Goal: Task Accomplishment & Management: Manage account settings

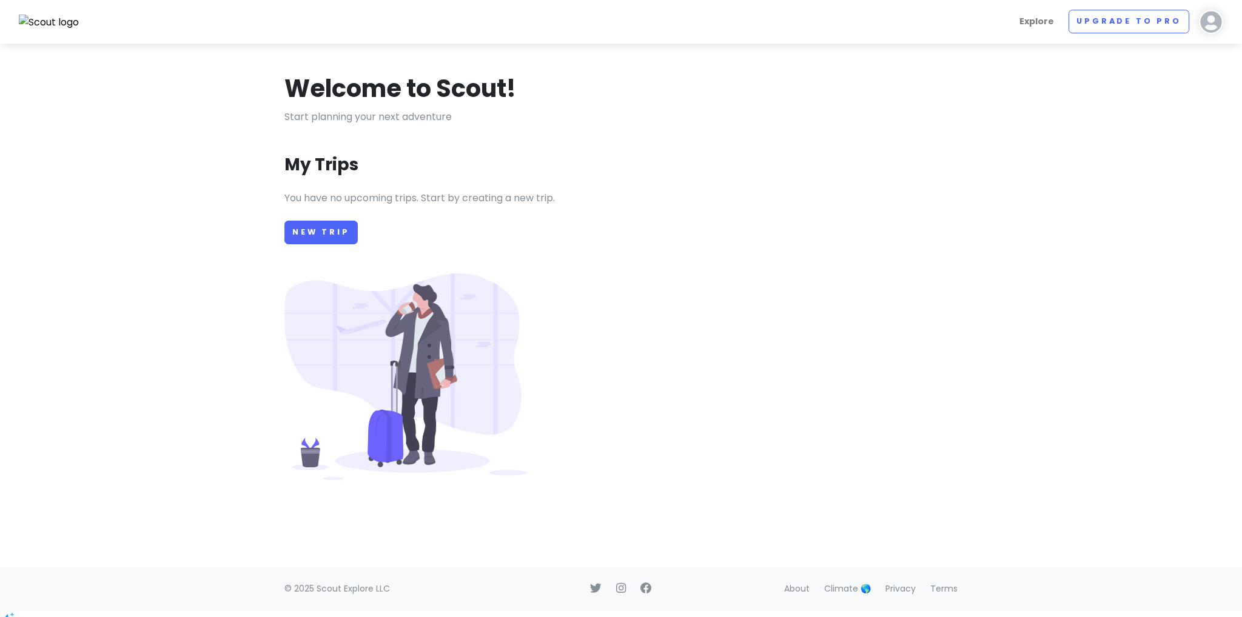
click at [1117, 141] on section "Welcome to Scout! Start planning your next adventure My Trips You have no upcom…" at bounding box center [621, 306] width 1242 height 524
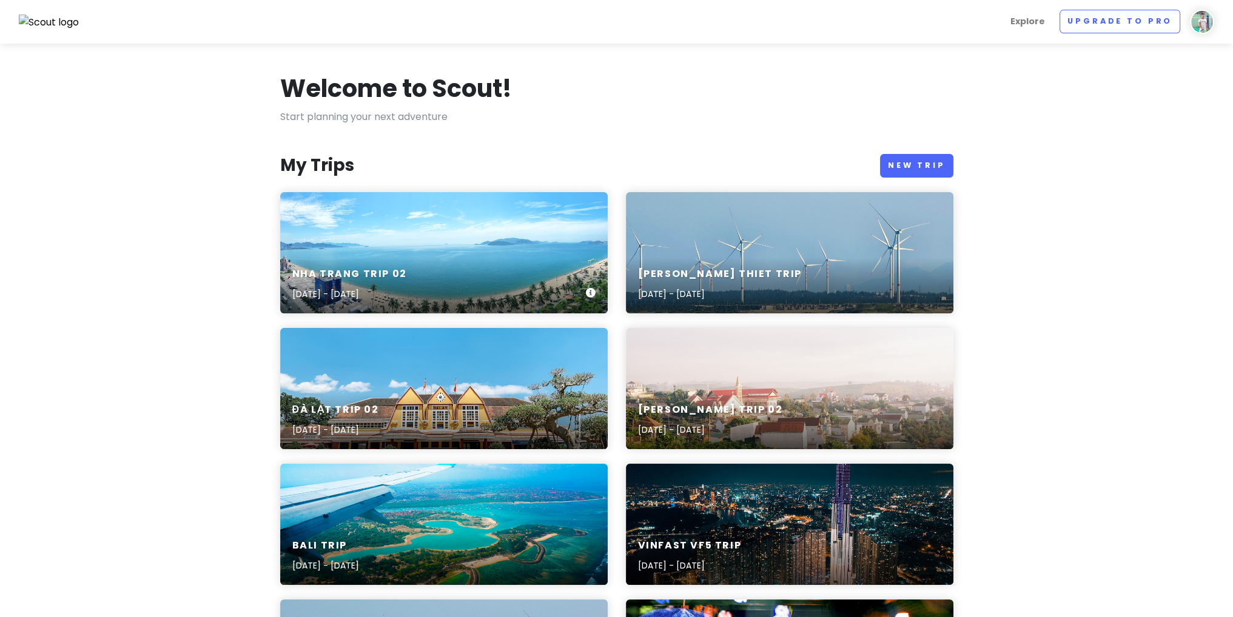
click at [459, 253] on div "[GEOGRAPHIC_DATA] Trip 02 [DATE] - [DATE]" at bounding box center [443, 252] width 327 height 121
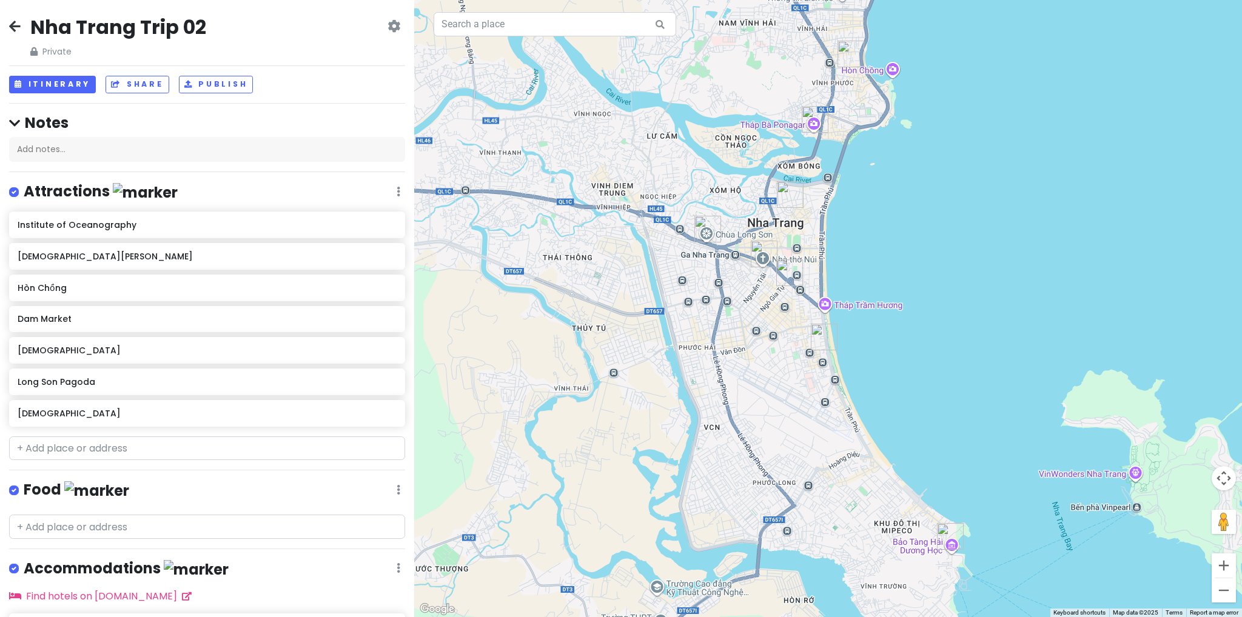
drag, startPoint x: 757, startPoint y: 476, endPoint x: 764, endPoint y: 277, distance: 199.0
click at [765, 301] on div at bounding box center [828, 308] width 828 height 617
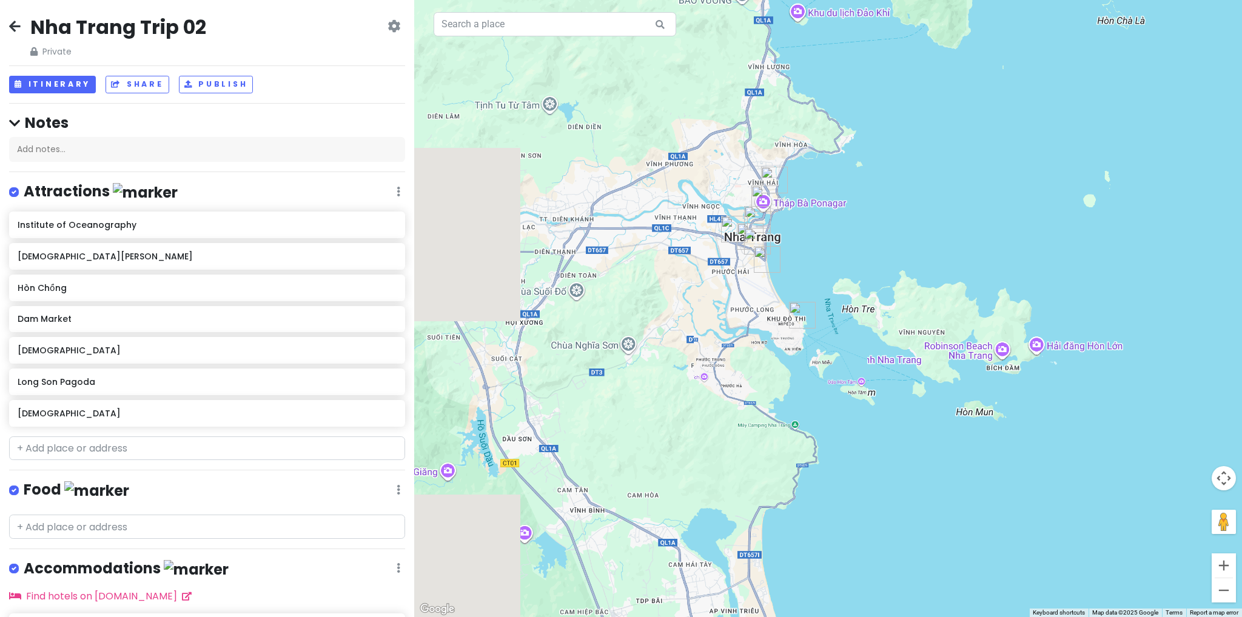
drag, startPoint x: 725, startPoint y: 417, endPoint x: 708, endPoint y: 304, distance: 114.1
click at [715, 332] on div at bounding box center [828, 308] width 828 height 617
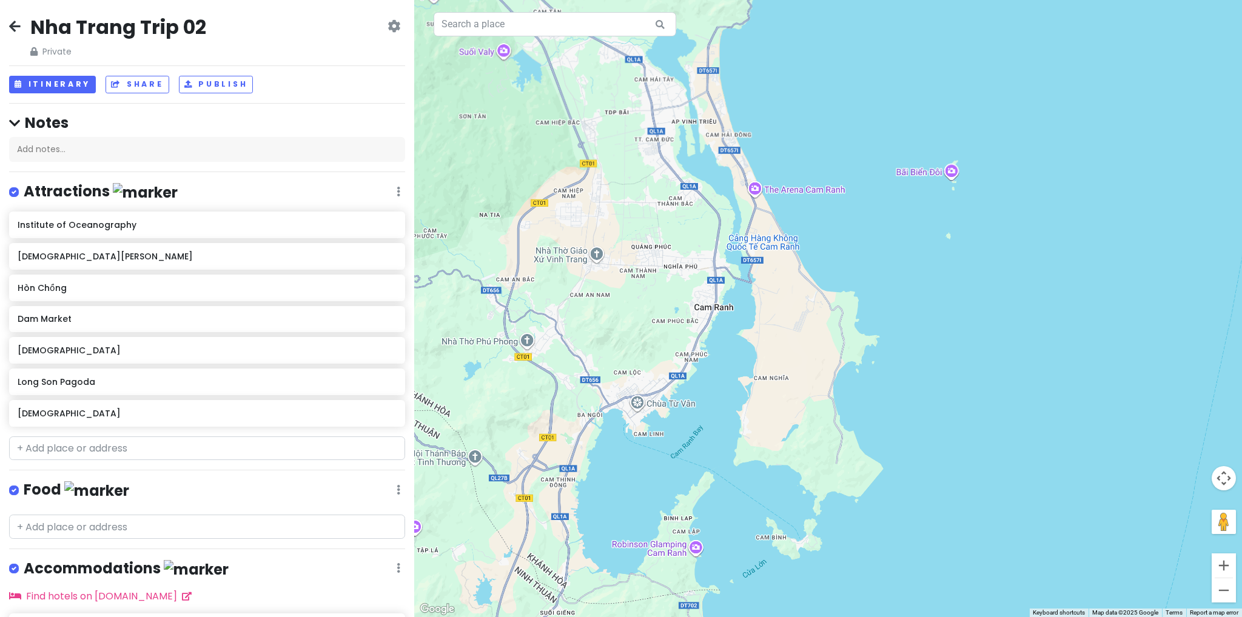
drag, startPoint x: 717, startPoint y: 459, endPoint x: 739, endPoint y: 296, distance: 164.5
click at [736, 297] on div at bounding box center [828, 308] width 828 height 617
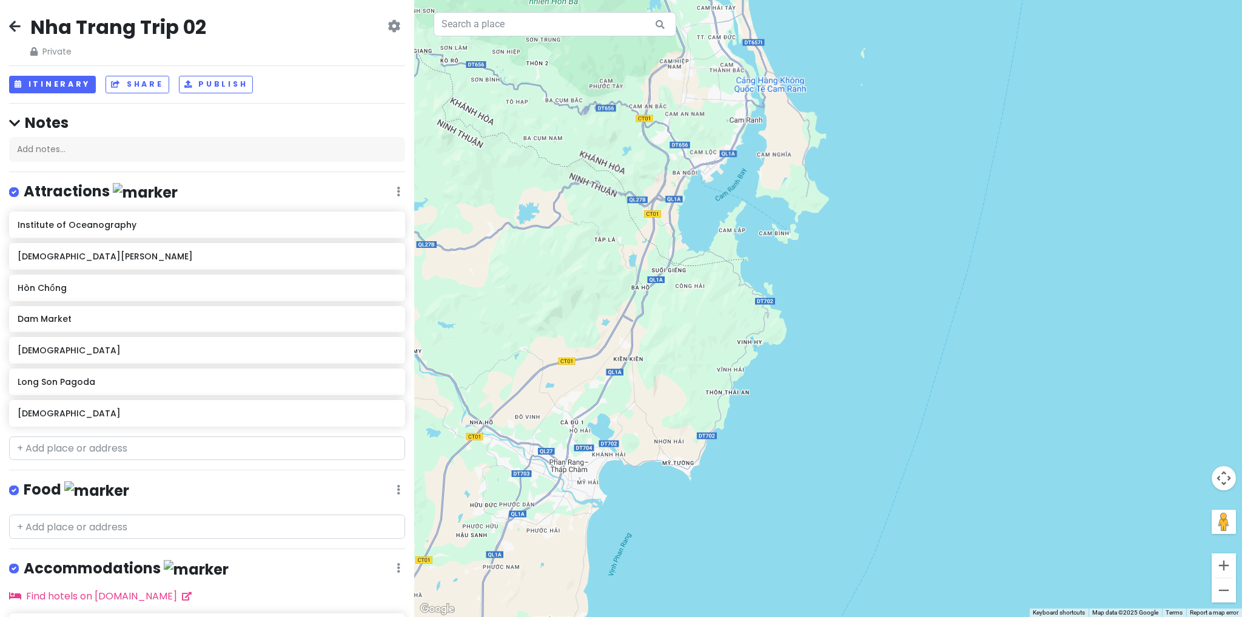
drag, startPoint x: 721, startPoint y: 353, endPoint x: 821, endPoint y: 385, distance: 104.5
click at [821, 385] on div at bounding box center [828, 308] width 828 height 617
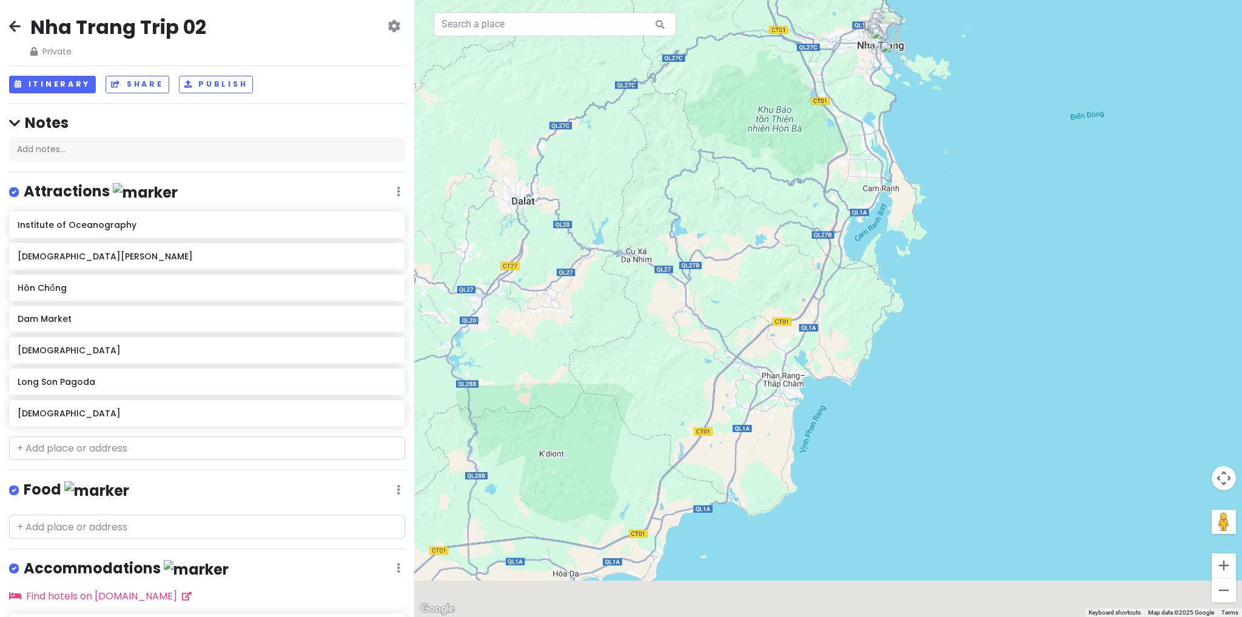
drag, startPoint x: 809, startPoint y: 385, endPoint x: 794, endPoint y: 374, distance: 19.0
click at [832, 322] on div at bounding box center [828, 308] width 828 height 617
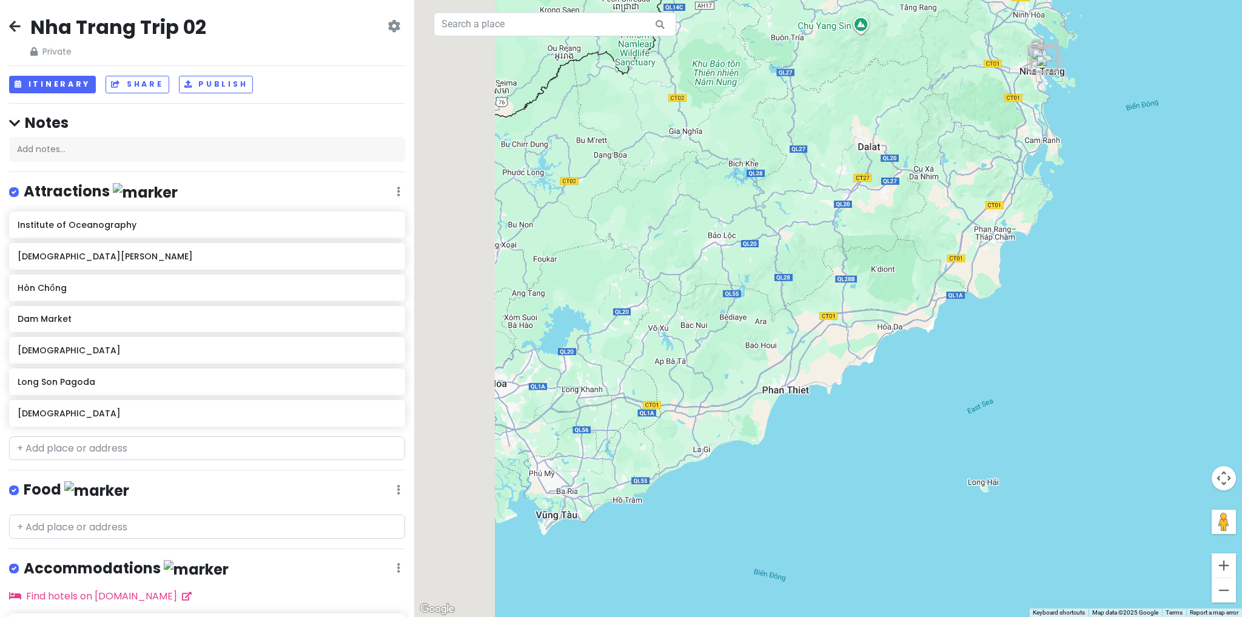
drag, startPoint x: 713, startPoint y: 369, endPoint x: 880, endPoint y: 370, distance: 166.8
click at [881, 370] on div at bounding box center [828, 308] width 828 height 617
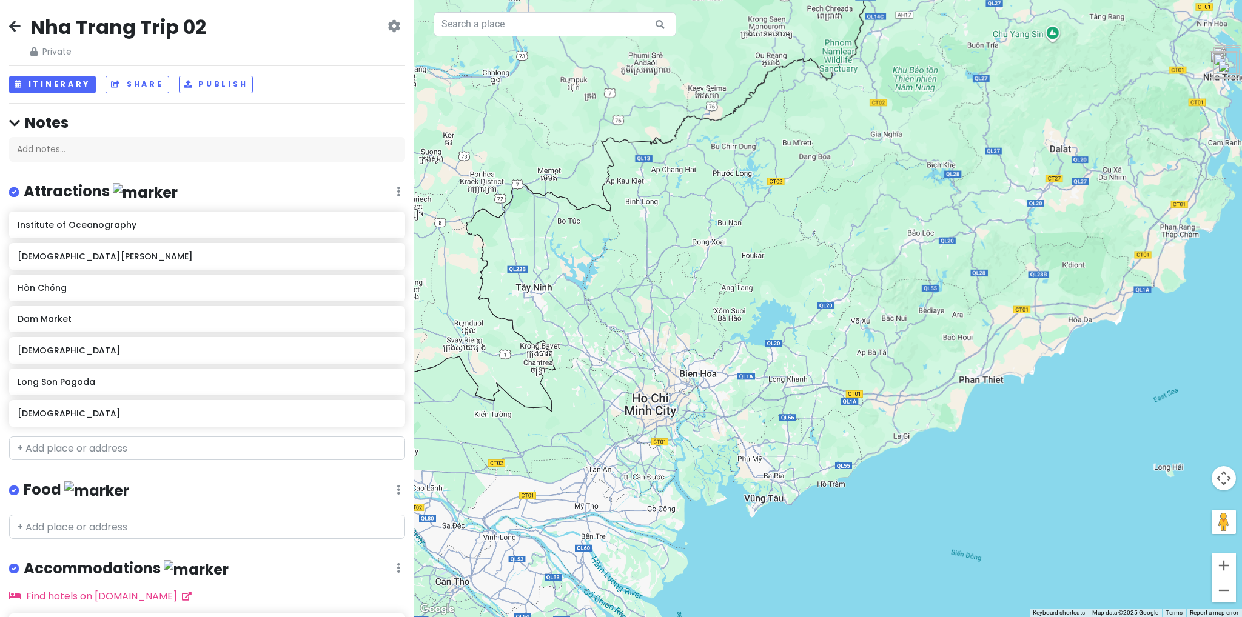
drag, startPoint x: 713, startPoint y: 393, endPoint x: 810, endPoint y: 391, distance: 96.5
click at [810, 396] on div at bounding box center [828, 308] width 828 height 617
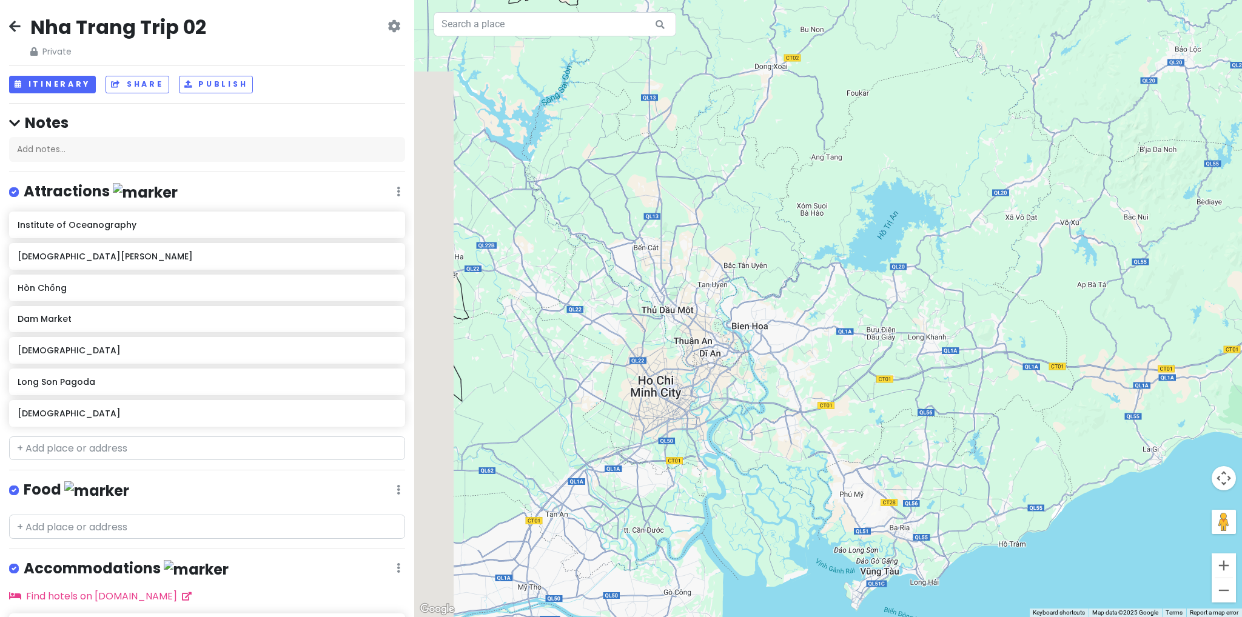
drag, startPoint x: 853, startPoint y: 391, endPoint x: 878, endPoint y: 374, distance: 30.3
click at [878, 374] on div at bounding box center [828, 308] width 828 height 617
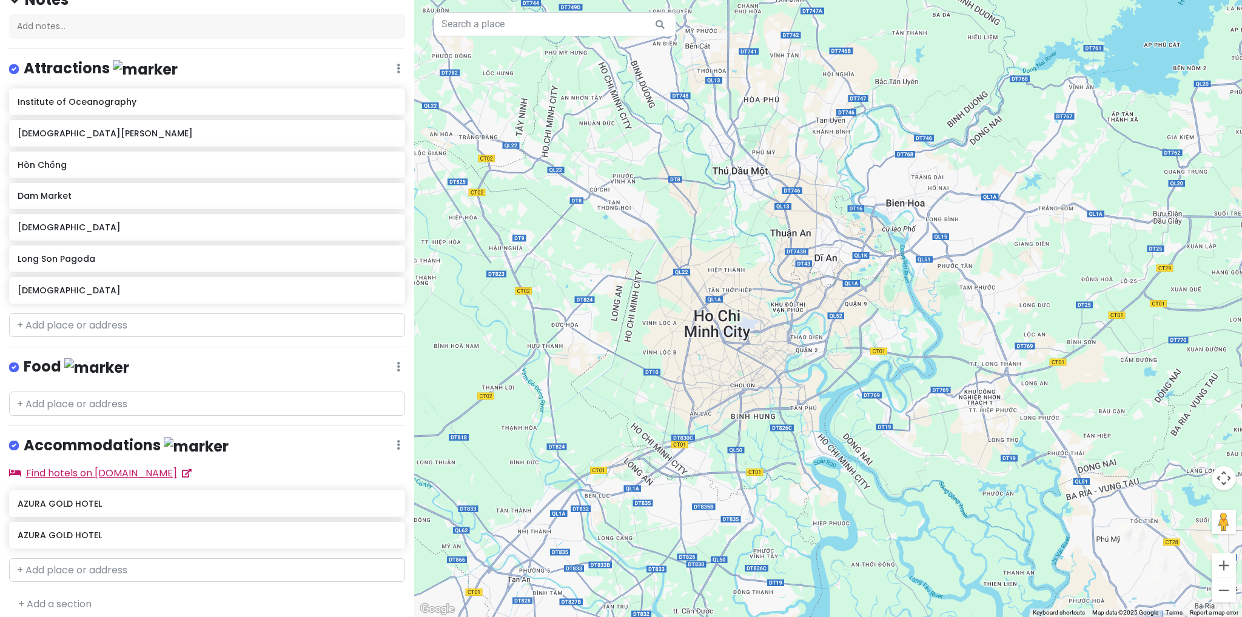
scroll to position [129, 0]
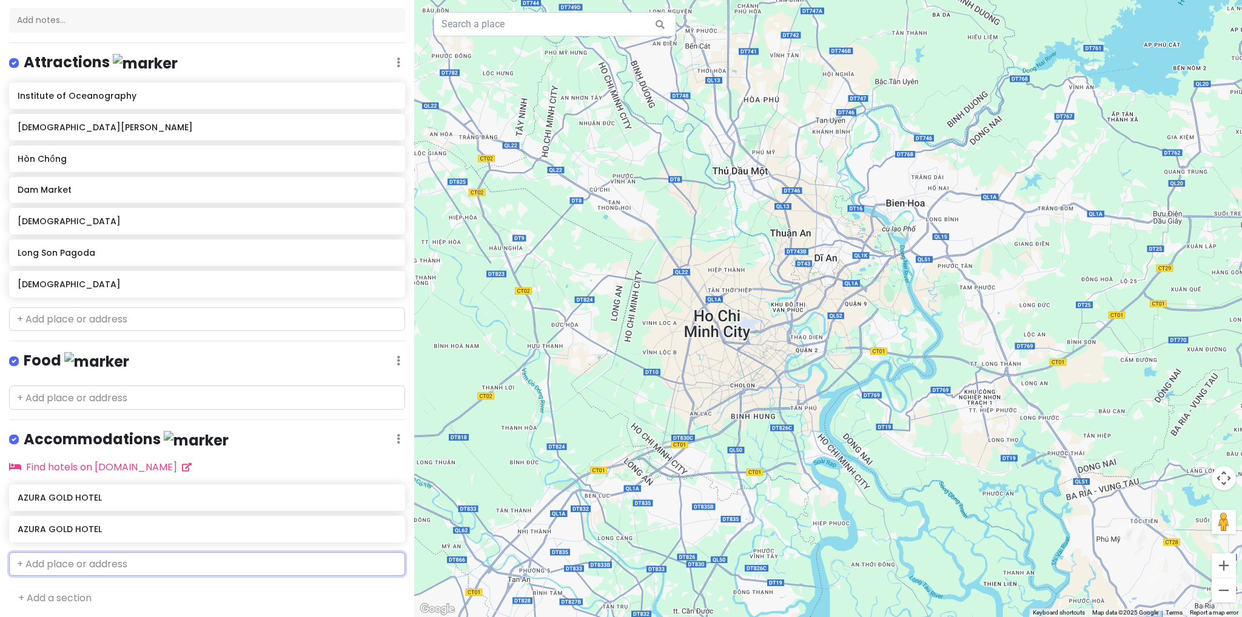
click at [109, 556] on input "text" at bounding box center [207, 564] width 396 height 24
type input "171 [PERSON_NAME]"
click at [104, 588] on span "[PERSON_NAME] My, Củ Chi, [PERSON_NAME], [GEOGRAPHIC_DATA]" at bounding box center [217, 592] width 241 height 10
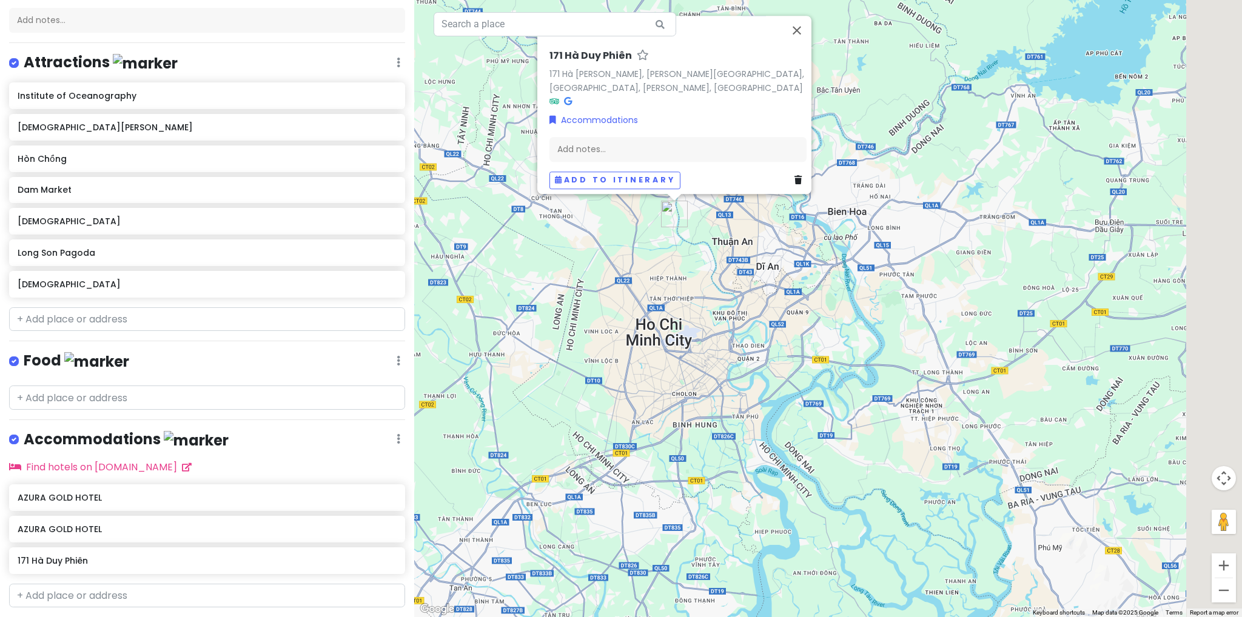
drag, startPoint x: 802, startPoint y: 403, endPoint x: 602, endPoint y: 380, distance: 202.1
click at [602, 380] on div "171 Hà [PERSON_NAME] 171 Hà [PERSON_NAME], [PERSON_NAME][GEOGRAPHIC_DATA], [GEO…" at bounding box center [828, 308] width 828 height 617
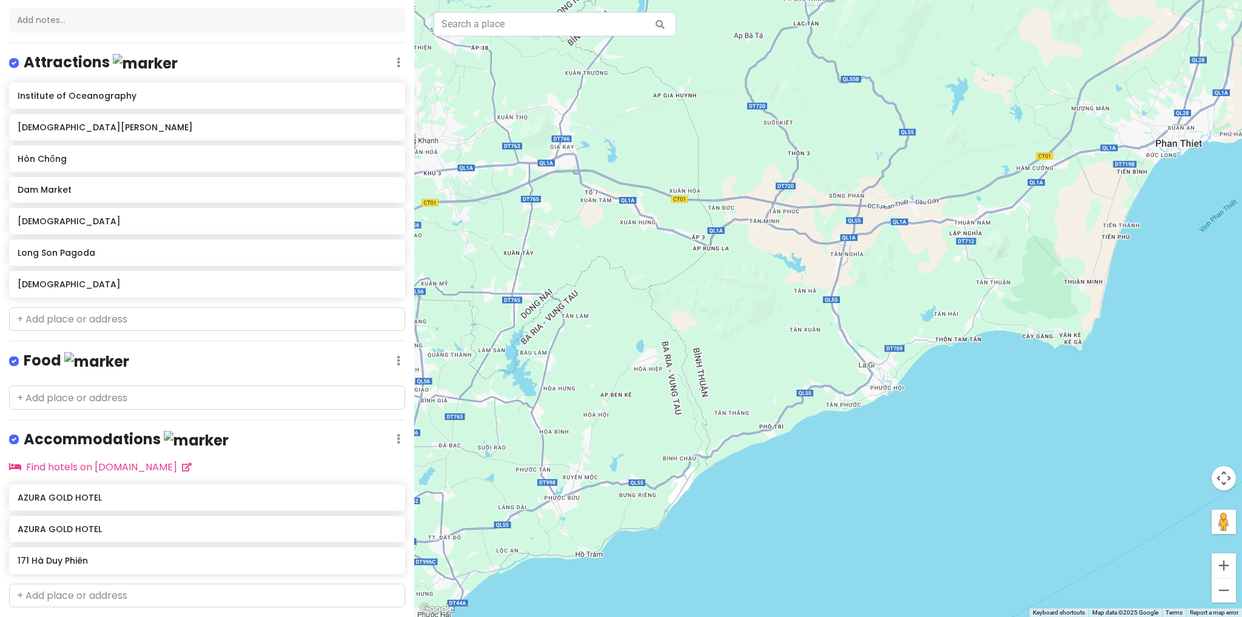
drag, startPoint x: 762, startPoint y: 352, endPoint x: 841, endPoint y: 395, distance: 89.5
click at [841, 395] on div "171 Hà [PERSON_NAME] 171 Hà [PERSON_NAME], [PERSON_NAME][GEOGRAPHIC_DATA], [GEO…" at bounding box center [828, 308] width 828 height 617
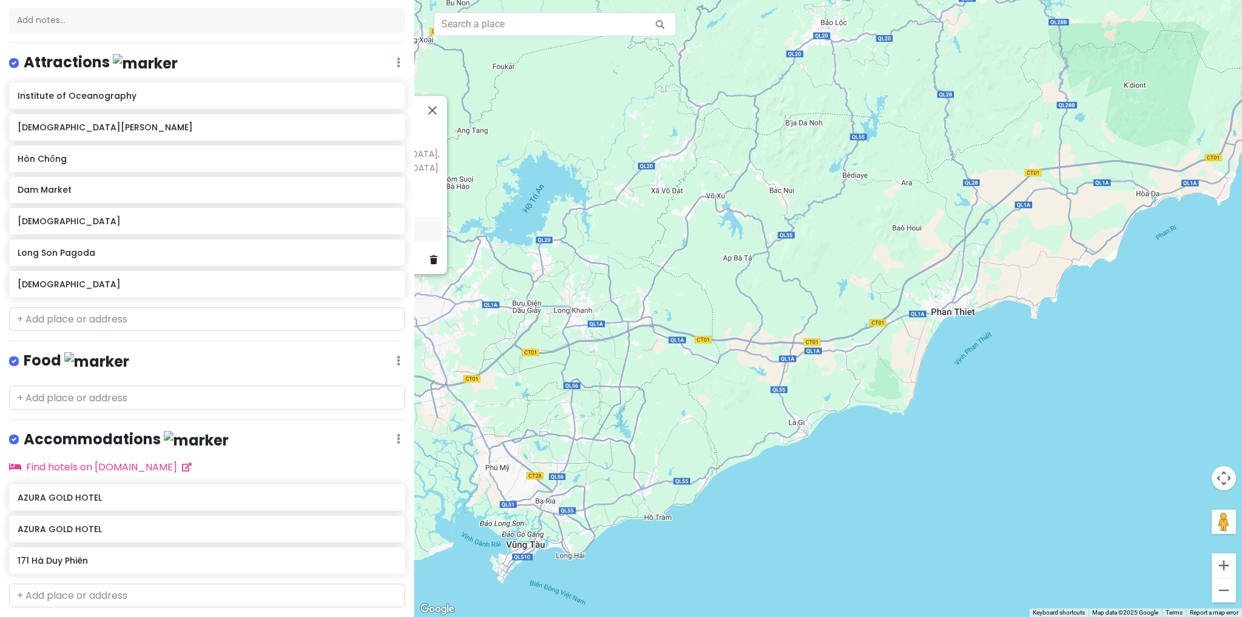
drag, startPoint x: 825, startPoint y: 372, endPoint x: 748, endPoint y: 409, distance: 84.9
click at [748, 409] on div "171 Hà [PERSON_NAME] 171 Hà [PERSON_NAME], [PERSON_NAME][GEOGRAPHIC_DATA], [GEO…" at bounding box center [828, 308] width 828 height 617
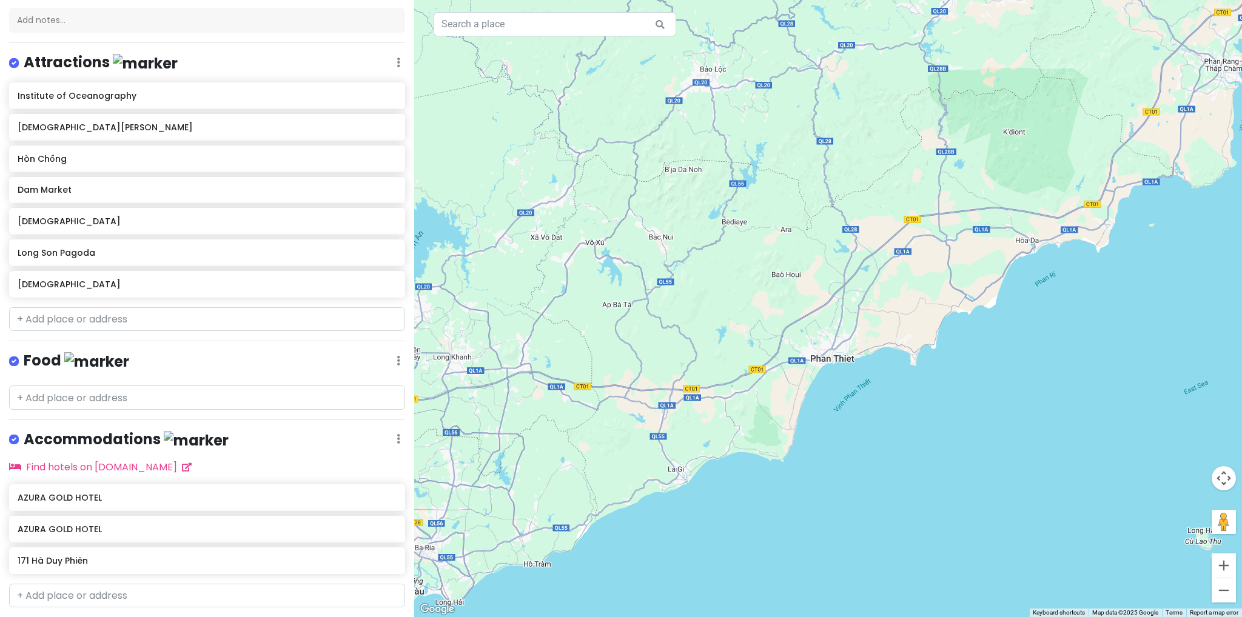
drag, startPoint x: 849, startPoint y: 364, endPoint x: 745, endPoint y: 402, distance: 110.9
click at [745, 402] on div "171 Hà [PERSON_NAME] 171 Hà [PERSON_NAME], [PERSON_NAME][GEOGRAPHIC_DATA], [GEO…" at bounding box center [828, 308] width 828 height 617
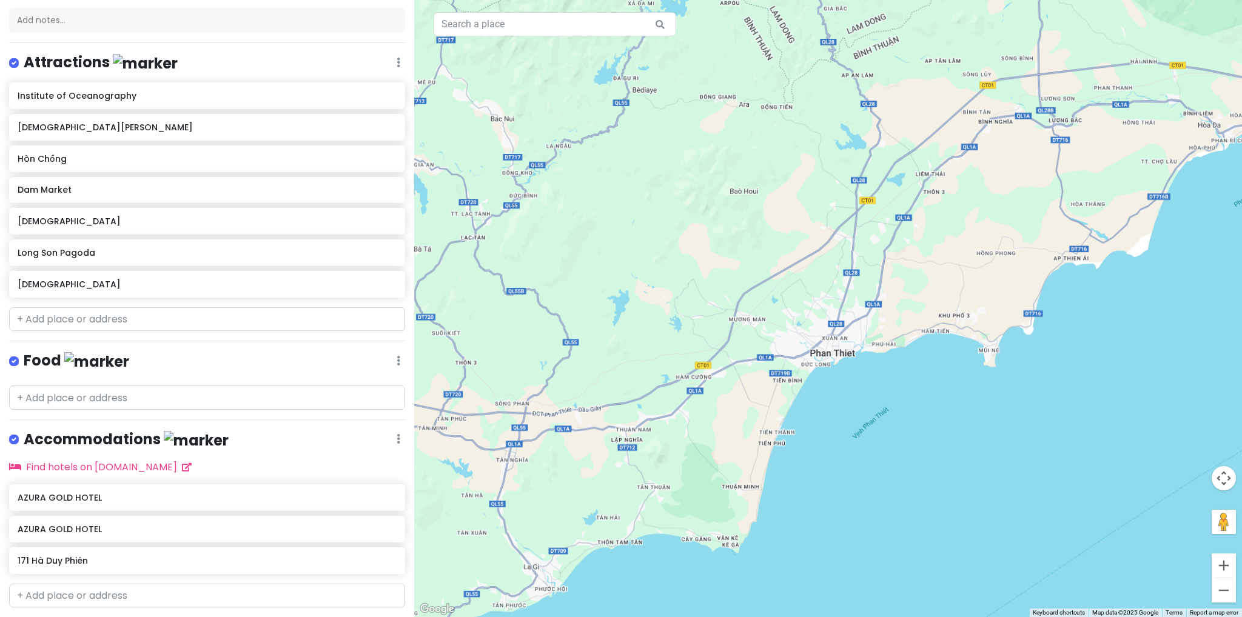
drag, startPoint x: 652, startPoint y: 458, endPoint x: 665, endPoint y: 453, distance: 14.2
click at [755, 417] on div "171 Hà [PERSON_NAME] 171 Hà [PERSON_NAME], [PERSON_NAME][GEOGRAPHIC_DATA], [GEO…" at bounding box center [828, 308] width 828 height 617
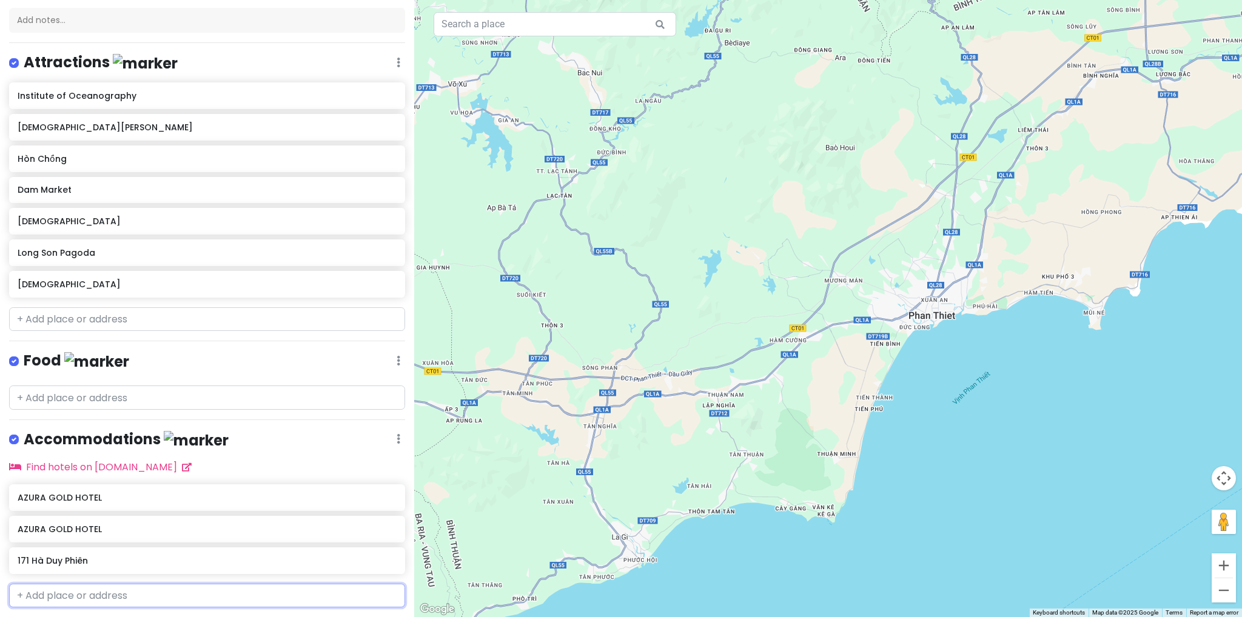
click at [242, 592] on input "text" at bounding box center [207, 596] width 396 height 24
type input "c"
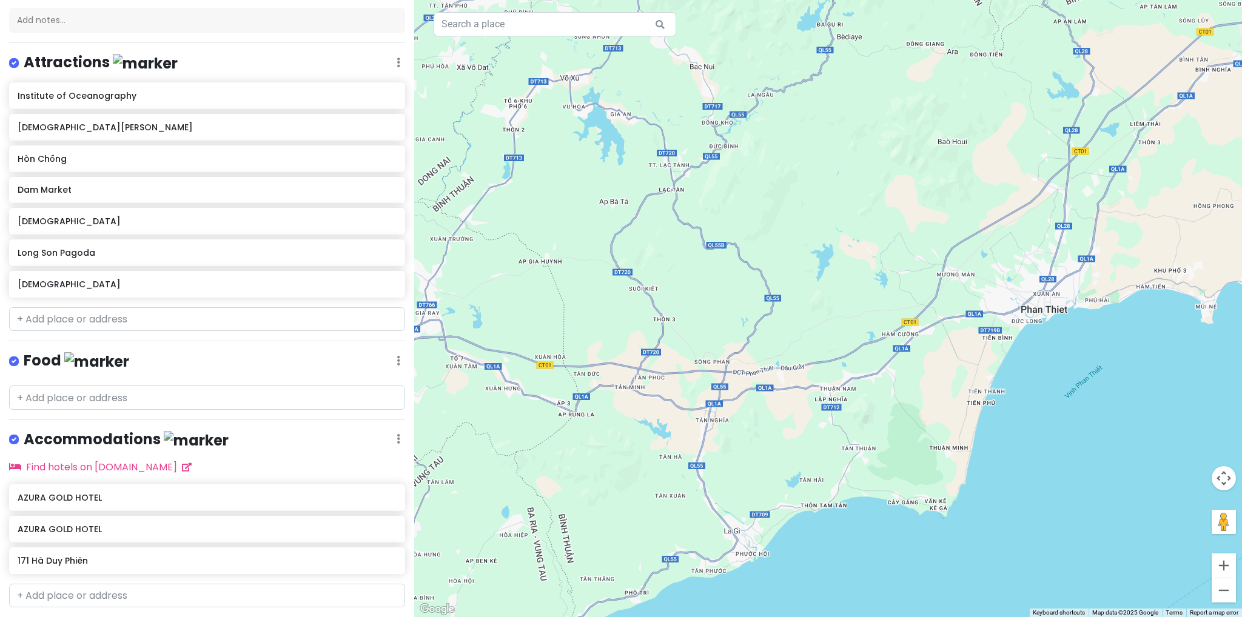
drag, startPoint x: 720, startPoint y: 388, endPoint x: 841, endPoint y: 386, distance: 120.1
click at [841, 386] on div "171 Hà [PERSON_NAME] 171 Hà [PERSON_NAME], [PERSON_NAME][GEOGRAPHIC_DATA], [GEO…" at bounding box center [828, 308] width 828 height 617
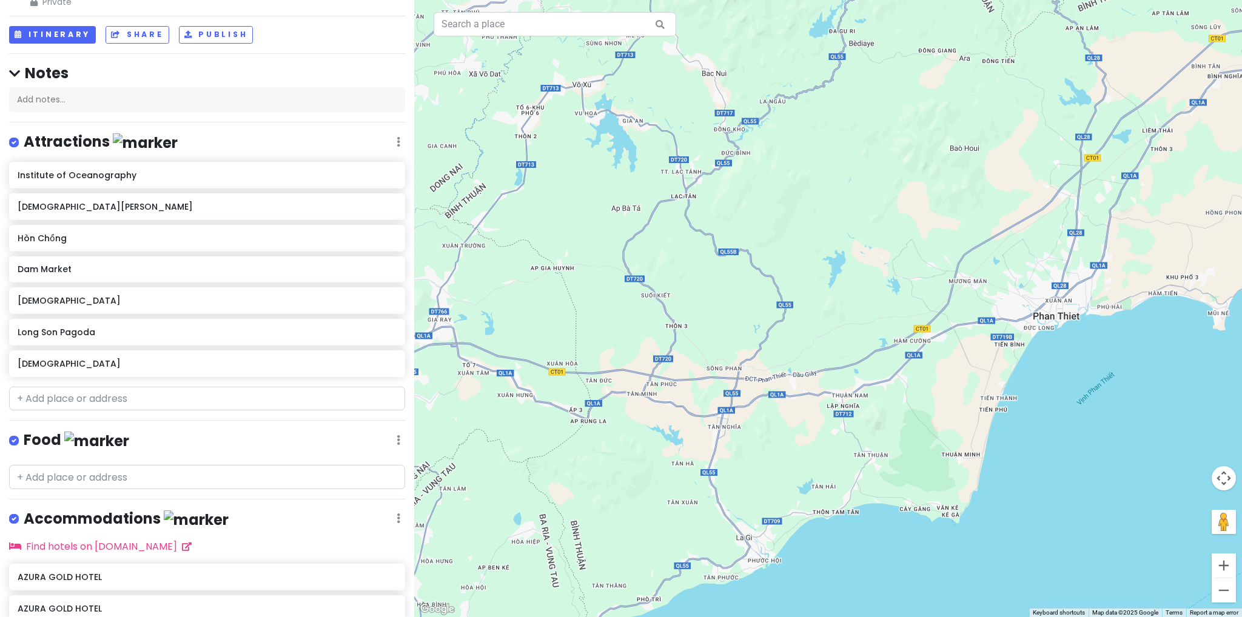
scroll to position [160, 0]
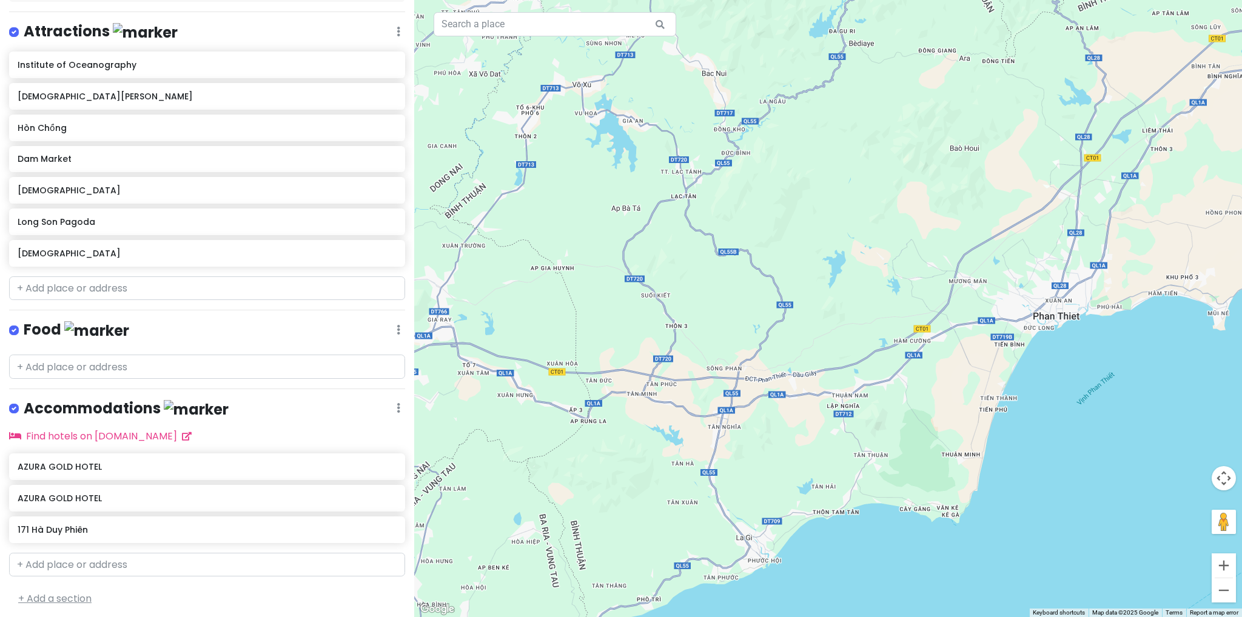
click at [83, 593] on link "+ Add a section" at bounding box center [54, 599] width 73 height 14
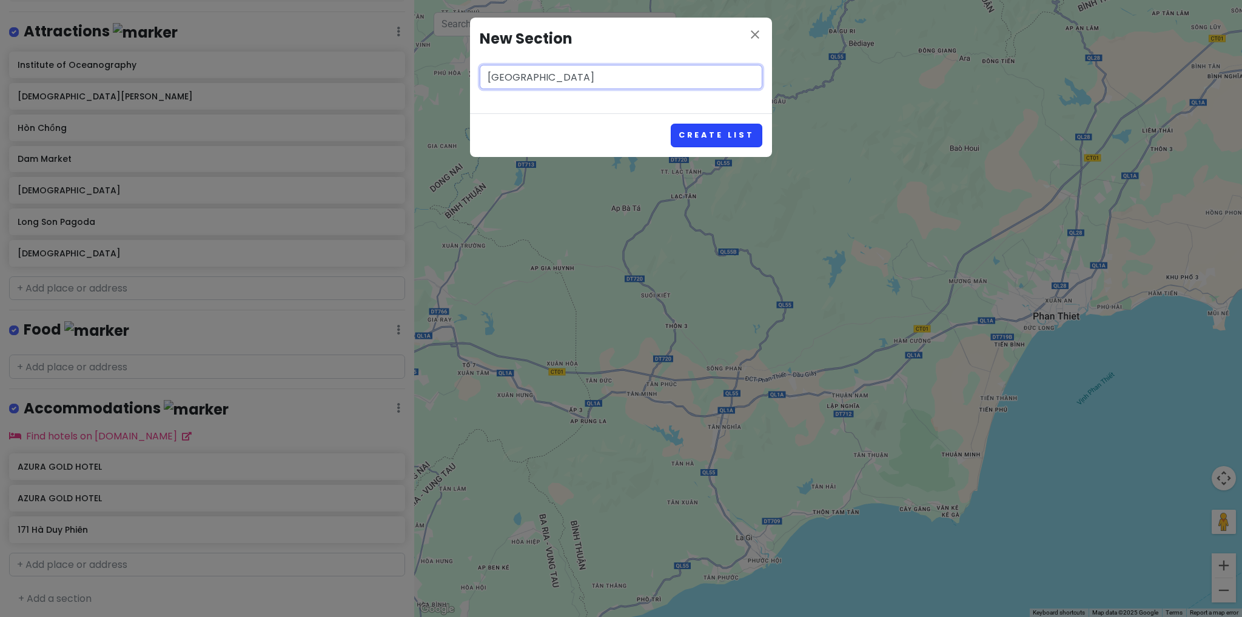
type input "[GEOGRAPHIC_DATA]"
click at [723, 144] on button "Create List" at bounding box center [717, 136] width 92 height 24
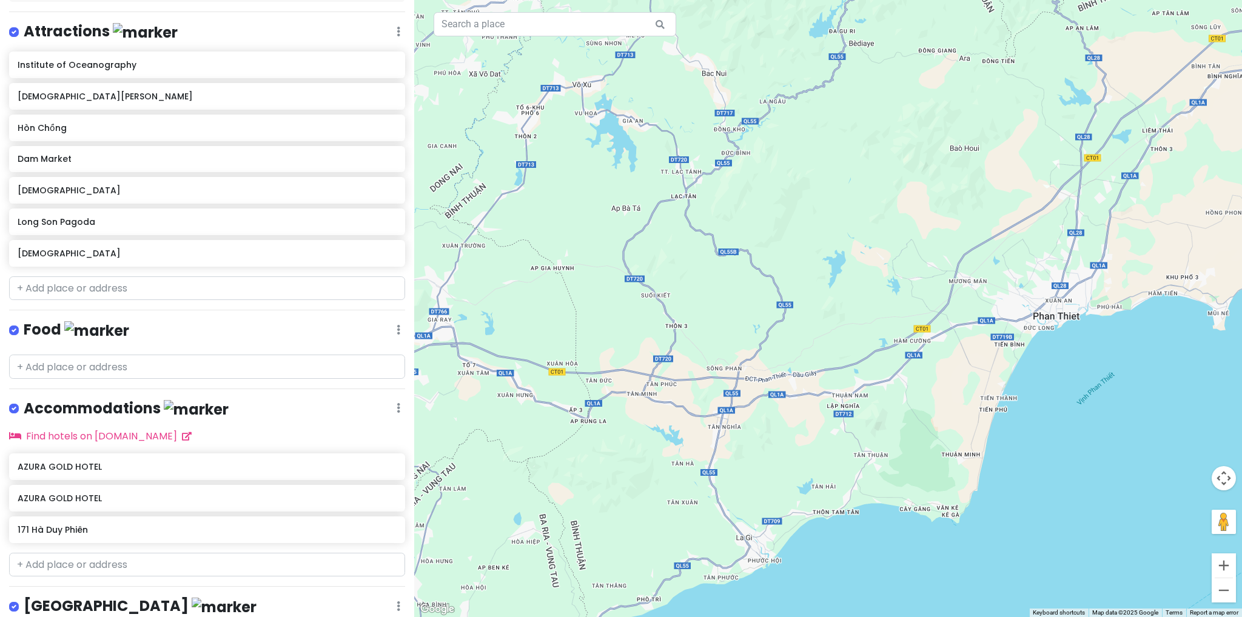
scroll to position [238, 0]
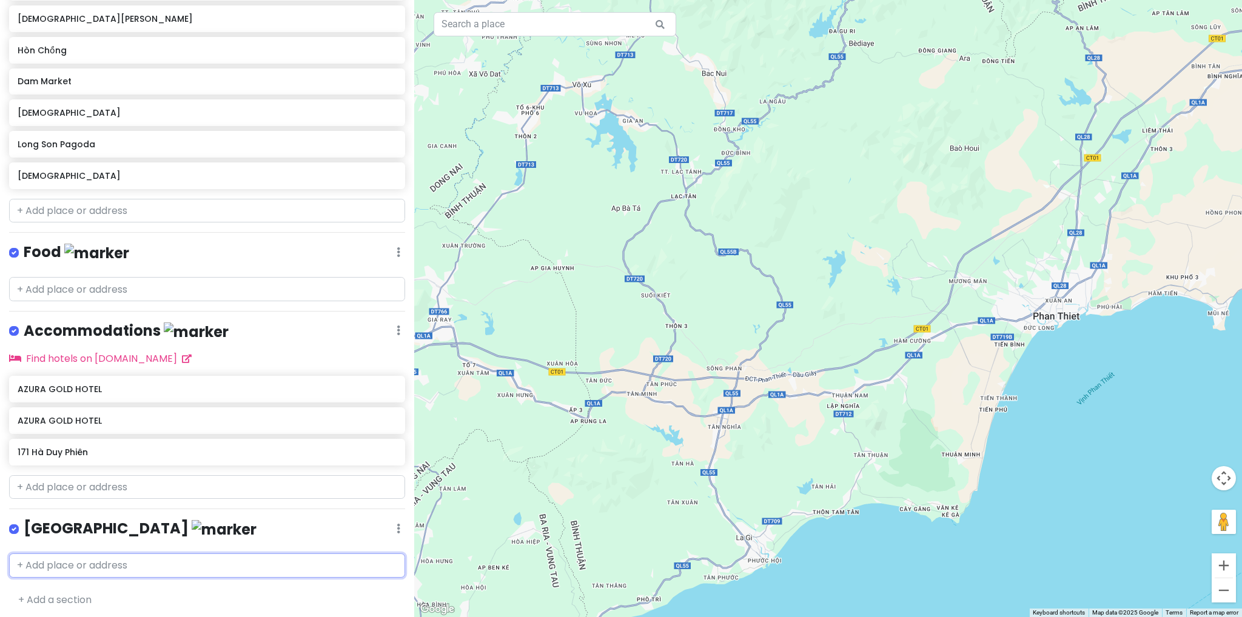
click at [124, 560] on input "text" at bounding box center [207, 566] width 396 height 24
paste input "204 [PERSON_NAME], [PERSON_NAME], [PERSON_NAME][GEOGRAPHIC_DATA], [PERSON_NAME]…"
type input "204 [PERSON_NAME], [PERSON_NAME], [PERSON_NAME][GEOGRAPHIC_DATA], [PERSON_NAME]…"
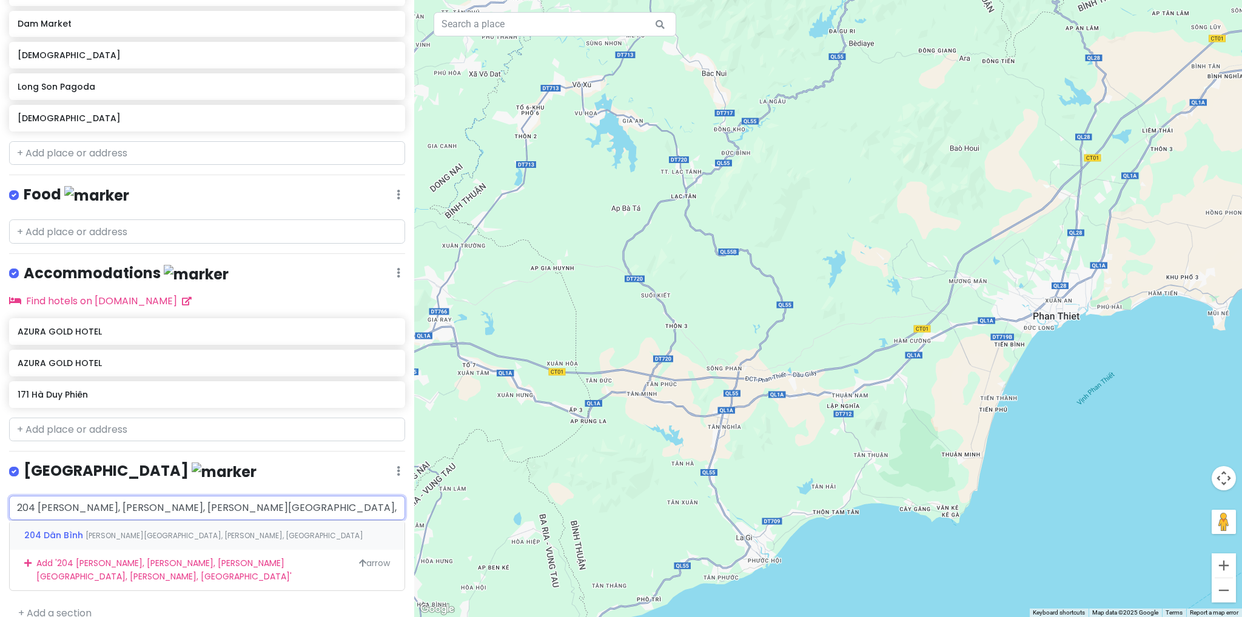
click at [232, 536] on div "204 [PERSON_NAME] [PERSON_NAME], [PERSON_NAME], [GEOGRAPHIC_DATA]" at bounding box center [207, 535] width 395 height 29
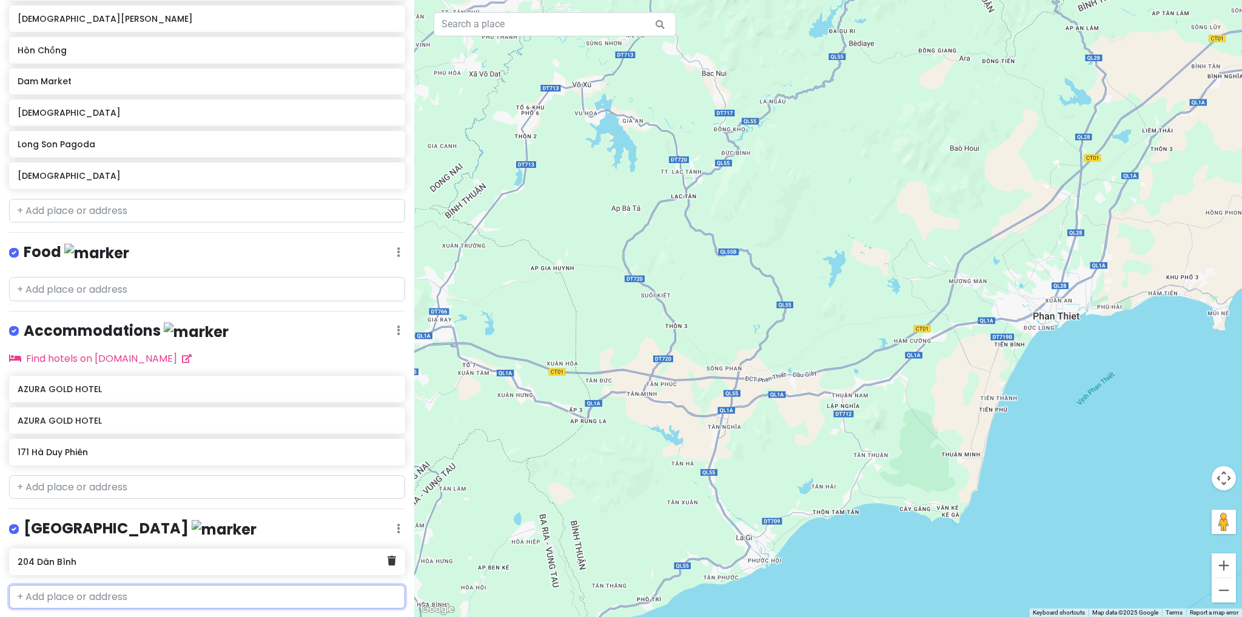
scroll to position [269, 0]
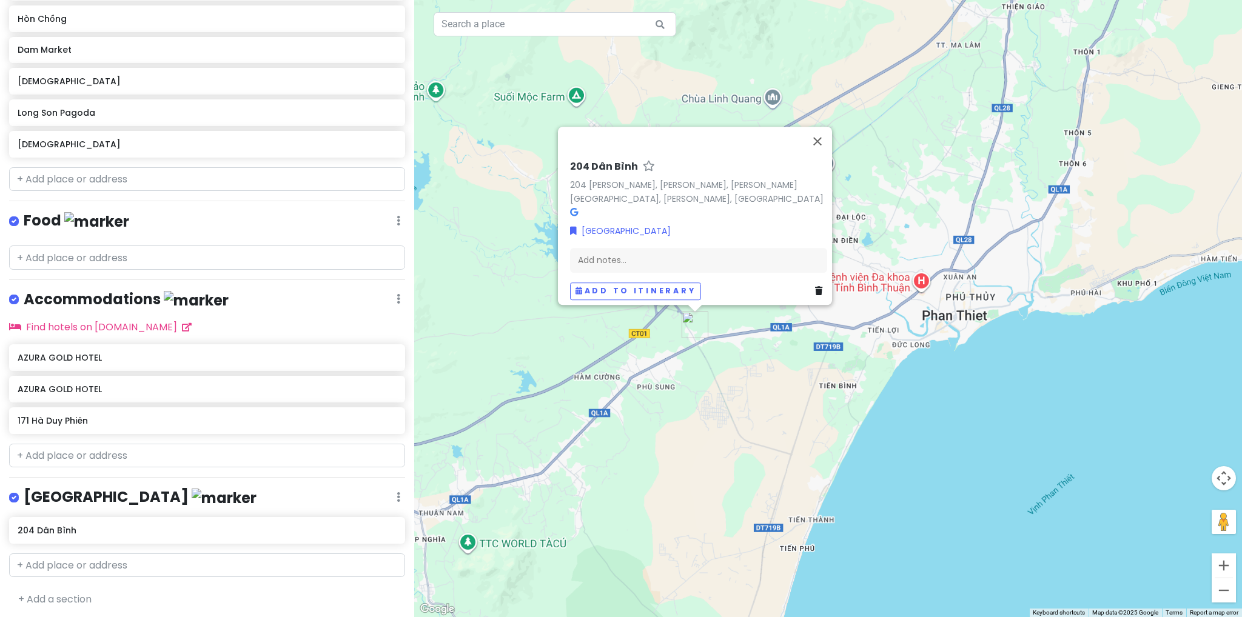
drag, startPoint x: 693, startPoint y: 377, endPoint x: 625, endPoint y: 280, distance: 117.9
click at [717, 381] on div "204 [PERSON_NAME] [GEOGRAPHIC_DATA][PERSON_NAME], [PERSON_NAME], [PERSON_NAME][…" at bounding box center [828, 308] width 828 height 617
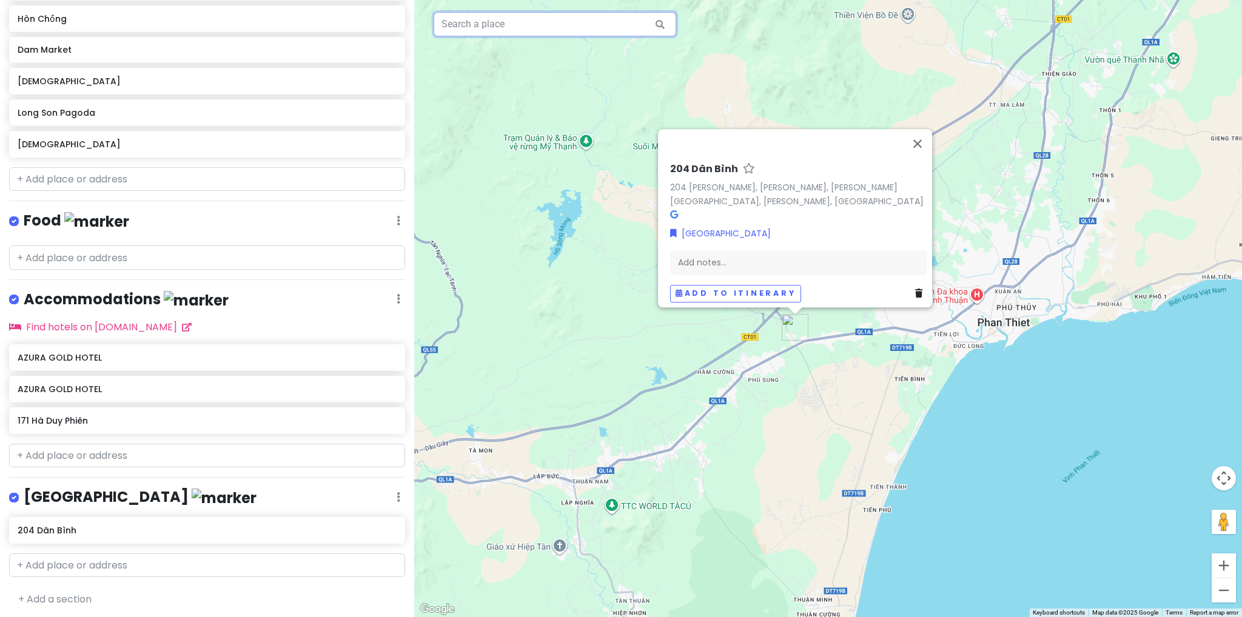
click at [571, 27] on input "text" at bounding box center [555, 24] width 243 height 24
click at [190, 563] on input "text" at bounding box center [207, 566] width 396 height 24
paste input "[PERSON_NAME], [PERSON_NAME], [GEOGRAPHIC_DATA], [GEOGRAPHIC_DATA], [GEOGRAPHIC…"
type input "[PERSON_NAME], [PERSON_NAME], [GEOGRAPHIC_DATA], [GEOGRAPHIC_DATA], [GEOGRAPHIC…"
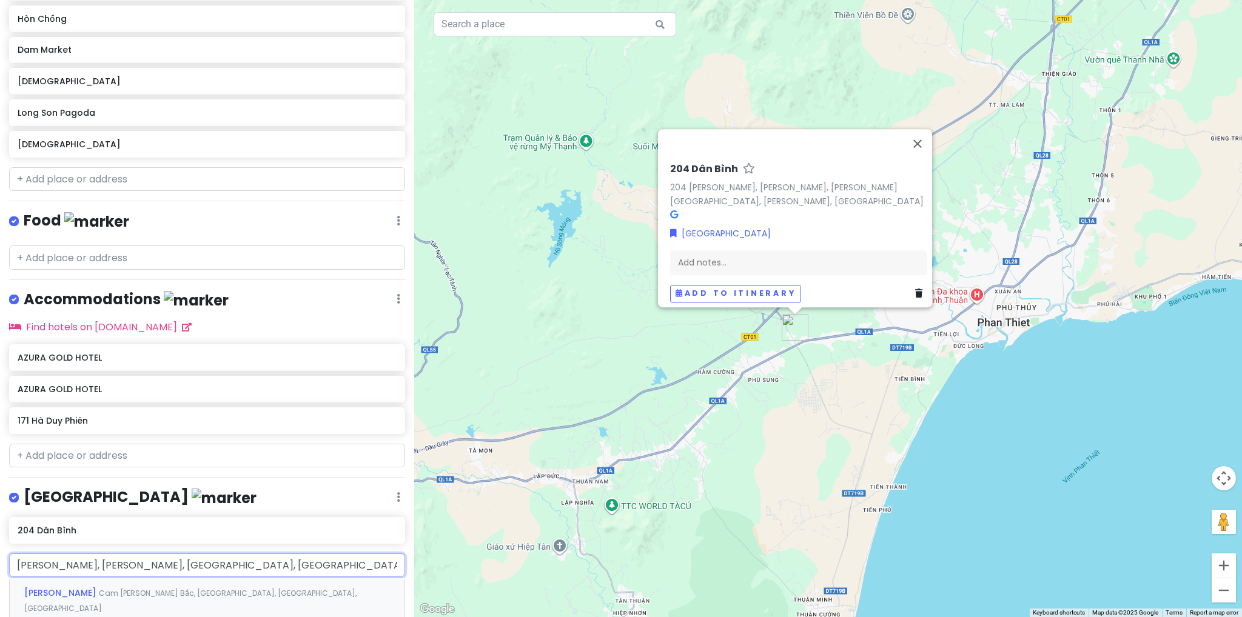
click at [183, 588] on span "Cam [PERSON_NAME] Bắc, [GEOGRAPHIC_DATA], [GEOGRAPHIC_DATA], [GEOGRAPHIC_DATA]" at bounding box center [190, 601] width 332 height 26
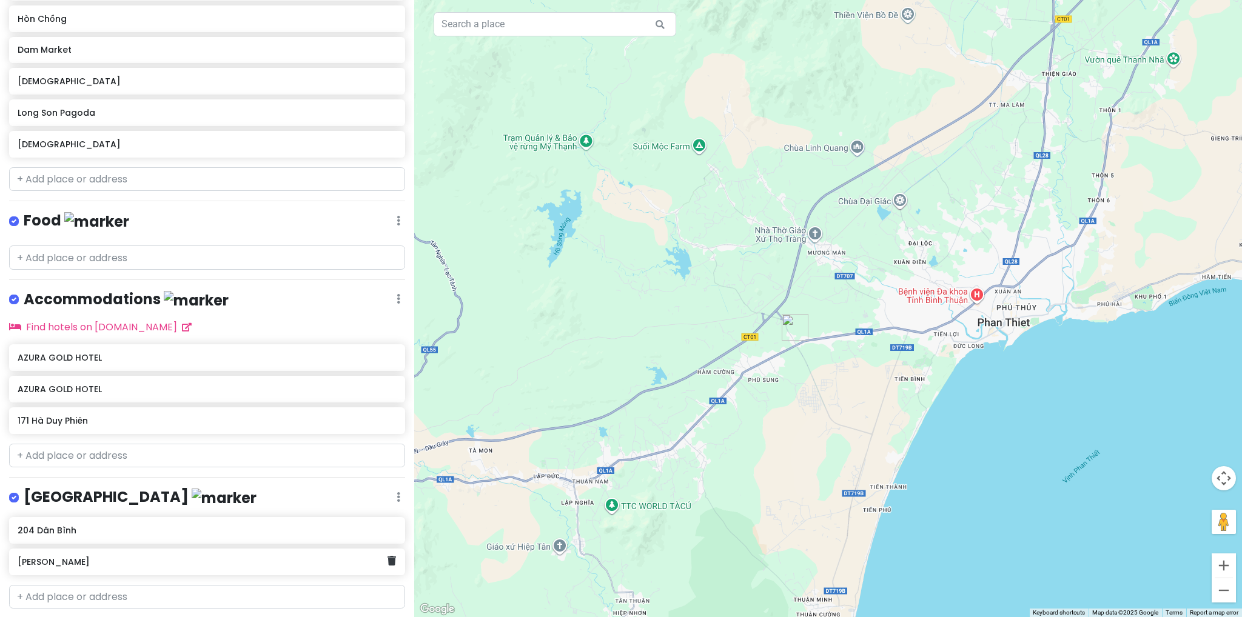
click at [87, 563] on div "[PERSON_NAME]" at bounding box center [203, 562] width 370 height 17
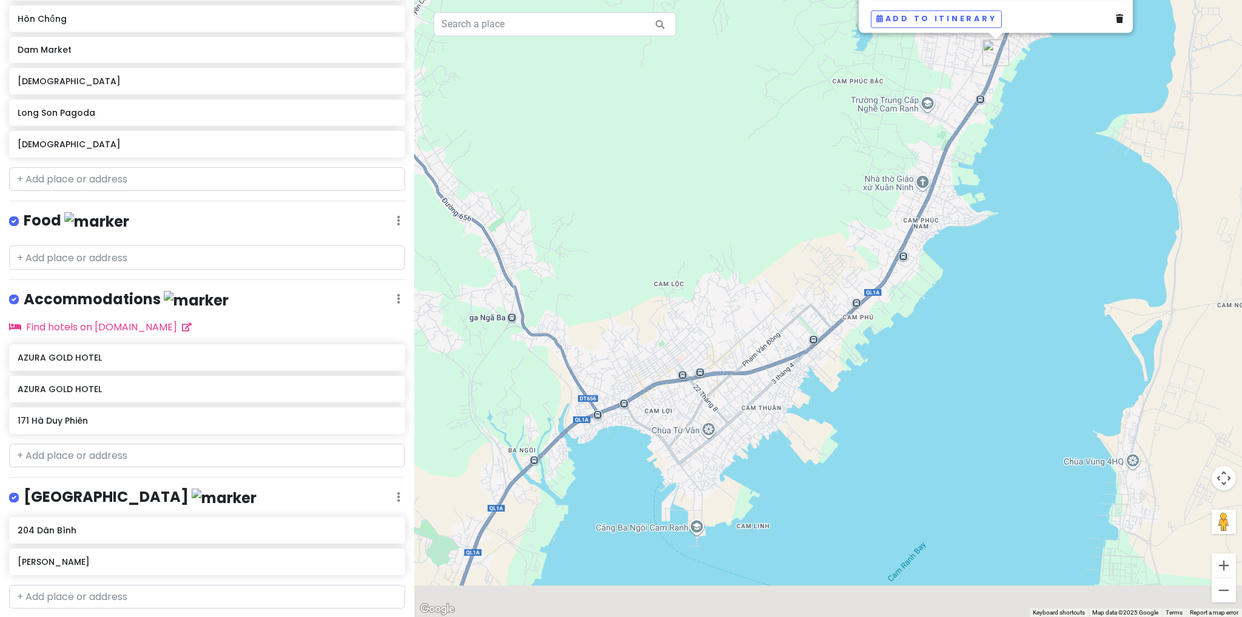
drag, startPoint x: 777, startPoint y: 475, endPoint x: 723, endPoint y: 332, distance: 153.2
click at [722, 332] on div "[PERSON_NAME] [PERSON_NAME], [PERSON_NAME], Tp. [PERSON_NAME], [PERSON_NAME], […" at bounding box center [828, 308] width 828 height 617
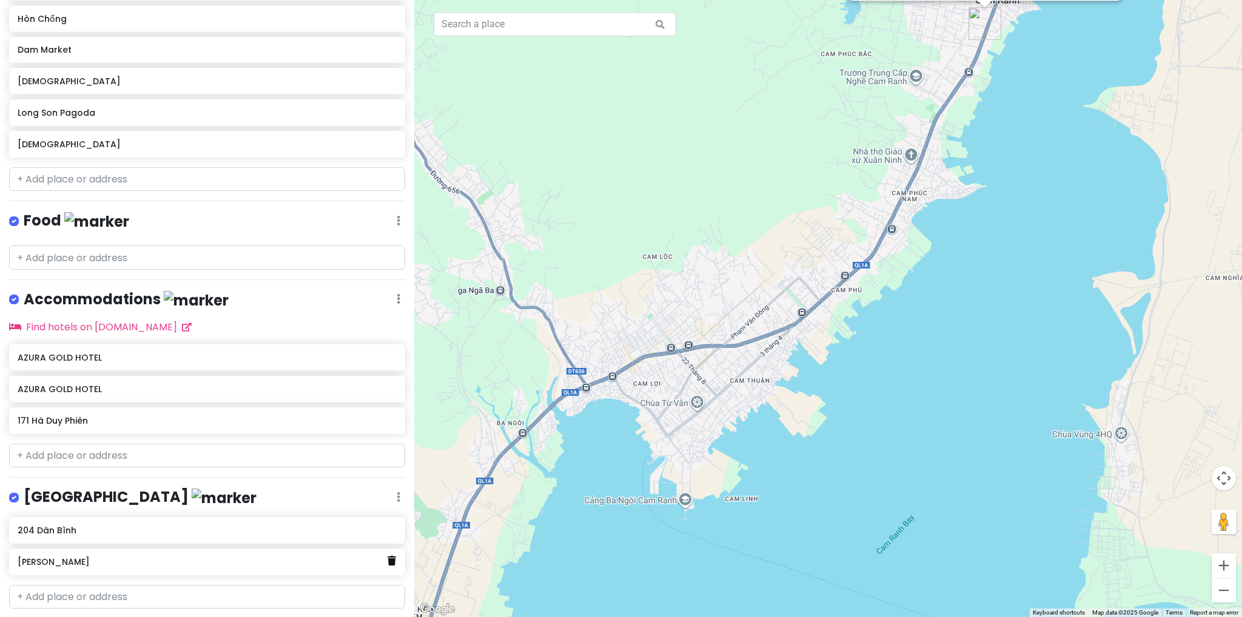
click at [388, 556] on icon at bounding box center [392, 561] width 8 height 10
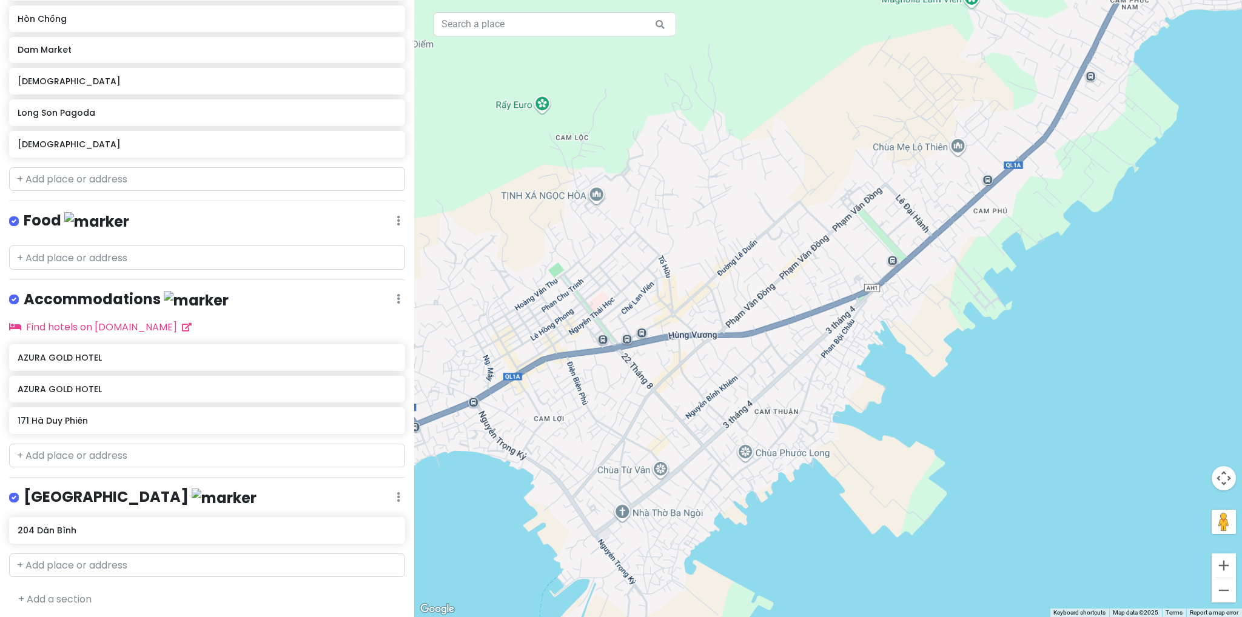
drag, startPoint x: 639, startPoint y: 462, endPoint x: 696, endPoint y: 433, distance: 63.5
click at [696, 433] on div at bounding box center [828, 308] width 828 height 617
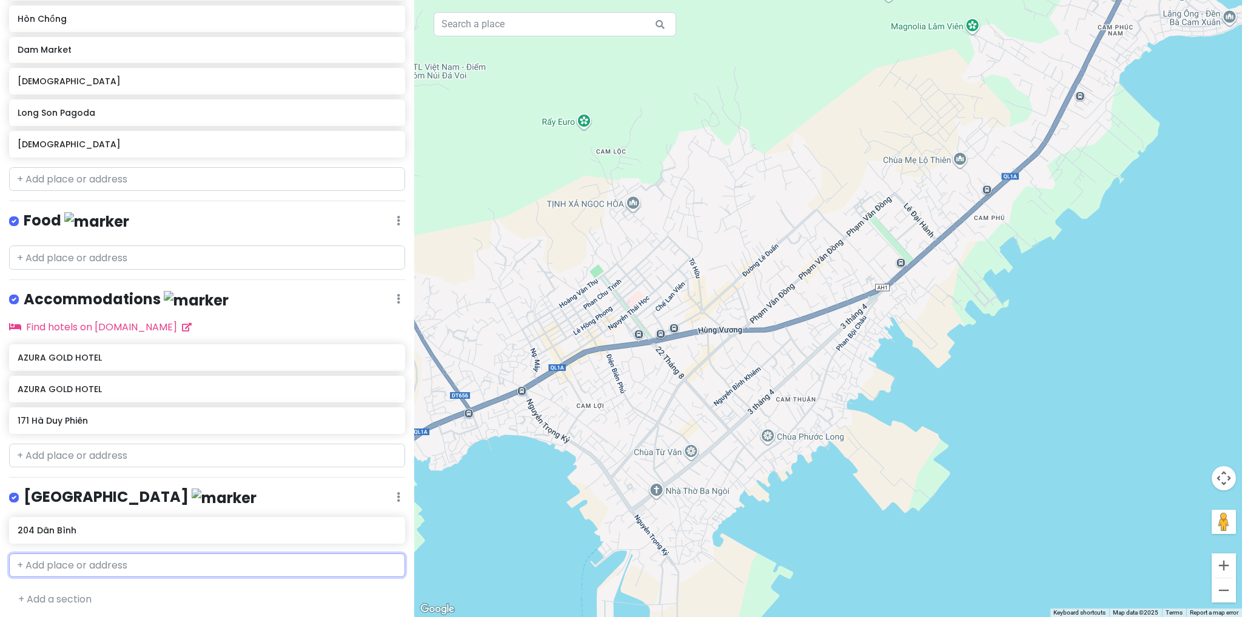
click at [130, 563] on input "text" at bounding box center [207, 566] width 396 height 24
paste input "125 [PERSON_NAME] Đình [PERSON_NAME], [PERSON_NAME], [PERSON_NAME], [PERSON_NAM…"
type input "125 [PERSON_NAME] Đình [PERSON_NAME], [PERSON_NAME], [PERSON_NAME], [PERSON_NAM…"
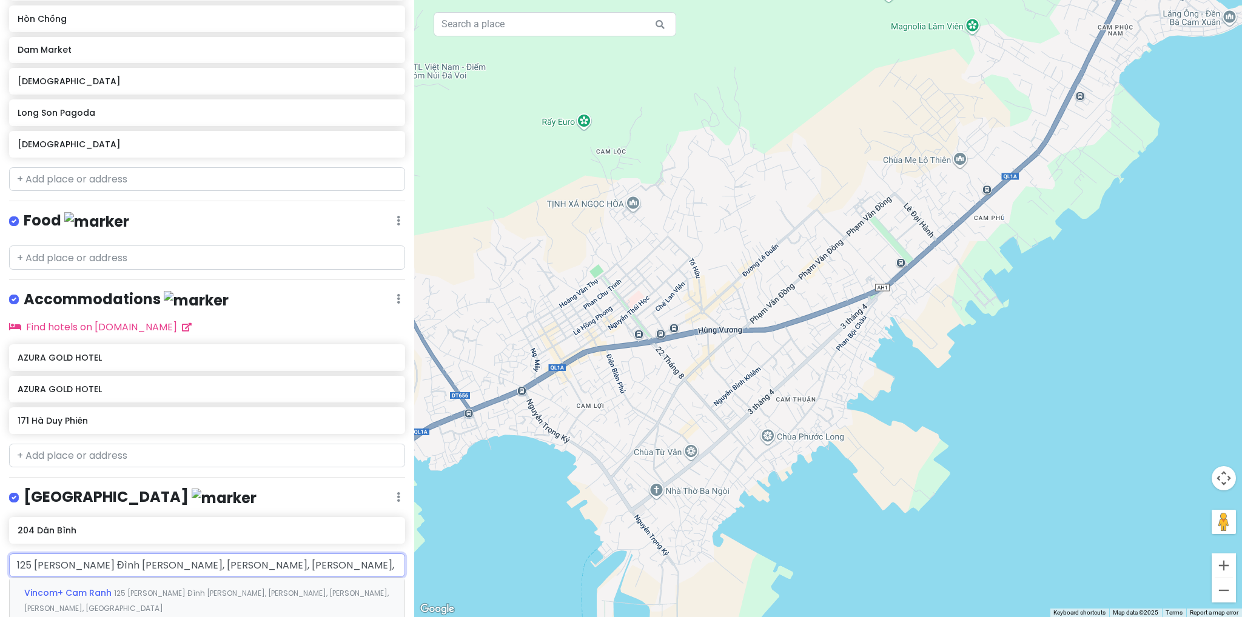
click at [129, 595] on div "Vincom+ Cam Ranh 125 [PERSON_NAME] Đình [PERSON_NAME], [PERSON_NAME], [PERSON_N…" at bounding box center [207, 600] width 395 height 45
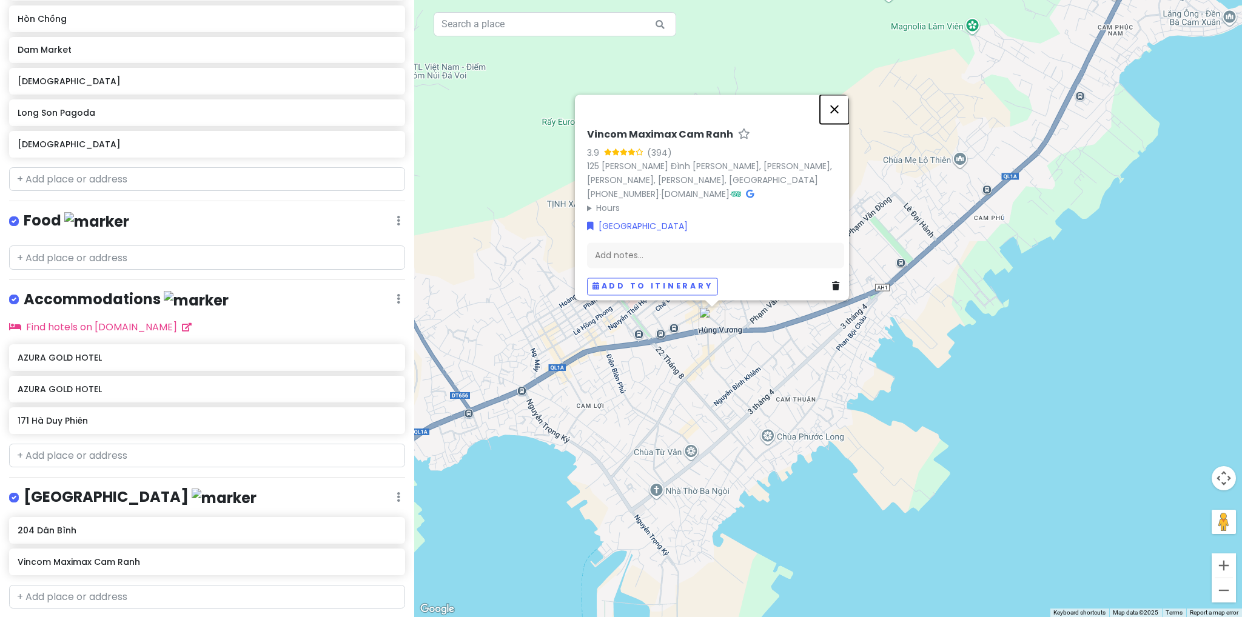
click at [838, 112] on button "Close" at bounding box center [834, 109] width 29 height 29
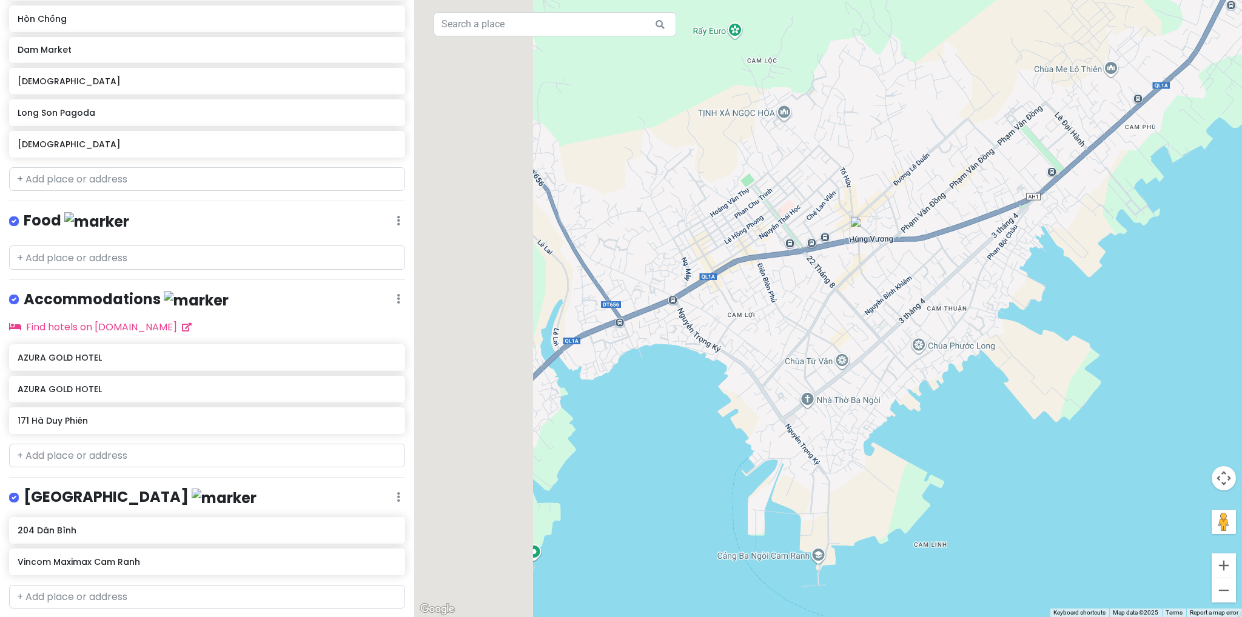
drag, startPoint x: 677, startPoint y: 369, endPoint x: 762, endPoint y: 316, distance: 100.3
click at [761, 316] on div at bounding box center [828, 308] width 828 height 617
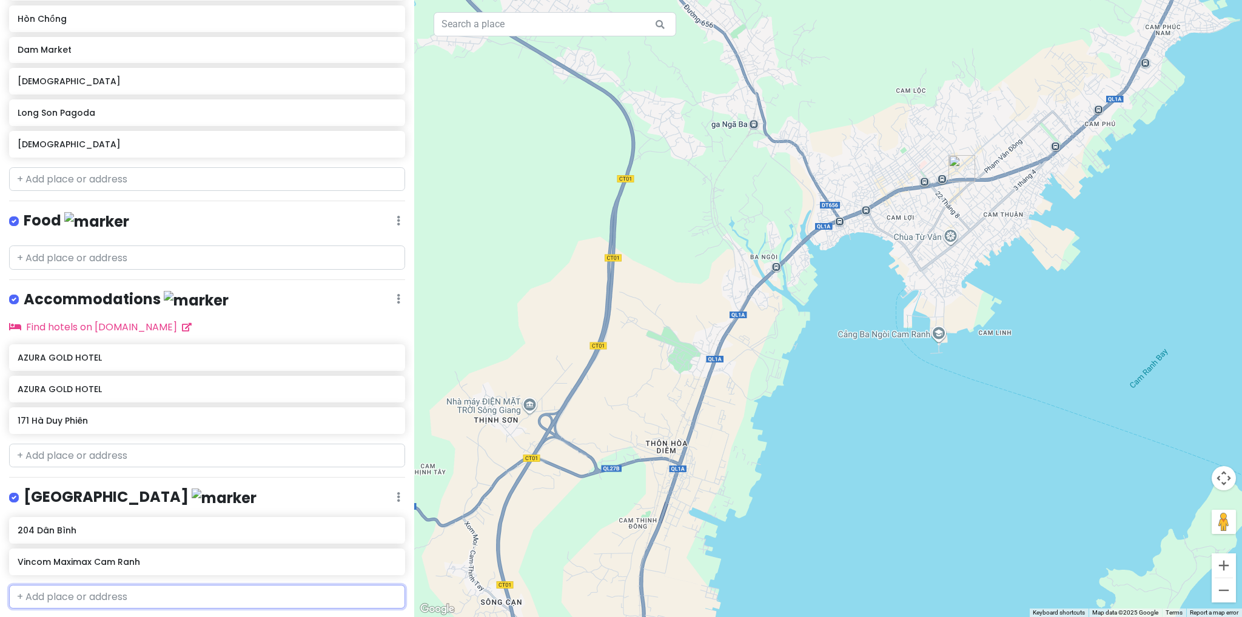
click at [195, 599] on input "text" at bounding box center [207, 597] width 396 height 24
paste input "Q36F+CR5, [GEOGRAPHIC_DATA], [PERSON_NAME][GEOGRAPHIC_DATA], [PERSON_NAME], [GE…"
type input "Q36F+CR5, [GEOGRAPHIC_DATA], [PERSON_NAME][GEOGRAPHIC_DATA], [PERSON_NAME], [GE…"
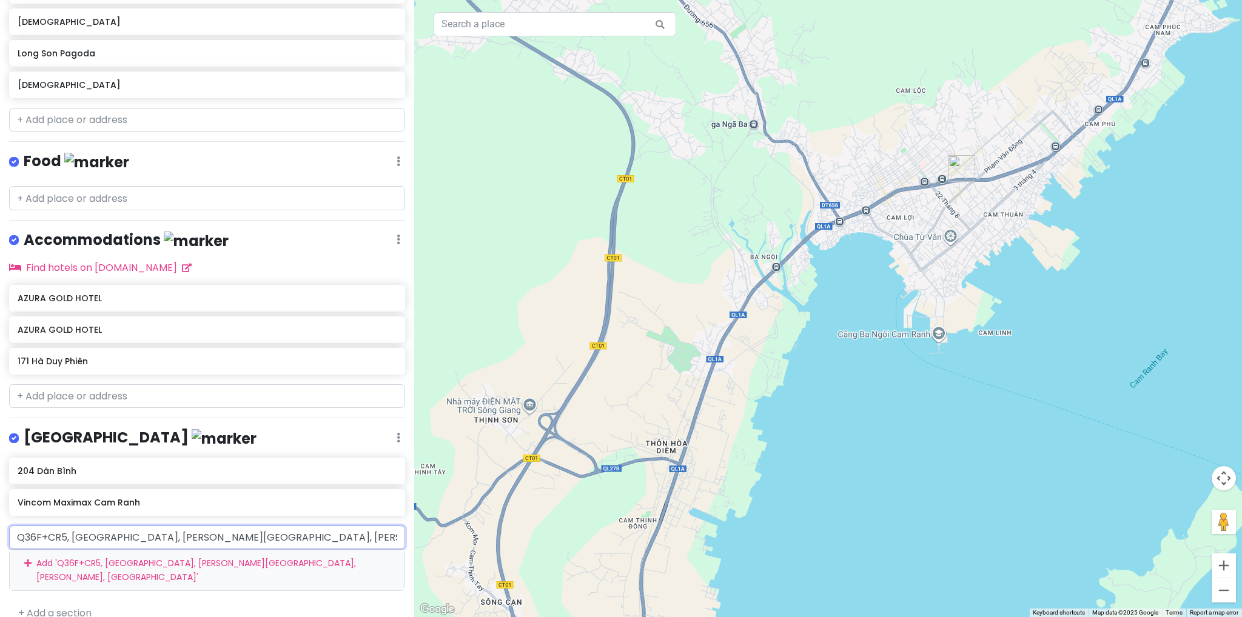
click at [284, 559] on div "Add ' Q36F+CR5, [GEOGRAPHIC_DATA], [PERSON_NAME][GEOGRAPHIC_DATA], [PERSON_NAME…" at bounding box center [207, 570] width 395 height 41
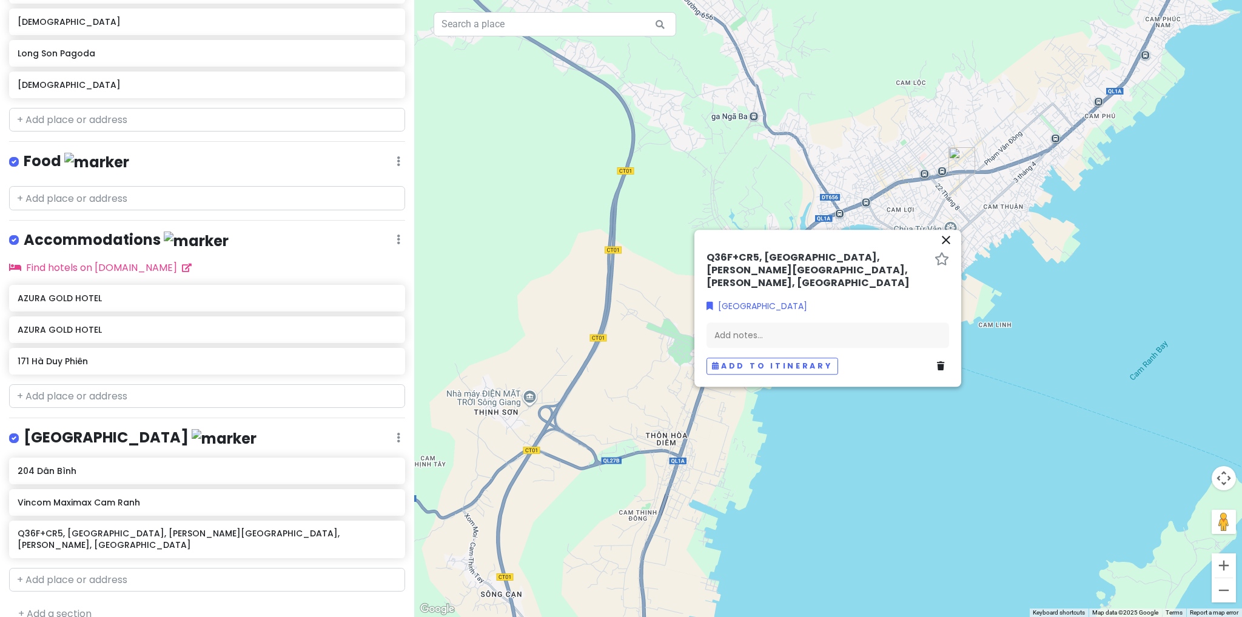
drag, startPoint x: 738, startPoint y: 466, endPoint x: 760, endPoint y: 260, distance: 207.3
click at [760, 260] on div "← Move left → Move right ↑ Move up ↓ Move down + Zoom in - Zoom out Home Jump l…" at bounding box center [828, 308] width 828 height 617
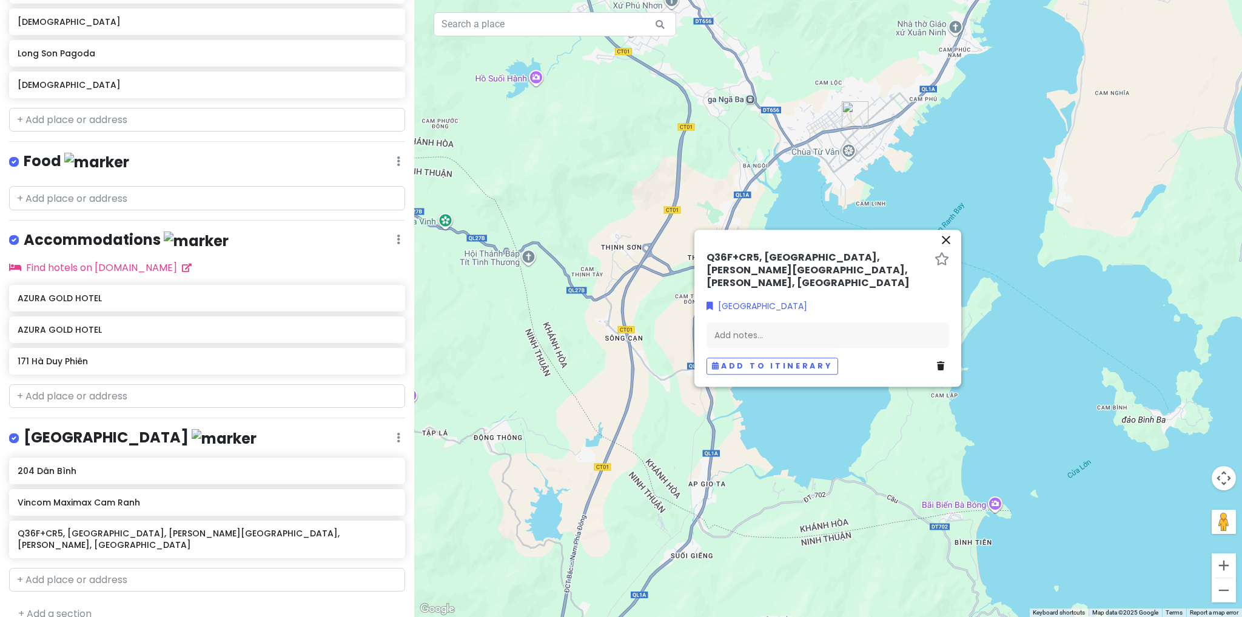
drag, startPoint x: 737, startPoint y: 476, endPoint x: 744, endPoint y: 324, distance: 151.8
click at [744, 328] on div "← Move left → Move right ↑ Move up ↓ Move down + Zoom in - Zoom out Home Jump l…" at bounding box center [828, 308] width 828 height 617
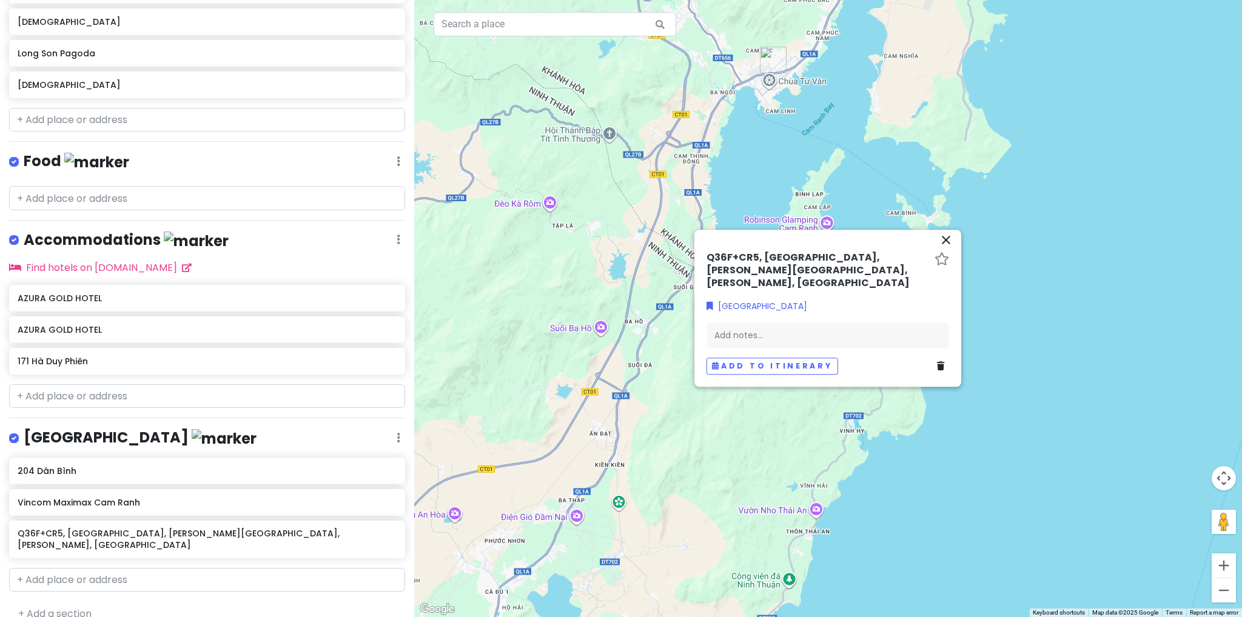
click at [665, 400] on div at bounding box center [828, 308] width 828 height 617
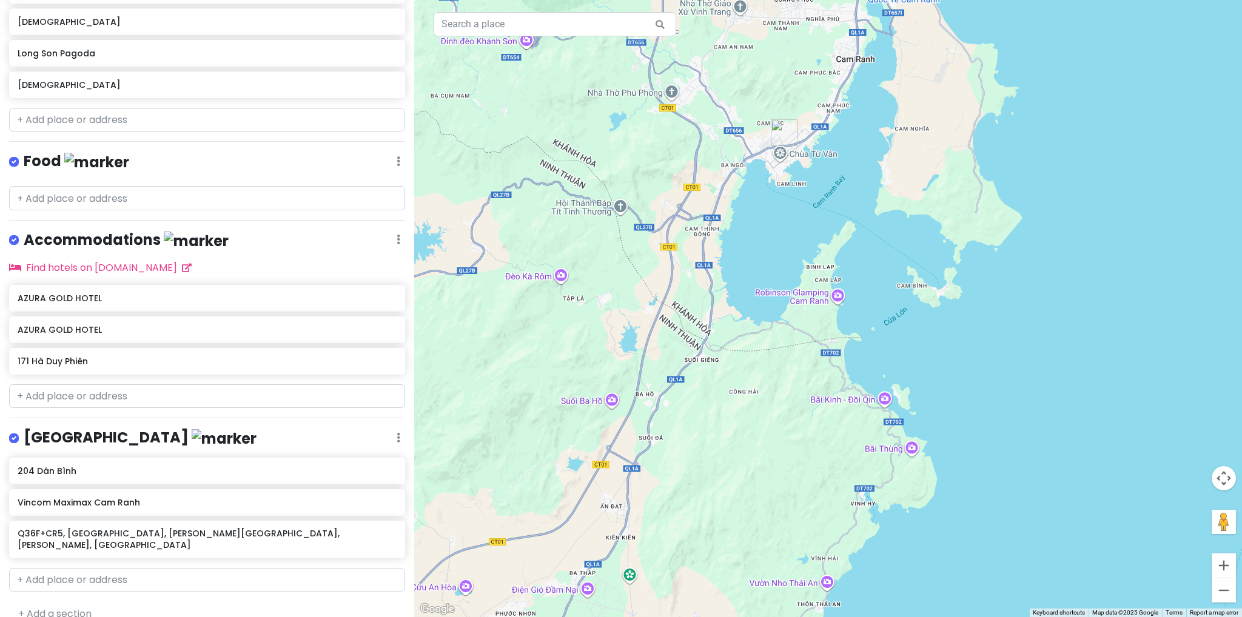
drag, startPoint x: 676, startPoint y: 381, endPoint x: 676, endPoint y: 391, distance: 9.7
click at [676, 391] on div at bounding box center [828, 308] width 828 height 617
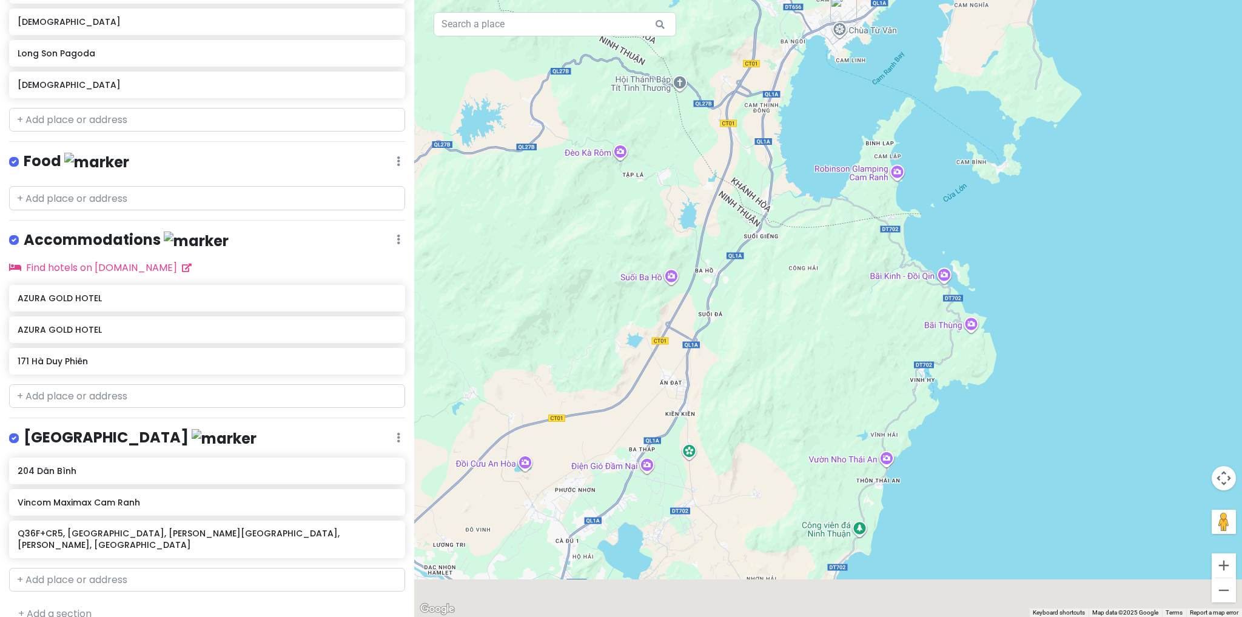
drag, startPoint x: 673, startPoint y: 345, endPoint x: 676, endPoint y: 324, distance: 20.8
click at [682, 317] on div at bounding box center [828, 308] width 828 height 617
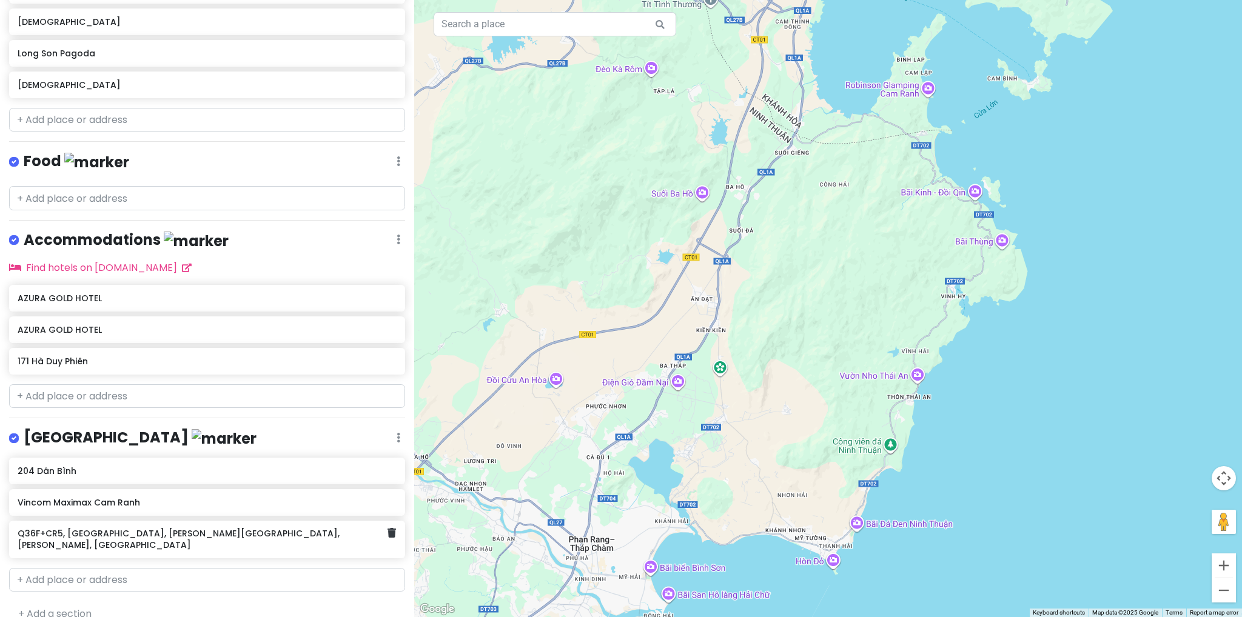
click at [273, 528] on h6 "Q36F+CR5, [GEOGRAPHIC_DATA], [PERSON_NAME][GEOGRAPHIC_DATA], [PERSON_NAME], [GE…" at bounding box center [203, 539] width 370 height 22
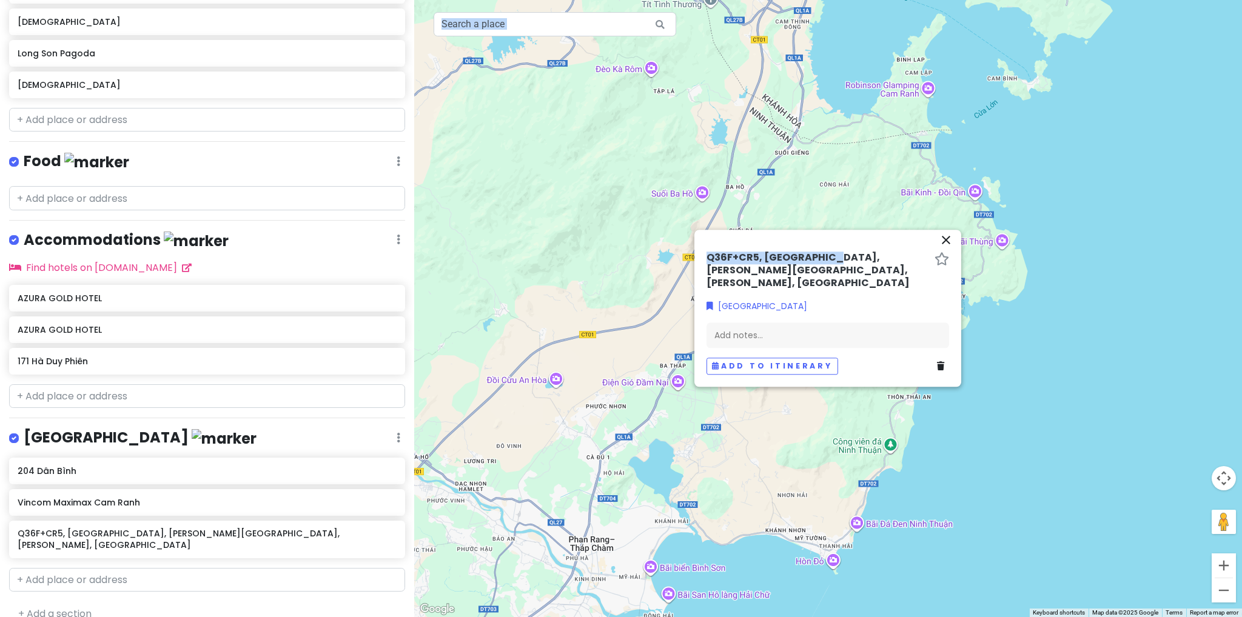
drag, startPoint x: 851, startPoint y: 225, endPoint x: 907, endPoint y: 184, distance: 69.4
click at [907, 184] on div "← Move left → Move right ↑ Move up ↓ Move down + Zoom in - Zoom out Home Jump l…" at bounding box center [828, 308] width 828 height 617
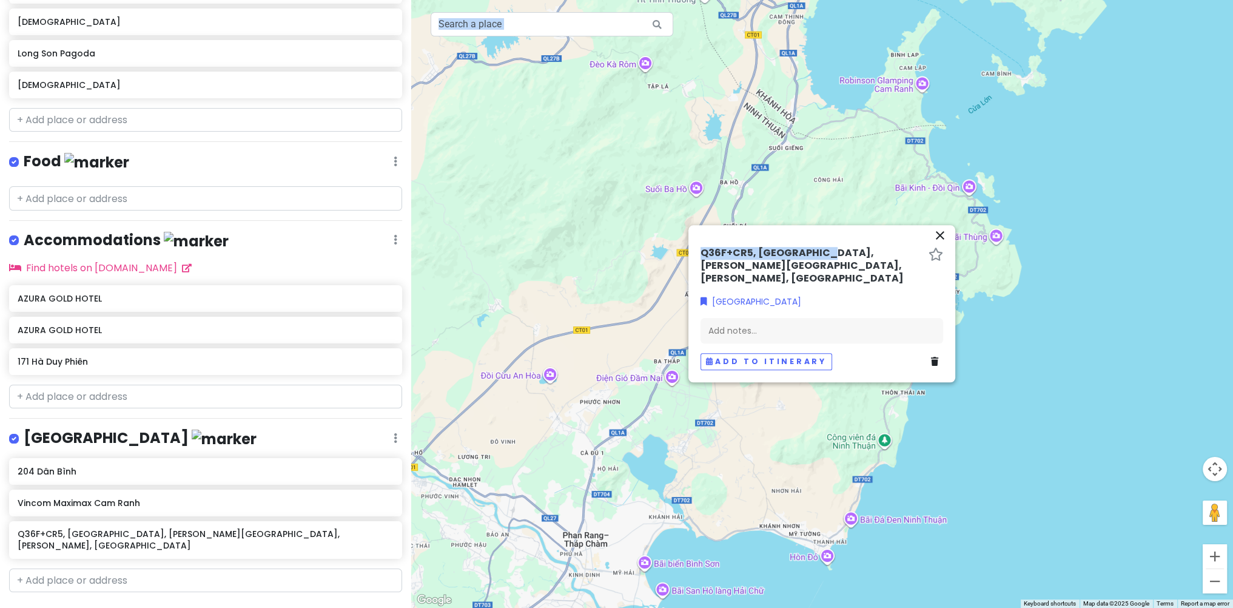
click at [831, 247] on div "close" at bounding box center [822, 236] width 252 height 19
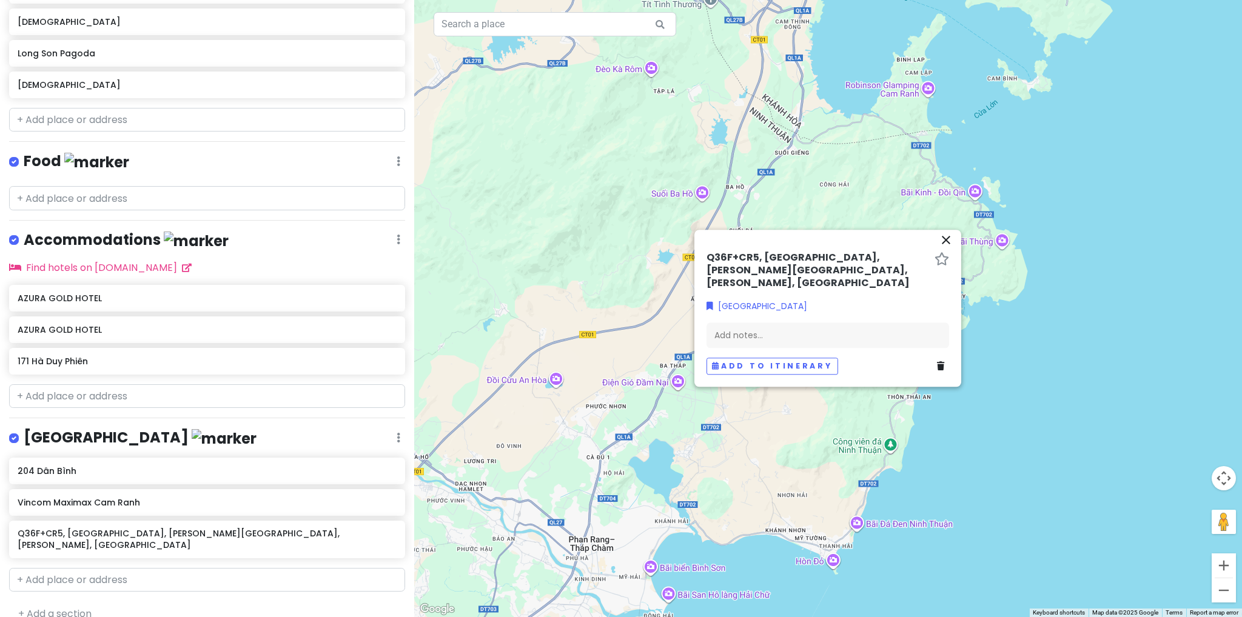
drag, startPoint x: 808, startPoint y: 255, endPoint x: 878, endPoint y: 244, distance: 71.3
click at [878, 244] on div "close" at bounding box center [828, 241] width 252 height 19
click at [944, 244] on icon "close" at bounding box center [946, 240] width 15 height 15
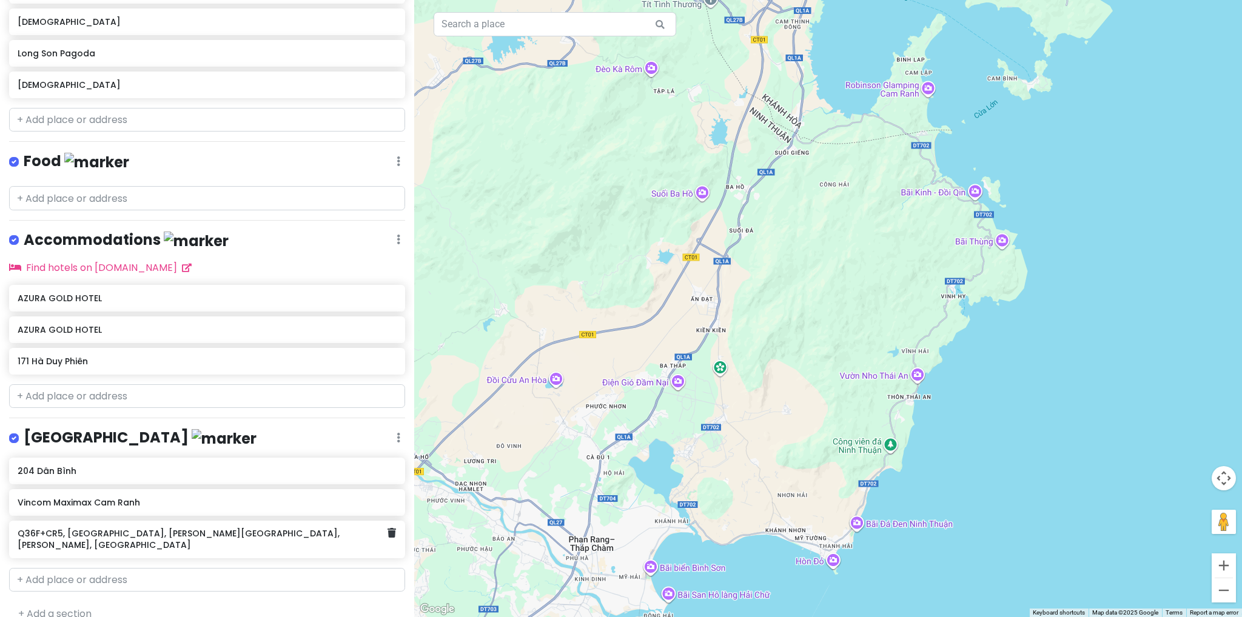
click at [204, 529] on h6 "Q36F+CR5, [GEOGRAPHIC_DATA], [PERSON_NAME][GEOGRAPHIC_DATA], [PERSON_NAME], [GE…" at bounding box center [203, 539] width 370 height 22
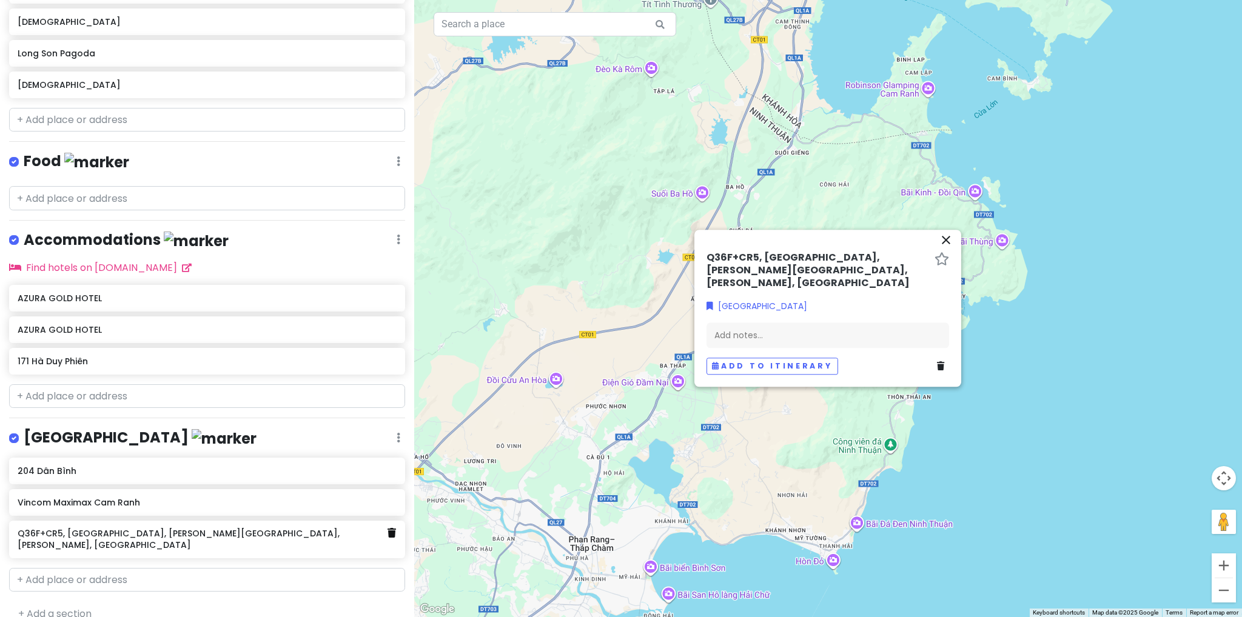
click at [388, 529] on icon at bounding box center [392, 533] width 8 height 10
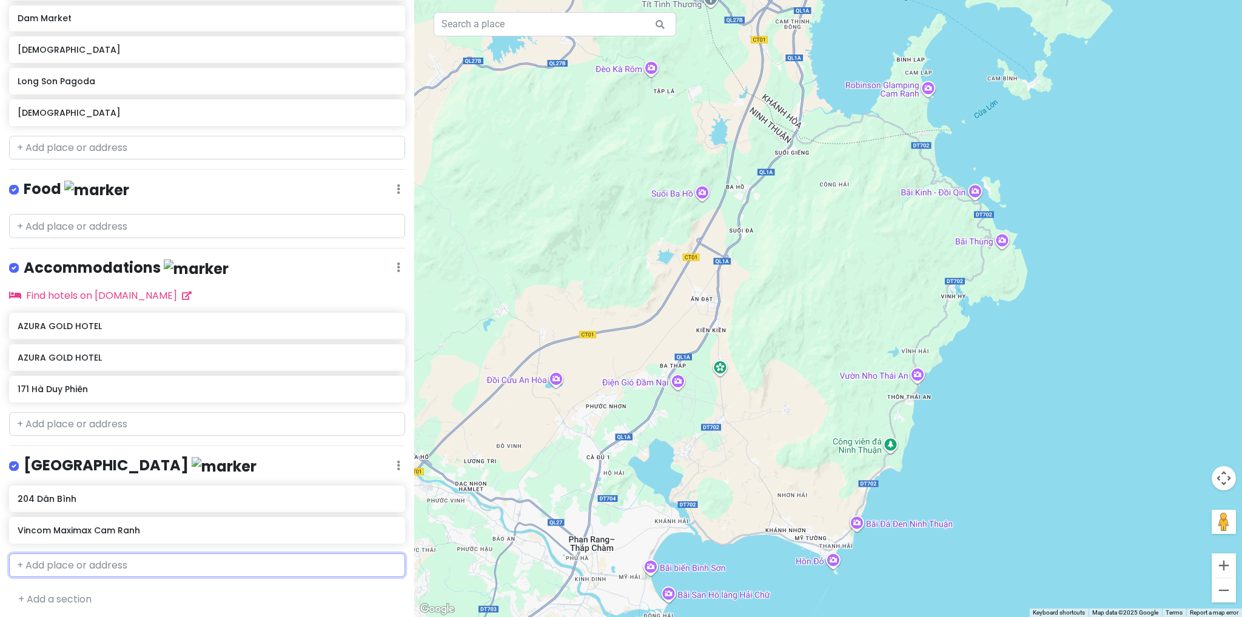
click at [92, 560] on input "text" at bounding box center [207, 566] width 396 height 24
paste input "11.761135, 109.074685"
type input "11.761135, 109.074685"
click at [118, 592] on div "Add ' 11.761135, 109.074685 '" at bounding box center [207, 591] width 395 height 27
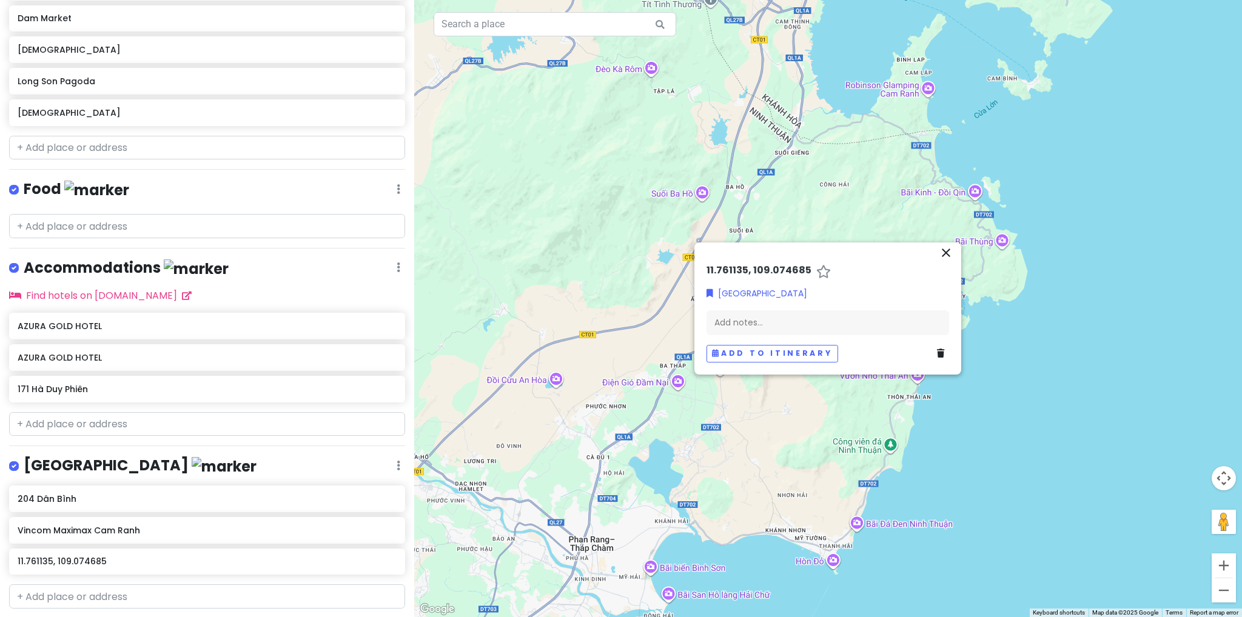
drag, startPoint x: 746, startPoint y: 263, endPoint x: 865, endPoint y: 245, distance: 120.8
click at [865, 245] on div "close" at bounding box center [828, 254] width 252 height 19
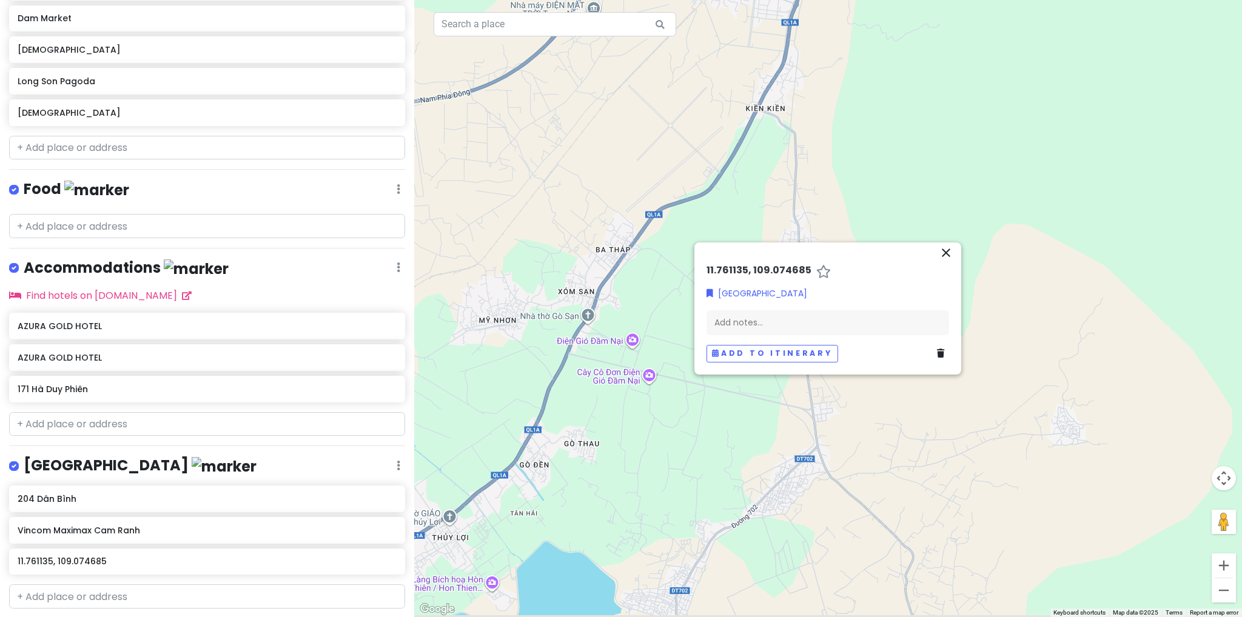
drag, startPoint x: 638, startPoint y: 392, endPoint x: 802, endPoint y: 343, distance: 171.0
click at [799, 346] on div "← Move left → Move right ↑ Move up ↓ Move down + Zoom in - Zoom out Home Jump l…" at bounding box center [828, 308] width 828 height 617
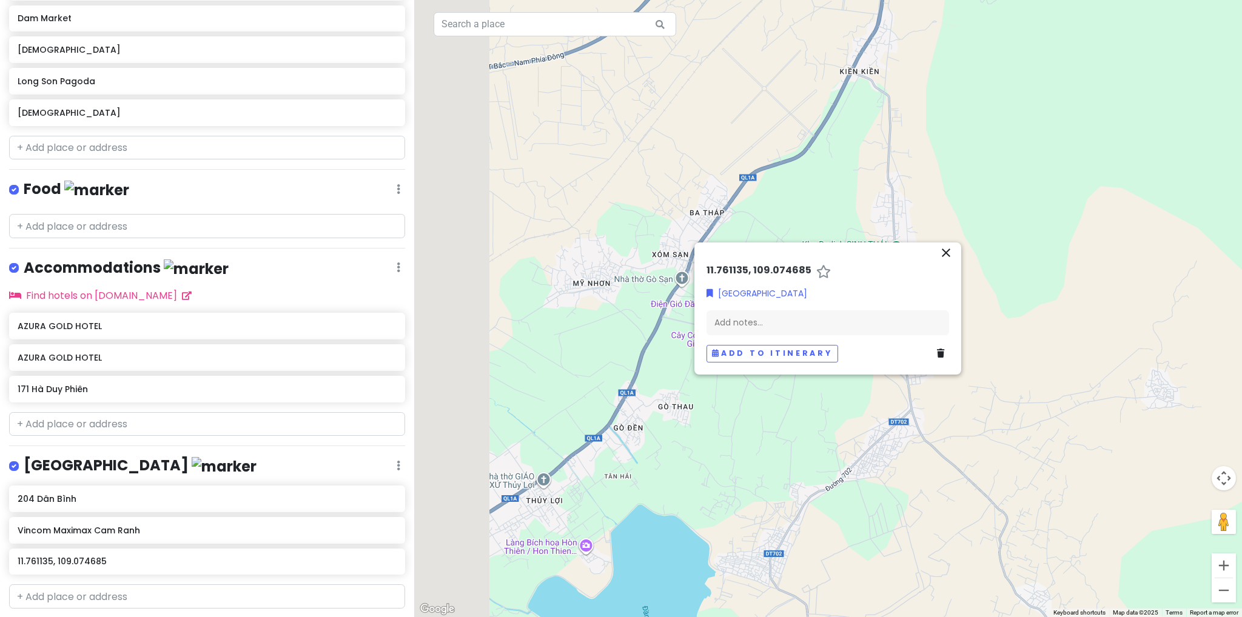
drag, startPoint x: 776, startPoint y: 425, endPoint x: 811, endPoint y: 415, distance: 37.1
click at [811, 415] on div at bounding box center [828, 308] width 828 height 617
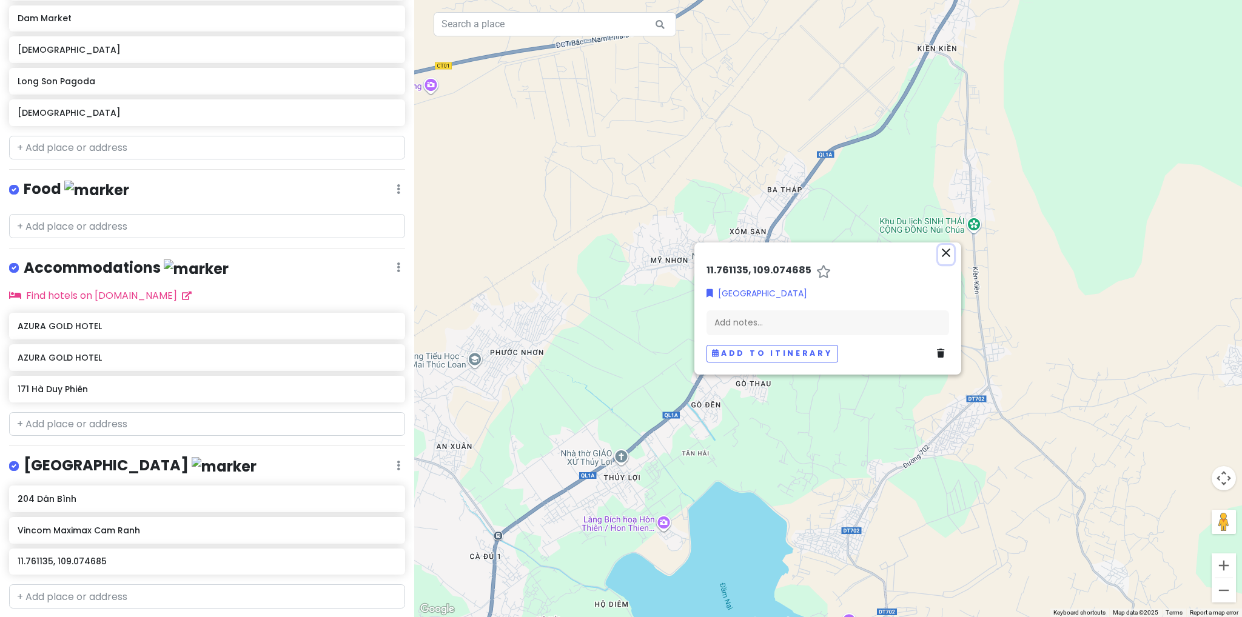
click at [941, 255] on icon "close" at bounding box center [946, 253] width 15 height 15
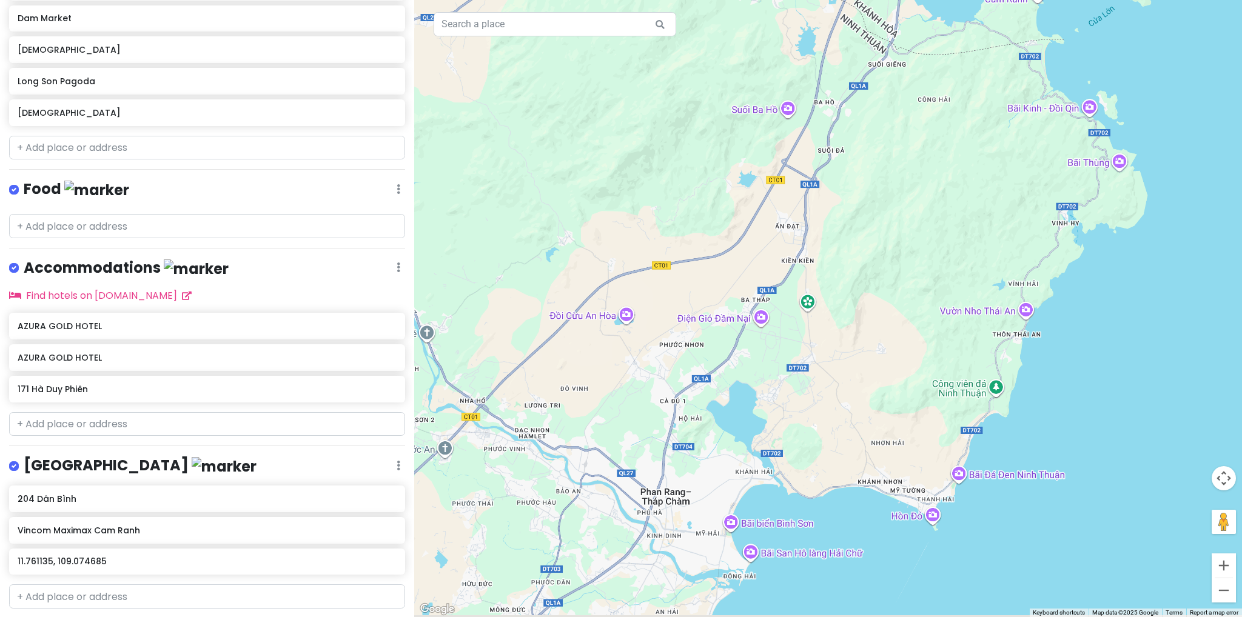
drag, startPoint x: 604, startPoint y: 520, endPoint x: 720, endPoint y: 409, distance: 160.9
click at [735, 401] on div at bounding box center [828, 308] width 828 height 617
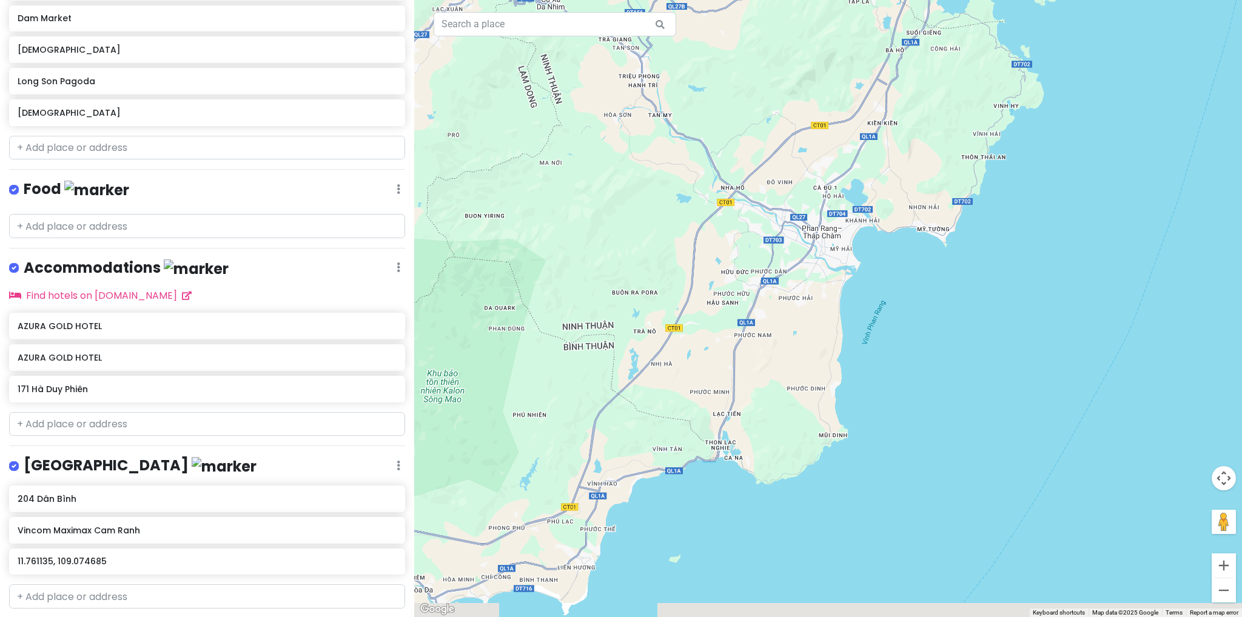
drag, startPoint x: 696, startPoint y: 476, endPoint x: 740, endPoint y: 324, distance: 158.5
click at [740, 324] on div at bounding box center [828, 308] width 828 height 617
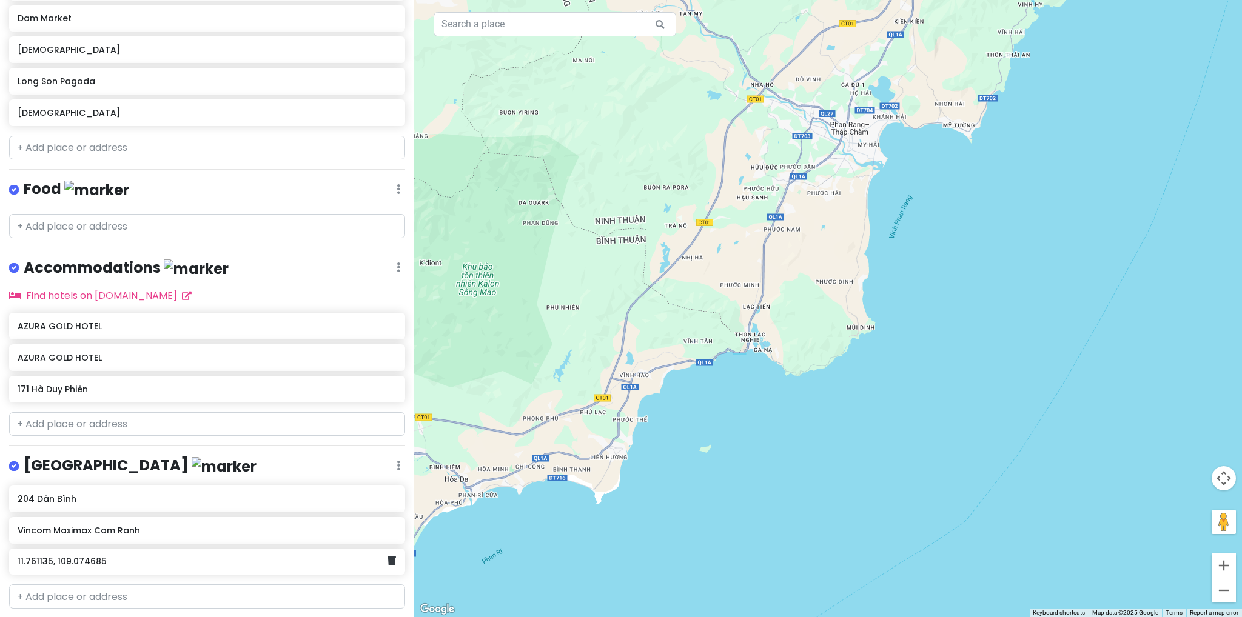
click at [119, 556] on h6 "11.761135, 109.074685" at bounding box center [203, 561] width 370 height 11
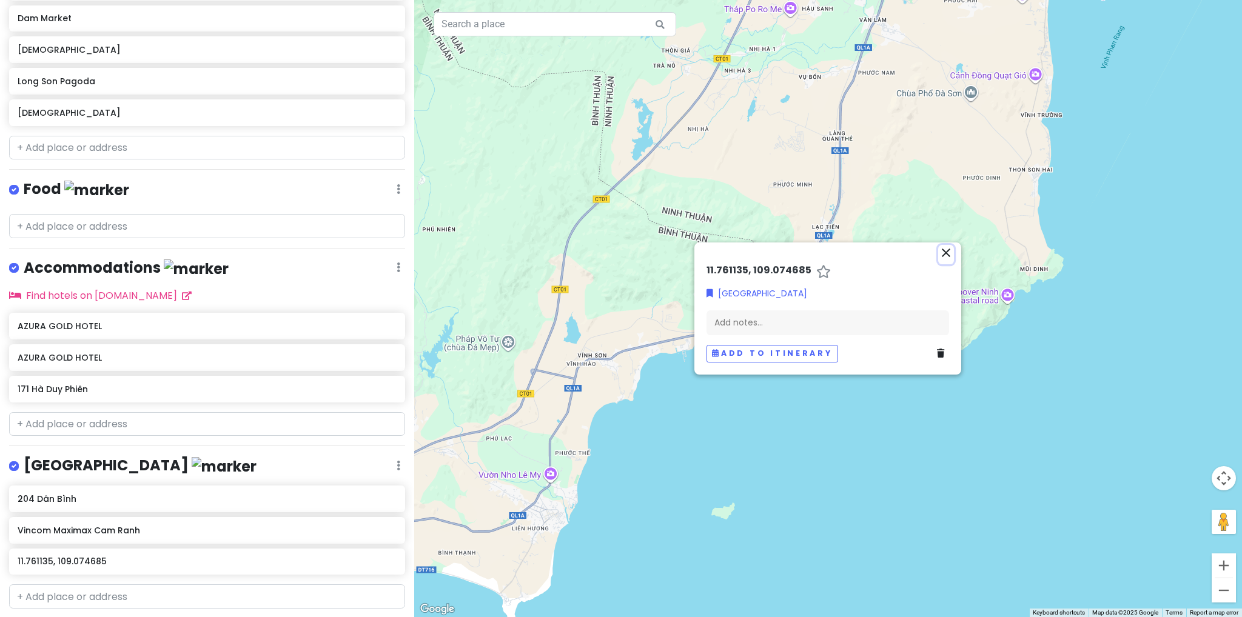
drag, startPoint x: 953, startPoint y: 254, endPoint x: 805, endPoint y: 327, distance: 164.9
click at [953, 253] on button "close" at bounding box center [946, 254] width 16 height 19
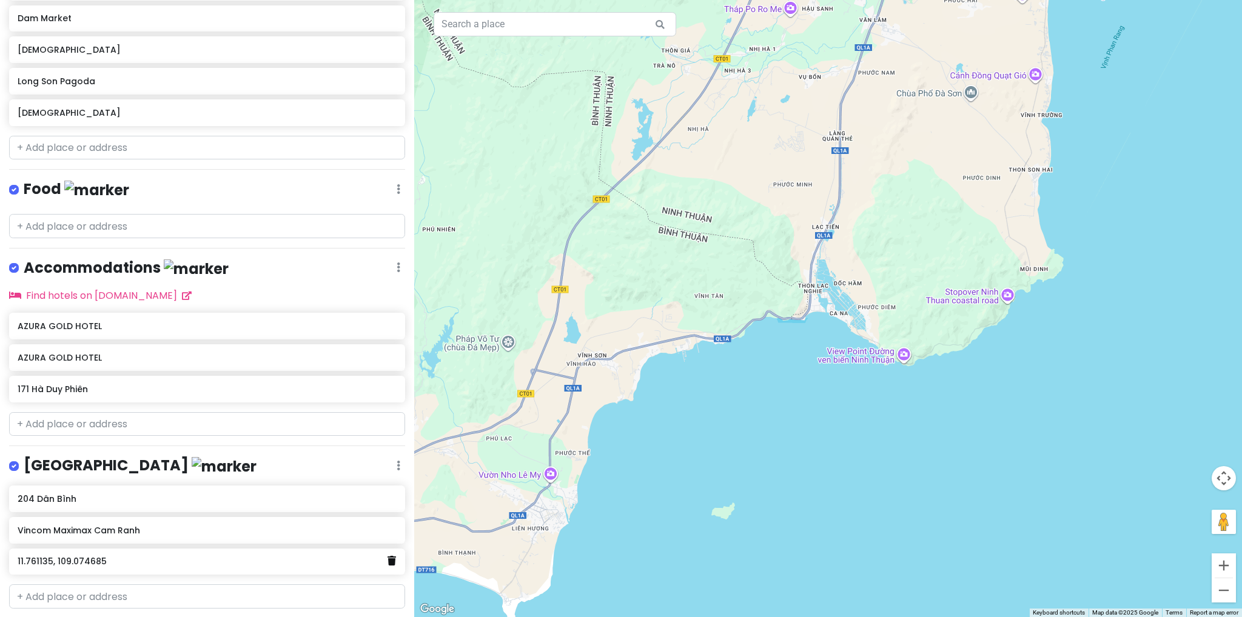
click at [388, 556] on icon at bounding box center [392, 561] width 8 height 10
click at [633, 25] on input "text" at bounding box center [555, 24] width 243 height 24
paste input "11.761135, 109.074685"
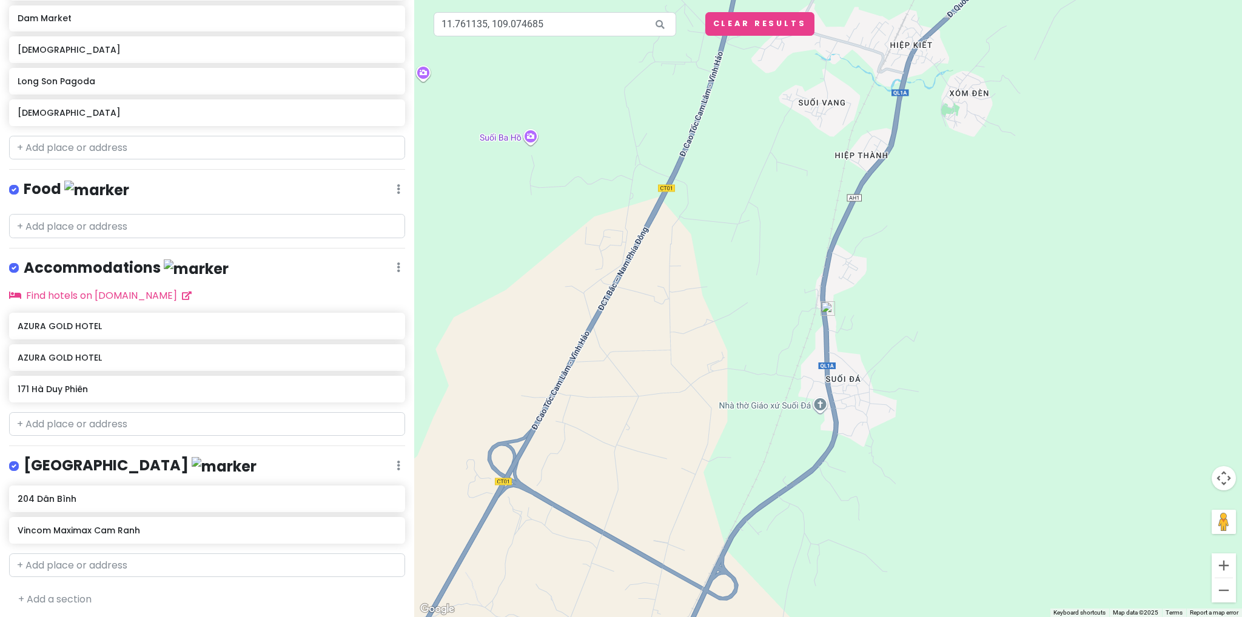
click at [835, 310] on div at bounding box center [828, 308] width 828 height 617
click at [627, 16] on input "11.761135, 109.074685" at bounding box center [555, 24] width 243 height 24
paste input "Q36F+CR5, [GEOGRAPHIC_DATA], [PERSON_NAME][GEOGRAPHIC_DATA], [PERSON_NAME], [GE…"
type input "Q36F+CR5, [GEOGRAPHIC_DATA], [PERSON_NAME][GEOGRAPHIC_DATA], [PERSON_NAME], [GE…"
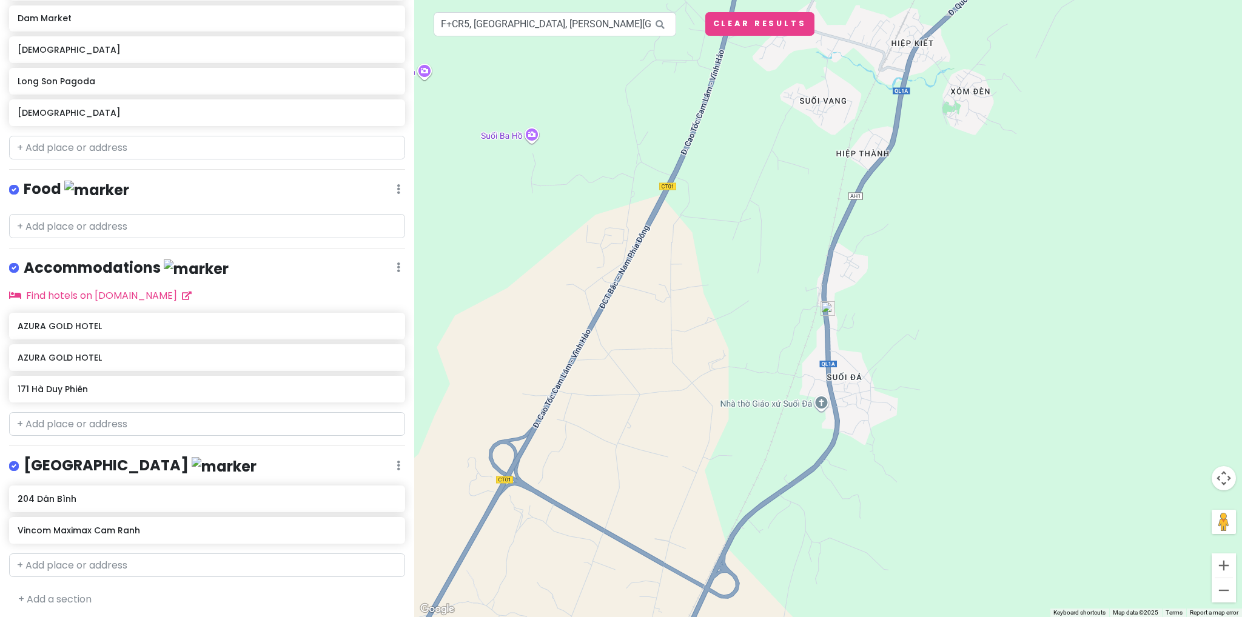
scroll to position [0, 0]
click at [830, 310] on img at bounding box center [828, 308] width 15 height 15
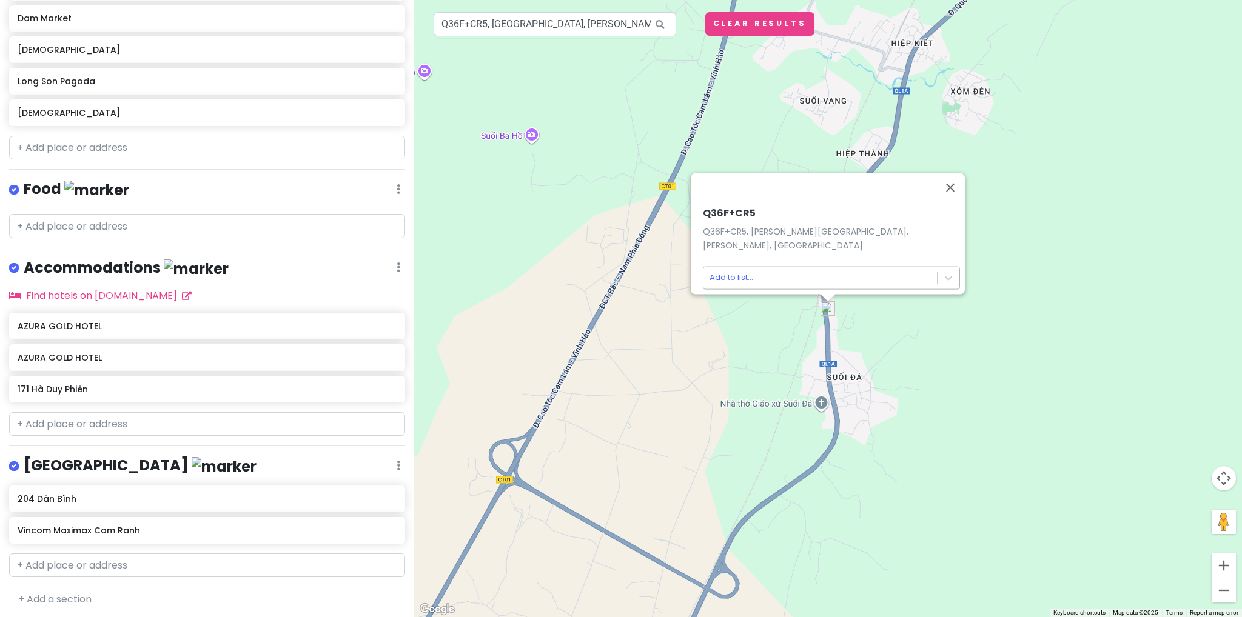
click at [815, 275] on body "[GEOGRAPHIC_DATA] Trip 02 Private Change Dates Make a Copy Delete Trip Go Pro ⚡…" at bounding box center [621, 308] width 1242 height 617
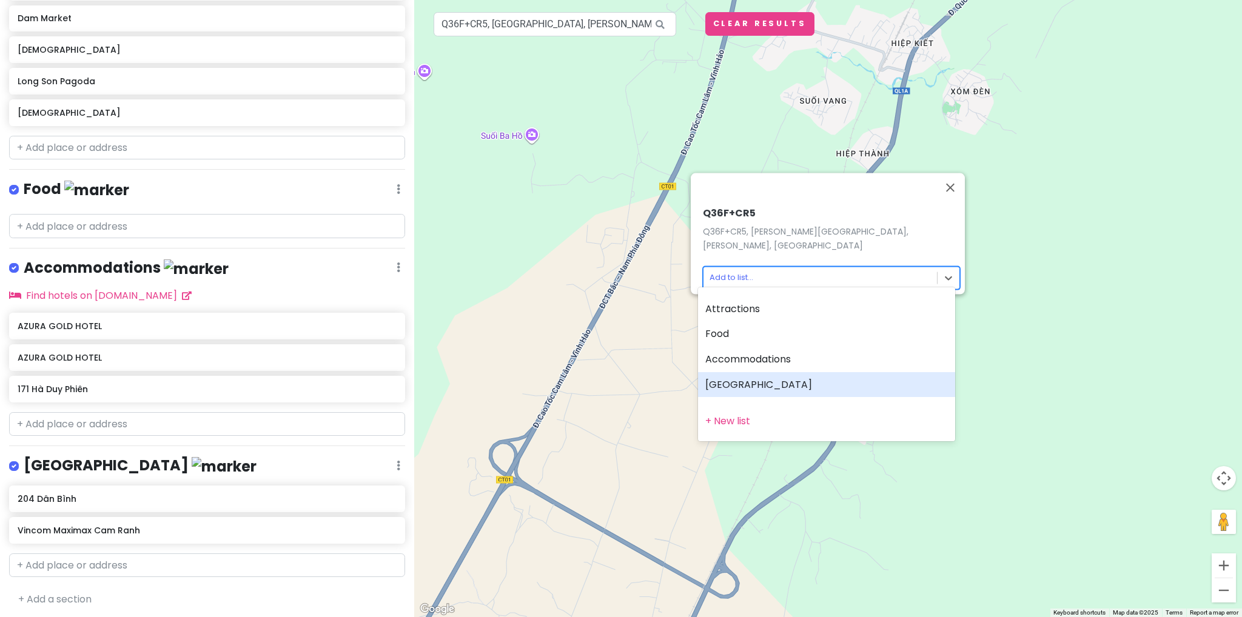
click at [794, 382] on div "[GEOGRAPHIC_DATA]" at bounding box center [826, 384] width 257 height 25
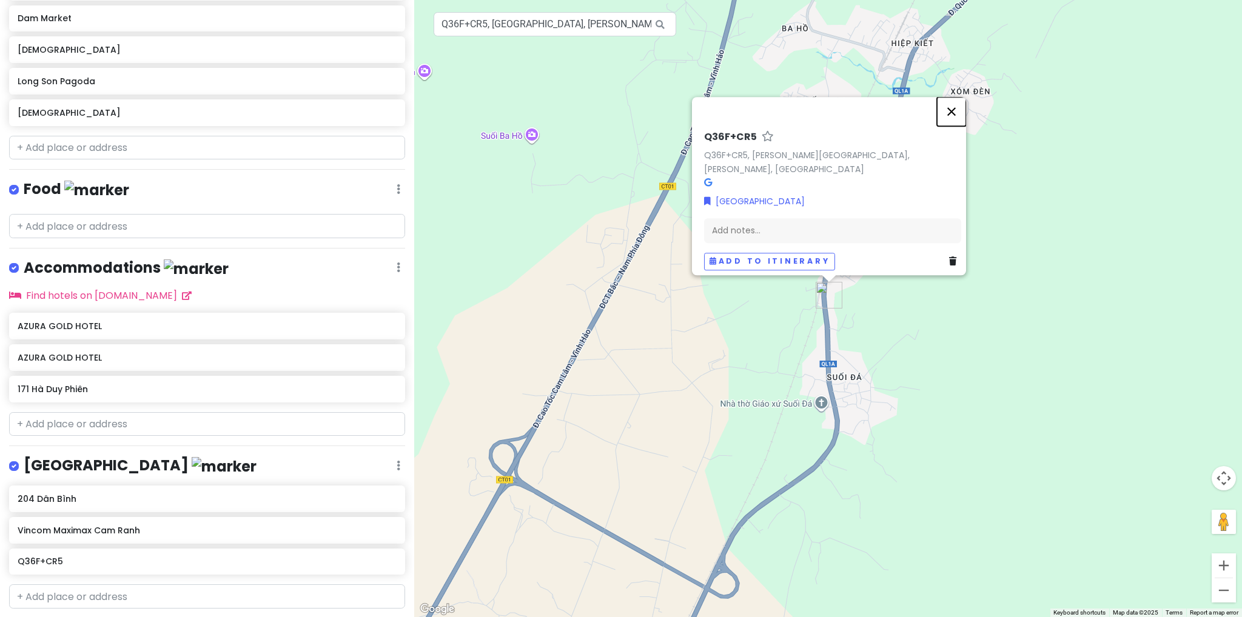
click at [951, 120] on button "Close" at bounding box center [951, 111] width 29 height 29
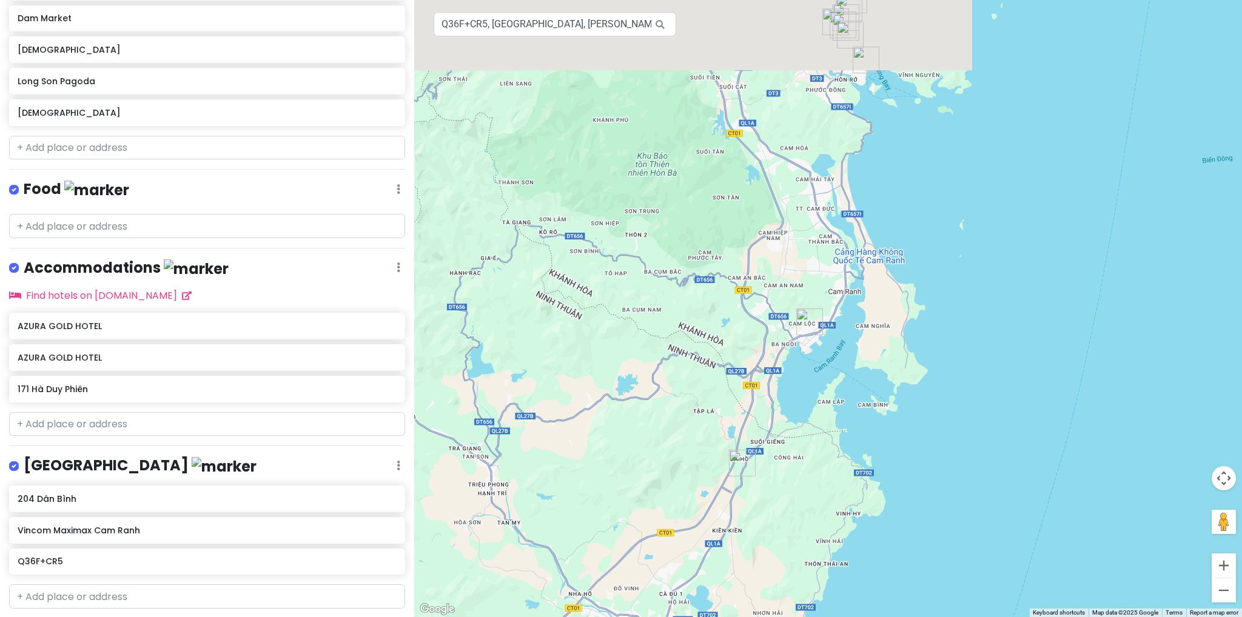
drag, startPoint x: 970, startPoint y: 397, endPoint x: 806, endPoint y: 471, distance: 179.4
click at [799, 488] on div at bounding box center [828, 308] width 828 height 617
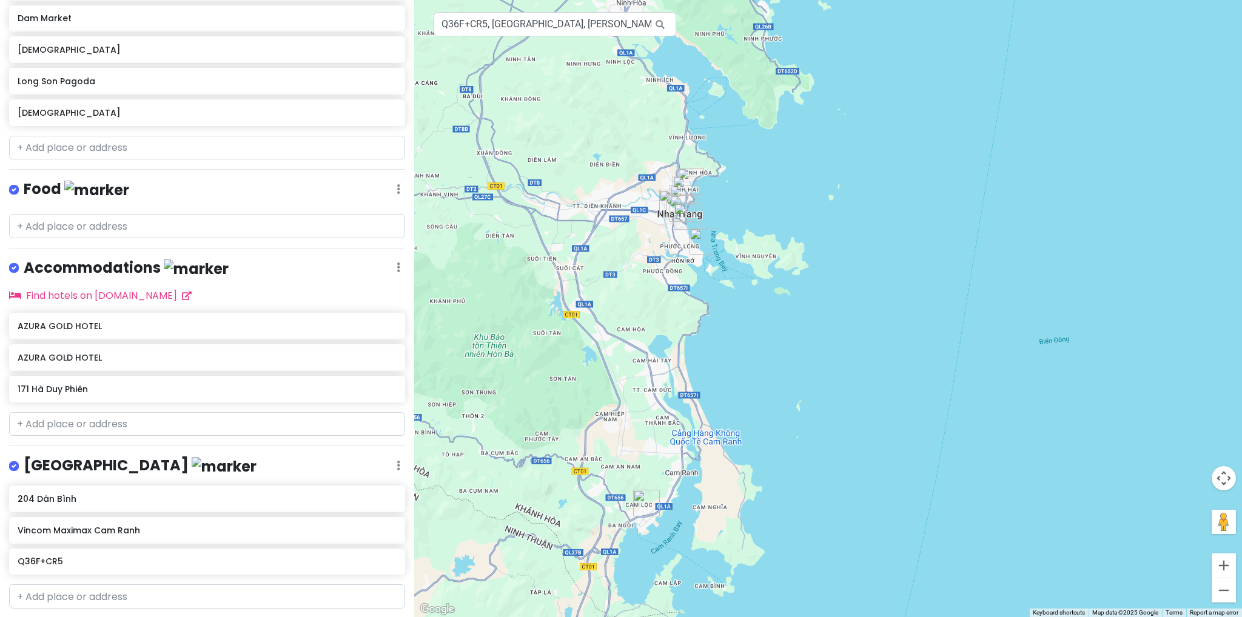
drag, startPoint x: 844, startPoint y: 298, endPoint x: 770, endPoint y: 420, distance: 142.1
click at [770, 420] on div at bounding box center [828, 308] width 828 height 617
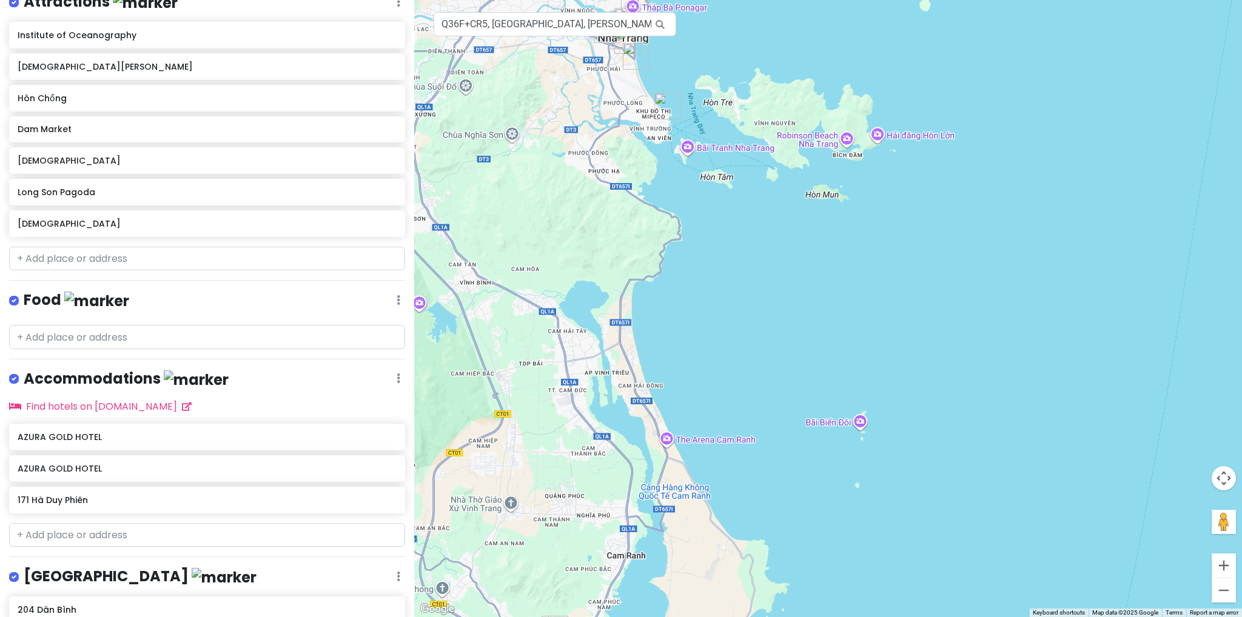
scroll to position [180, 0]
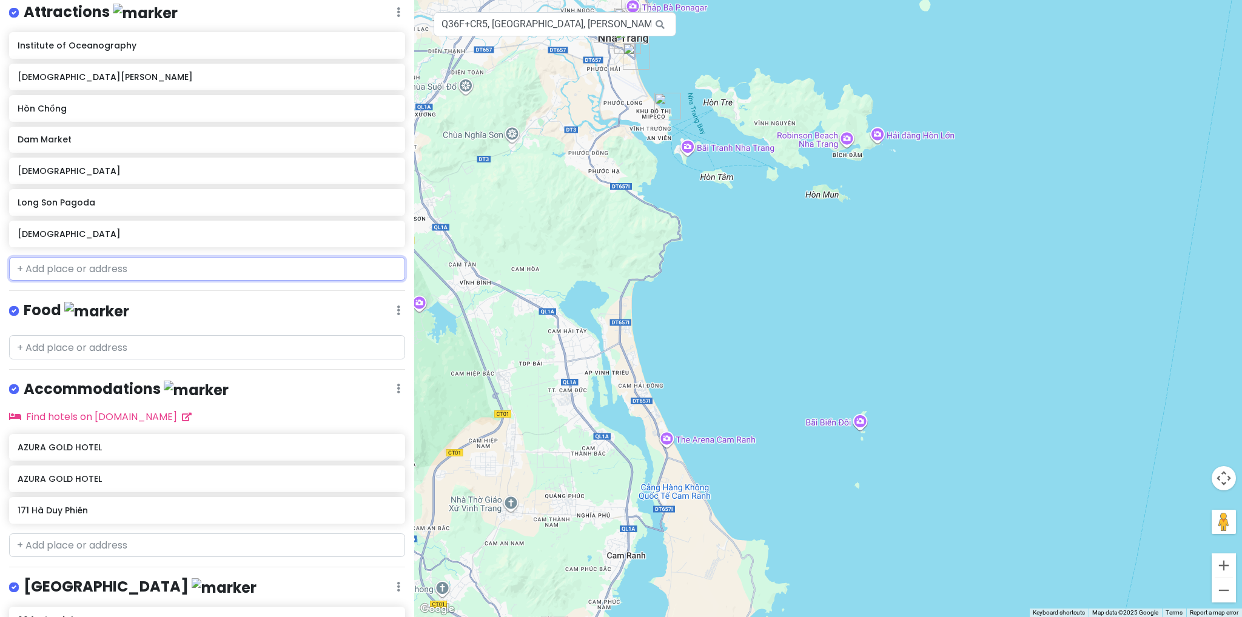
click at [158, 272] on input "text" at bounding box center [207, 269] width 396 height 24
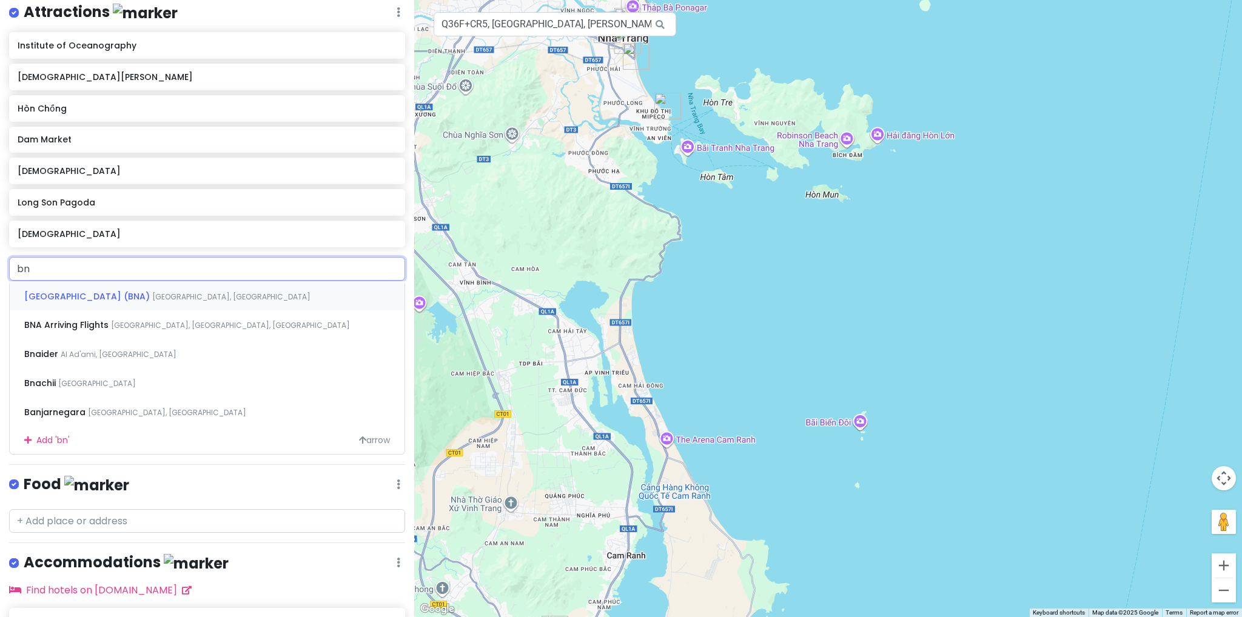
type input "b"
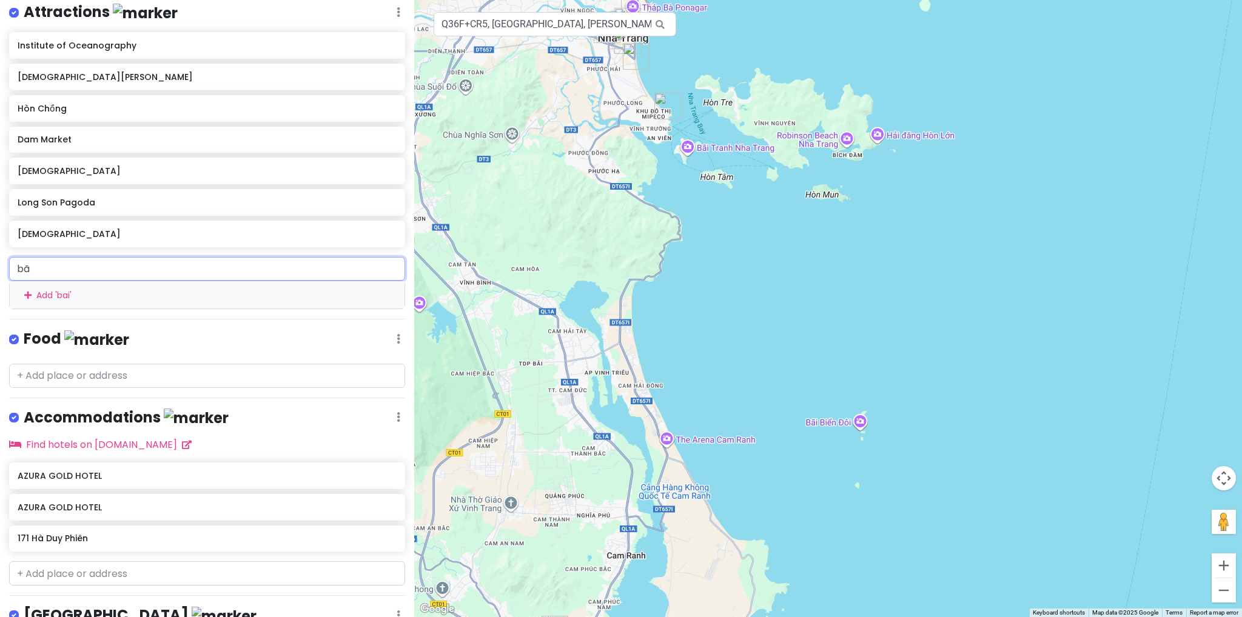
type input "bãi"
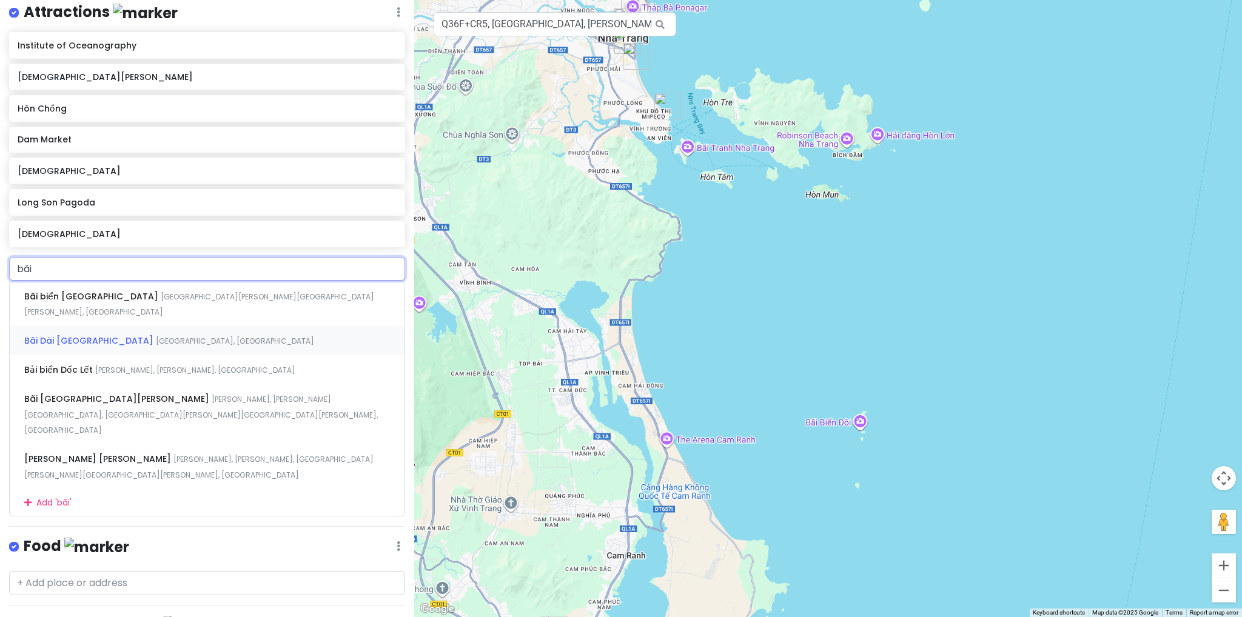
click at [178, 326] on div "Bãi Dài [GEOGRAPHIC_DATA][PERSON_NAME][PERSON_NAME], [GEOGRAPHIC_DATA]" at bounding box center [207, 340] width 395 height 29
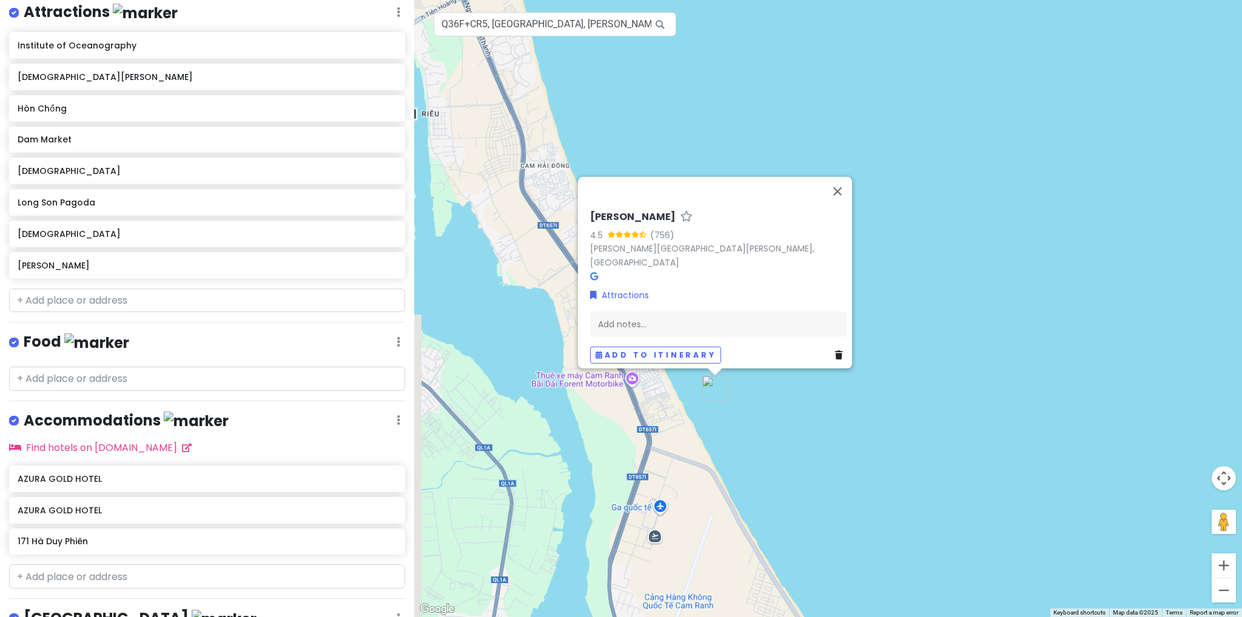
drag, startPoint x: 652, startPoint y: 528, endPoint x: 742, endPoint y: 466, distance: 109.8
click at [740, 471] on div "Bai Dai 4.5 (756) [GEOGRAPHIC_DATA][PERSON_NAME][GEOGRAPHIC_DATA][PERSON_NAME],…" at bounding box center [828, 308] width 828 height 617
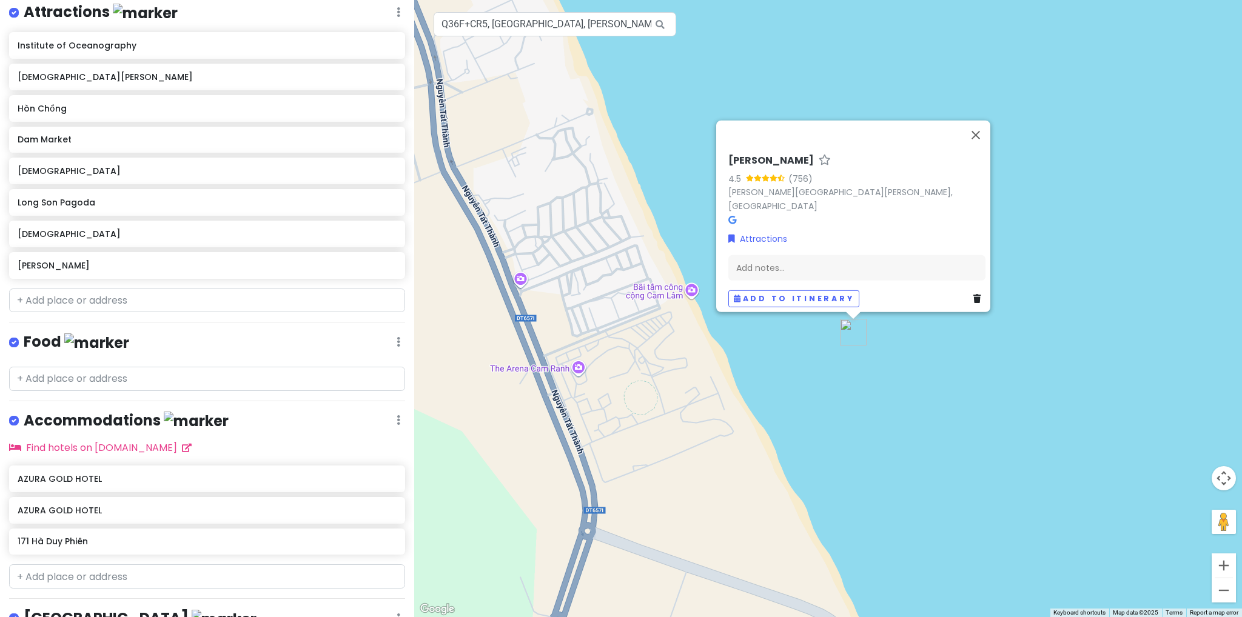
drag, startPoint x: 725, startPoint y: 316, endPoint x: 750, endPoint y: 430, distance: 116.7
click at [750, 429] on div "Bai Dai 4.5 (756) [GEOGRAPHIC_DATA][PERSON_NAME][GEOGRAPHIC_DATA][PERSON_NAME],…" at bounding box center [828, 308] width 828 height 617
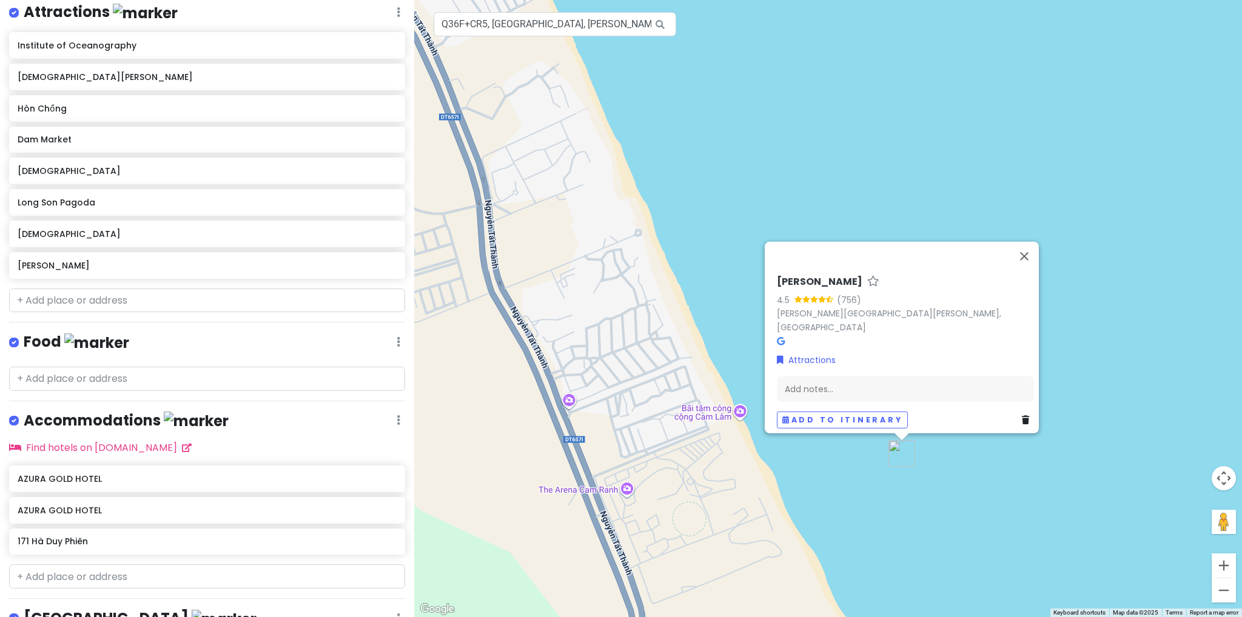
drag, startPoint x: 703, startPoint y: 442, endPoint x: 716, endPoint y: 464, distance: 25.3
click at [716, 464] on div "Bai Dai 4.5 (756) [GEOGRAPHIC_DATA][PERSON_NAME][GEOGRAPHIC_DATA][PERSON_NAME],…" at bounding box center [828, 308] width 828 height 617
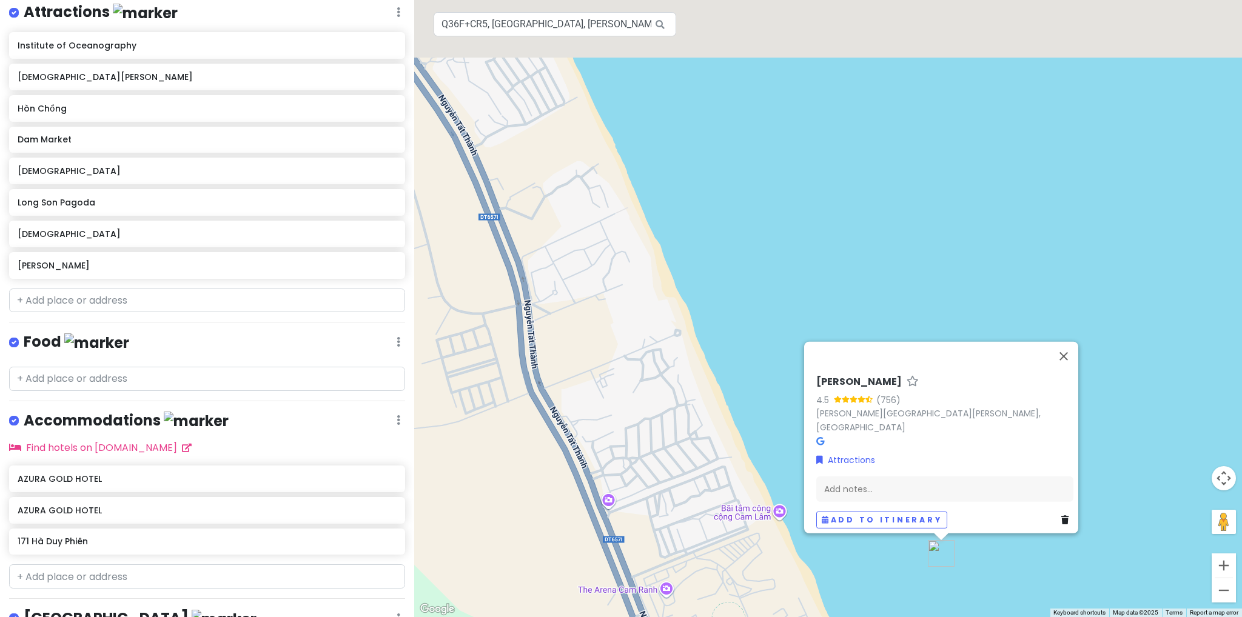
drag, startPoint x: 699, startPoint y: 375, endPoint x: 703, endPoint y: 395, distance: 21.1
click at [703, 395] on div "Bai Dai 4.5 (756) [GEOGRAPHIC_DATA][PERSON_NAME][GEOGRAPHIC_DATA][PERSON_NAME],…" at bounding box center [828, 308] width 828 height 617
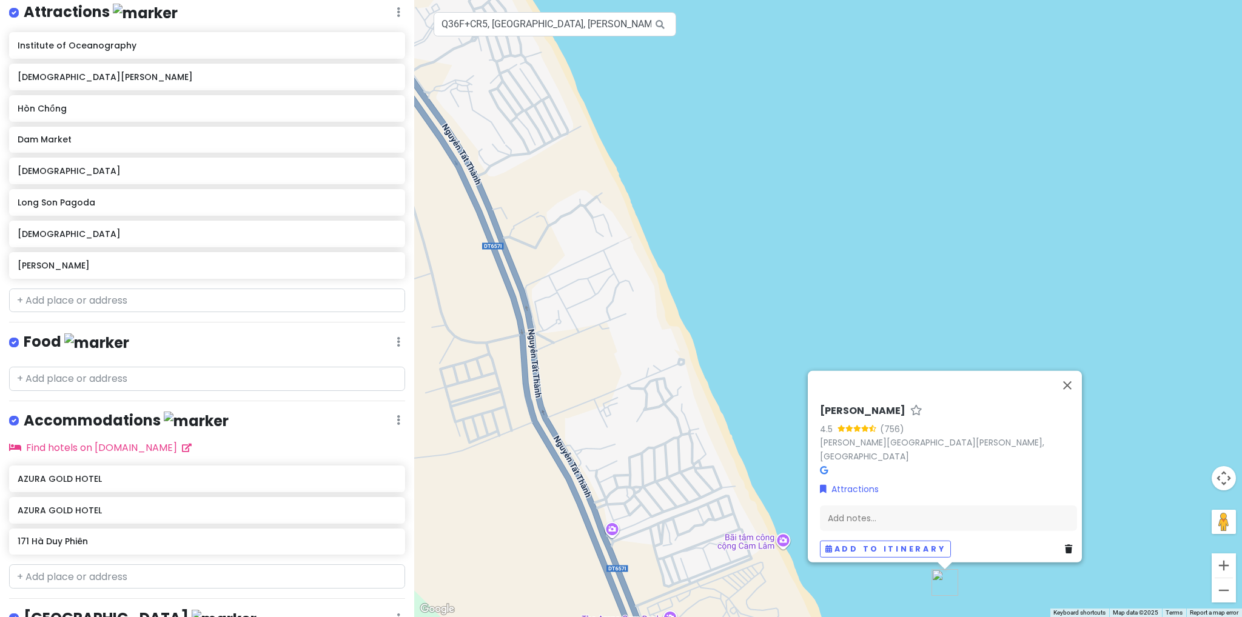
drag, startPoint x: 707, startPoint y: 389, endPoint x: 717, endPoint y: 441, distance: 53.8
click at [716, 441] on div "Bai Dai 4.5 (756) [GEOGRAPHIC_DATA][PERSON_NAME][GEOGRAPHIC_DATA][PERSON_NAME],…" at bounding box center [828, 308] width 828 height 617
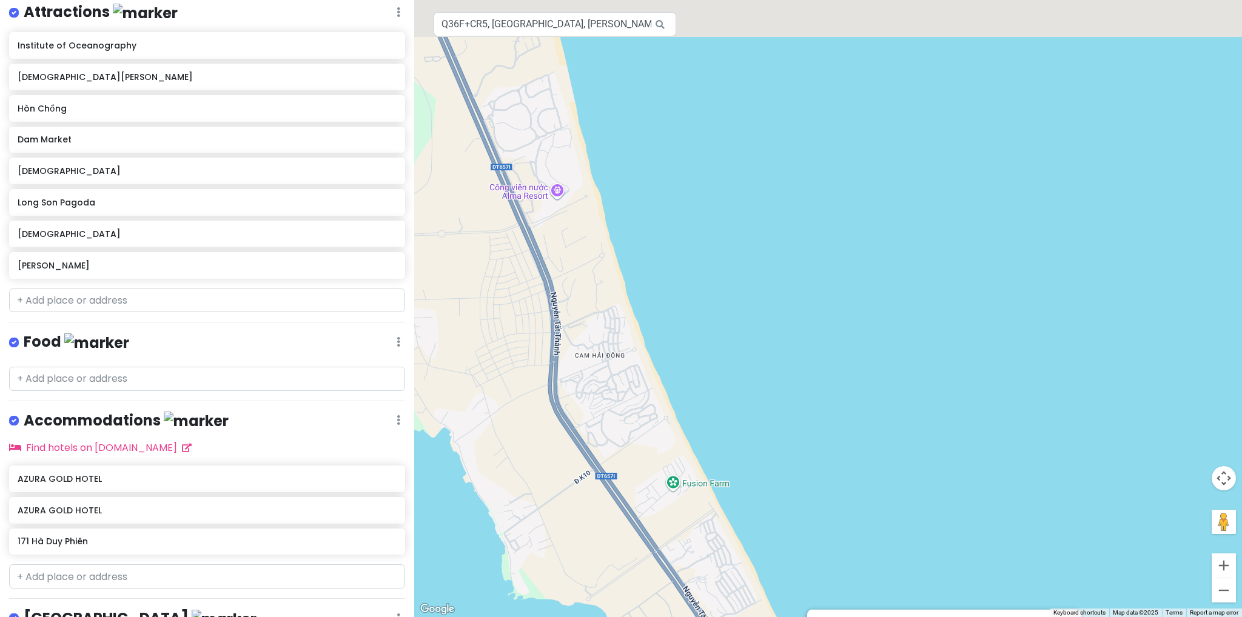
drag, startPoint x: 671, startPoint y: 315, endPoint x: 712, endPoint y: 456, distance: 147.2
click at [713, 453] on div "Bai Dai 4.5 (756) [GEOGRAPHIC_DATA][PERSON_NAME][GEOGRAPHIC_DATA][PERSON_NAME],…" at bounding box center [828, 308] width 828 height 617
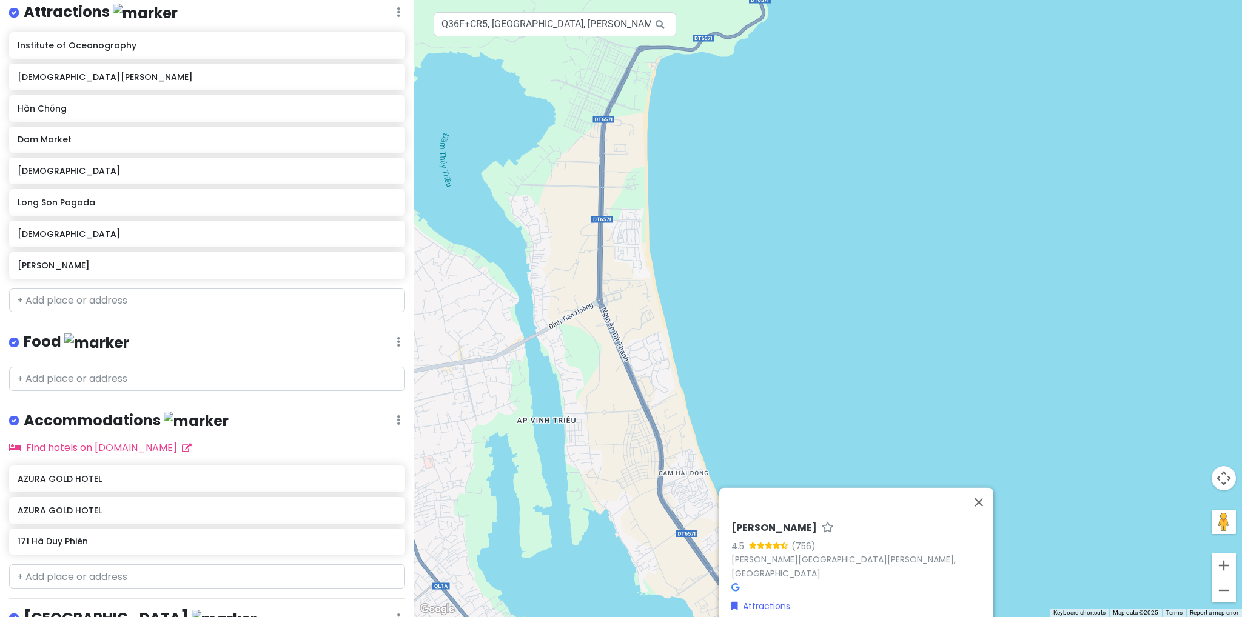
drag, startPoint x: 703, startPoint y: 363, endPoint x: 710, endPoint y: 433, distance: 70.1
click at [710, 433] on div "Bai Dai 4.5 (756) [GEOGRAPHIC_DATA][PERSON_NAME][GEOGRAPHIC_DATA][PERSON_NAME],…" at bounding box center [828, 308] width 828 height 617
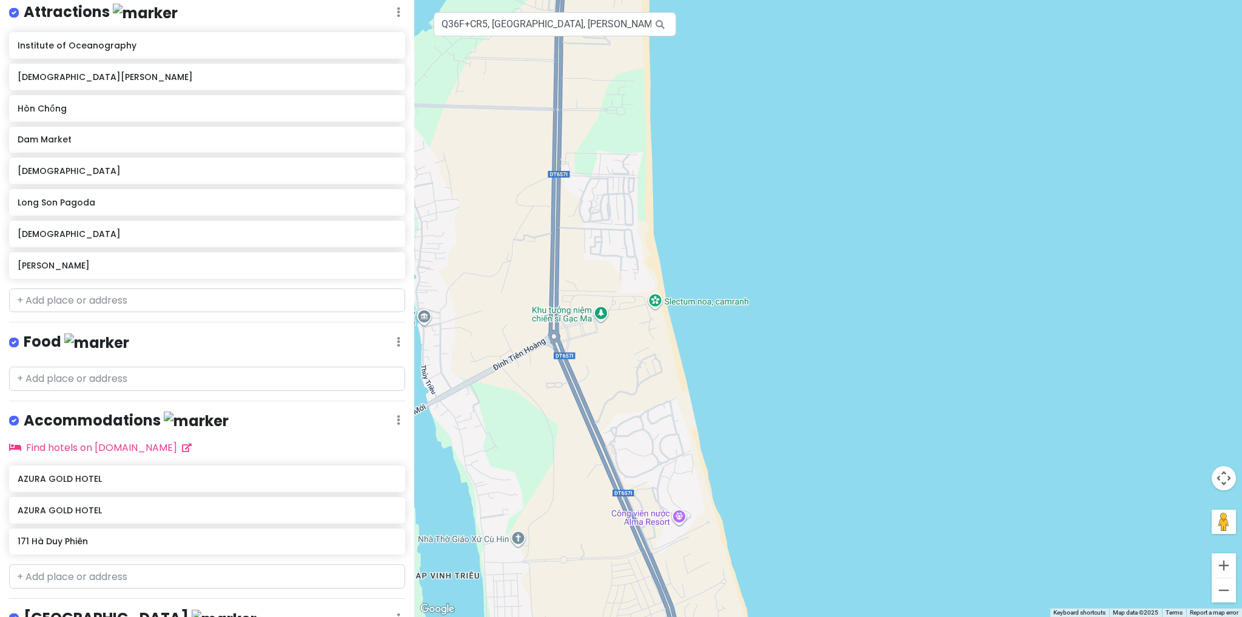
drag, startPoint x: 674, startPoint y: 463, endPoint x: 682, endPoint y: 363, distance: 101.0
click at [682, 363] on div "Bai Dai 4.5 (756) [GEOGRAPHIC_DATA][PERSON_NAME][GEOGRAPHIC_DATA][PERSON_NAME],…" at bounding box center [828, 308] width 828 height 617
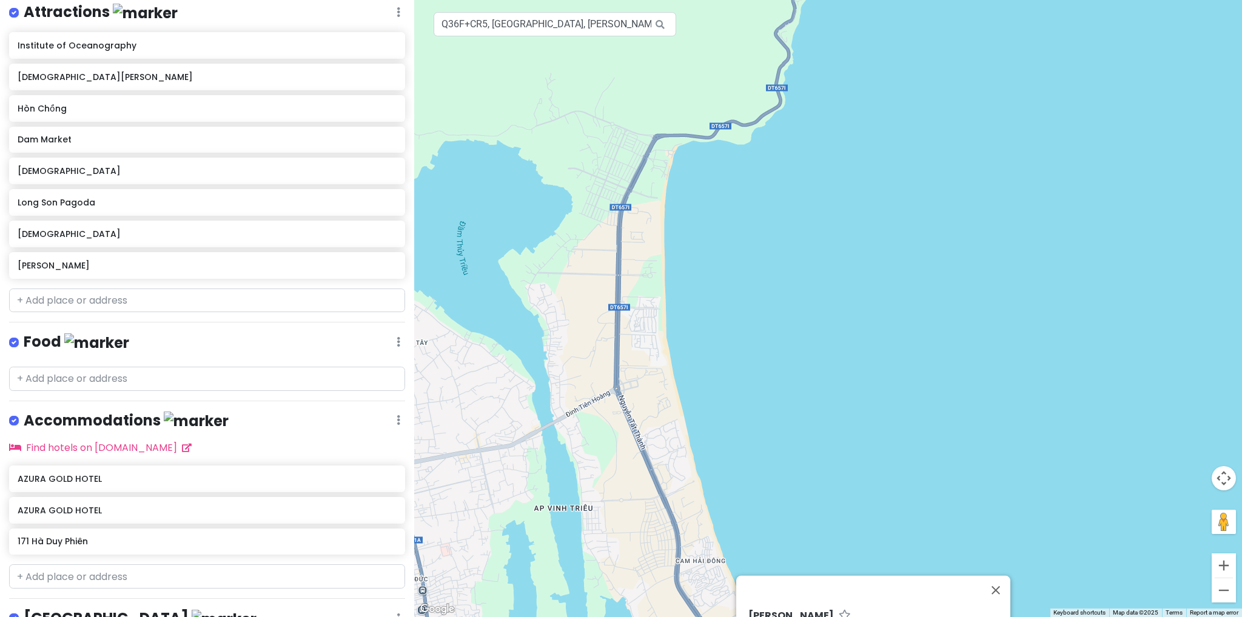
drag, startPoint x: 772, startPoint y: 257, endPoint x: 743, endPoint y: 366, distance: 113.0
click at [743, 365] on div "Bai Dai 4.5 (756) [GEOGRAPHIC_DATA][PERSON_NAME][GEOGRAPHIC_DATA][PERSON_NAME],…" at bounding box center [828, 308] width 828 height 617
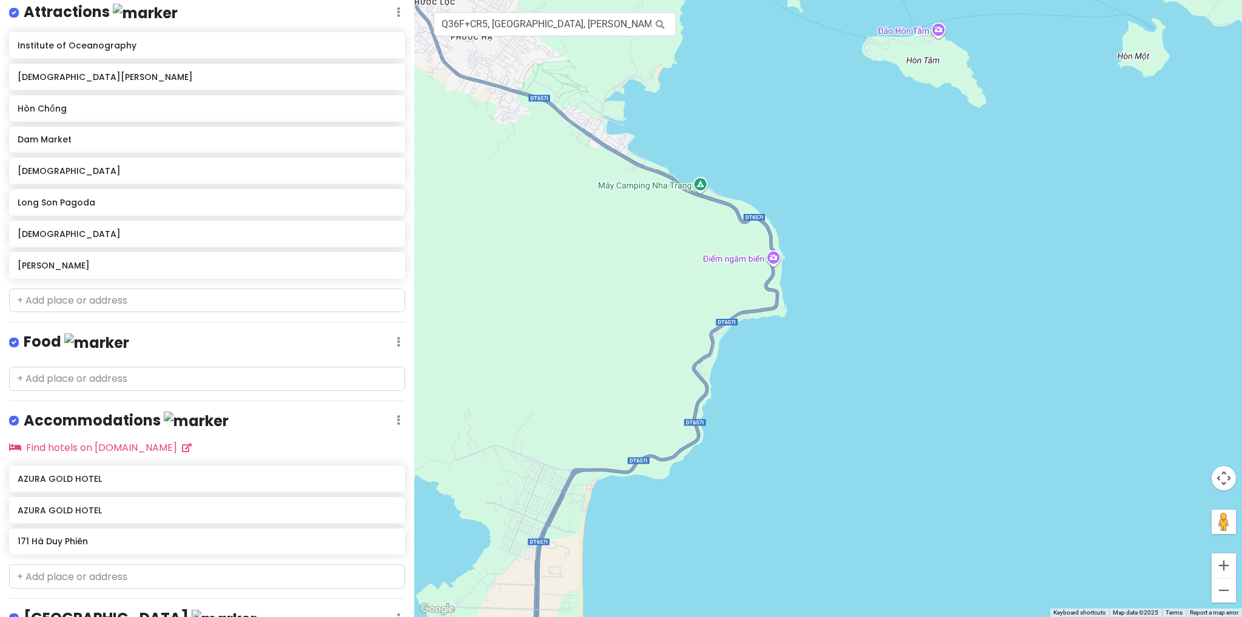
drag, startPoint x: 749, startPoint y: 284, endPoint x: 742, endPoint y: 340, distance: 56.3
click at [742, 340] on div "Bai Dai 4.5 (756) [GEOGRAPHIC_DATA][PERSON_NAME][GEOGRAPHIC_DATA][PERSON_NAME],…" at bounding box center [828, 308] width 828 height 617
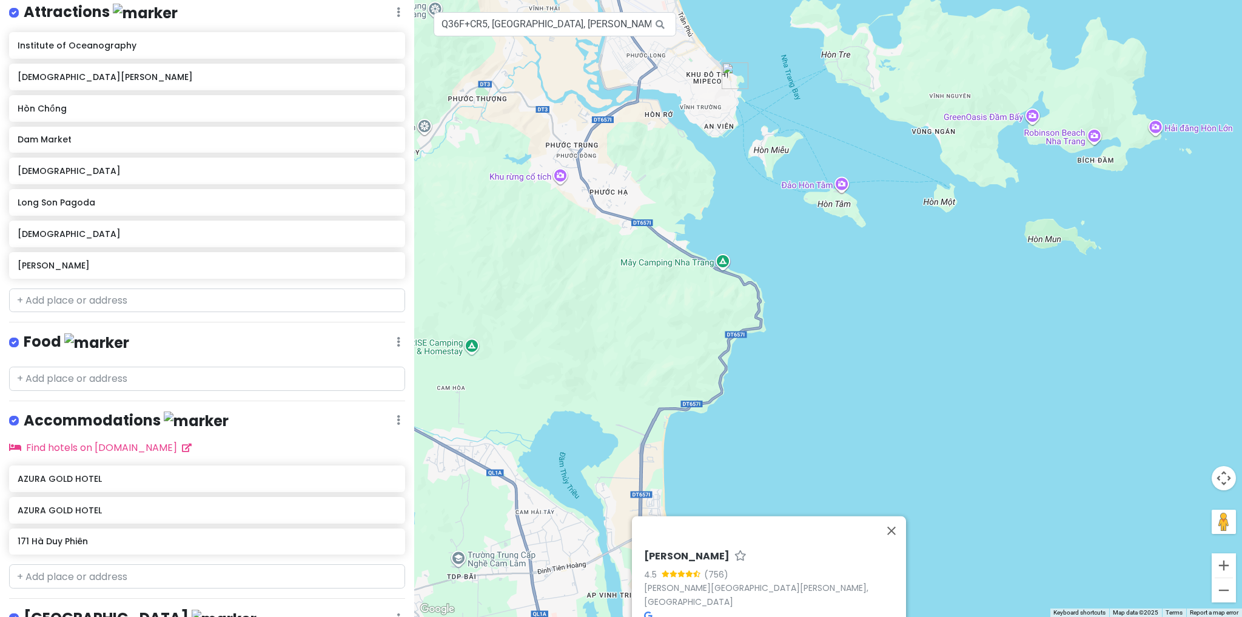
drag, startPoint x: 708, startPoint y: 423, endPoint x: 738, endPoint y: 363, distance: 66.4
click at [737, 366] on div "Bai Dai 4.5 (756) [GEOGRAPHIC_DATA][PERSON_NAME][GEOGRAPHIC_DATA][PERSON_NAME],…" at bounding box center [828, 308] width 828 height 617
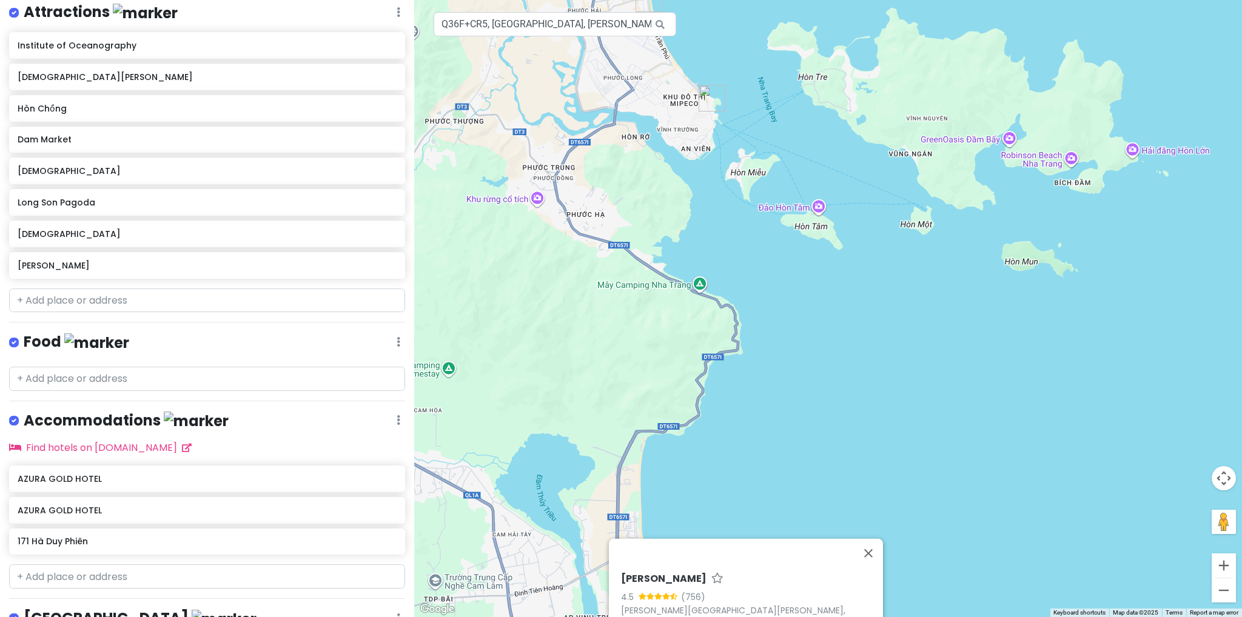
drag, startPoint x: 738, startPoint y: 352, endPoint x: 666, endPoint y: 467, distance: 136.0
click at [666, 467] on div "Bai Dai 4.5 (756) [GEOGRAPHIC_DATA][PERSON_NAME][GEOGRAPHIC_DATA][PERSON_NAME],…" at bounding box center [828, 308] width 828 height 617
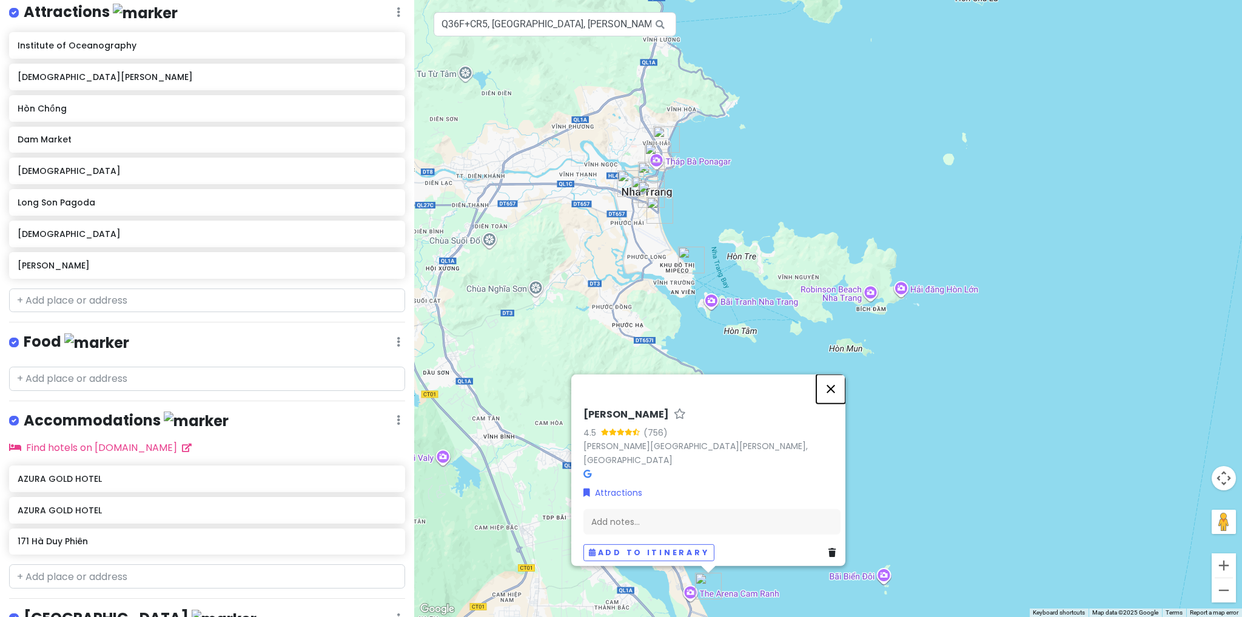
click at [841, 392] on button "Close" at bounding box center [830, 389] width 29 height 29
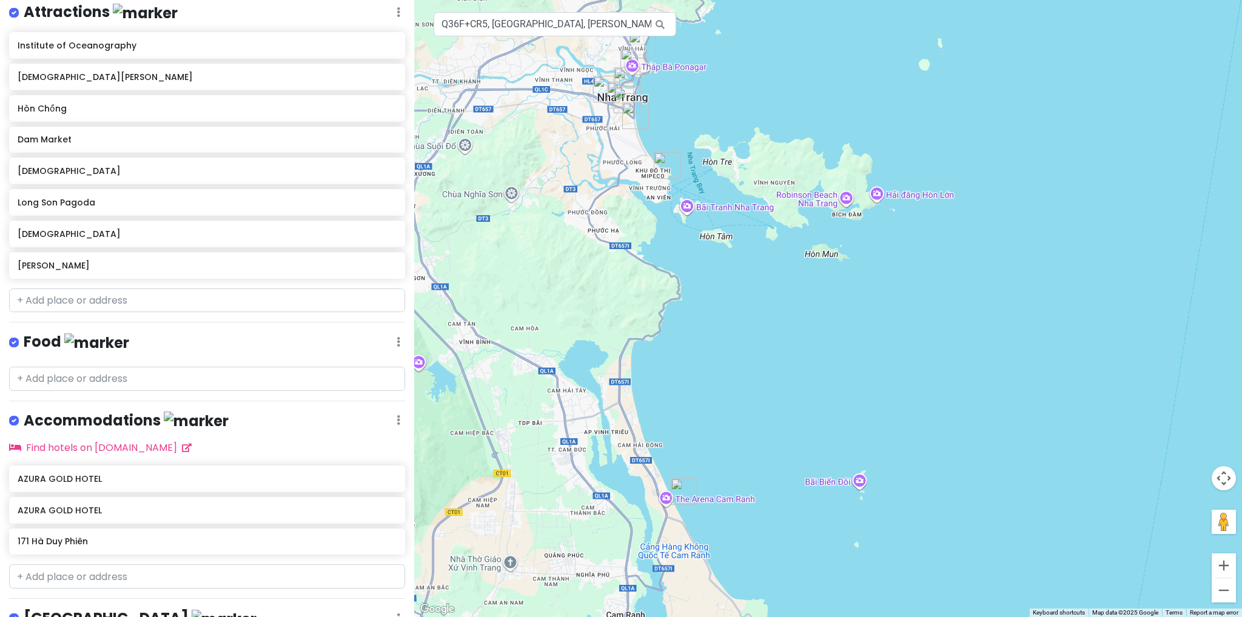
drag, startPoint x: 737, startPoint y: 455, endPoint x: 707, endPoint y: 349, distance: 110.0
click at [707, 349] on div at bounding box center [828, 308] width 828 height 617
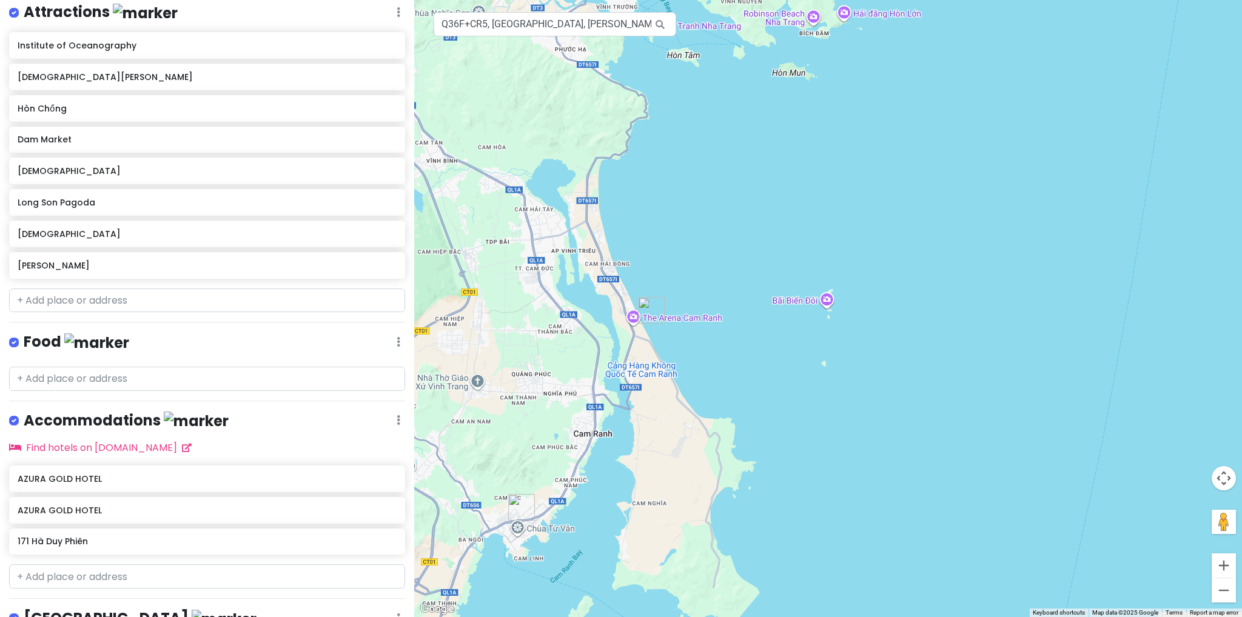
drag, startPoint x: 674, startPoint y: 428, endPoint x: 689, endPoint y: 385, distance: 45.5
click at [689, 385] on div at bounding box center [828, 308] width 828 height 617
click at [388, 265] on icon at bounding box center [392, 265] width 8 height 10
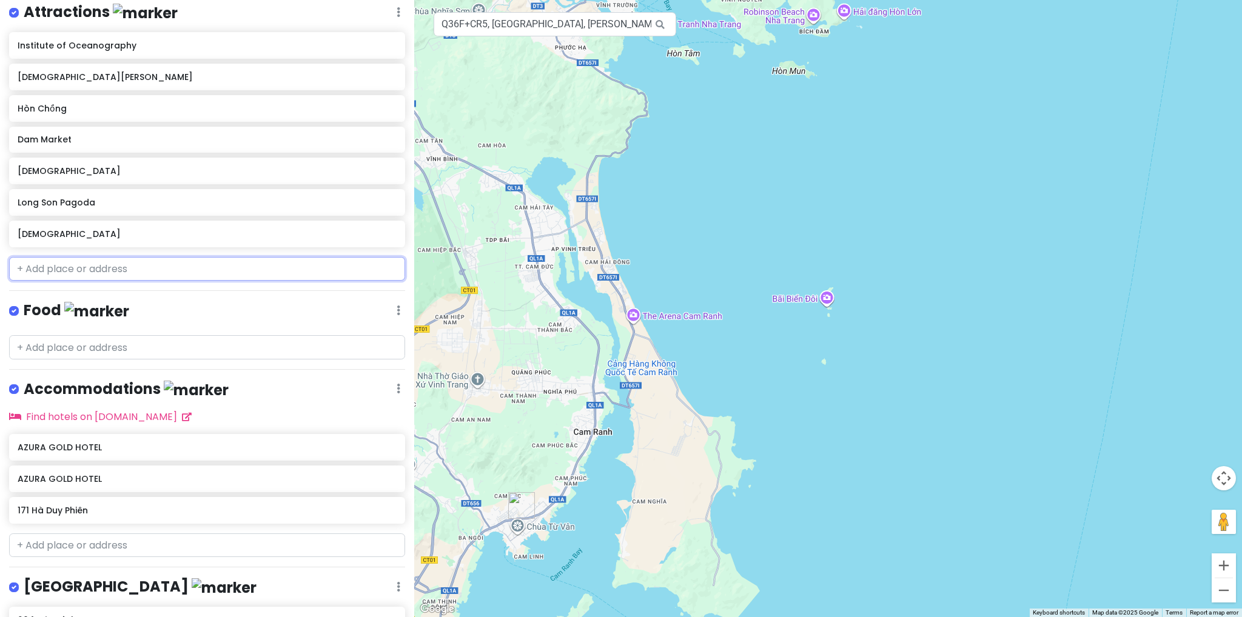
click at [298, 270] on input "text" at bounding box center [207, 269] width 396 height 24
paste input "Khu Du Lịch Bãi Dài"
type input "Khu Du Lịch Bãi Dài"
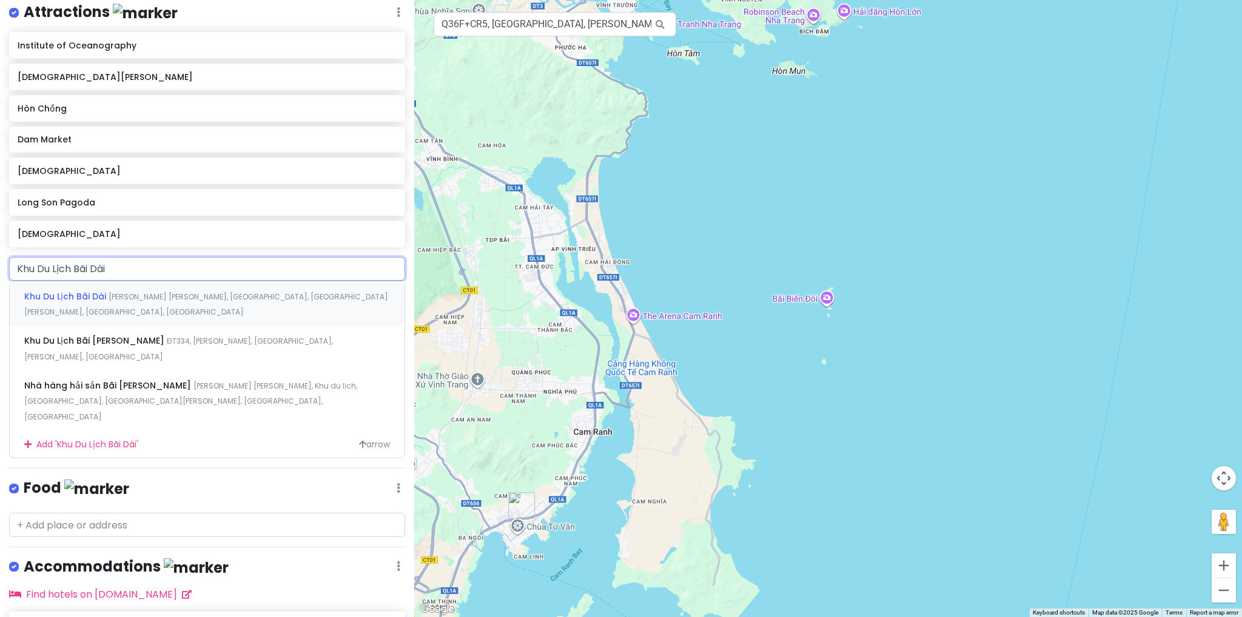
click at [186, 298] on span "[PERSON_NAME] [PERSON_NAME], [GEOGRAPHIC_DATA], [GEOGRAPHIC_DATA][PERSON_NAME],…" at bounding box center [206, 305] width 364 height 26
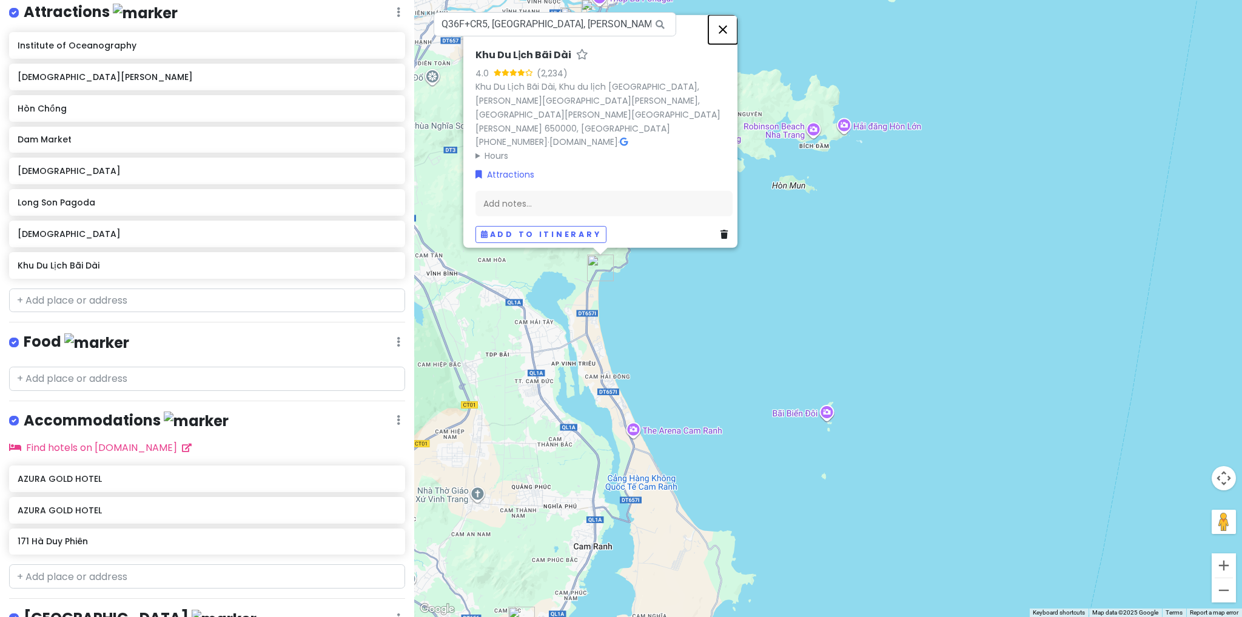
click at [725, 44] on button "Close" at bounding box center [722, 29] width 29 height 29
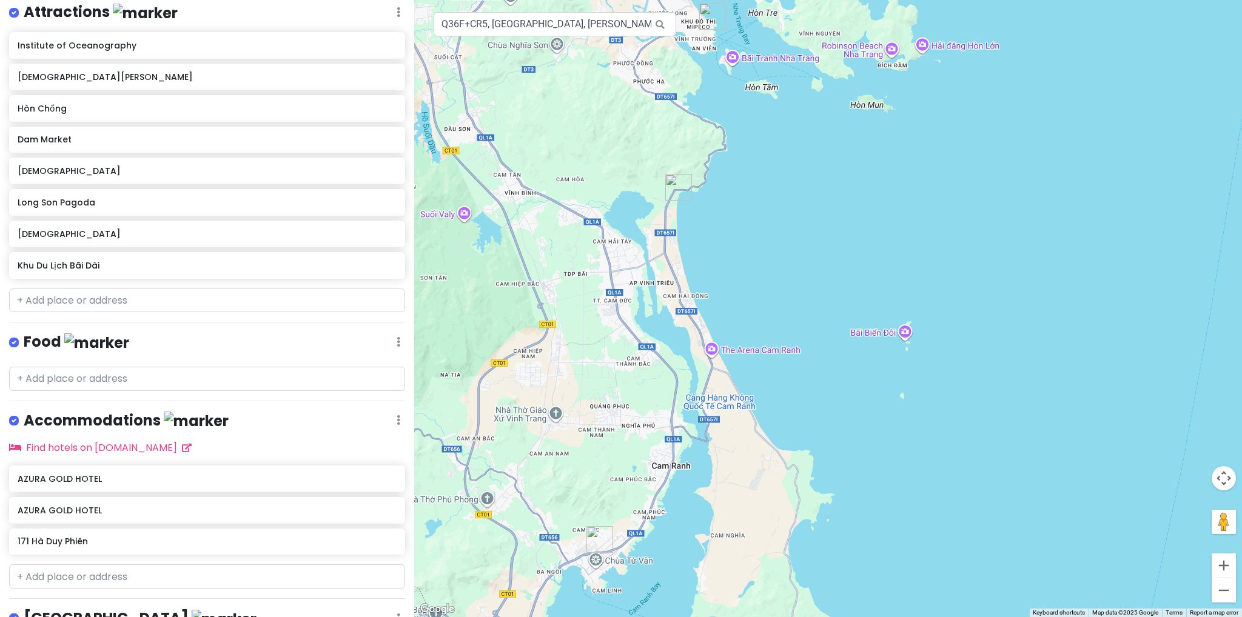
drag, startPoint x: 526, startPoint y: 375, endPoint x: 611, endPoint y: 292, distance: 118.8
click at [609, 292] on div at bounding box center [828, 308] width 828 height 617
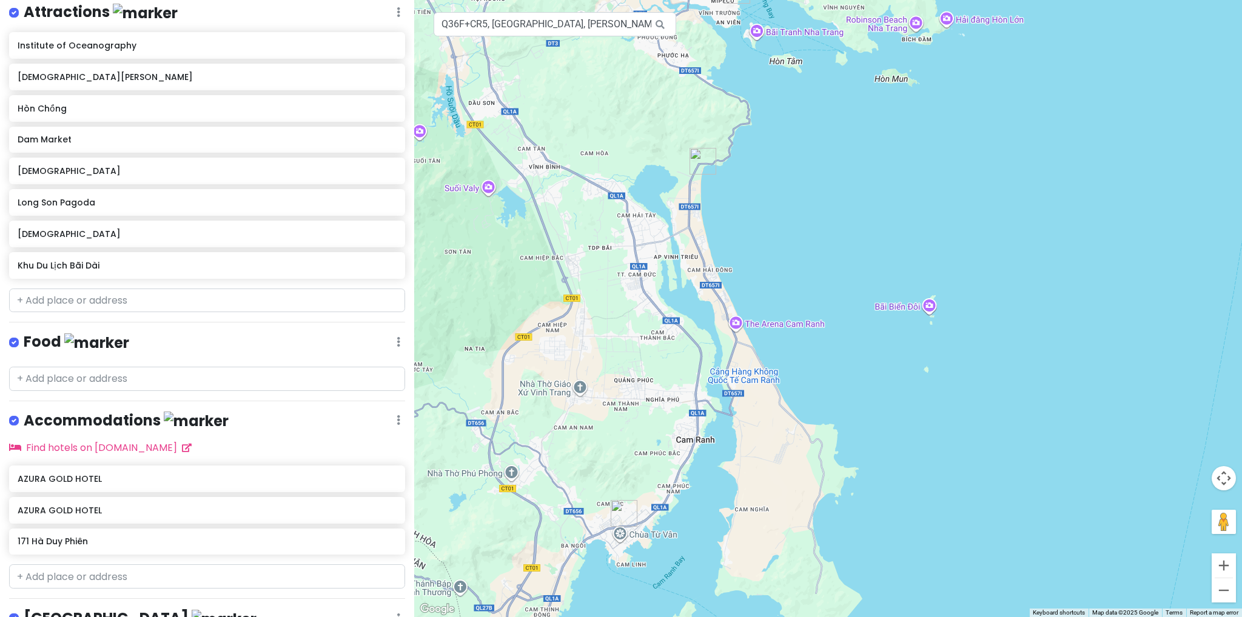
drag, startPoint x: 668, startPoint y: 483, endPoint x: 689, endPoint y: 345, distance: 139.8
click at [678, 360] on div at bounding box center [828, 308] width 828 height 617
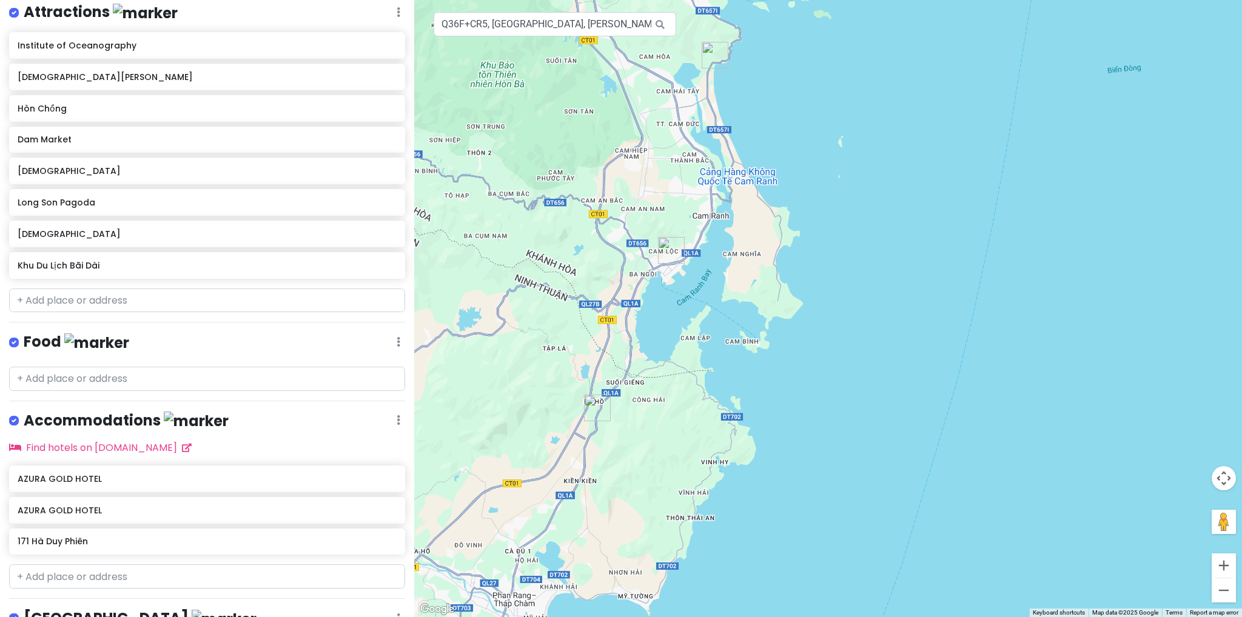
drag, startPoint x: 665, startPoint y: 359, endPoint x: 696, endPoint y: 322, distance: 48.2
click at [684, 336] on div at bounding box center [828, 308] width 828 height 617
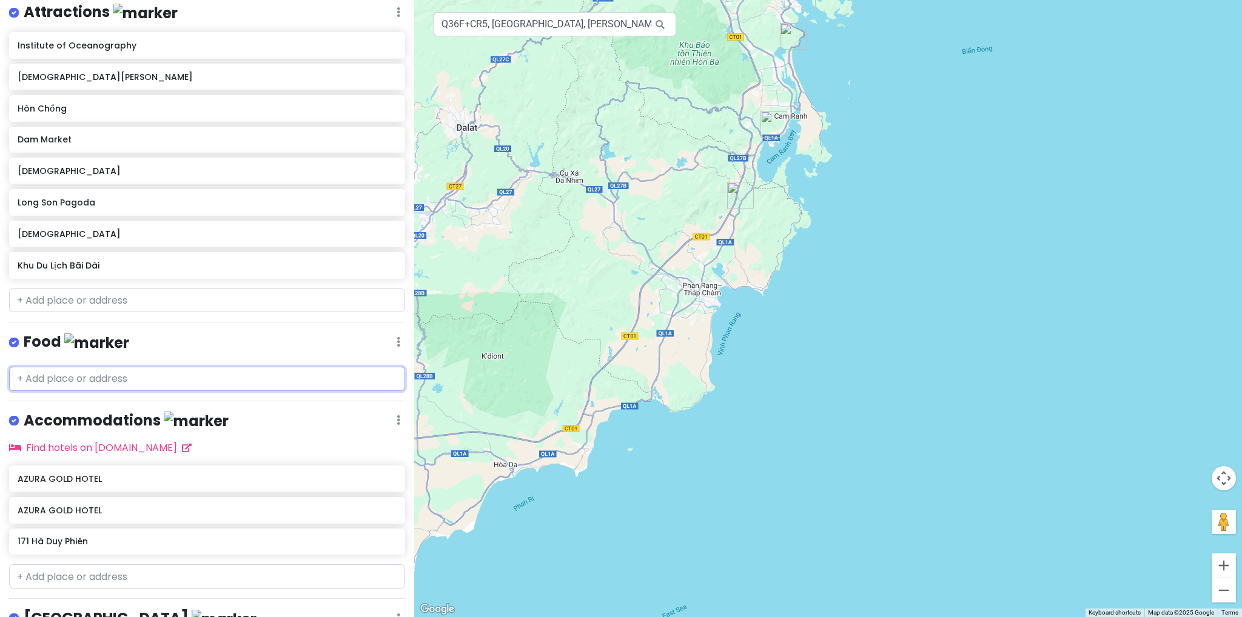
click at [176, 379] on input "text" at bounding box center [207, 379] width 396 height 24
paste input "Quán Ăn Cafe 14"
type input "Quán Ăn Cafe 14"
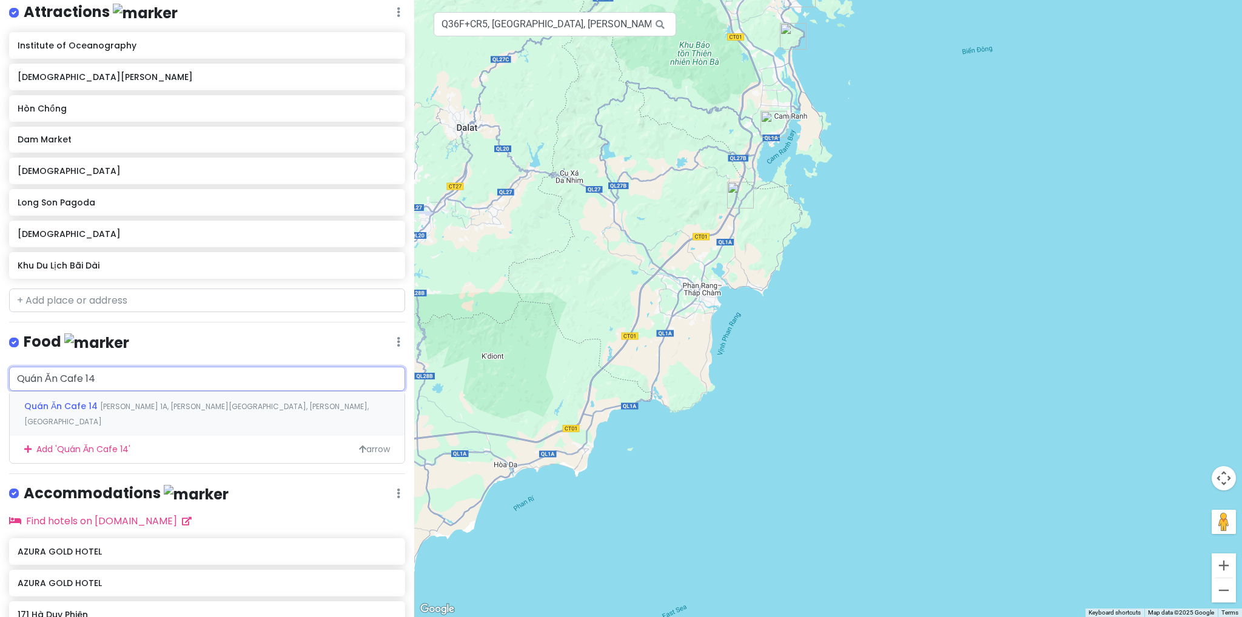
click at [167, 401] on span "[PERSON_NAME] 1A, [PERSON_NAME][GEOGRAPHIC_DATA], [PERSON_NAME], [GEOGRAPHIC_DA…" at bounding box center [196, 414] width 344 height 26
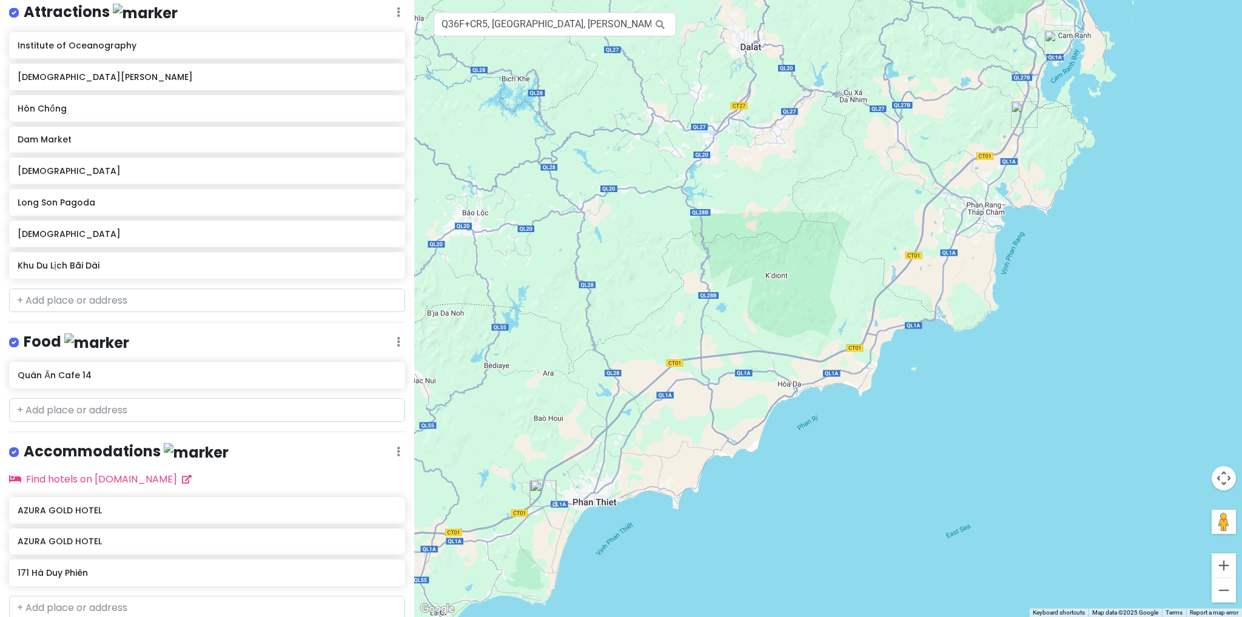
drag, startPoint x: 666, startPoint y: 418, endPoint x: 844, endPoint y: 353, distance: 189.7
click at [849, 357] on div at bounding box center [828, 308] width 828 height 617
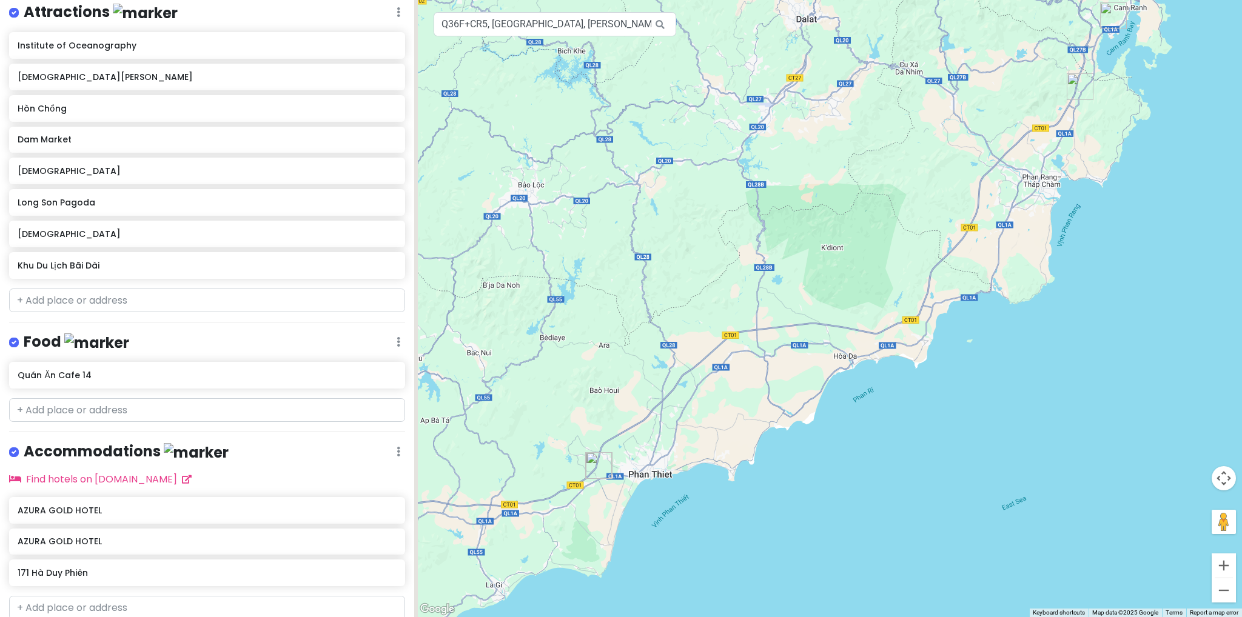
drag, startPoint x: 747, startPoint y: 411, endPoint x: 776, endPoint y: 395, distance: 33.4
click at [776, 395] on div at bounding box center [828, 308] width 828 height 617
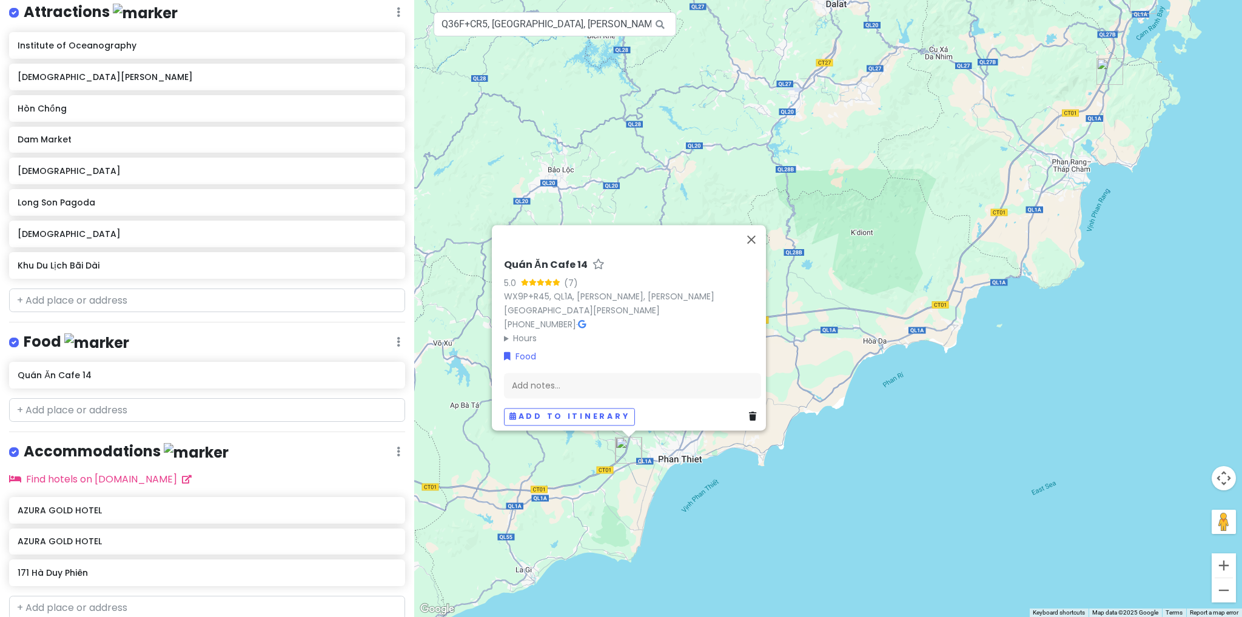
click at [579, 166] on div "Quán Ăn Cafe 14 5.0 (7) WX9P+R45, QL1A, [PERSON_NAME], [PERSON_NAME][GEOGRAPHIC…" at bounding box center [828, 308] width 828 height 617
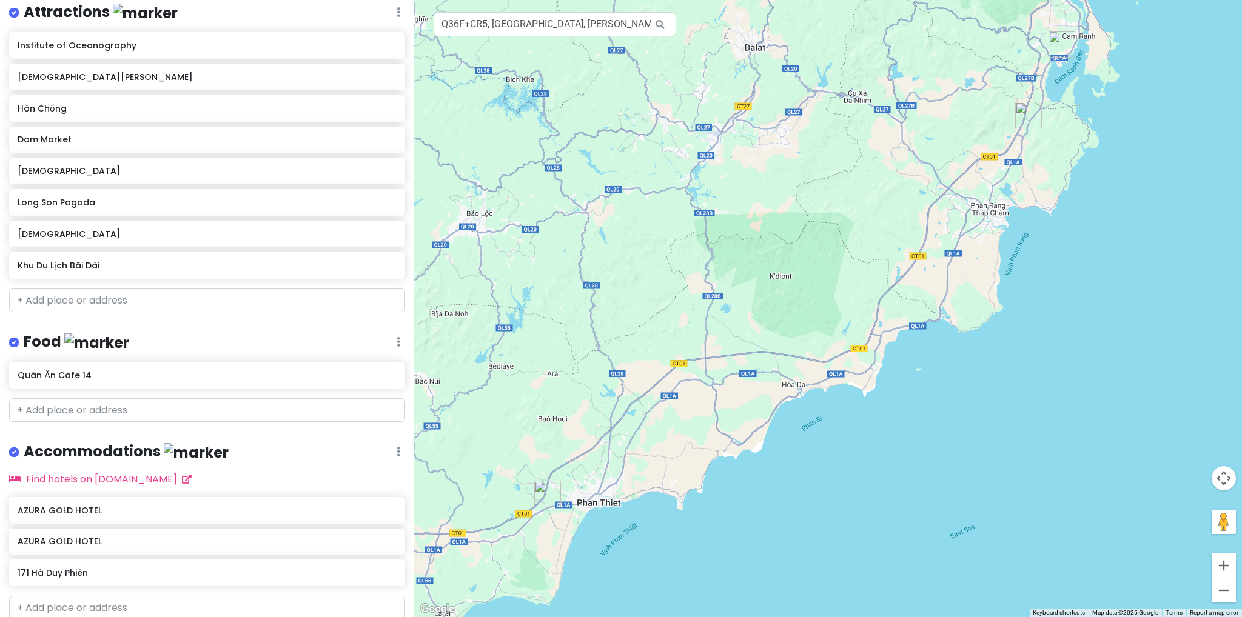
drag, startPoint x: 916, startPoint y: 288, endPoint x: 831, endPoint y: 333, distance: 96.0
click at [831, 333] on div at bounding box center [828, 308] width 828 height 617
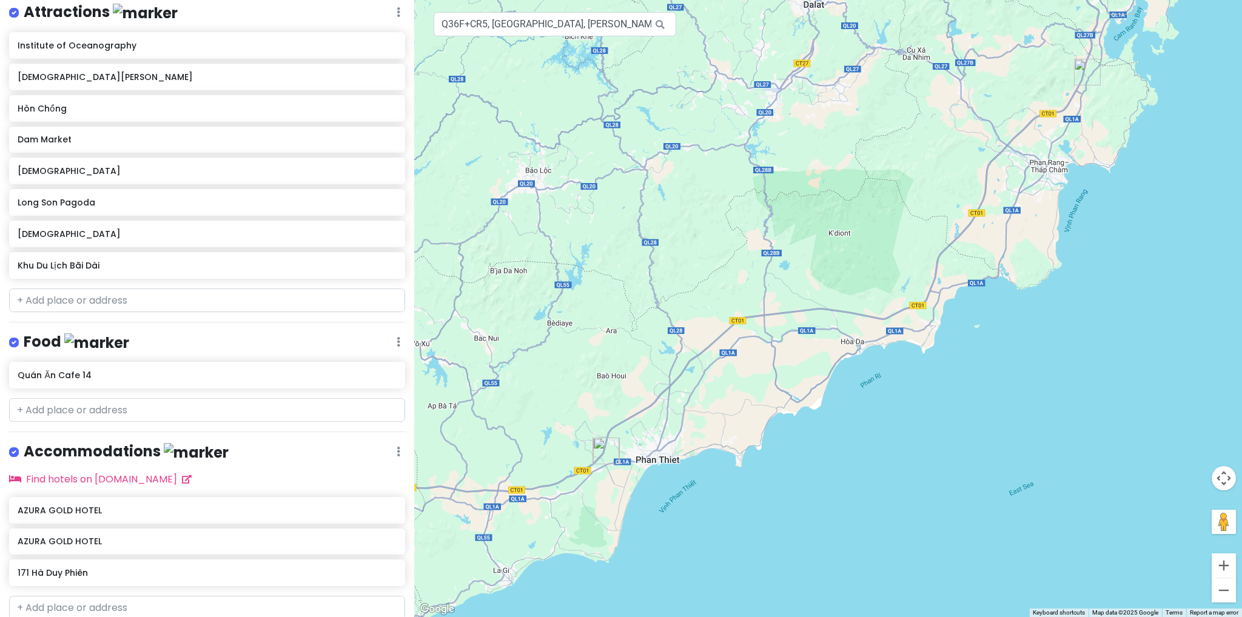
drag, startPoint x: 782, startPoint y: 384, endPoint x: 845, endPoint y: 339, distance: 76.9
click at [845, 339] on div at bounding box center [828, 308] width 828 height 617
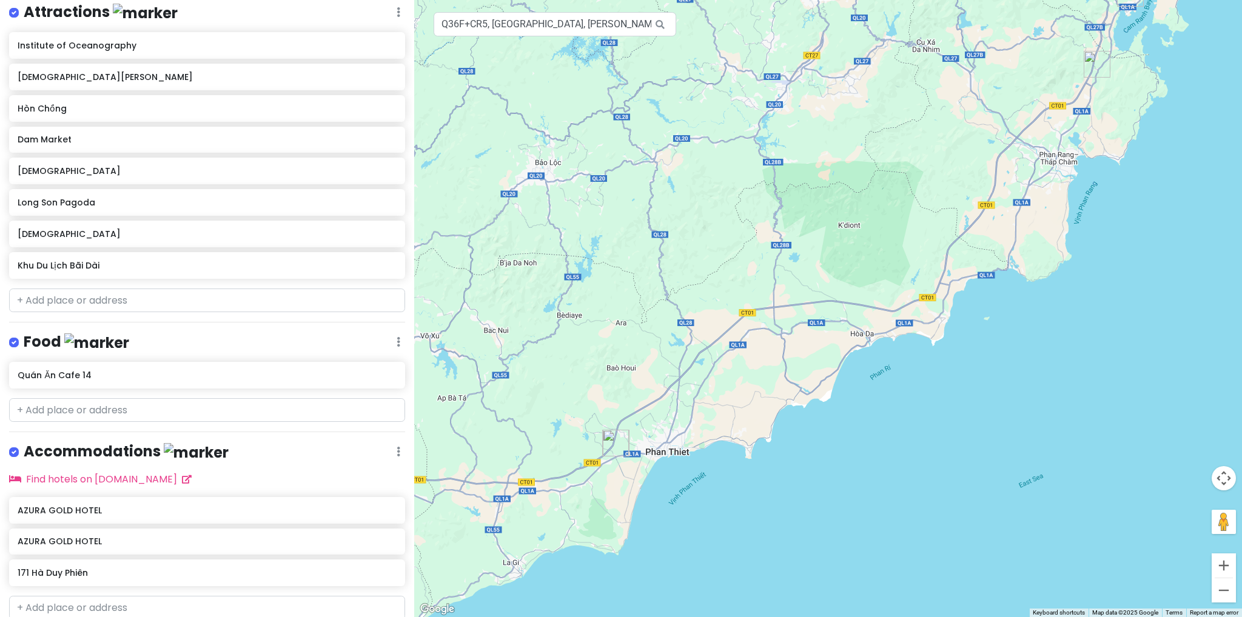
drag, startPoint x: 787, startPoint y: 416, endPoint x: 815, endPoint y: 389, distance: 38.6
click at [815, 389] on div at bounding box center [828, 308] width 828 height 617
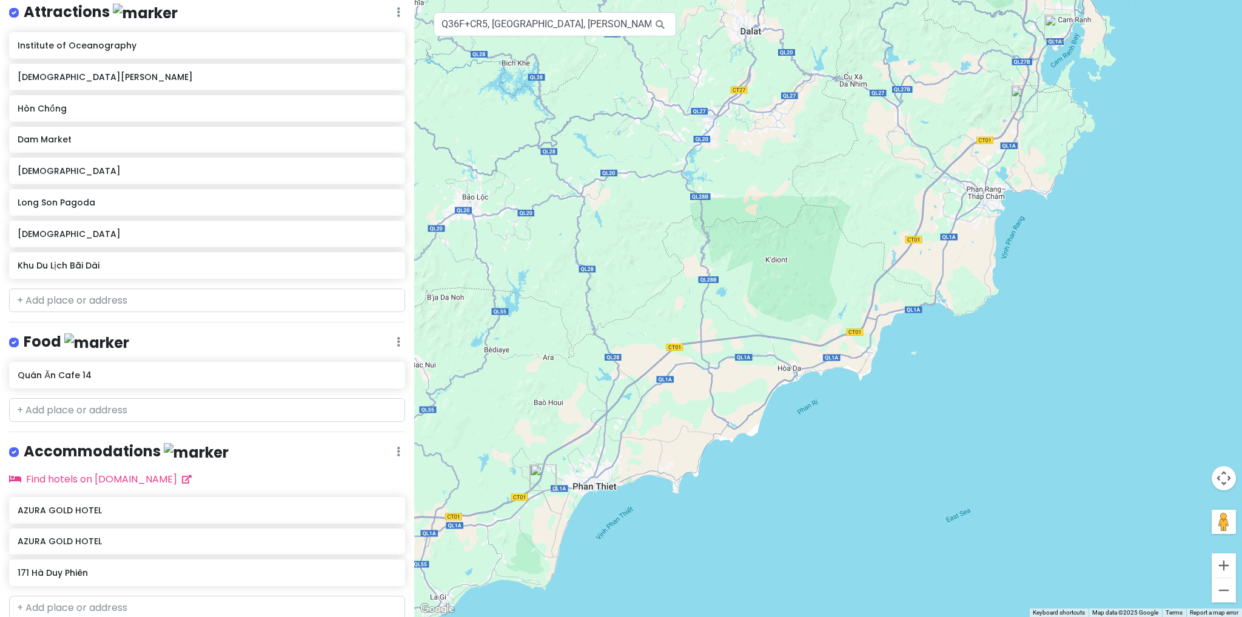
drag, startPoint x: 834, startPoint y: 295, endPoint x: 658, endPoint y: 372, distance: 192.6
click at [642, 384] on div at bounding box center [828, 308] width 828 height 617
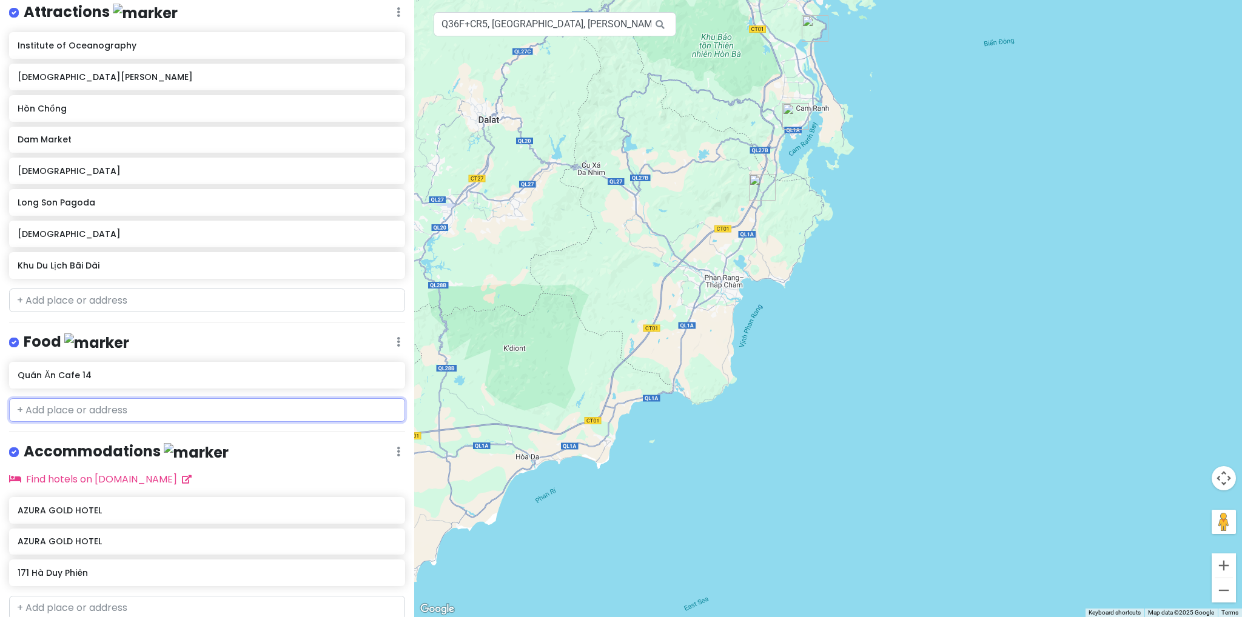
click at [155, 414] on input "text" at bounding box center [207, 410] width 396 height 24
paste input "Hải Sản Mỹ Hùng"
type input "Hải Sản Mỹ Hùng"
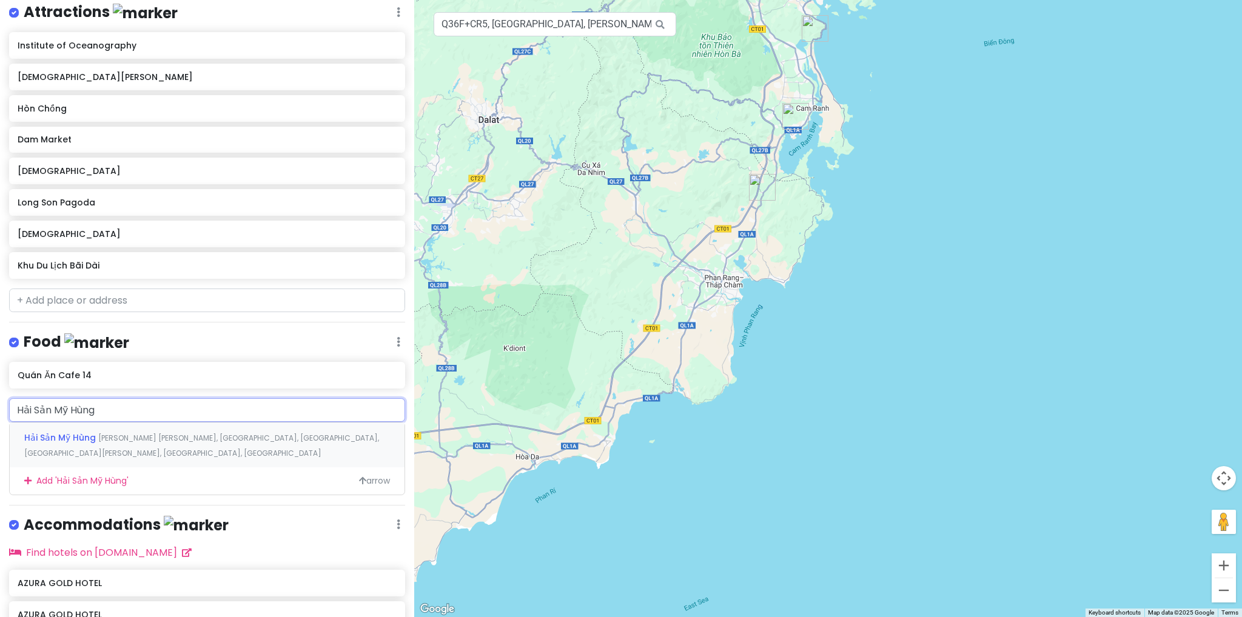
click at [137, 443] on div "Hải Sản Mỹ [PERSON_NAME] [PERSON_NAME], [GEOGRAPHIC_DATA], [GEOGRAPHIC_DATA], […" at bounding box center [207, 445] width 395 height 45
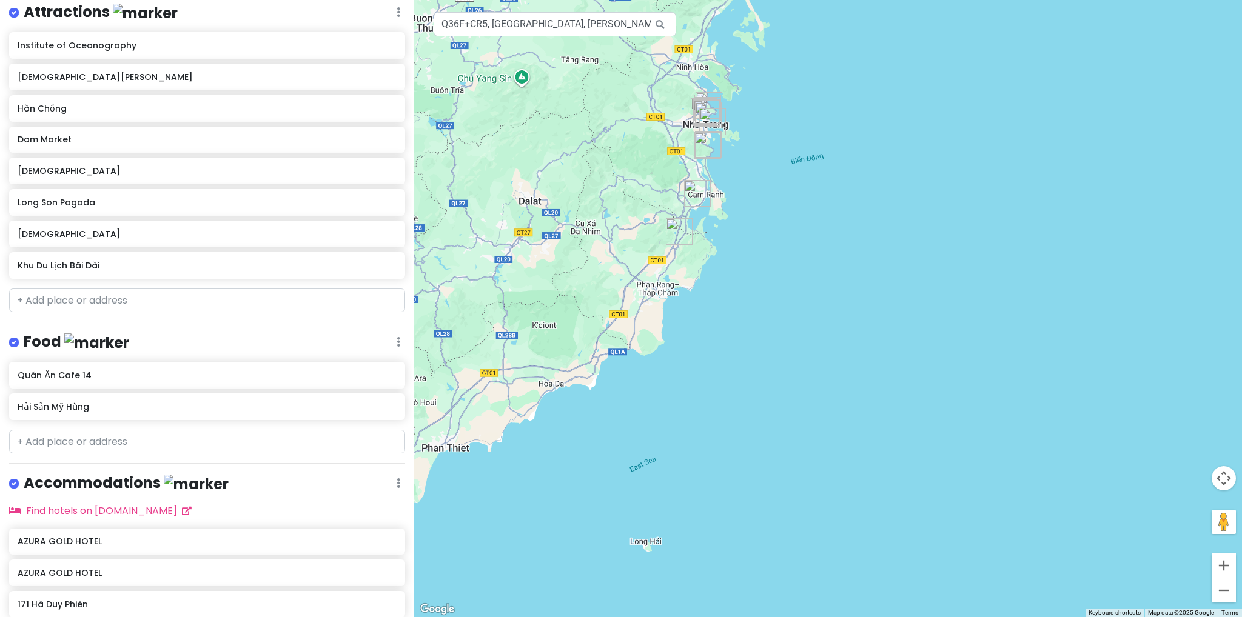
drag, startPoint x: 686, startPoint y: 214, endPoint x: 665, endPoint y: 290, distance: 79.3
click at [665, 290] on div at bounding box center [828, 308] width 828 height 617
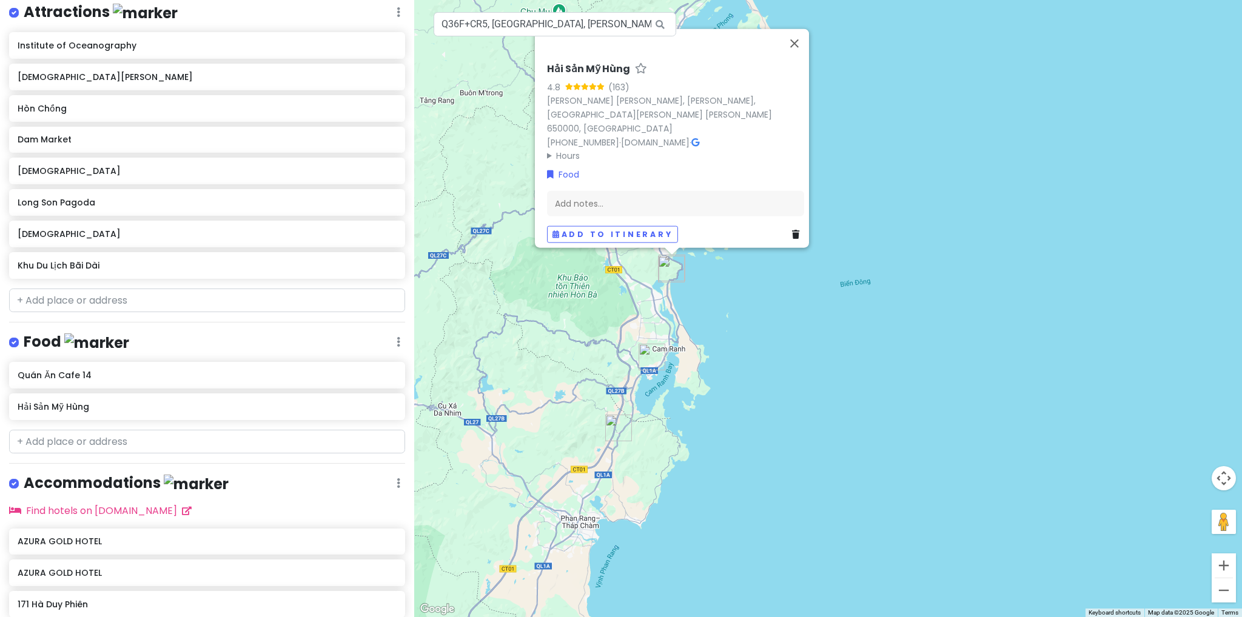
click at [720, 322] on div "Hải Sản Mỹ Hùng 4.8 (163) [PERSON_NAME] [PERSON_NAME], Khu Du Lịch, [PERSON_NAM…" at bounding box center [828, 308] width 828 height 617
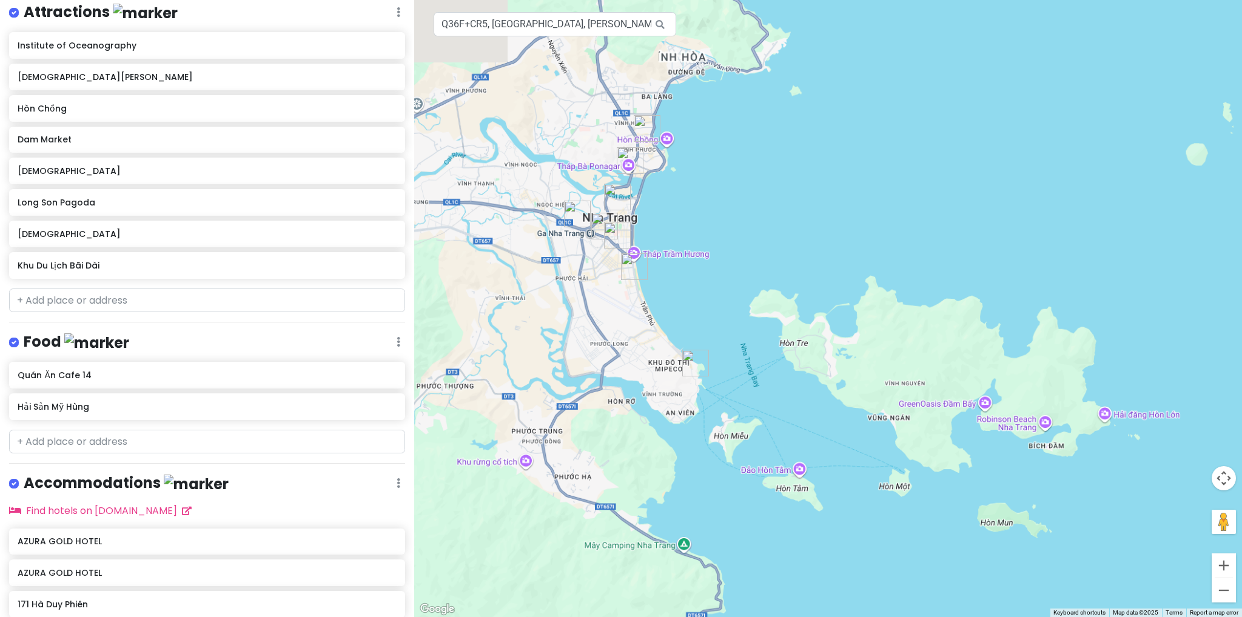
click at [749, 282] on div at bounding box center [828, 308] width 828 height 617
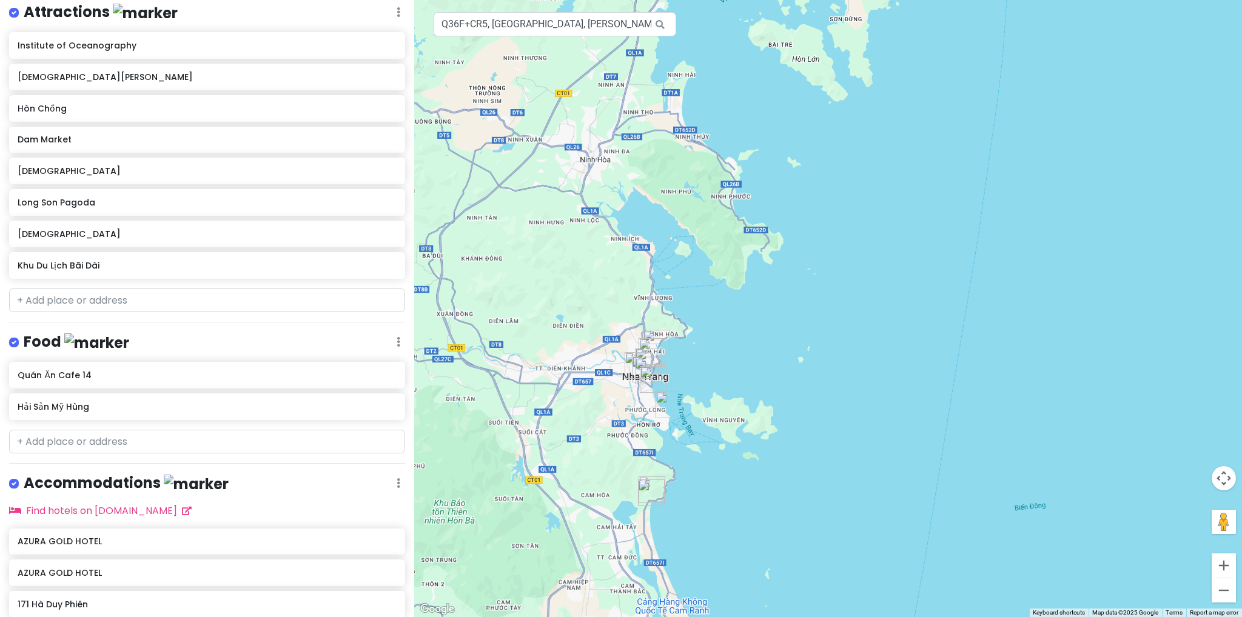
drag, startPoint x: 643, startPoint y: 476, endPoint x: 757, endPoint y: 340, distance: 177.3
click at [755, 344] on div at bounding box center [828, 308] width 828 height 617
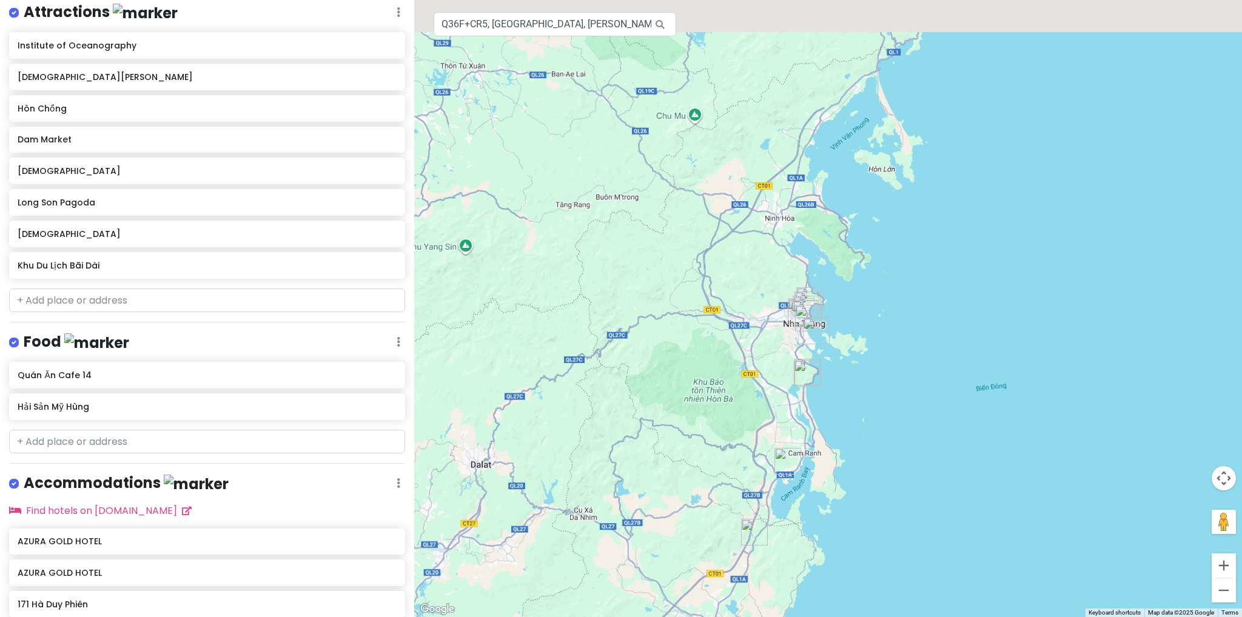
drag, startPoint x: 910, startPoint y: 215, endPoint x: 856, endPoint y: 337, distance: 132.8
click at [856, 337] on div at bounding box center [828, 308] width 828 height 617
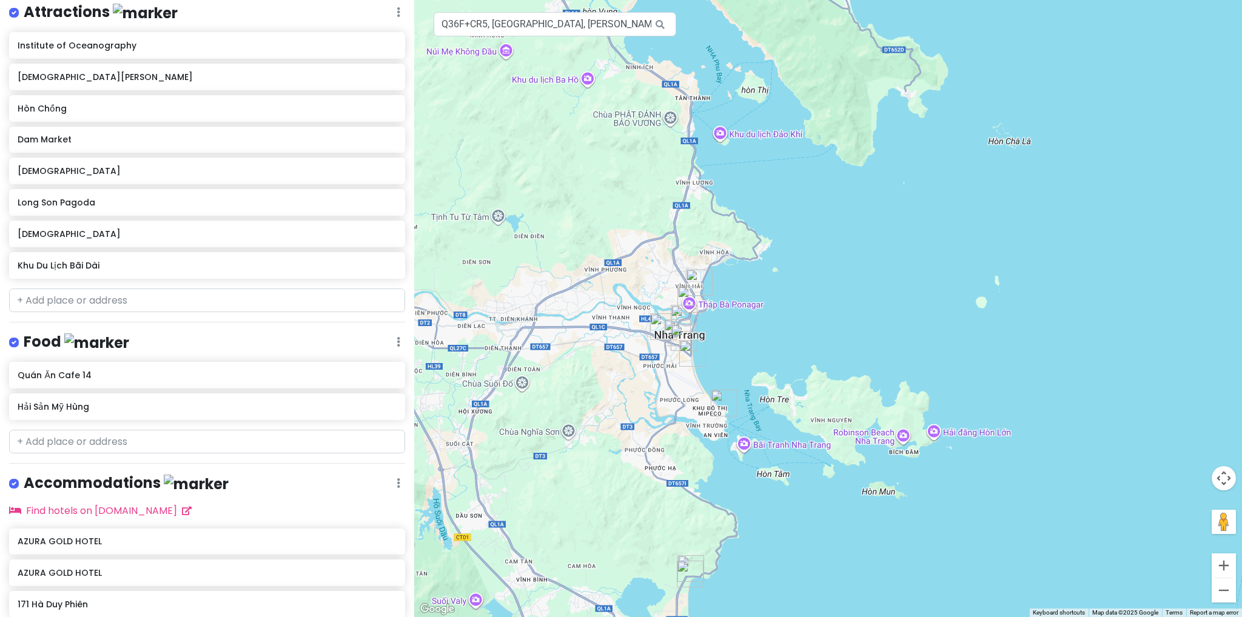
drag, startPoint x: 760, startPoint y: 429, endPoint x: 776, endPoint y: 391, distance: 40.8
click at [772, 411] on div at bounding box center [828, 308] width 828 height 617
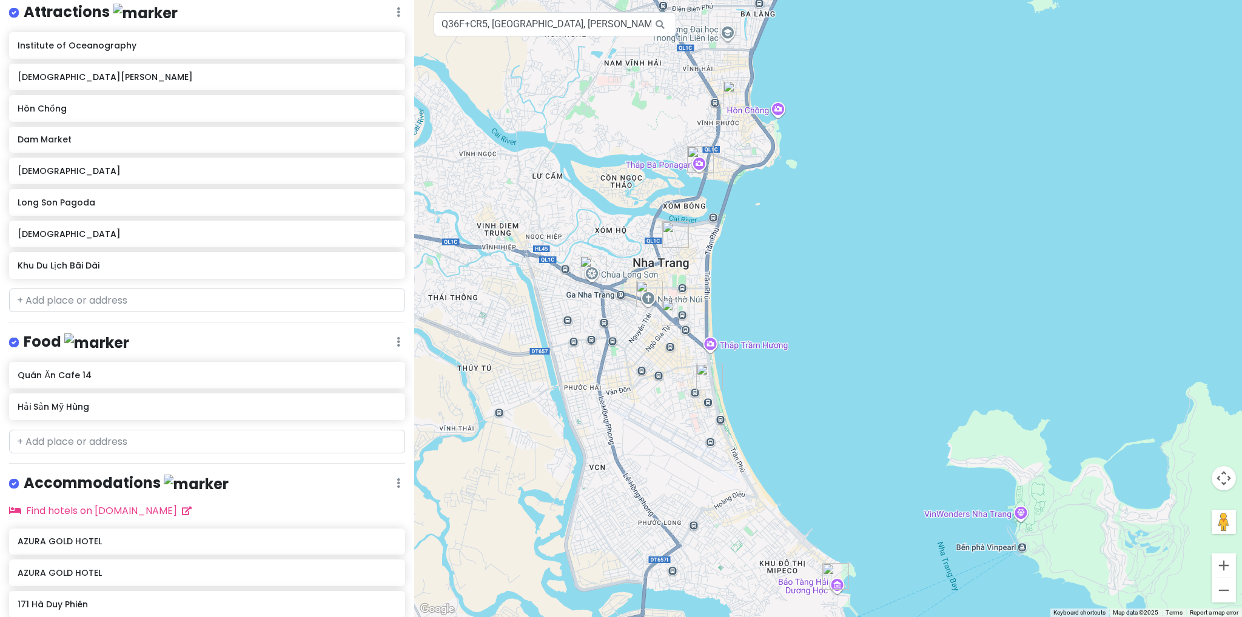
drag, startPoint x: 719, startPoint y: 216, endPoint x: 828, endPoint y: 455, distance: 263.2
click at [828, 455] on div at bounding box center [828, 308] width 828 height 617
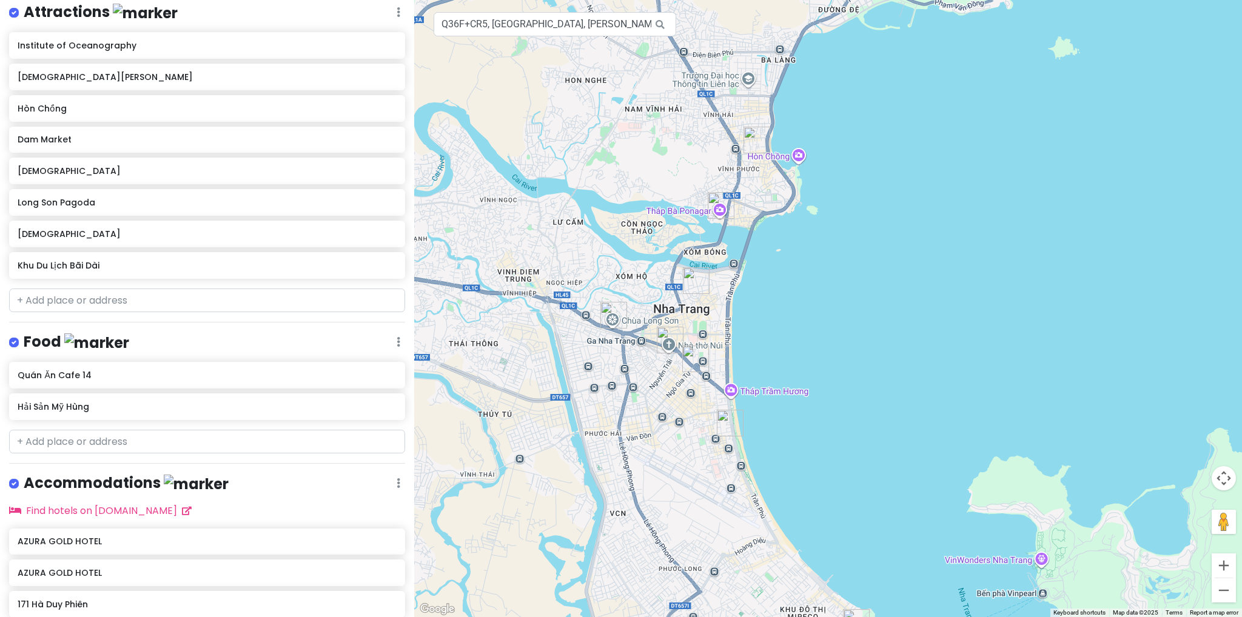
click at [807, 471] on div at bounding box center [828, 308] width 828 height 617
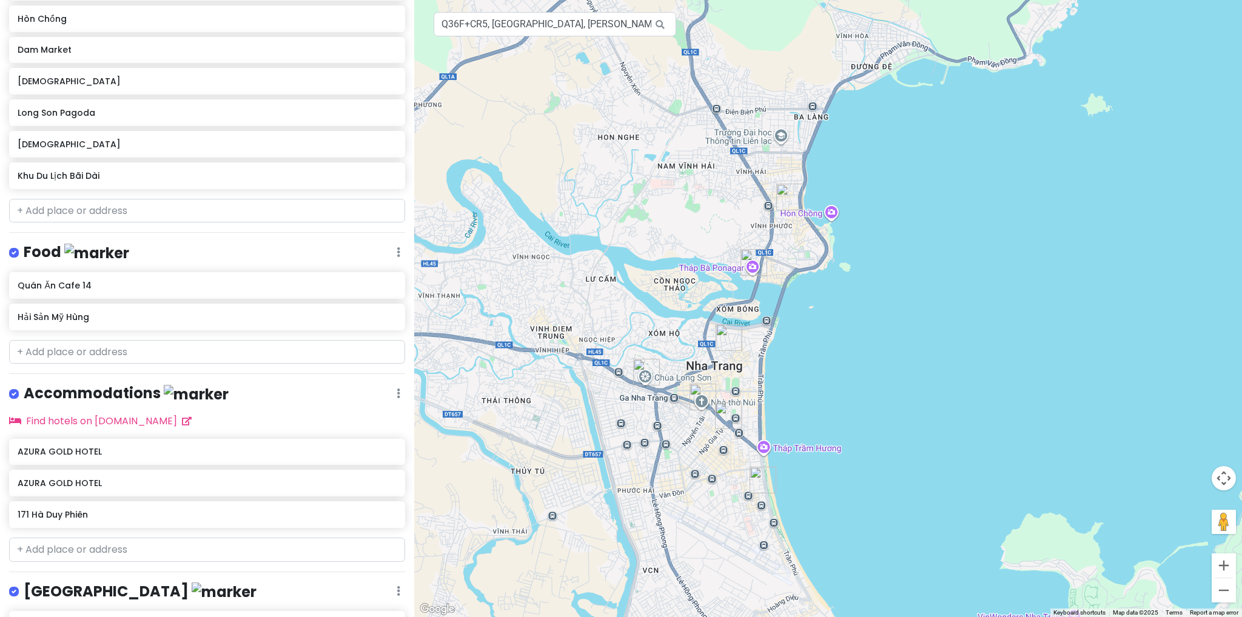
scroll to position [361, 0]
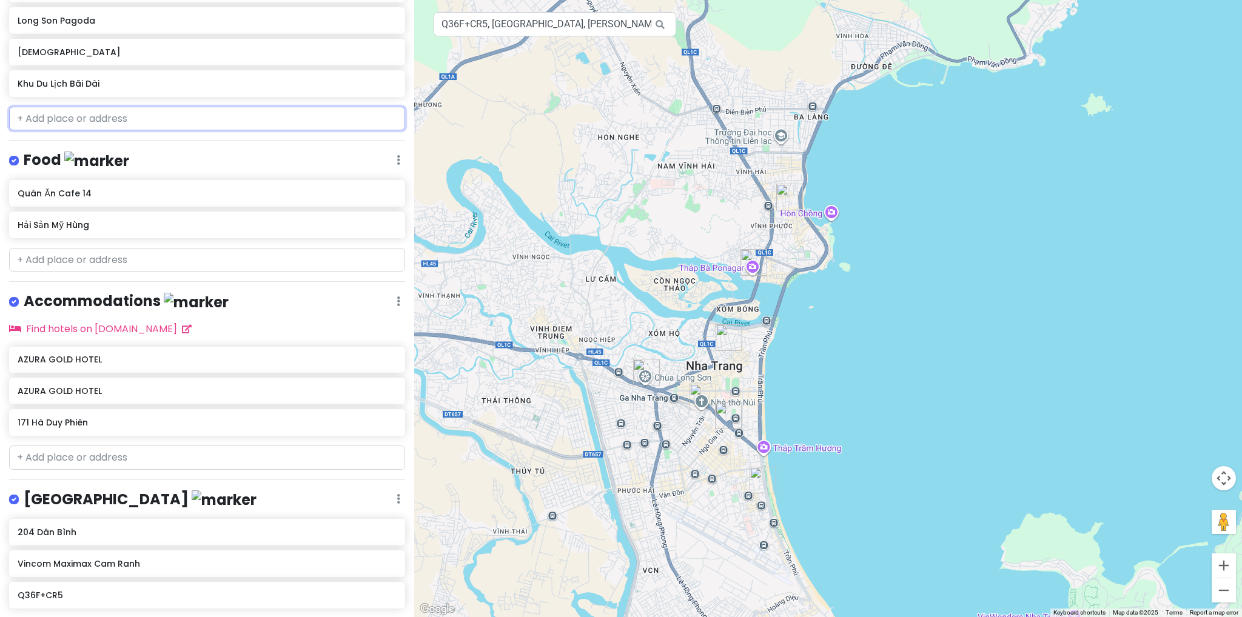
click at [118, 119] on input "text" at bounding box center [207, 119] width 396 height 24
paste input "Điểm ngắm biển"
type input "Điểm ngắm biển"
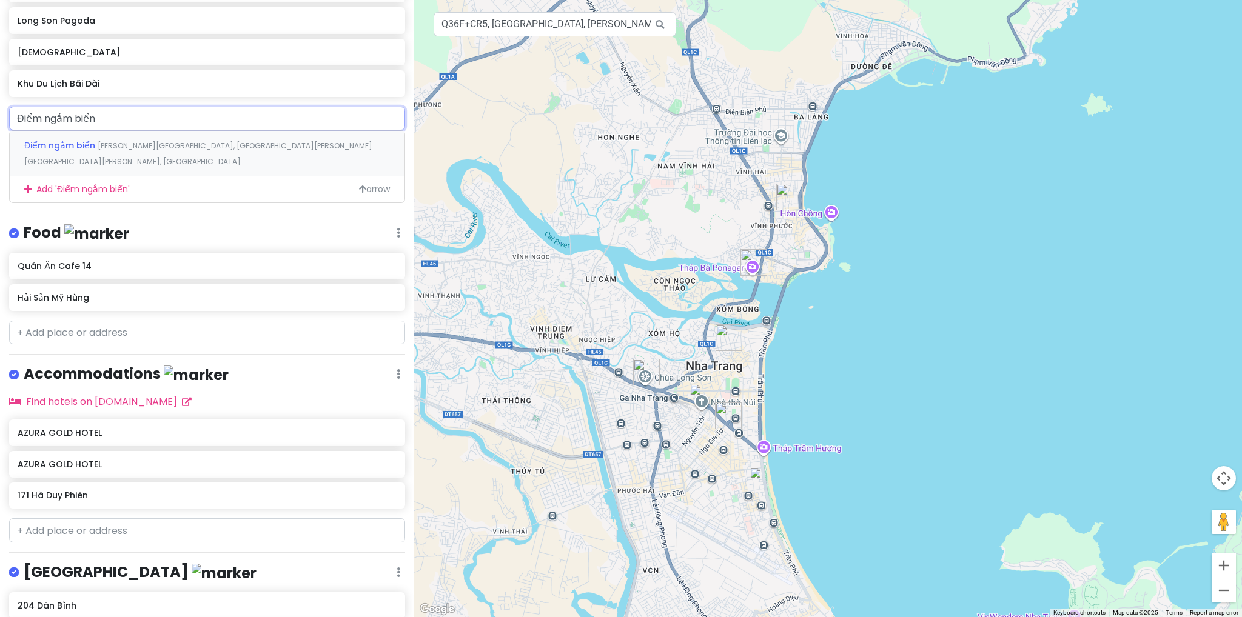
click at [116, 144] on span "[PERSON_NAME][GEOGRAPHIC_DATA], [GEOGRAPHIC_DATA][PERSON_NAME][GEOGRAPHIC_DATA]…" at bounding box center [198, 154] width 348 height 26
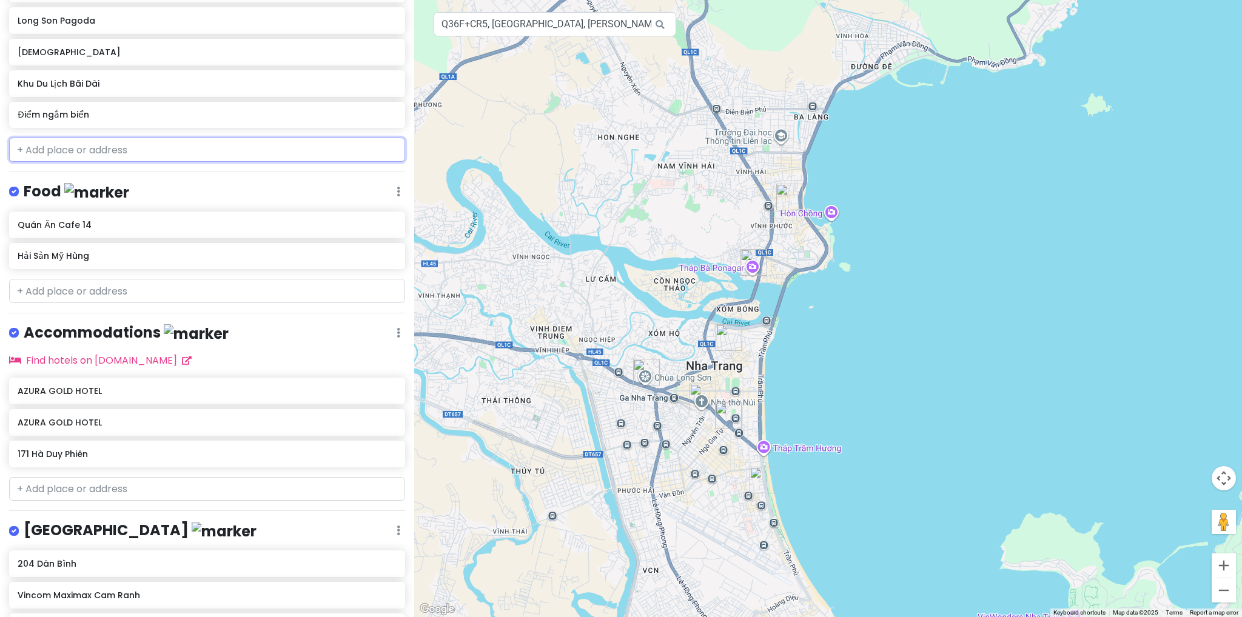
scroll to position [393, 0]
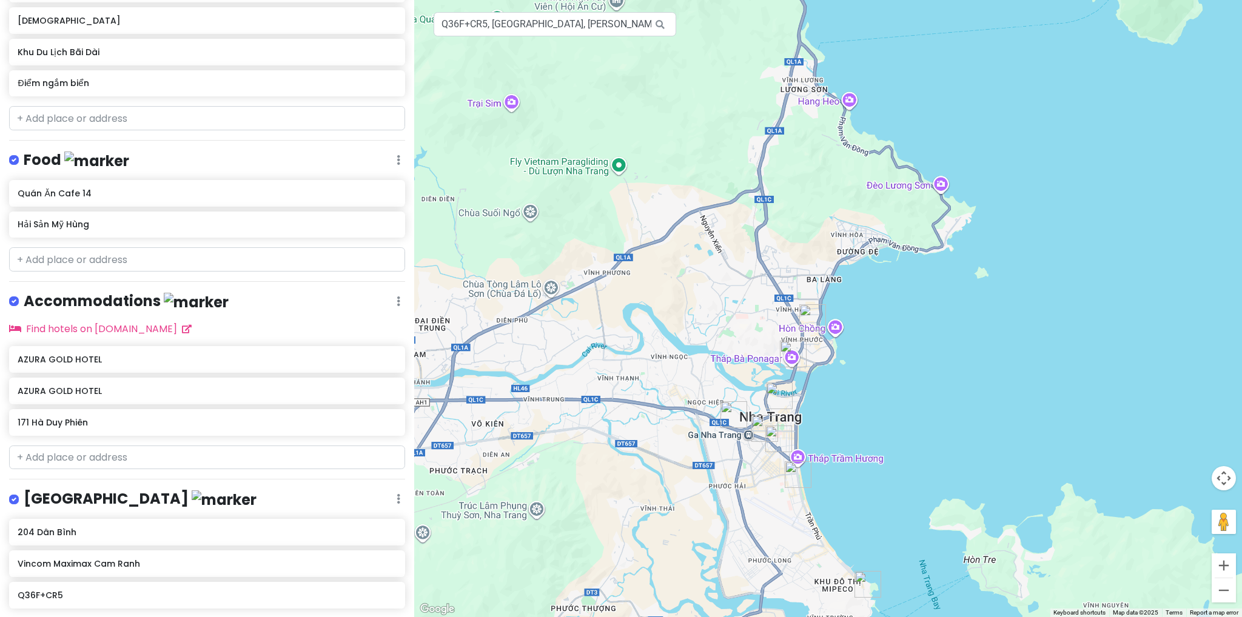
drag, startPoint x: 841, startPoint y: 516, endPoint x: 805, endPoint y: 323, distance: 196.7
click at [805, 354] on div at bounding box center [828, 308] width 828 height 617
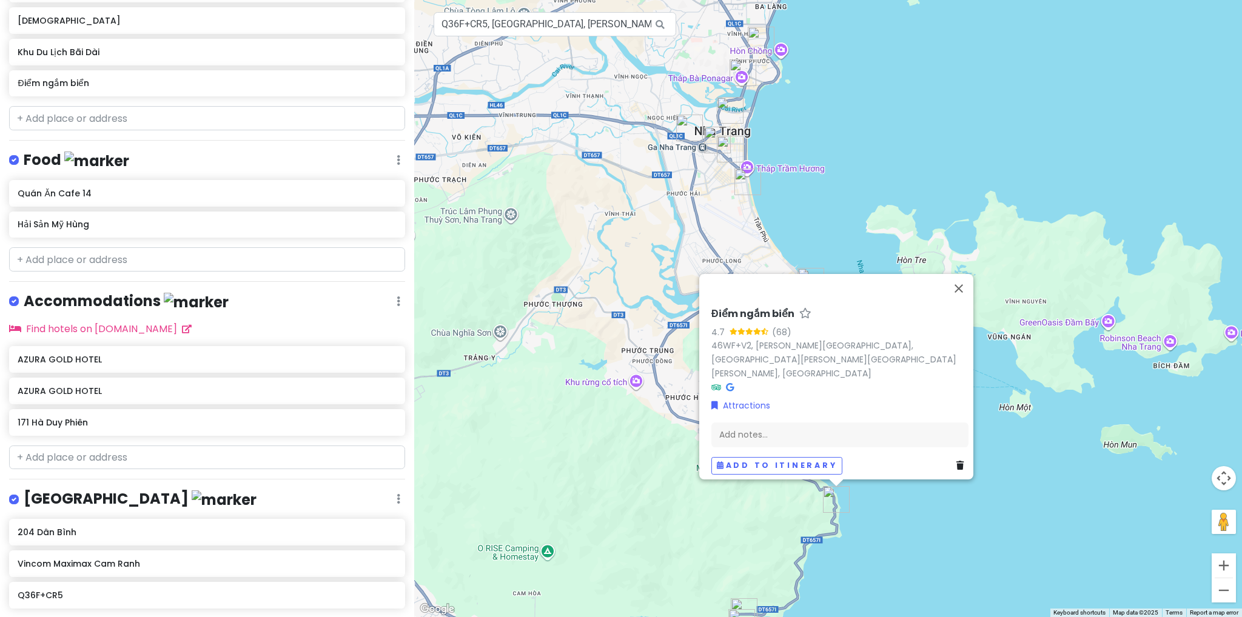
click at [835, 537] on div "Điểm ngắm biển 4.7 (68) 46WF+V2, [PERSON_NAME][GEOGRAPHIC_DATA][PERSON_NAME][GE…" at bounding box center [828, 308] width 828 height 617
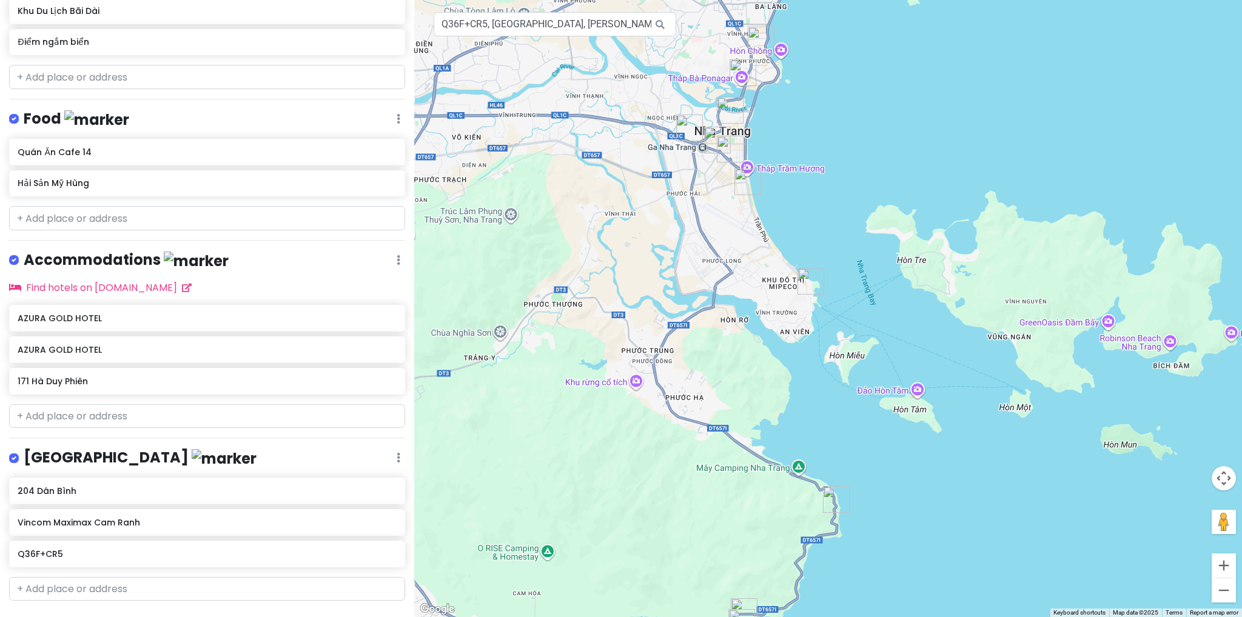
scroll to position [454, 0]
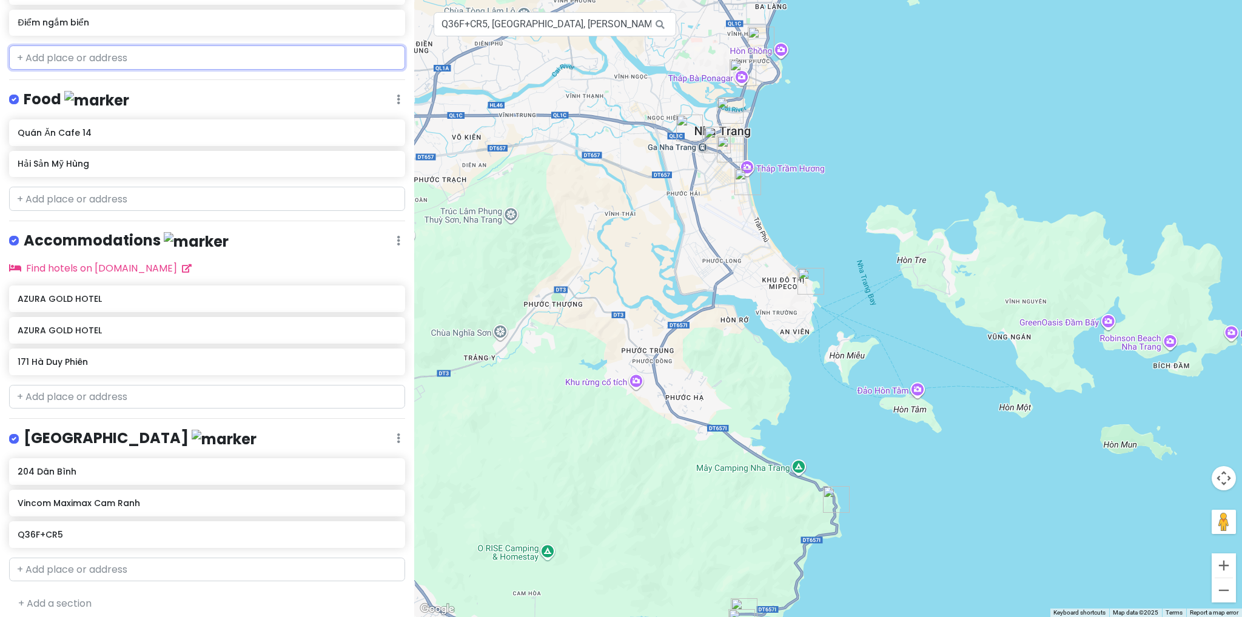
click at [158, 56] on input "text" at bounding box center [207, 57] width 396 height 24
paste input "Chùa Từ Tôn"
type input "Chùa Từ Tôn"
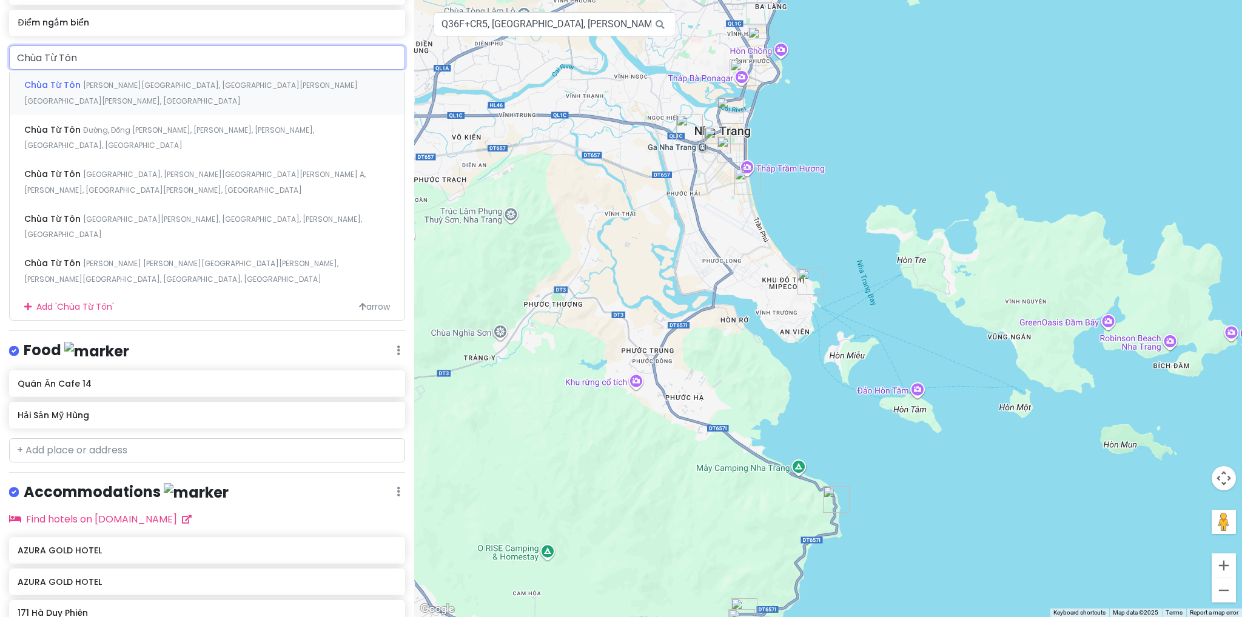
click at [146, 90] on div "Chùa Từ [PERSON_NAME], [GEOGRAPHIC_DATA][PERSON_NAME][GEOGRAPHIC_DATA][PERSON_N…" at bounding box center [207, 92] width 395 height 45
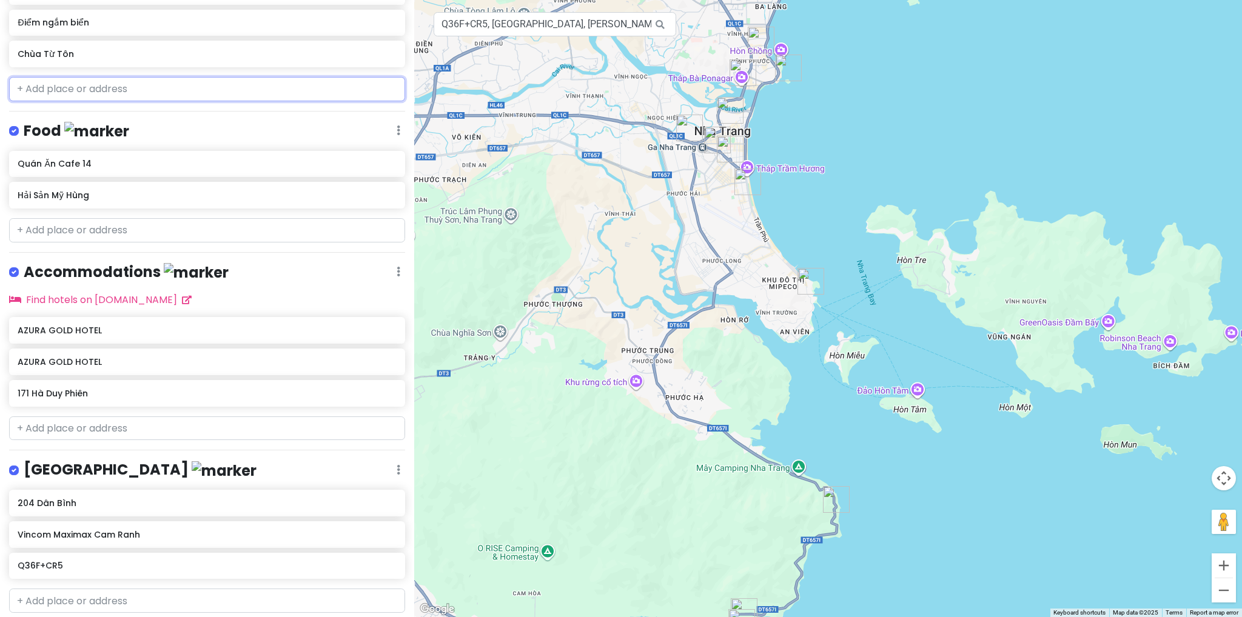
scroll to position [485, 0]
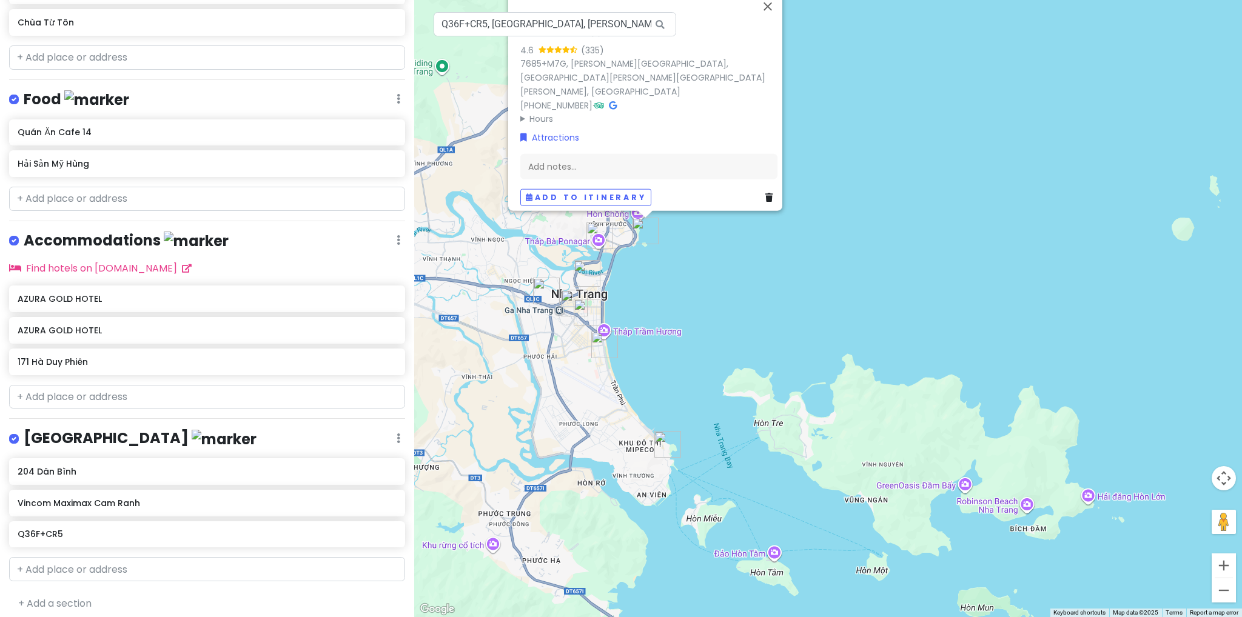
drag, startPoint x: 731, startPoint y: 351, endPoint x: 625, endPoint y: 462, distance: 153.6
click at [594, 544] on div "Chùa Từ Tôn 4.6 (335) 7685+M7G, [PERSON_NAME][GEOGRAPHIC_DATA], [GEOGRAPHIC_DAT…" at bounding box center [828, 308] width 828 height 617
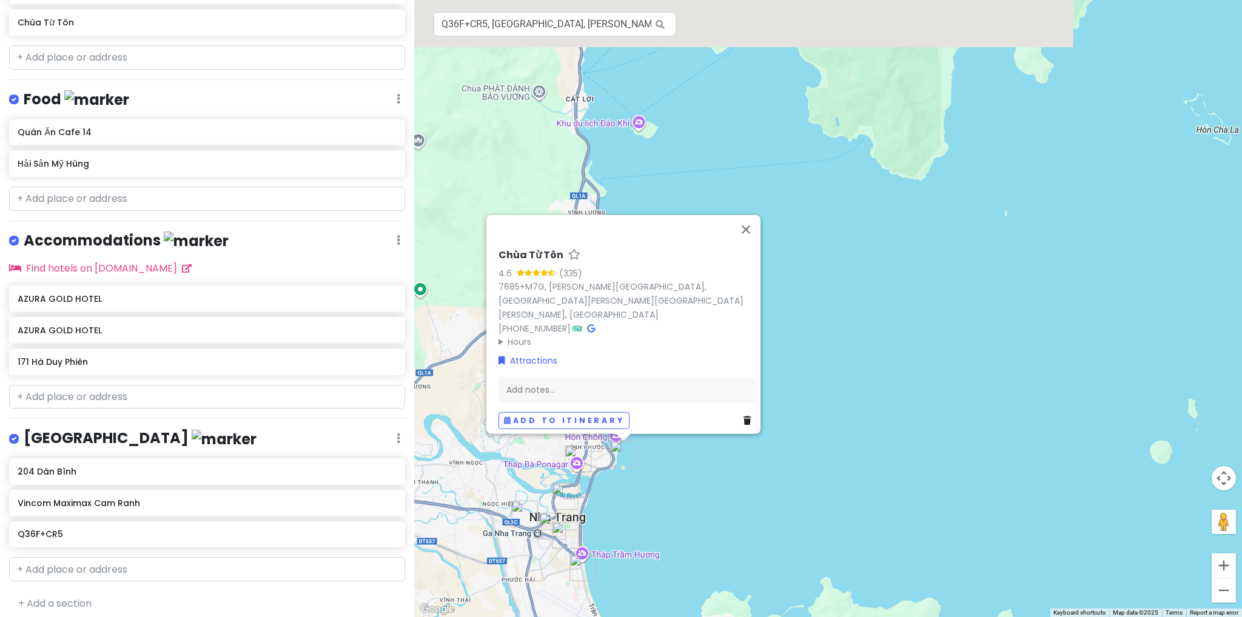
drag, startPoint x: 760, startPoint y: 357, endPoint x: 779, endPoint y: 338, distance: 26.2
click at [776, 338] on div "Chùa Từ Tôn 4.6 (335) 7685+M7G, [PERSON_NAME][GEOGRAPHIC_DATA], [GEOGRAPHIC_DAT…" at bounding box center [828, 308] width 828 height 617
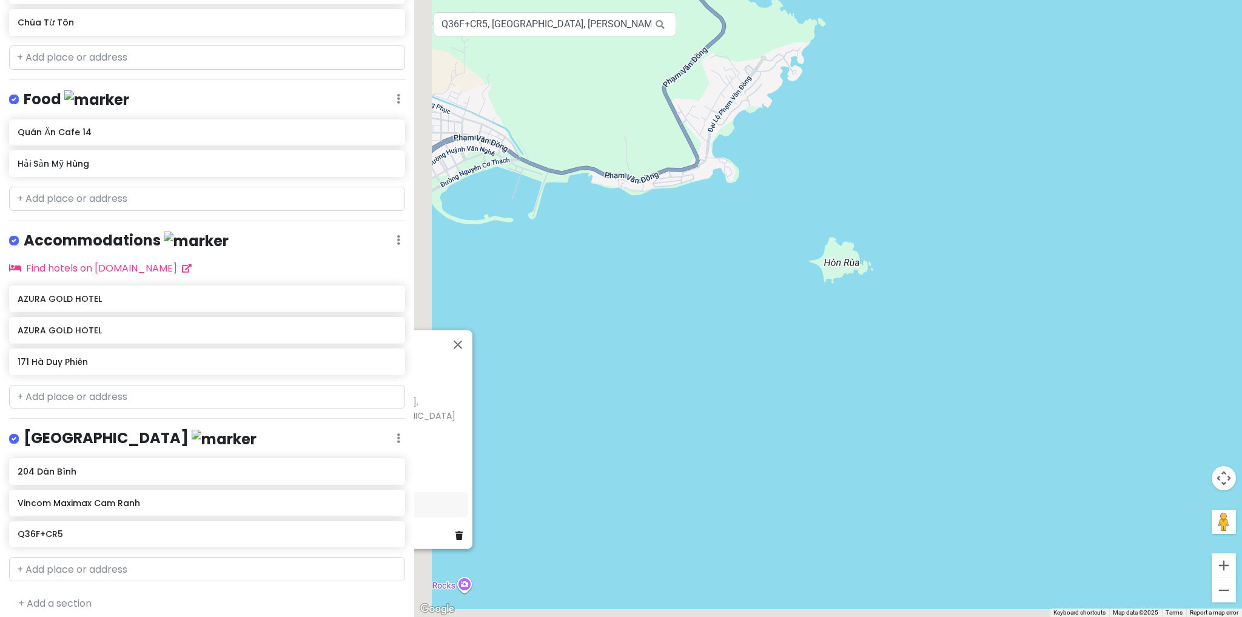
drag, startPoint x: 697, startPoint y: 363, endPoint x: 784, endPoint y: 285, distance: 116.4
click at [792, 273] on div "Chùa Từ Tôn 4.6 (335) 7685+M7G, [PERSON_NAME][GEOGRAPHIC_DATA], [GEOGRAPHIC_DAT…" at bounding box center [828, 308] width 828 height 617
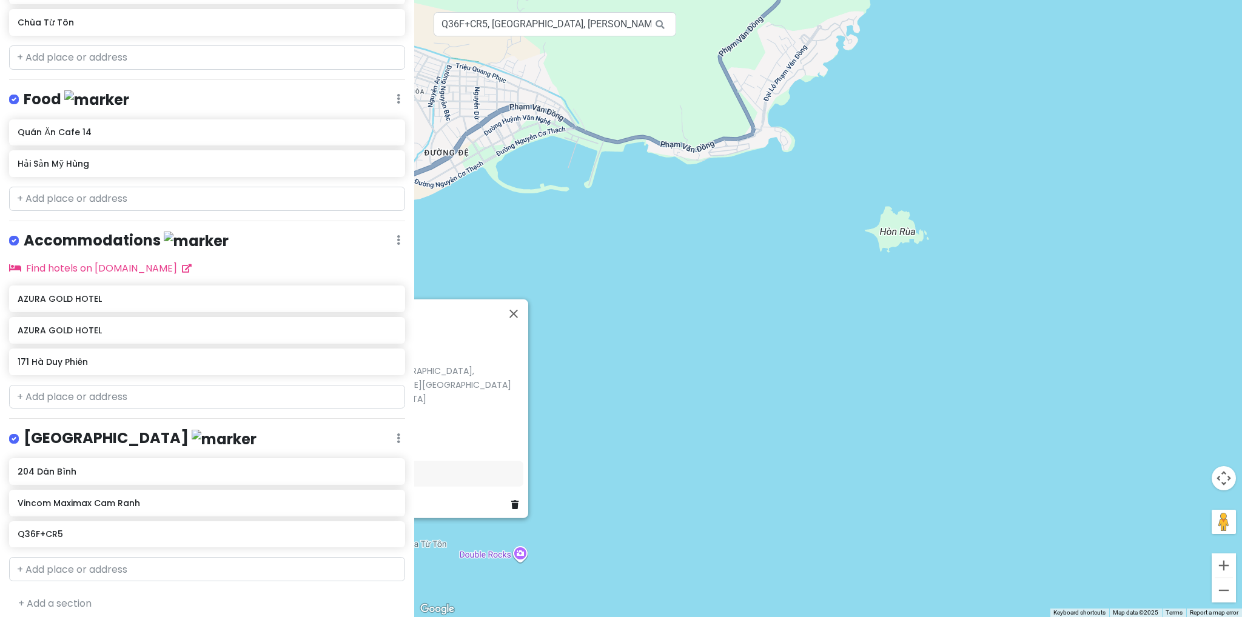
drag, startPoint x: 653, startPoint y: 379, endPoint x: 769, endPoint y: 257, distance: 168.2
click at [769, 257] on div "Chùa Từ Tôn 4.6 (335) 7685+M7G, [PERSON_NAME][GEOGRAPHIC_DATA], [GEOGRAPHIC_DAT…" at bounding box center [828, 308] width 828 height 617
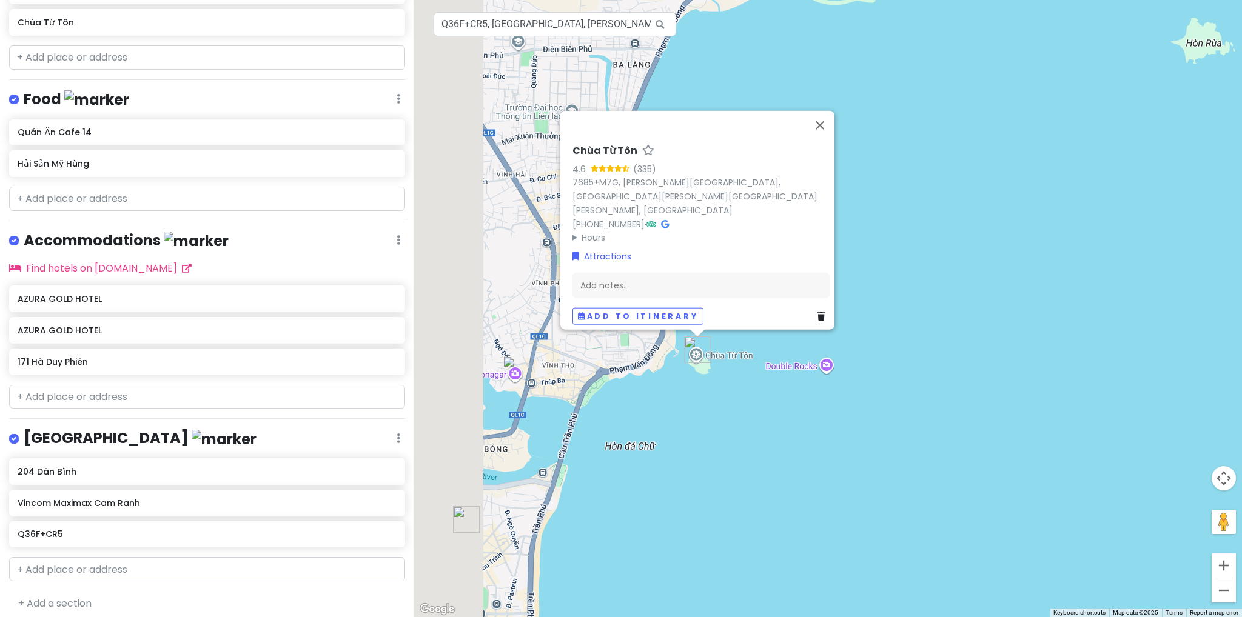
drag, startPoint x: 582, startPoint y: 462, endPoint x: 848, endPoint y: 389, distance: 276.2
click at [844, 416] on div "Chùa Từ Tôn 4.6 (335) 7685+M7G, [PERSON_NAME][GEOGRAPHIC_DATA], [GEOGRAPHIC_DAT…" at bounding box center [828, 308] width 828 height 617
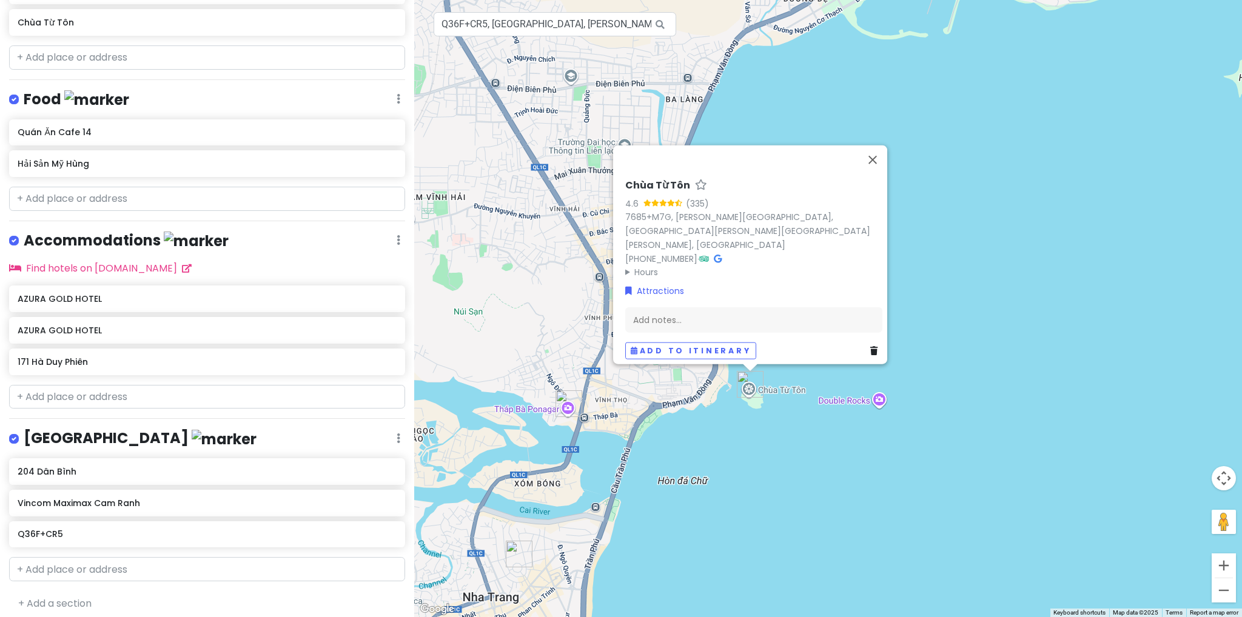
drag, startPoint x: 926, startPoint y: 266, endPoint x: 563, endPoint y: 326, distance: 367.5
click at [563, 326] on div "Chùa Từ Tôn 4.6 (335) 7685+M7G, [PERSON_NAME][GEOGRAPHIC_DATA], [GEOGRAPHIC_DAT…" at bounding box center [828, 308] width 828 height 617
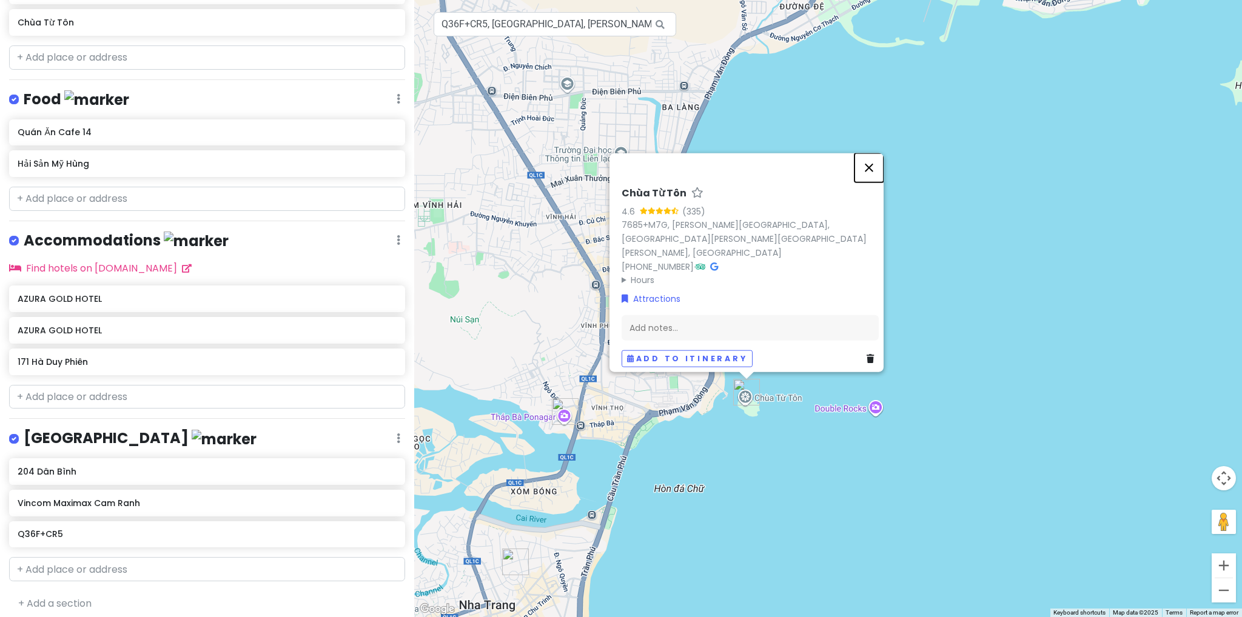
click at [880, 183] on button "Close" at bounding box center [868, 167] width 29 height 29
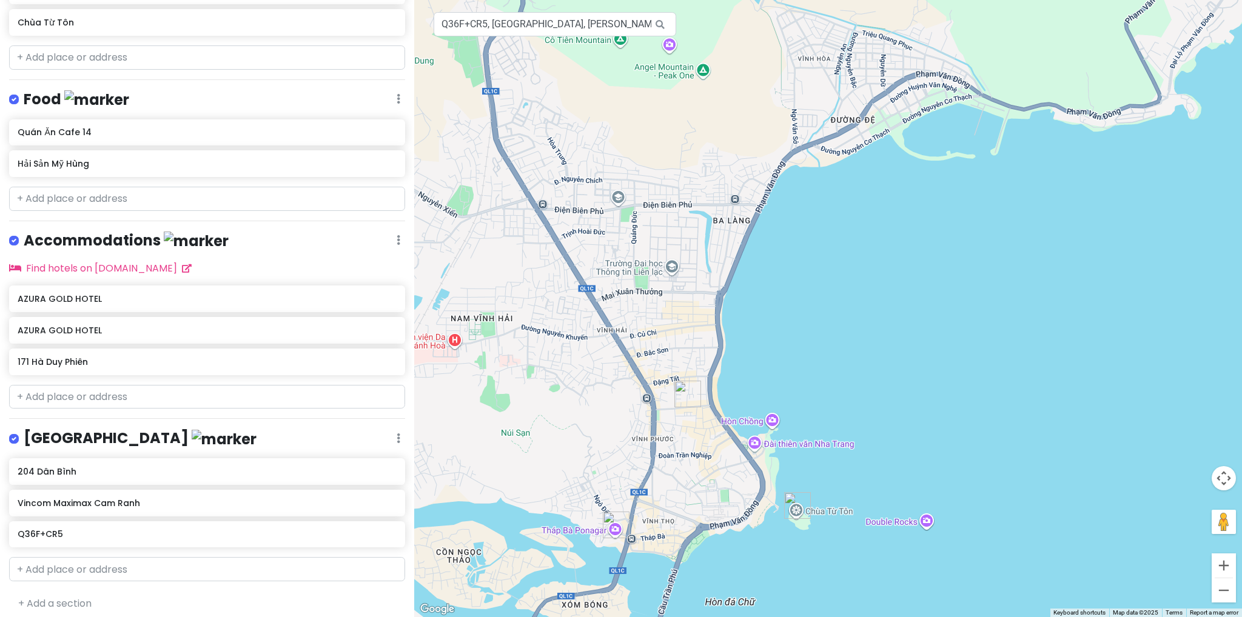
drag, startPoint x: 640, startPoint y: 334, endPoint x: 696, endPoint y: 452, distance: 131.0
click at [696, 452] on div at bounding box center [828, 308] width 828 height 617
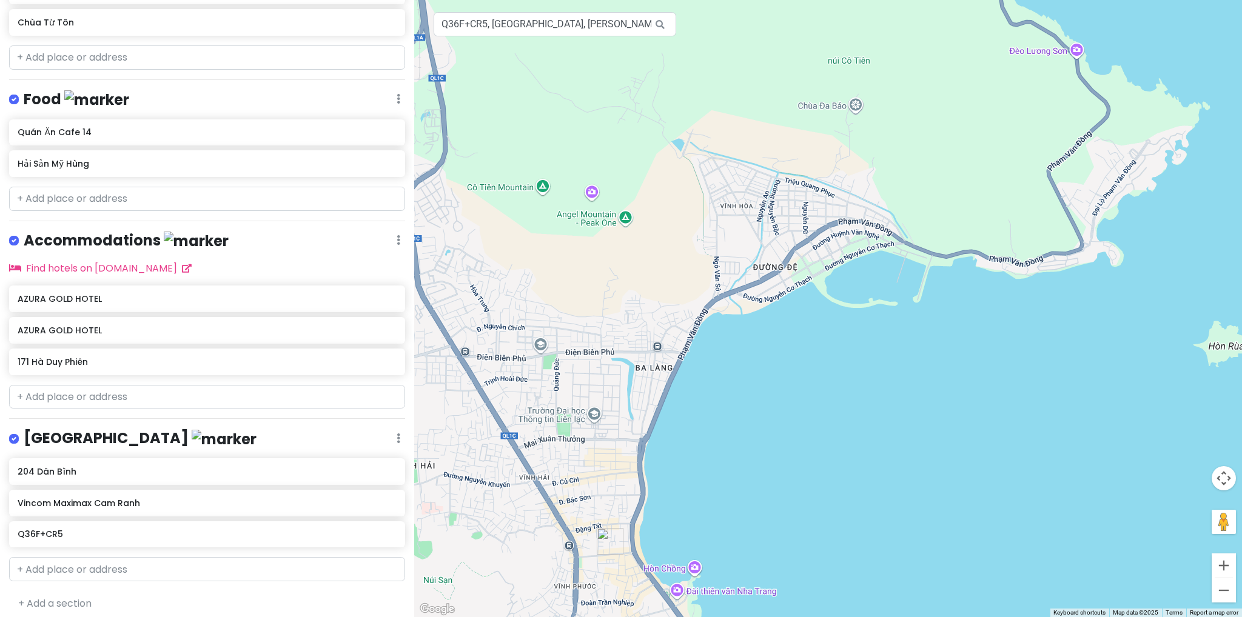
drag, startPoint x: 830, startPoint y: 277, endPoint x: 751, endPoint y: 428, distance: 169.8
click at [751, 428] on div at bounding box center [828, 308] width 828 height 617
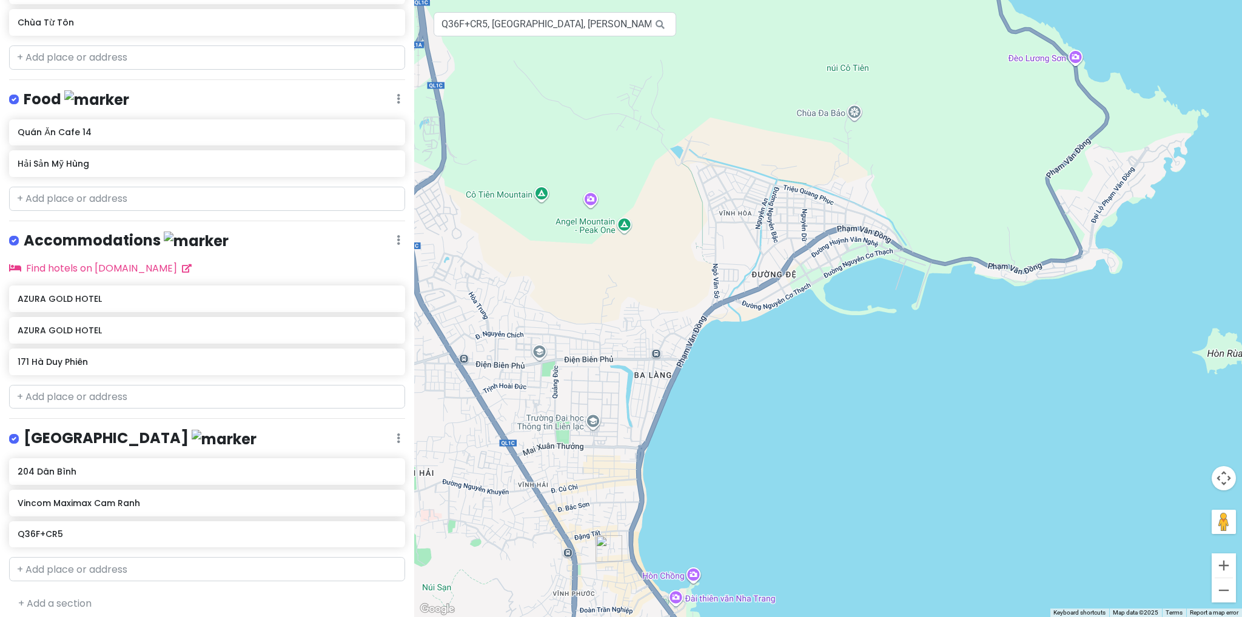
drag, startPoint x: 655, startPoint y: 453, endPoint x: 728, endPoint y: 345, distance: 130.2
click at [727, 347] on div at bounding box center [828, 308] width 828 height 617
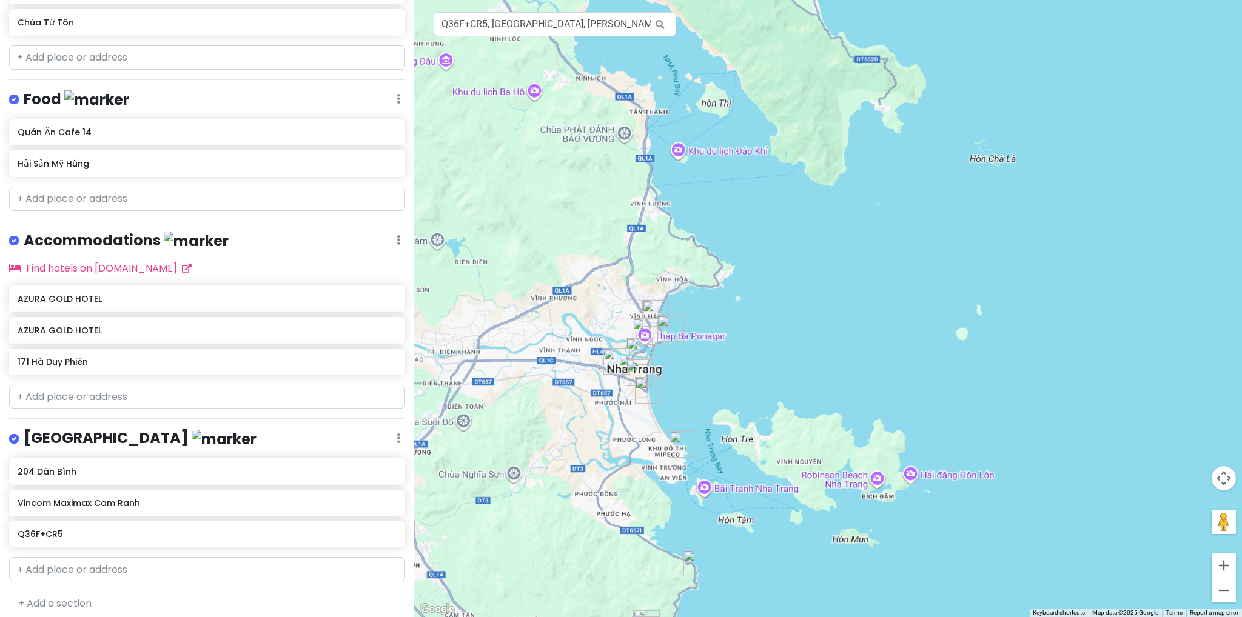
drag, startPoint x: 674, startPoint y: 415, endPoint x: 670, endPoint y: 411, distance: 6.9
click at [670, 411] on div at bounding box center [828, 308] width 828 height 617
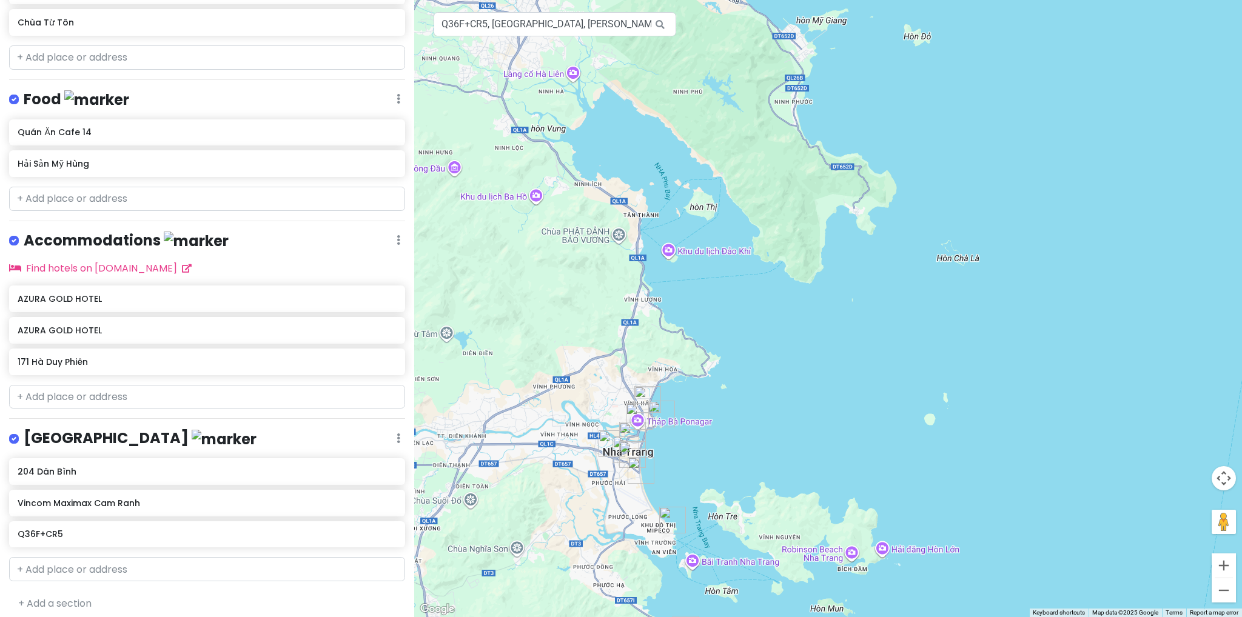
drag, startPoint x: 731, startPoint y: 402, endPoint x: 730, endPoint y: 429, distance: 27.3
click at [730, 429] on div at bounding box center [828, 308] width 828 height 617
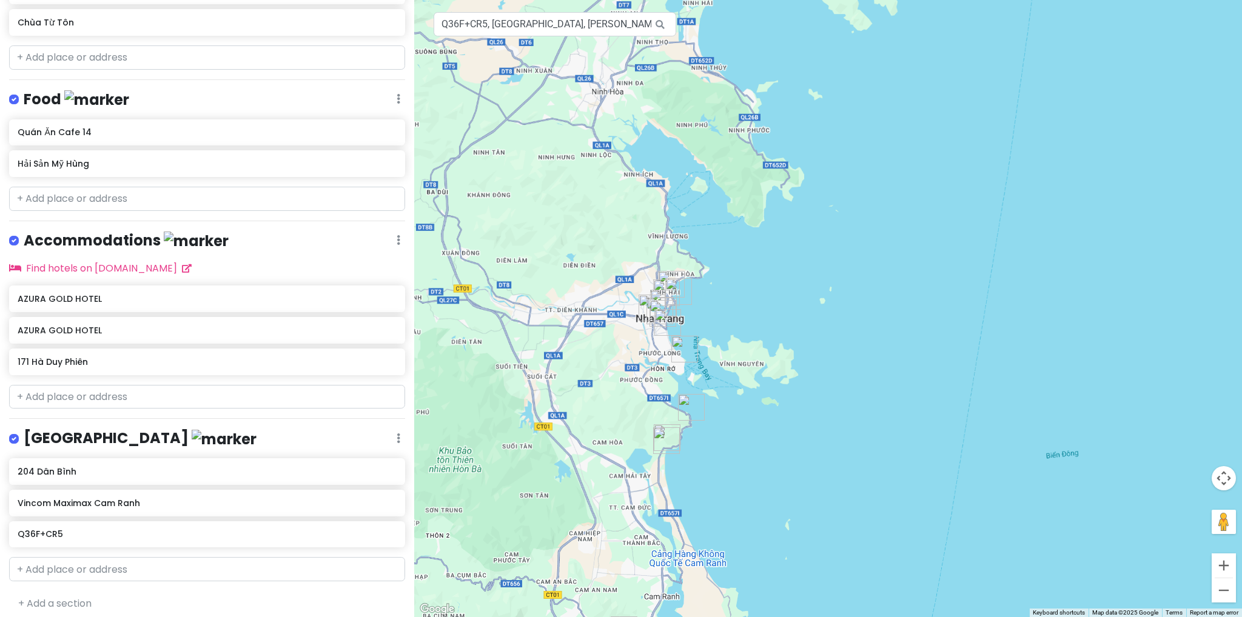
drag, startPoint x: 703, startPoint y: 462, endPoint x: 703, endPoint y: 391, distance: 70.3
click at [703, 394] on img "Điểm ngắm biển" at bounding box center [691, 407] width 27 height 27
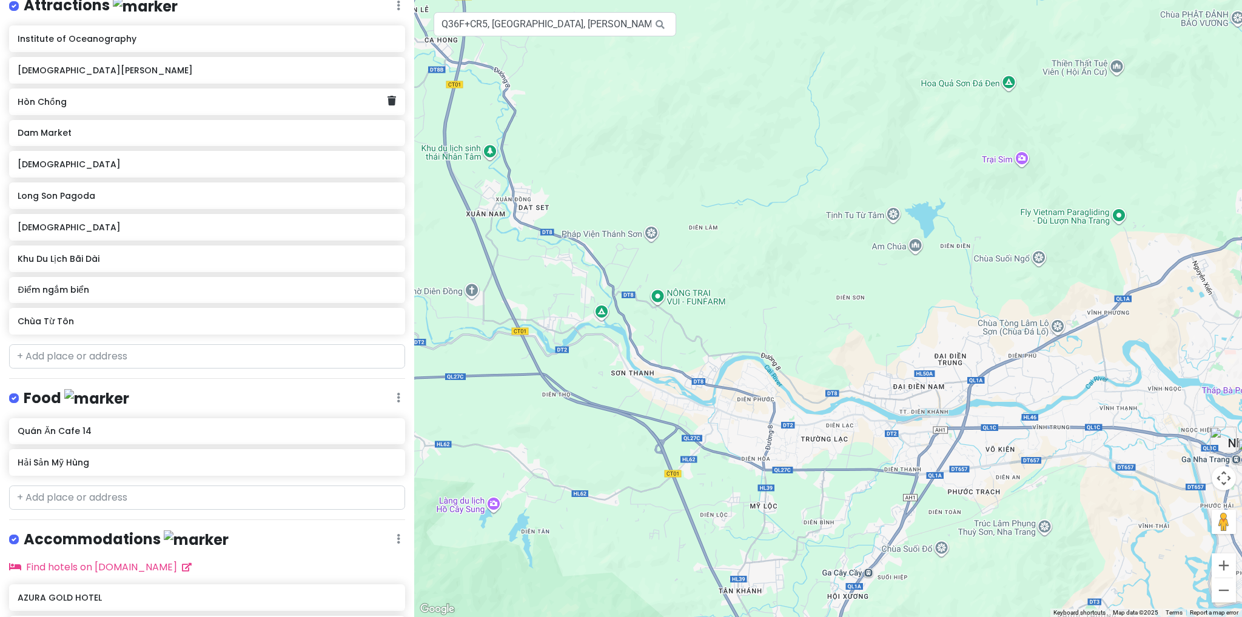
scroll to position [0, 0]
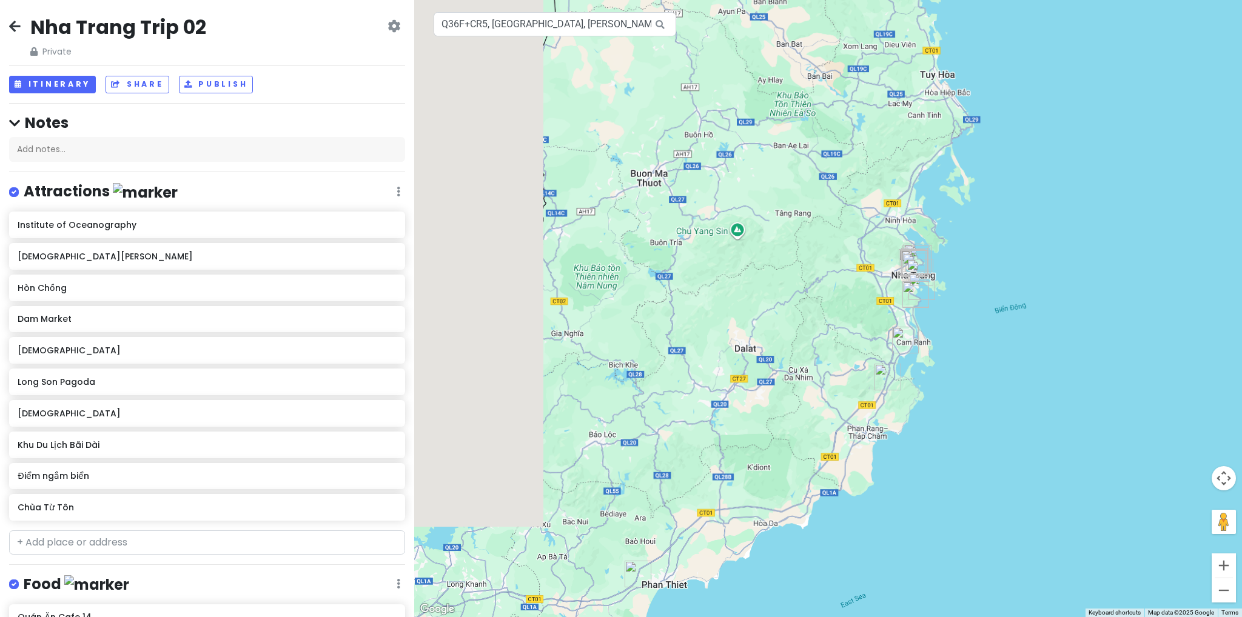
drag, startPoint x: 655, startPoint y: 422, endPoint x: 839, endPoint y: 334, distance: 203.7
click at [856, 320] on div at bounding box center [828, 308] width 828 height 617
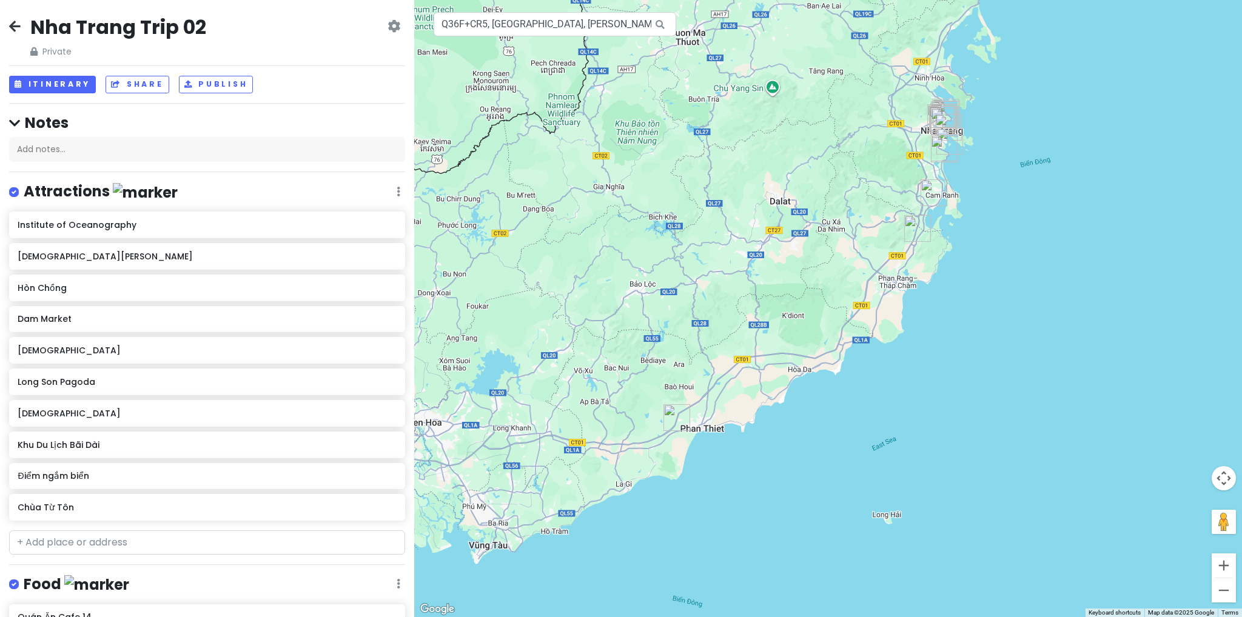
drag, startPoint x: 759, startPoint y: 350, endPoint x: 744, endPoint y: 309, distance: 43.9
click at [744, 309] on div at bounding box center [828, 308] width 828 height 617
click at [81, 88] on button "Itinerary" at bounding box center [52, 85] width 87 height 18
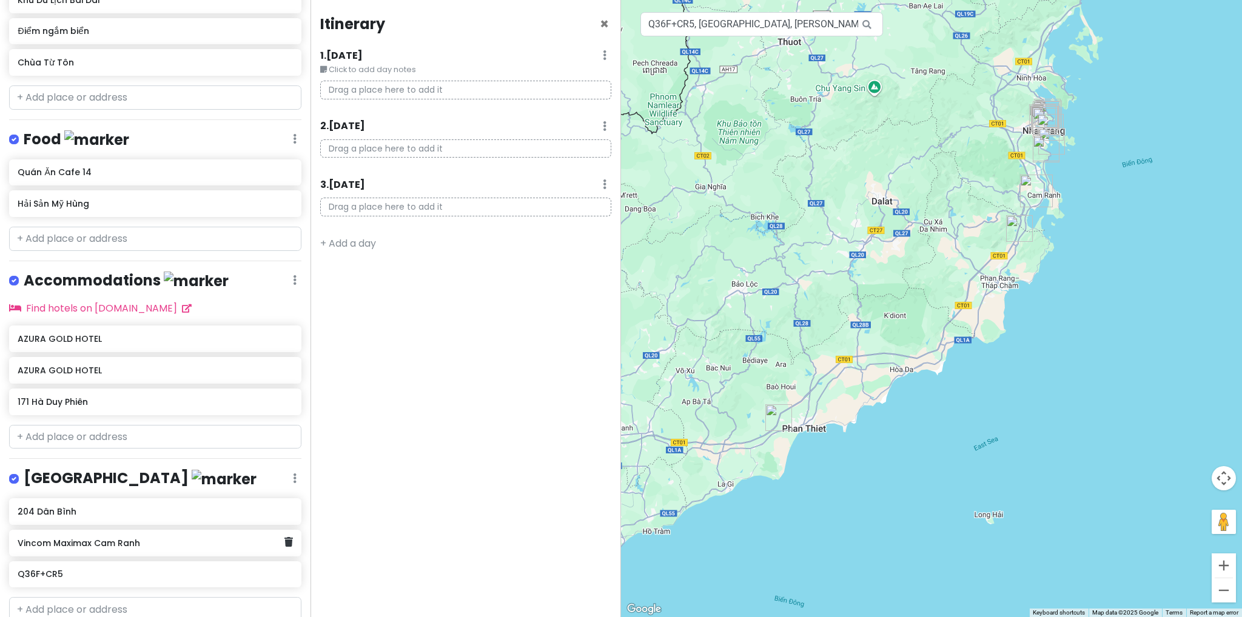
scroll to position [485, 0]
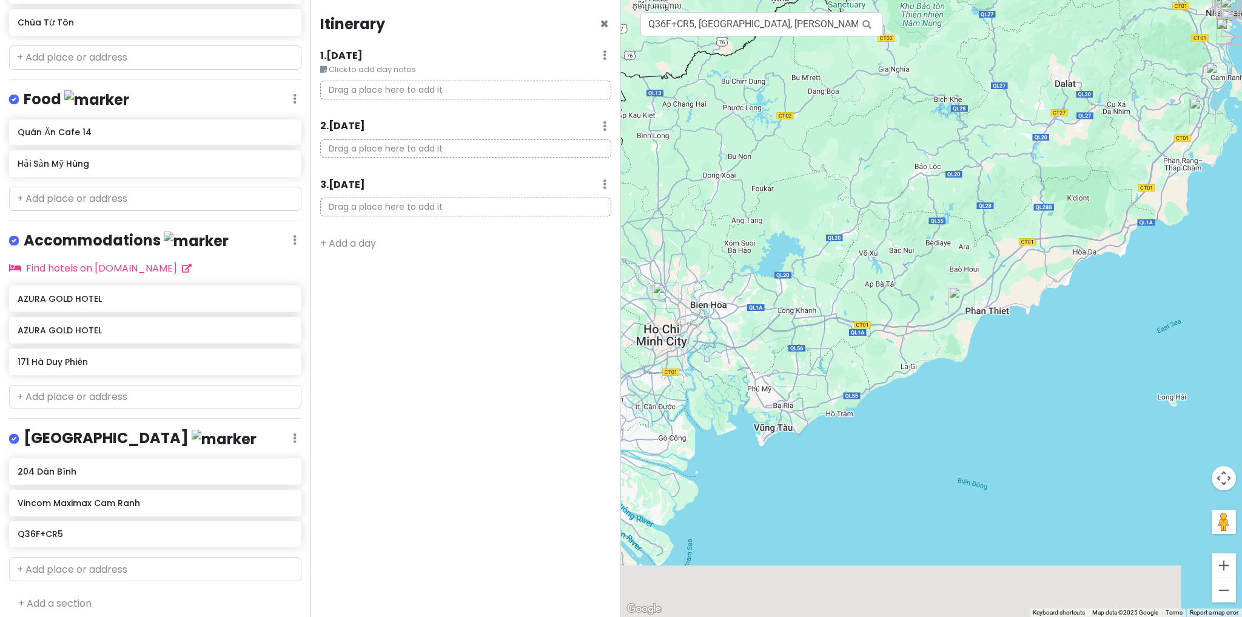
drag, startPoint x: 755, startPoint y: 444, endPoint x: 938, endPoint y: 326, distance: 217.7
click at [938, 326] on div at bounding box center [931, 308] width 621 height 617
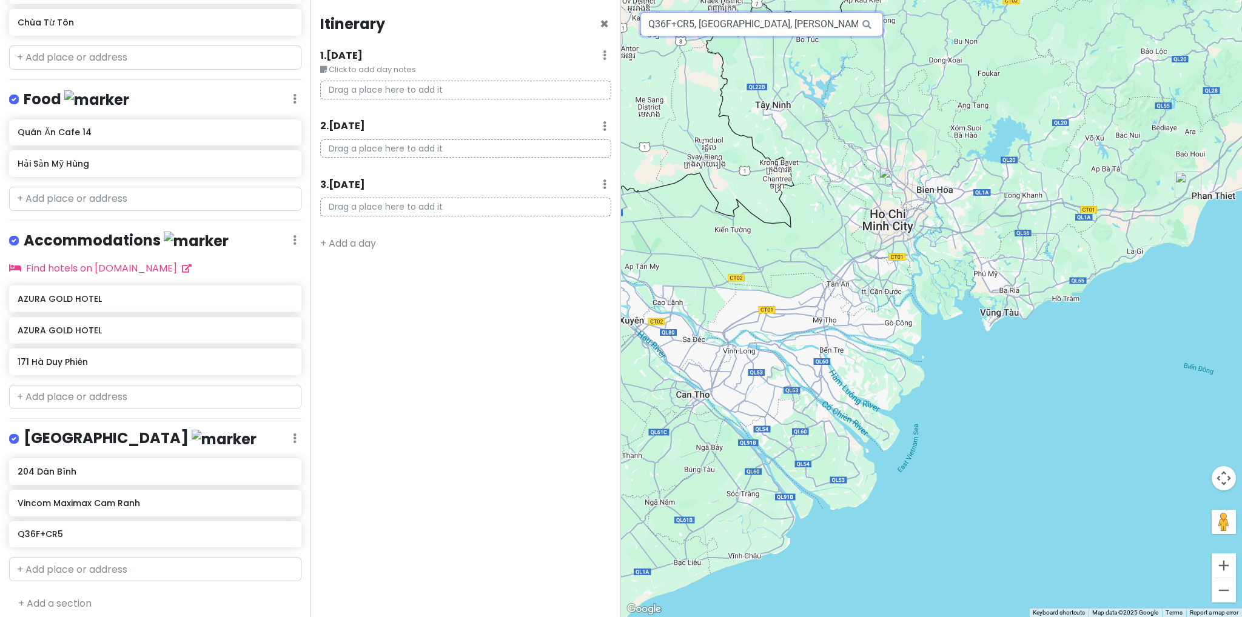
click at [806, 30] on input "Q36F+CR5, [GEOGRAPHIC_DATA], [PERSON_NAME][GEOGRAPHIC_DATA], [PERSON_NAME], [GE…" at bounding box center [761, 24] width 243 height 24
click at [79, 187] on input "text" at bounding box center [155, 199] width 292 height 24
paste input "[PERSON_NAME] [PERSON_NAME] tốc HCM-[PERSON_NAME]-Dầu Giây Số 1"
type input "[PERSON_NAME] [PERSON_NAME] tốc HCM-[PERSON_NAME]-Dầu Giây Số 1"
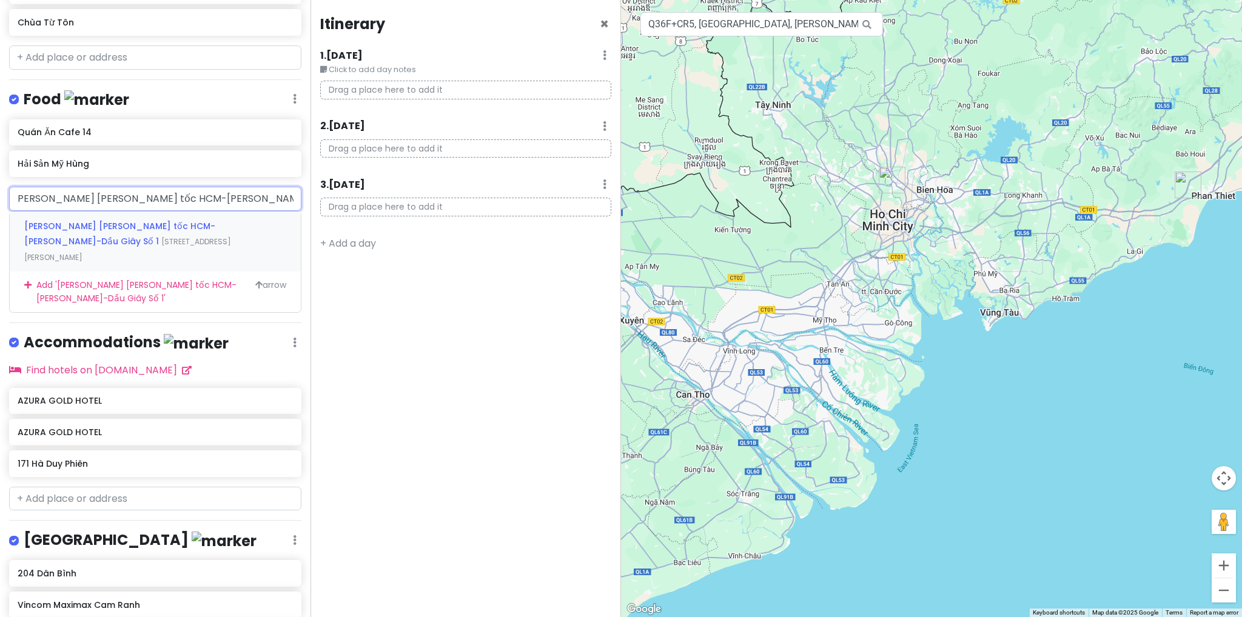
click at [93, 226] on span "[PERSON_NAME] [PERSON_NAME] tốc HCM-[PERSON_NAME]-Dầu Giây Số 1" at bounding box center [119, 234] width 191 height 28
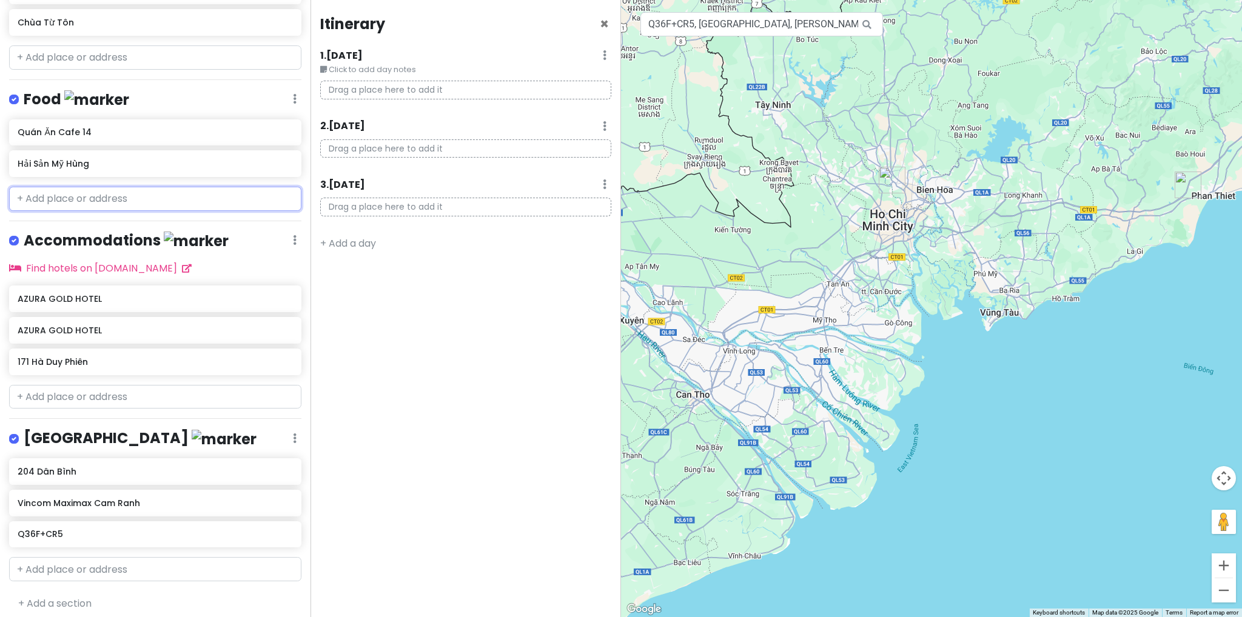
scroll to position [0, 0]
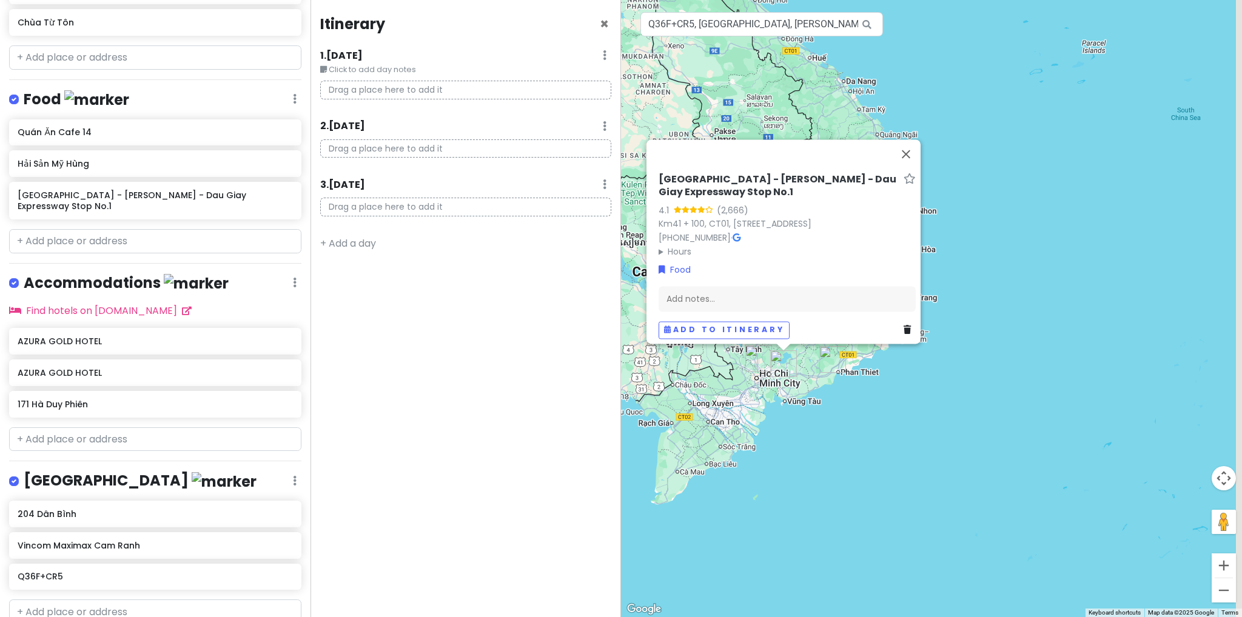
drag, startPoint x: 841, startPoint y: 303, endPoint x: 801, endPoint y: 343, distance: 56.6
click at [757, 410] on div "[GEOGRAPHIC_DATA] - [PERSON_NAME] - [GEOGRAPHIC_DATA] Stop No.1 4.1 (2,666) Km4…" at bounding box center [931, 308] width 621 height 617
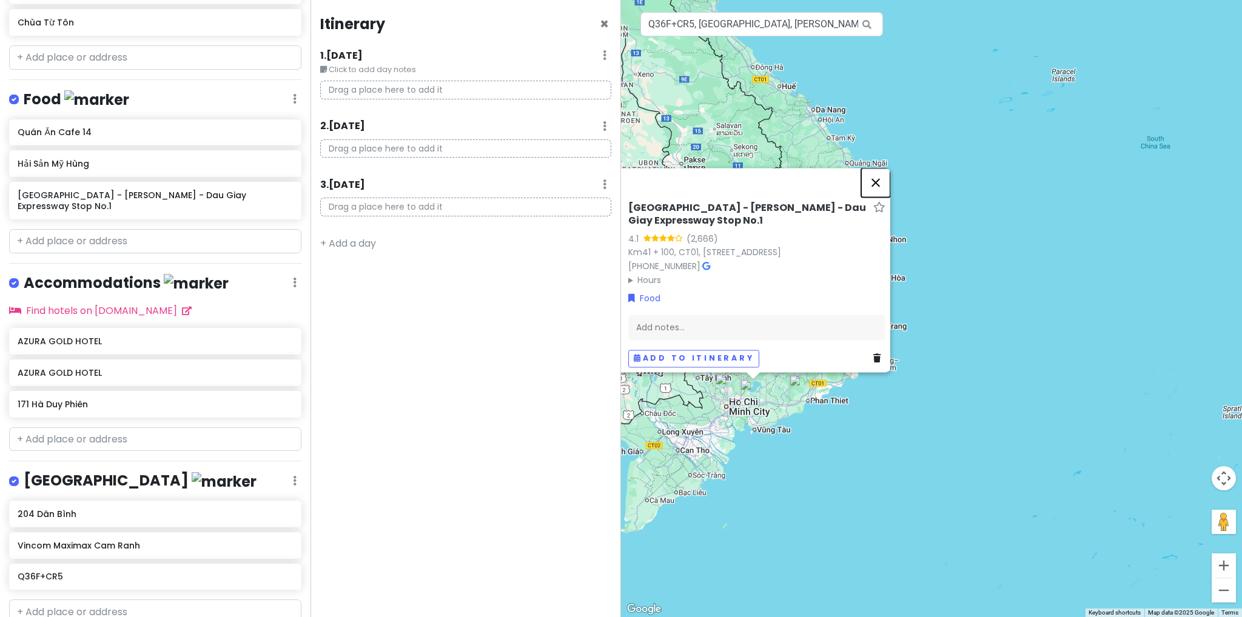
click at [876, 175] on button "Close" at bounding box center [875, 182] width 29 height 29
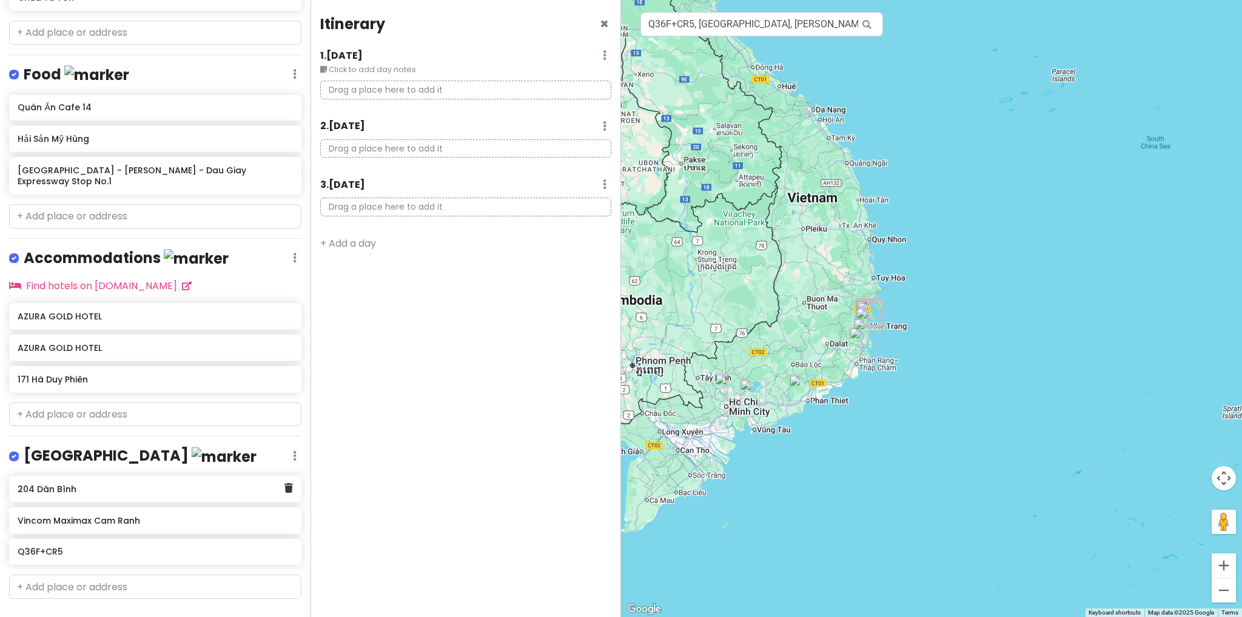
scroll to position [531, 0]
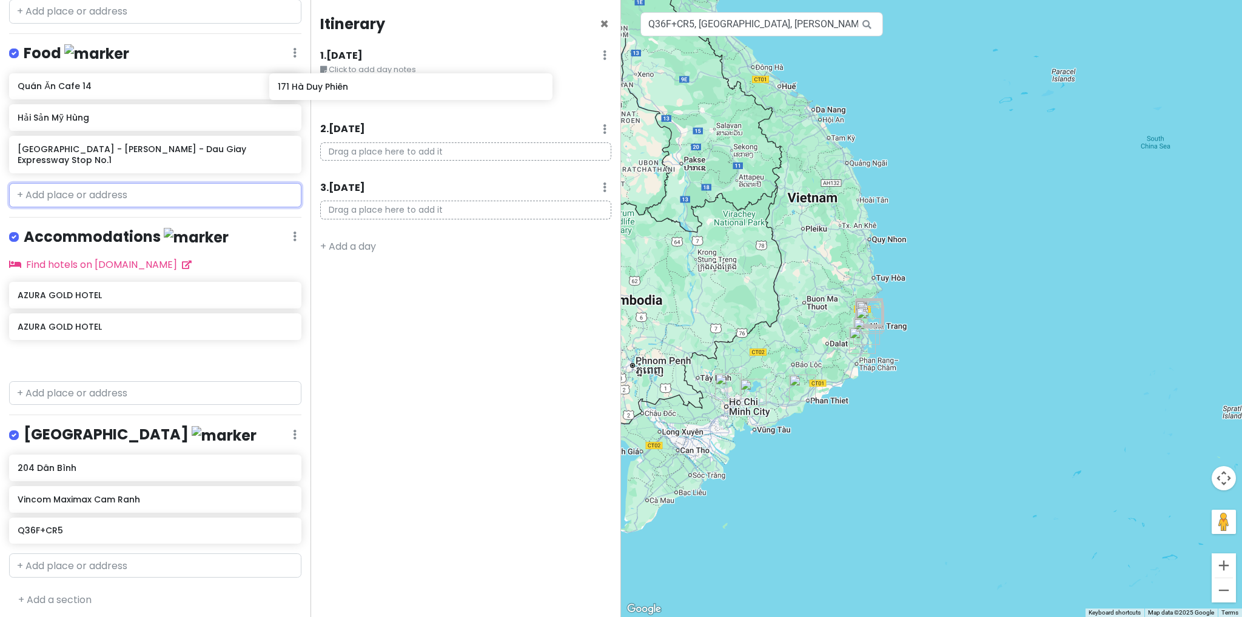
drag, startPoint x: 119, startPoint y: 355, endPoint x: 380, endPoint y: 87, distance: 373.1
click at [380, 87] on div "[GEOGRAPHIC_DATA] Trip 02 Private Change Dates Make a Copy Delete Trip Go Pro ⚡…" at bounding box center [621, 308] width 1242 height 617
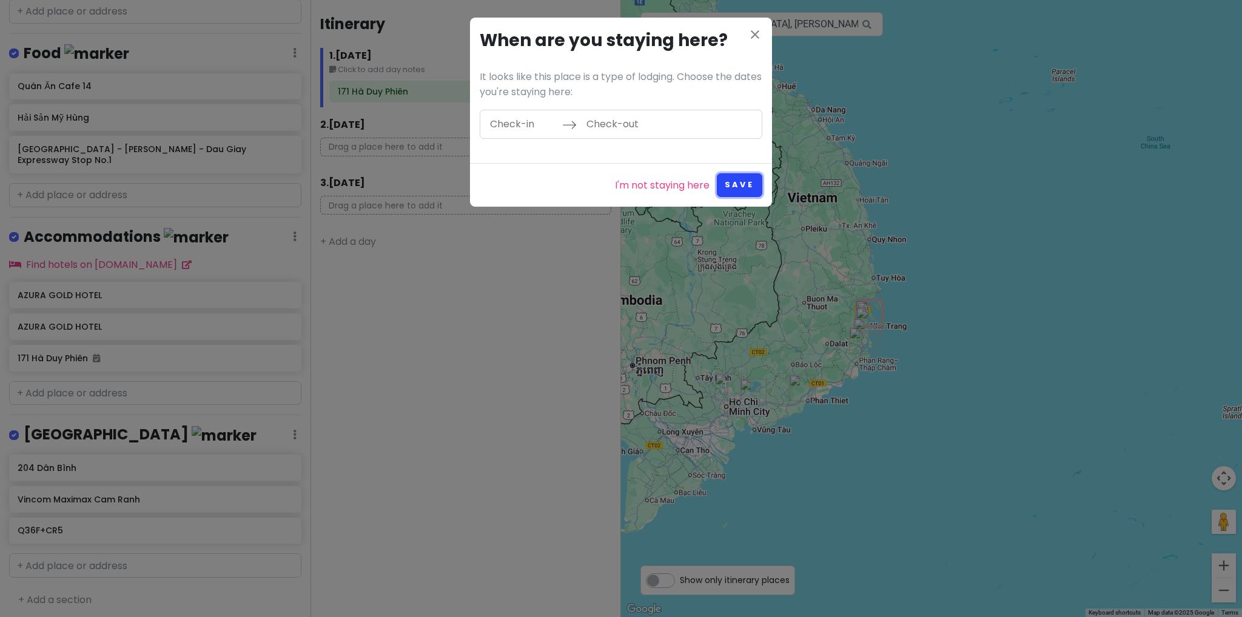
click at [753, 184] on button "Save" at bounding box center [739, 185] width 45 height 24
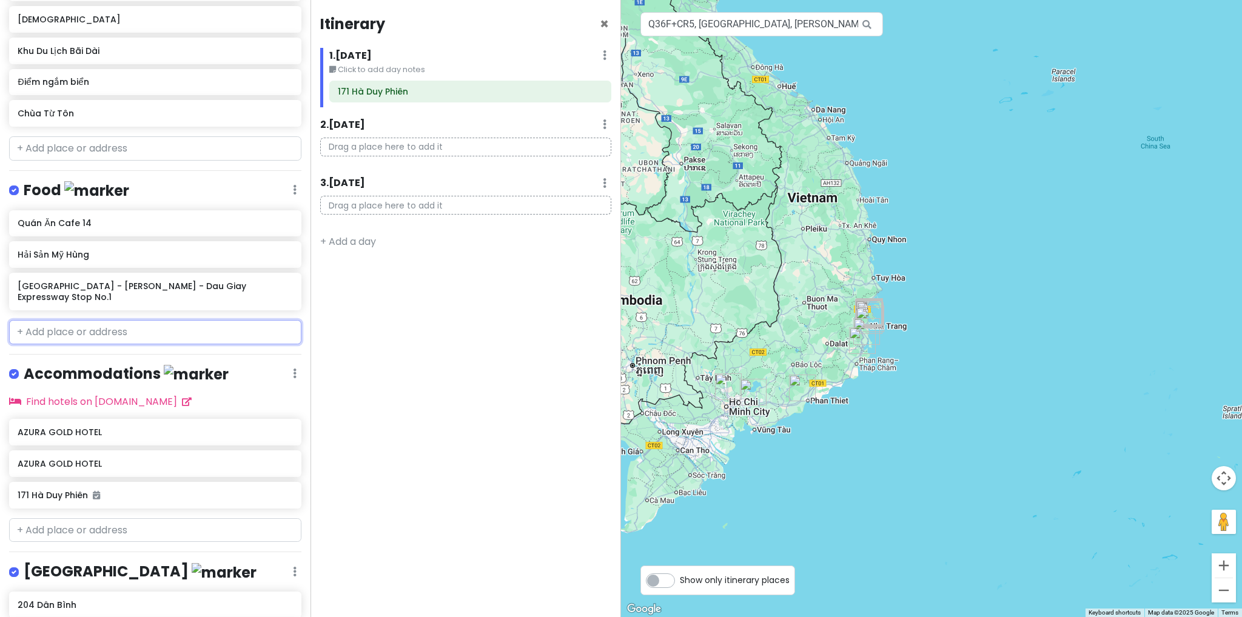
scroll to position [349, 0]
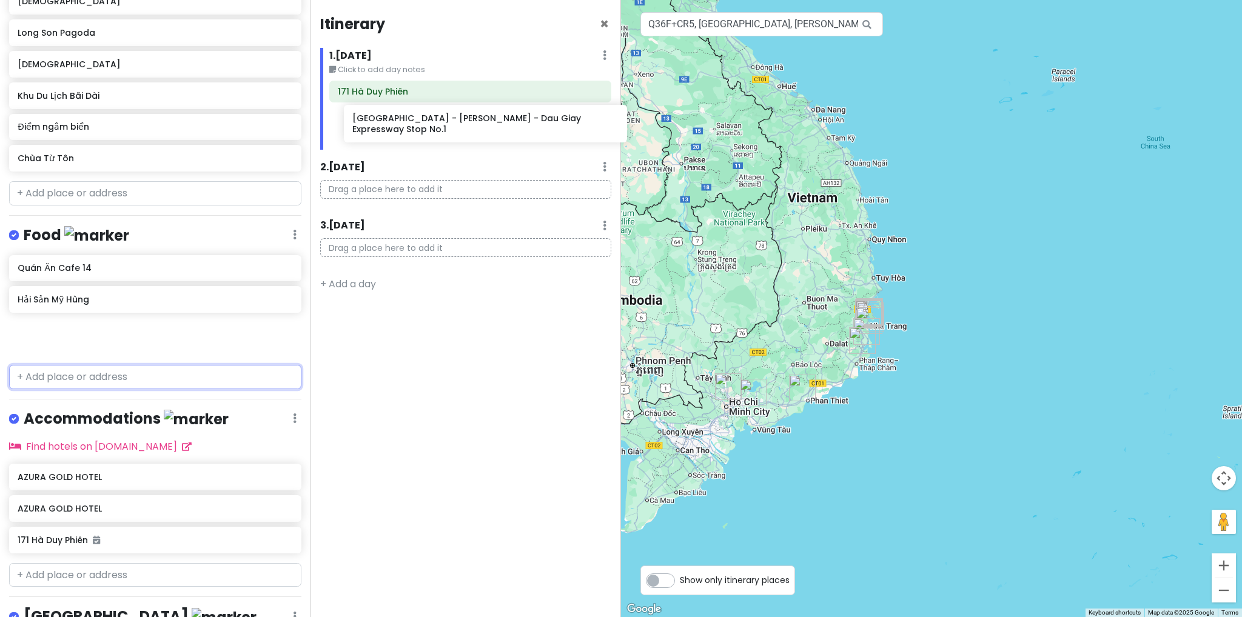
drag, startPoint x: 126, startPoint y: 344, endPoint x: 459, endPoint y: 134, distance: 394.1
click at [459, 134] on div "[GEOGRAPHIC_DATA] Trip 02 Private Change Dates Make a Copy Delete Trip Go Pro ⚡…" at bounding box center [621, 308] width 1242 height 617
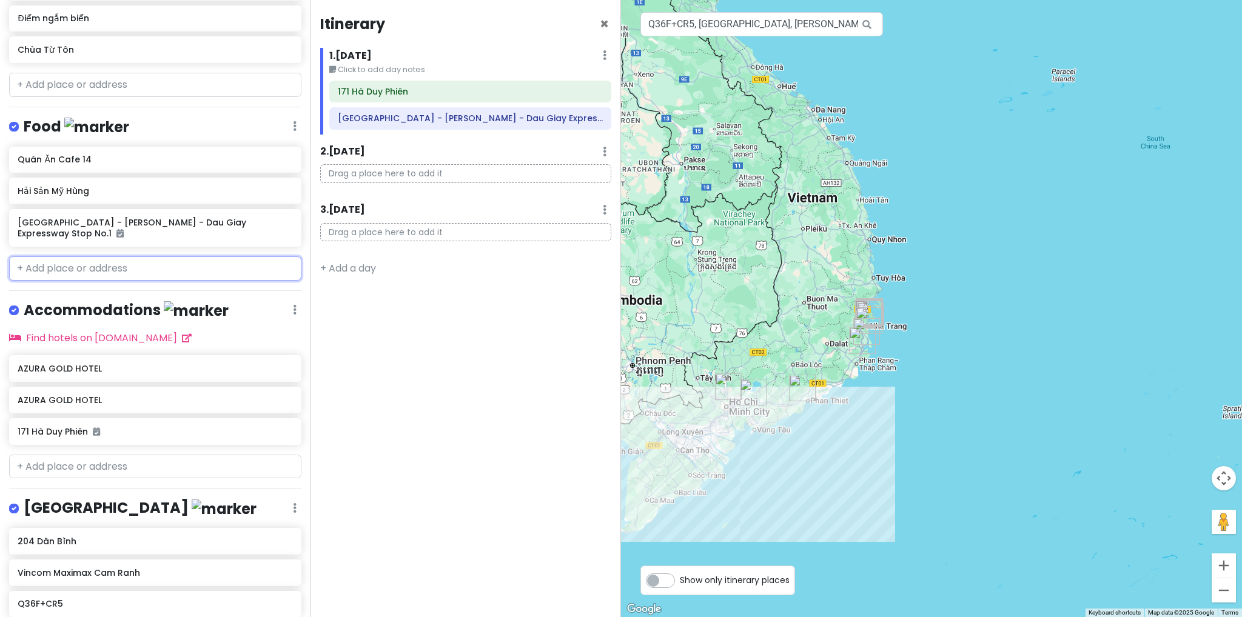
scroll to position [531, 0]
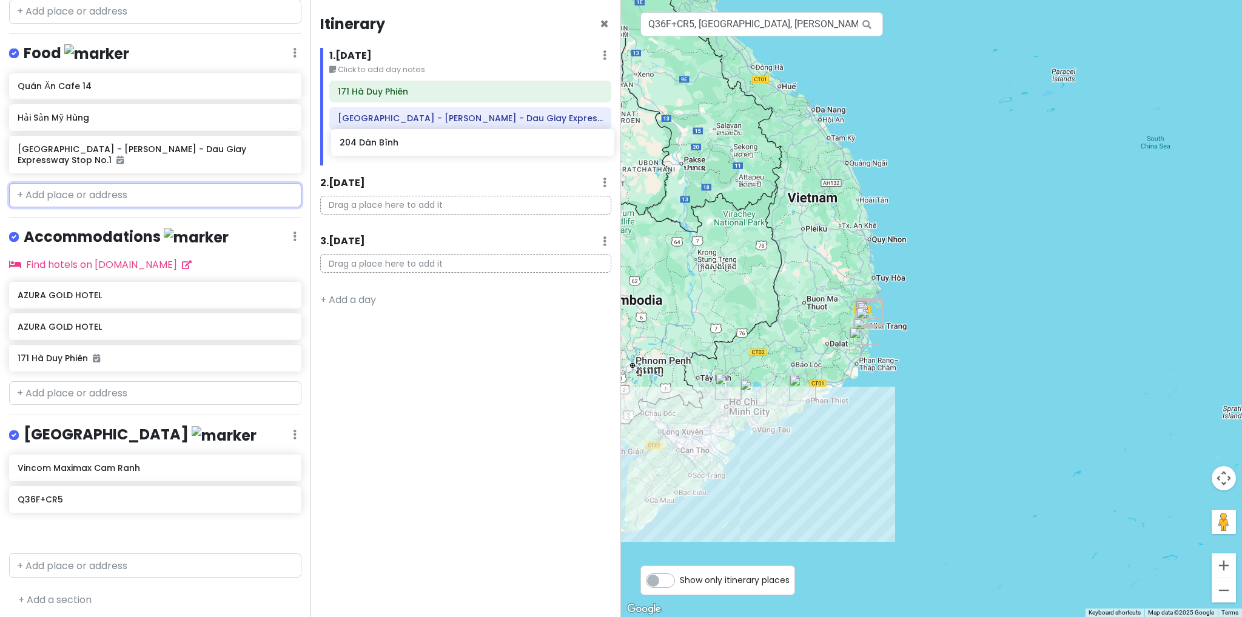
drag, startPoint x: 149, startPoint y: 467, endPoint x: 471, endPoint y: 147, distance: 454.1
click at [471, 147] on div "[GEOGRAPHIC_DATA] Trip 02 Private Change Dates Make a Copy Delete Trip Go Pro ⚡…" at bounding box center [621, 308] width 1242 height 617
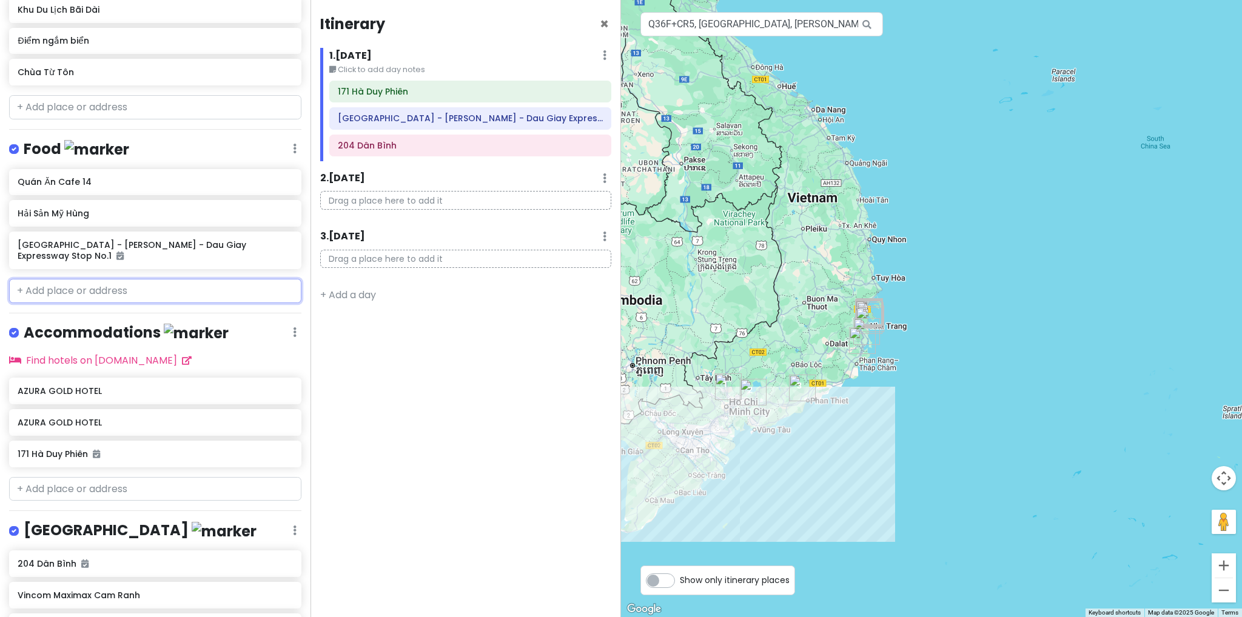
scroll to position [349, 0]
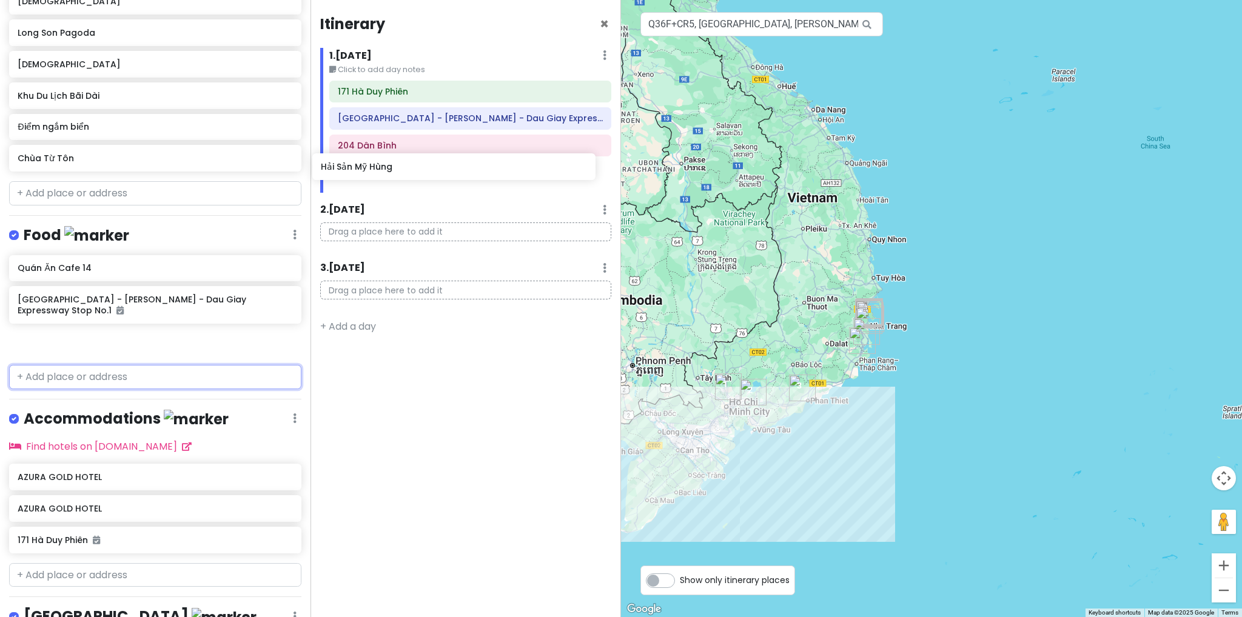
drag, startPoint x: 107, startPoint y: 298, endPoint x: 410, endPoint y: 169, distance: 329.8
click at [410, 169] on div "[GEOGRAPHIC_DATA] Trip 02 Private Change Dates Make a Copy Delete Trip Go Pro ⚡…" at bounding box center [621, 308] width 1242 height 617
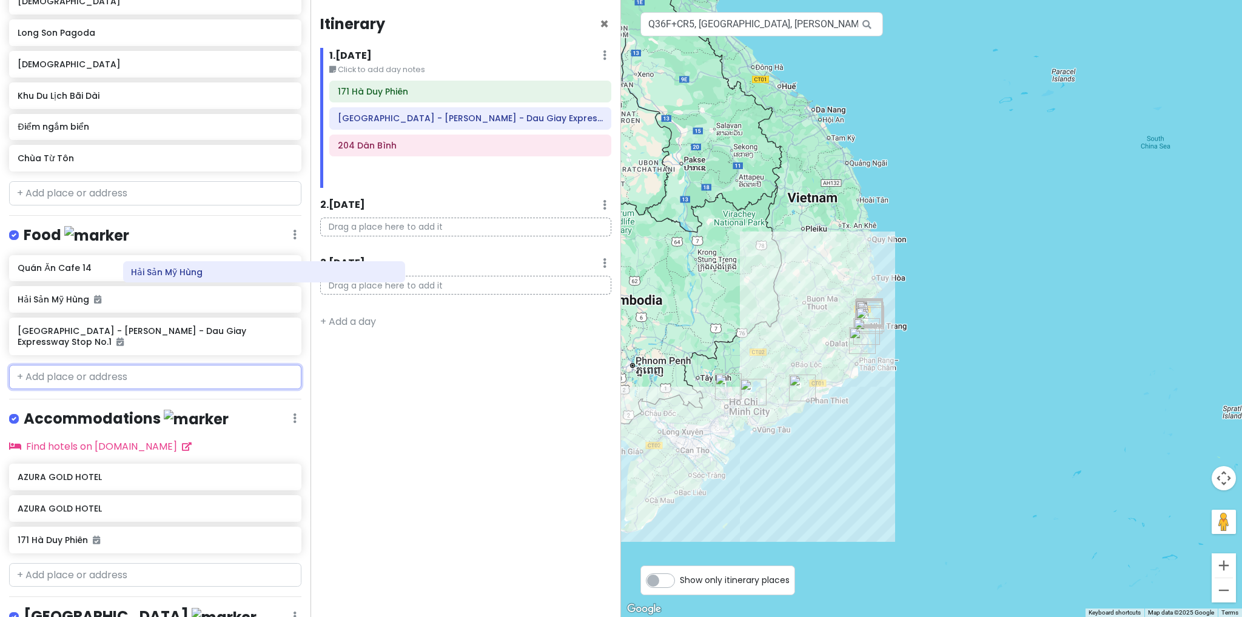
drag, startPoint x: 378, startPoint y: 170, endPoint x: 136, endPoint y: 302, distance: 275.7
click at [136, 302] on div "[GEOGRAPHIC_DATA] Trip 02 Private Change Dates Make a Copy Delete Trip Go Pro ⚡…" at bounding box center [621, 308] width 1242 height 617
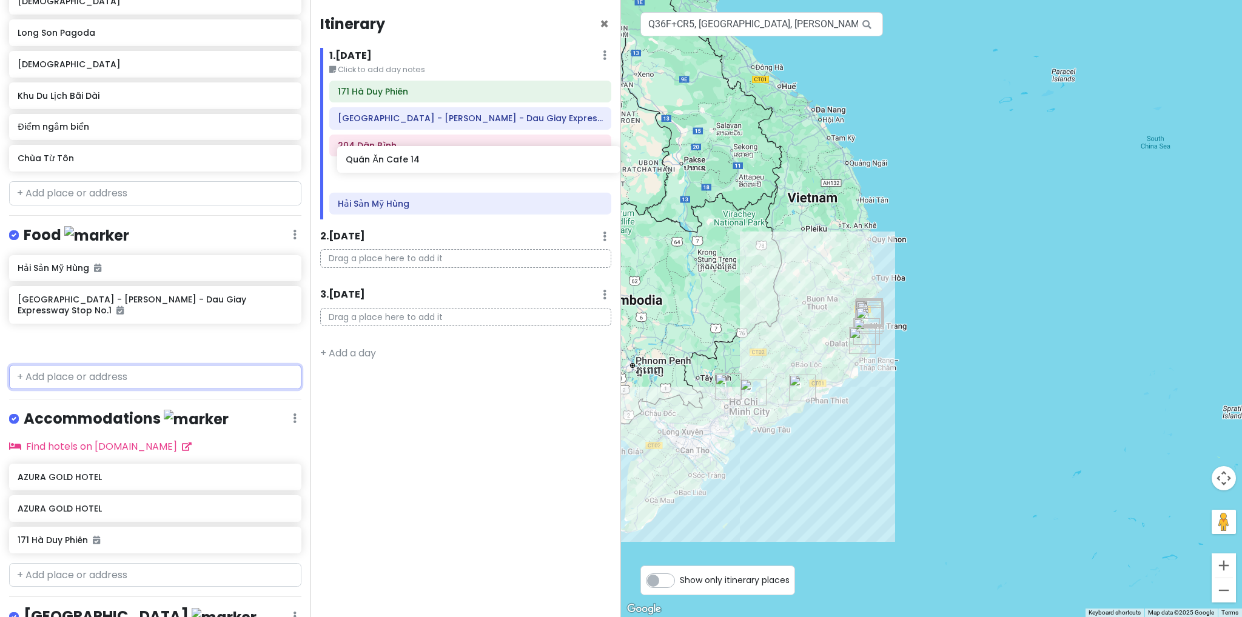
drag, startPoint x: 106, startPoint y: 266, endPoint x: 434, endPoint y: 161, distance: 344.5
click at [434, 161] on div "[GEOGRAPHIC_DATA] Trip 02 Private Change Dates Make a Copy Delete Trip Go Pro ⚡…" at bounding box center [621, 308] width 1242 height 617
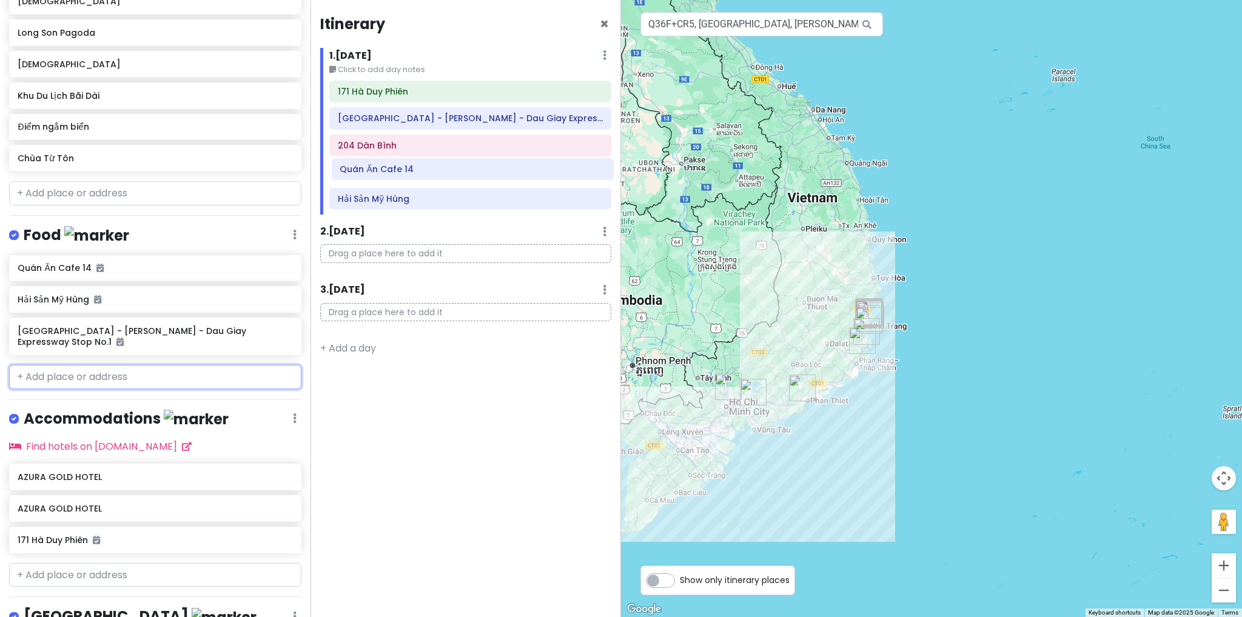
drag, startPoint x: 400, startPoint y: 151, endPoint x: 403, endPoint y: 179, distance: 28.0
click at [403, 179] on div "171 [PERSON_NAME] [PERSON_NAME][GEOGRAPHIC_DATA][PERSON_NAME] - [PERSON_NAME] -…" at bounding box center [470, 147] width 300 height 133
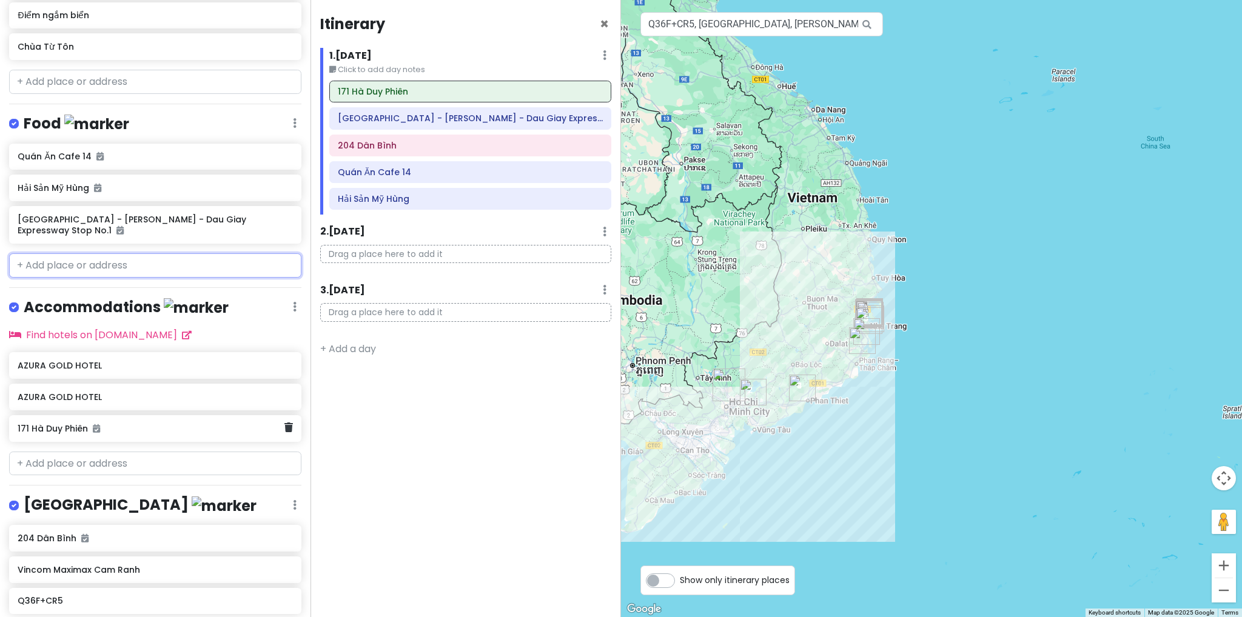
scroll to position [531, 0]
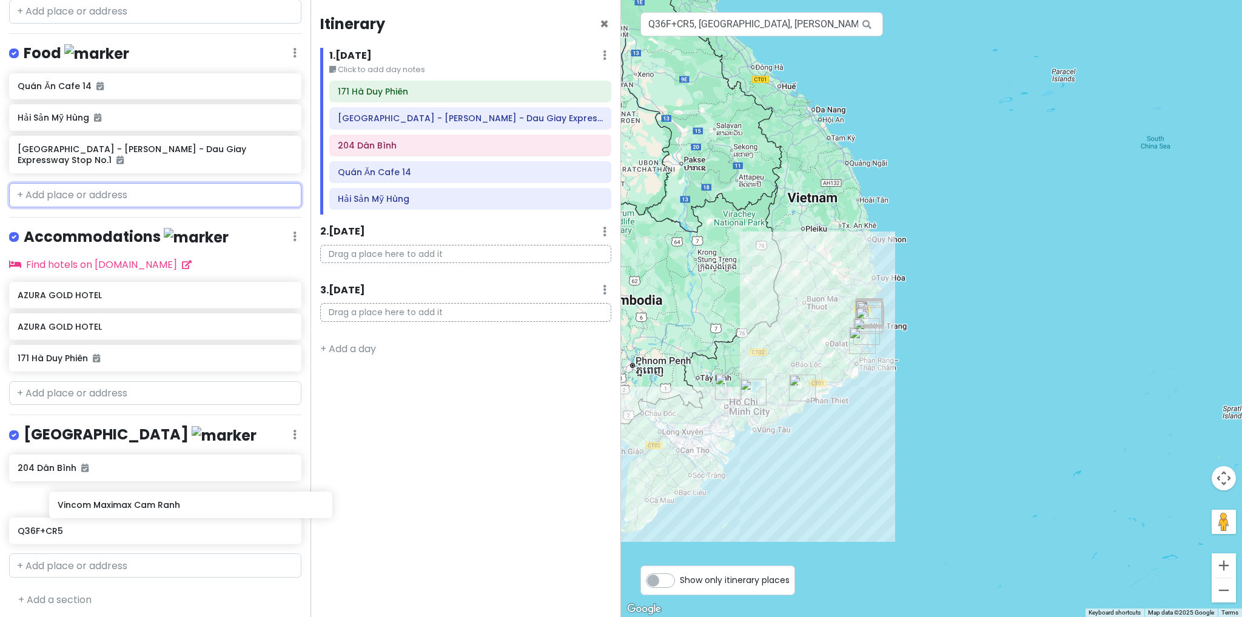
drag, startPoint x: 129, startPoint y: 500, endPoint x: 163, endPoint y: 503, distance: 33.4
click at [163, 503] on div "204 [PERSON_NAME] Vincom Maximax Cam Ranh Q36F+CR5" at bounding box center [155, 502] width 311 height 94
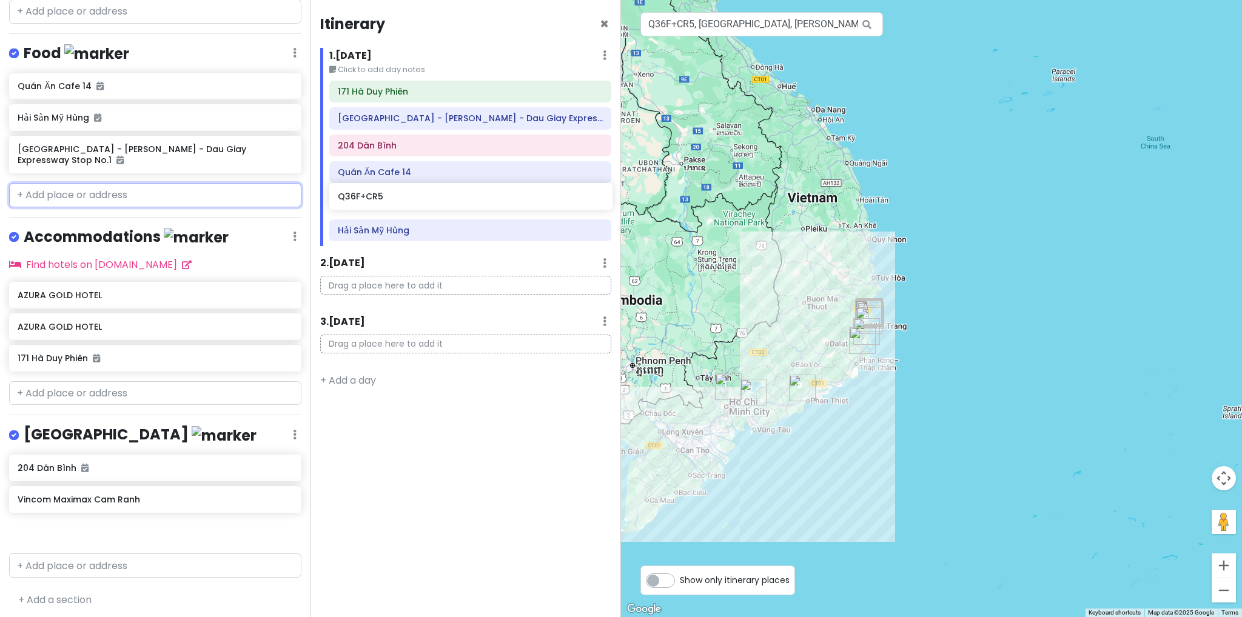
drag, startPoint x: 138, startPoint y: 530, endPoint x: 458, endPoint y: 201, distance: 459.3
click at [458, 201] on div "[GEOGRAPHIC_DATA] Trip 02 Private Change Dates Make a Copy Delete Trip Go Pro ⚡…" at bounding box center [621, 308] width 1242 height 617
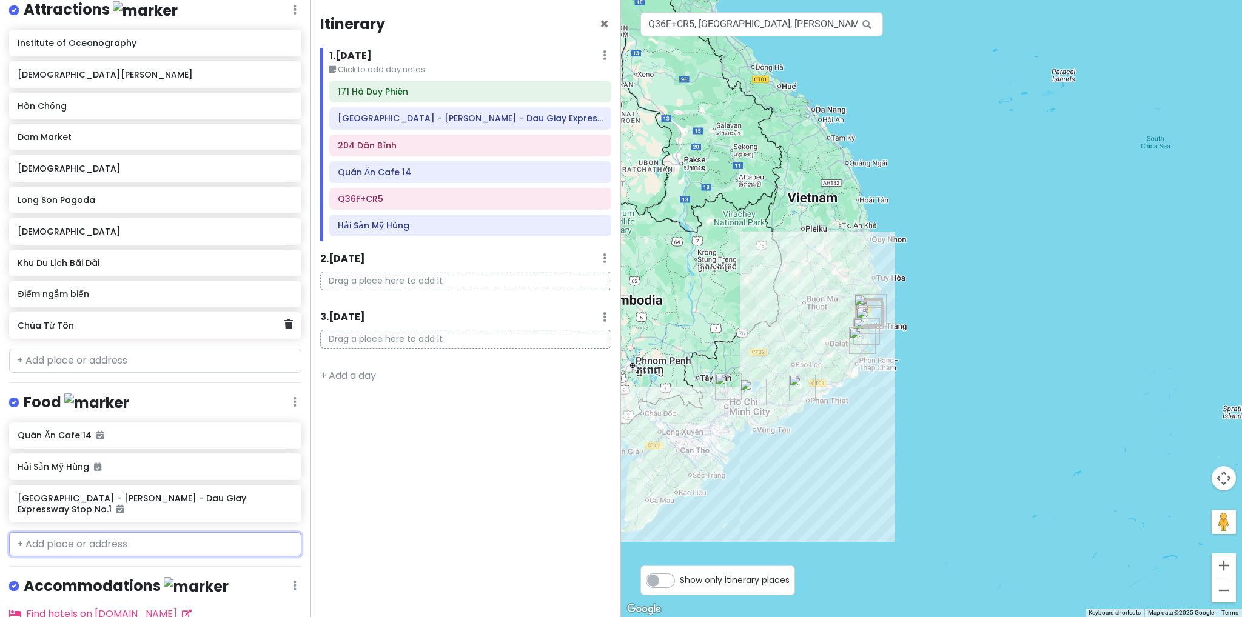
scroll to position [46, 0]
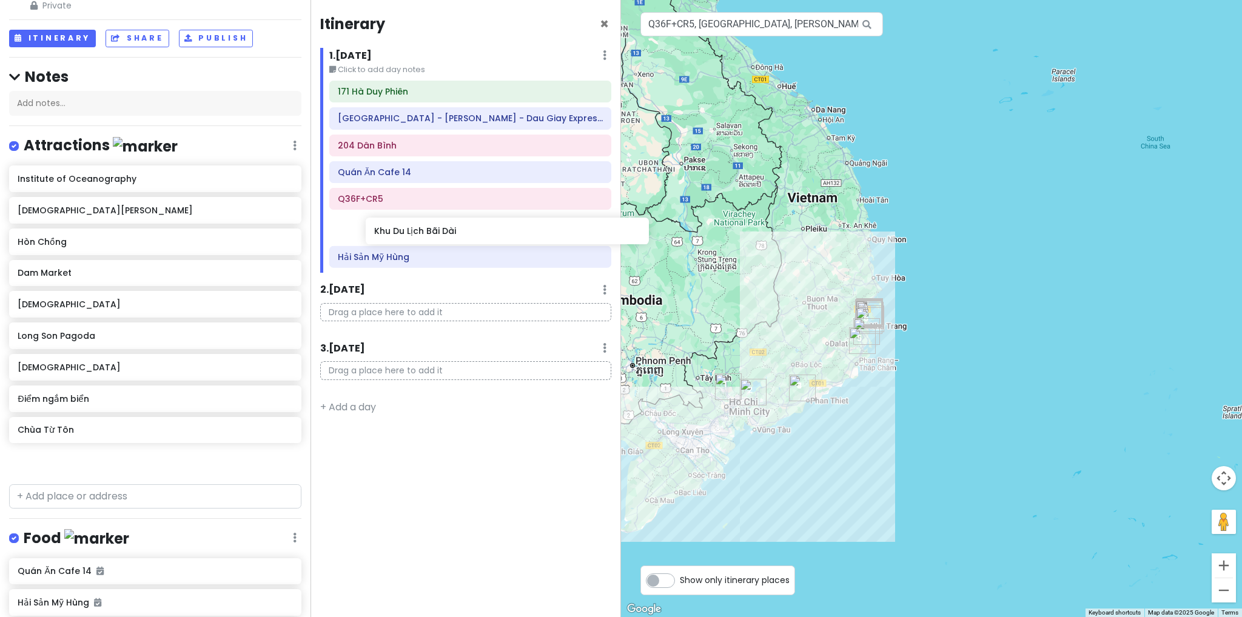
drag, startPoint x: 192, startPoint y: 391, endPoint x: 444, endPoint y: 238, distance: 295.3
click at [444, 238] on div "[GEOGRAPHIC_DATA] Trip 02 Private Change Dates Make a Copy Delete Trip Go Pro ⚡…" at bounding box center [621, 308] width 1242 height 617
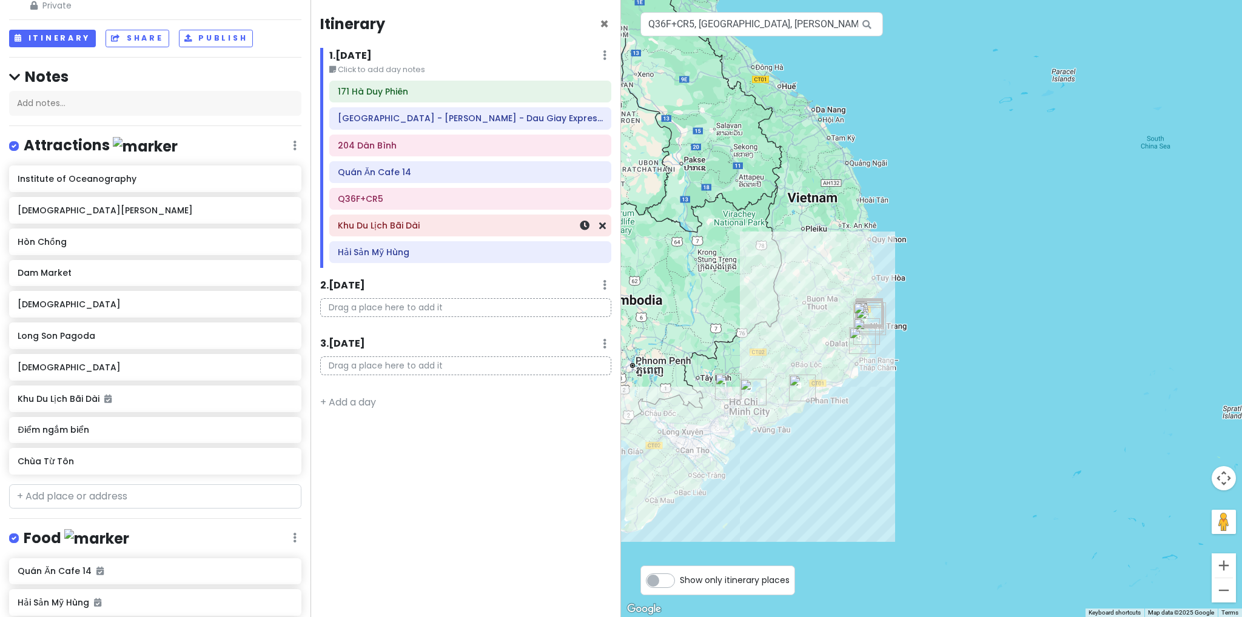
click at [439, 231] on div "Khu Du Lịch Bãi Dài" at bounding box center [470, 225] width 265 height 17
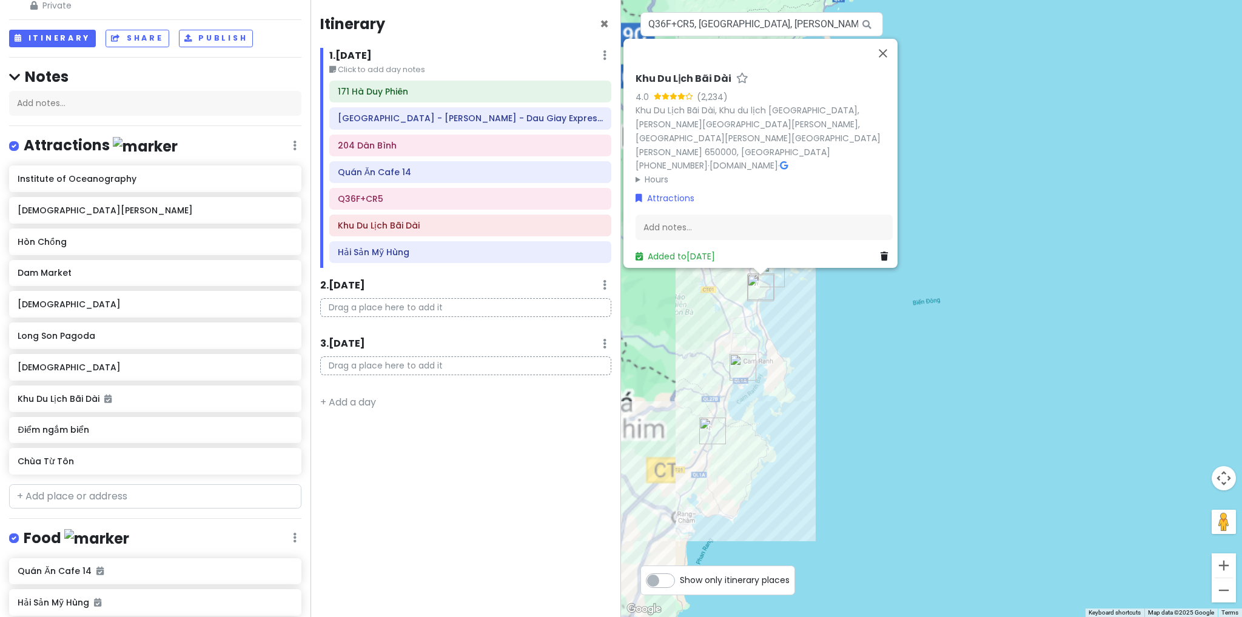
drag, startPoint x: 794, startPoint y: 318, endPoint x: 816, endPoint y: 349, distance: 38.2
click at [827, 354] on div "Khu Du Lịch Bãi Dài 4.0 (2,234) [GEOGRAPHIC_DATA], Khu du lịch [GEOGRAPHIC_DATA…" at bounding box center [931, 308] width 621 height 617
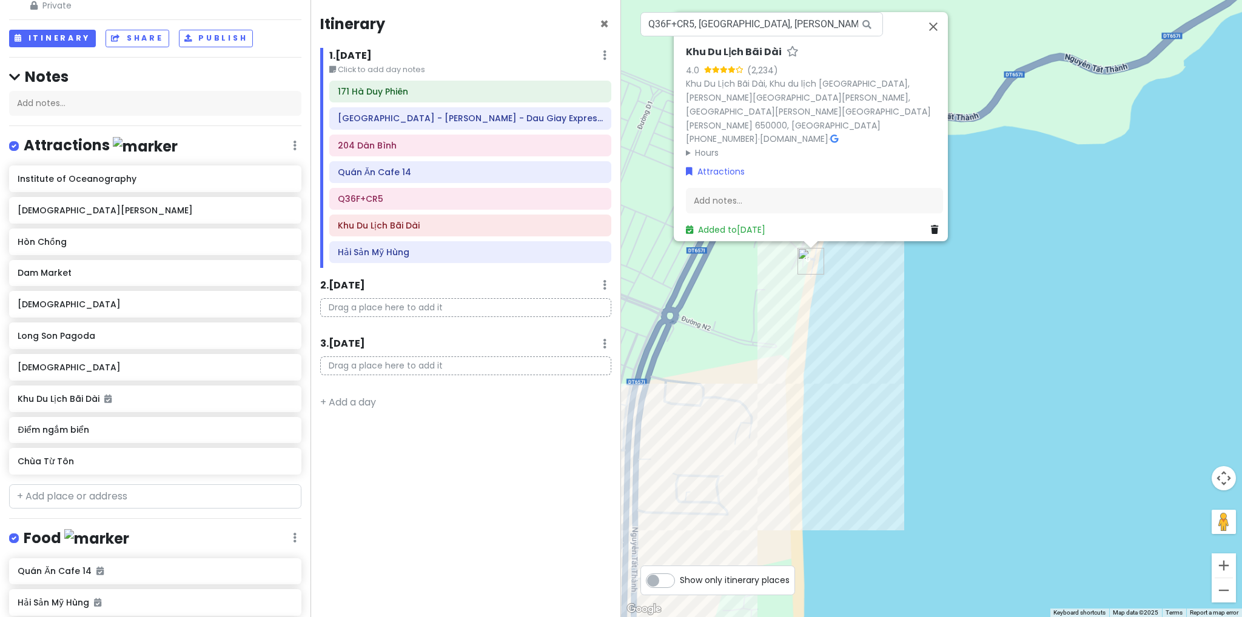
drag, startPoint x: 840, startPoint y: 335, endPoint x: 841, endPoint y: 436, distance: 100.7
click at [841, 436] on div "Khu Du Lịch Bãi Dài 4.0 (2,234) [GEOGRAPHIC_DATA], Khu du lịch [GEOGRAPHIC_DATA…" at bounding box center [931, 308] width 621 height 617
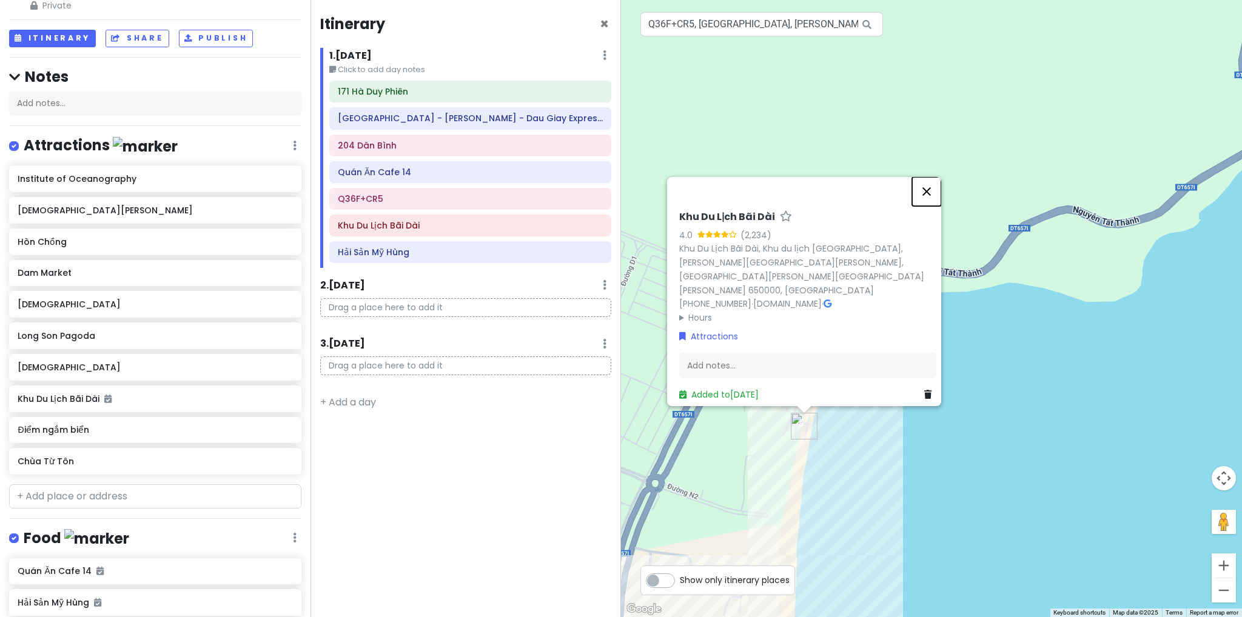
click at [934, 206] on button "Close" at bounding box center [926, 191] width 29 height 29
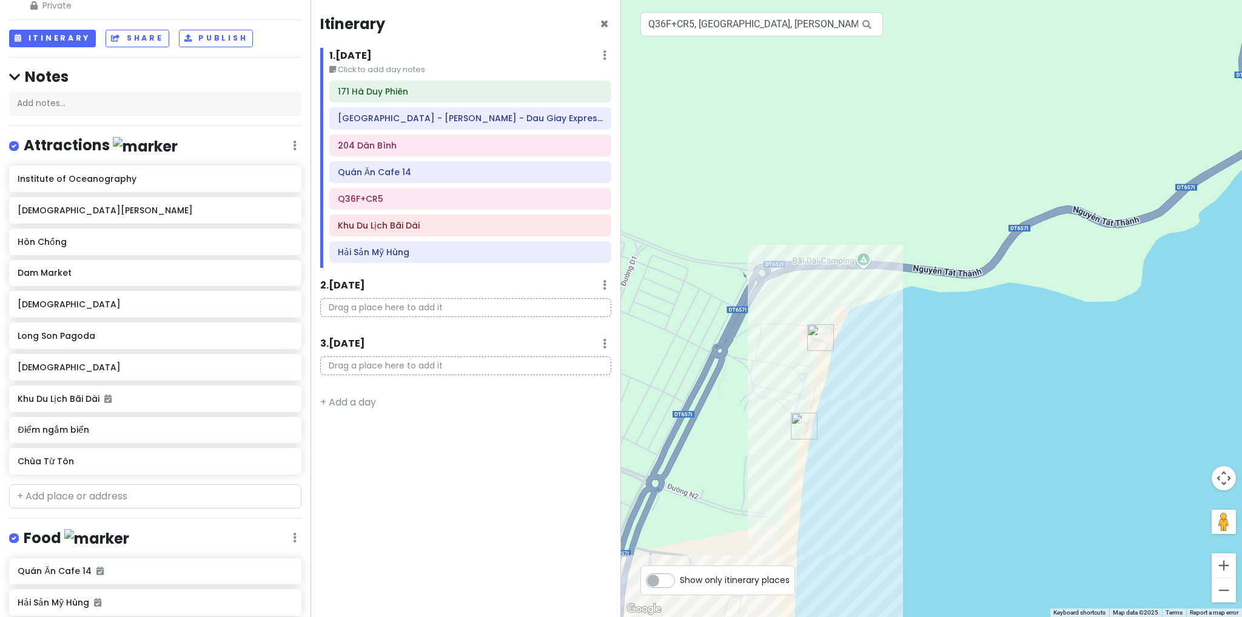
drag, startPoint x: 794, startPoint y: 460, endPoint x: 849, endPoint y: 423, distance: 66.4
click at [849, 423] on div at bounding box center [931, 308] width 621 height 617
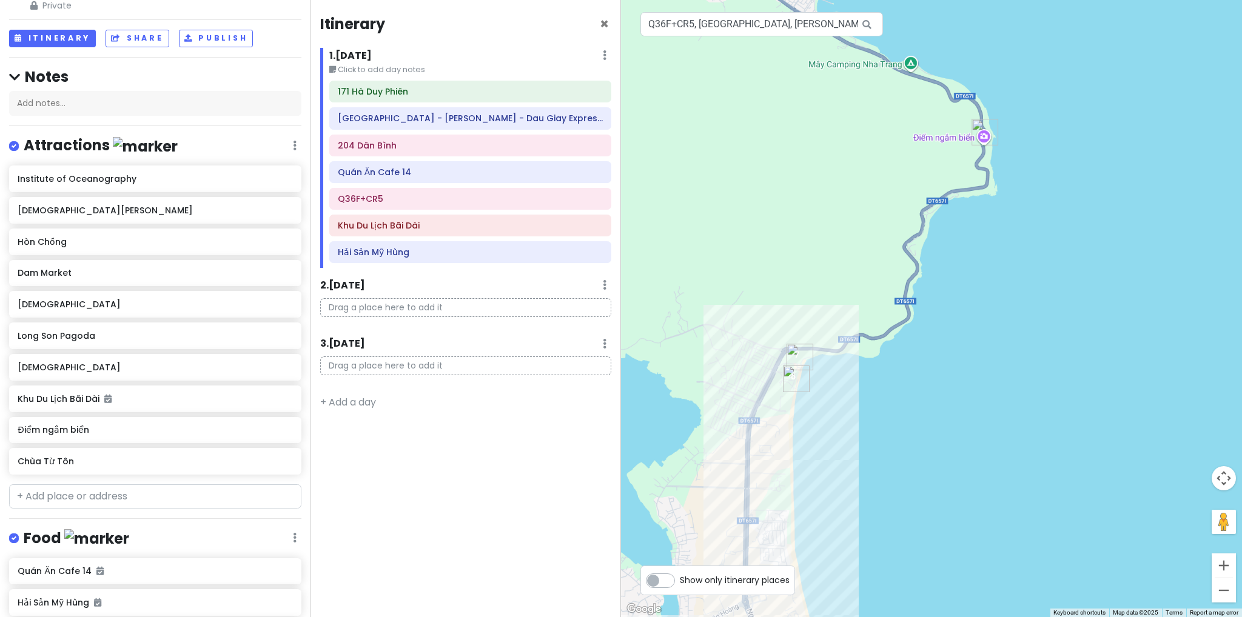
drag, startPoint x: 725, startPoint y: 478, endPoint x: 779, endPoint y: 442, distance: 65.1
click at [779, 443] on div at bounding box center [931, 308] width 621 height 617
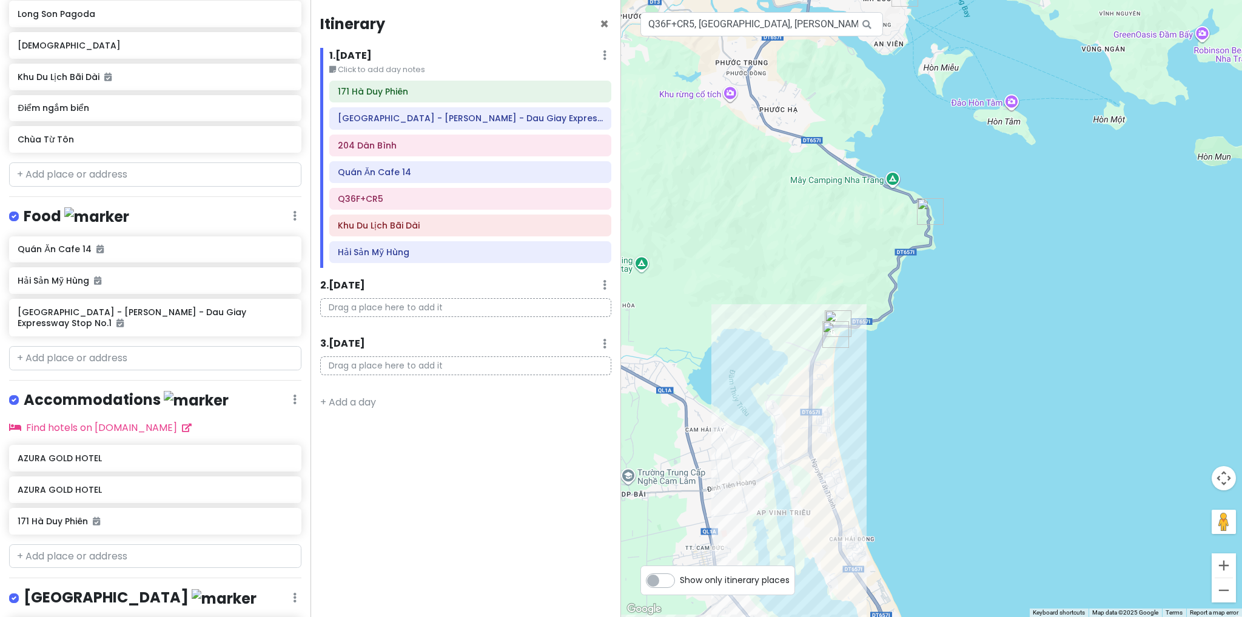
scroll to position [471, 0]
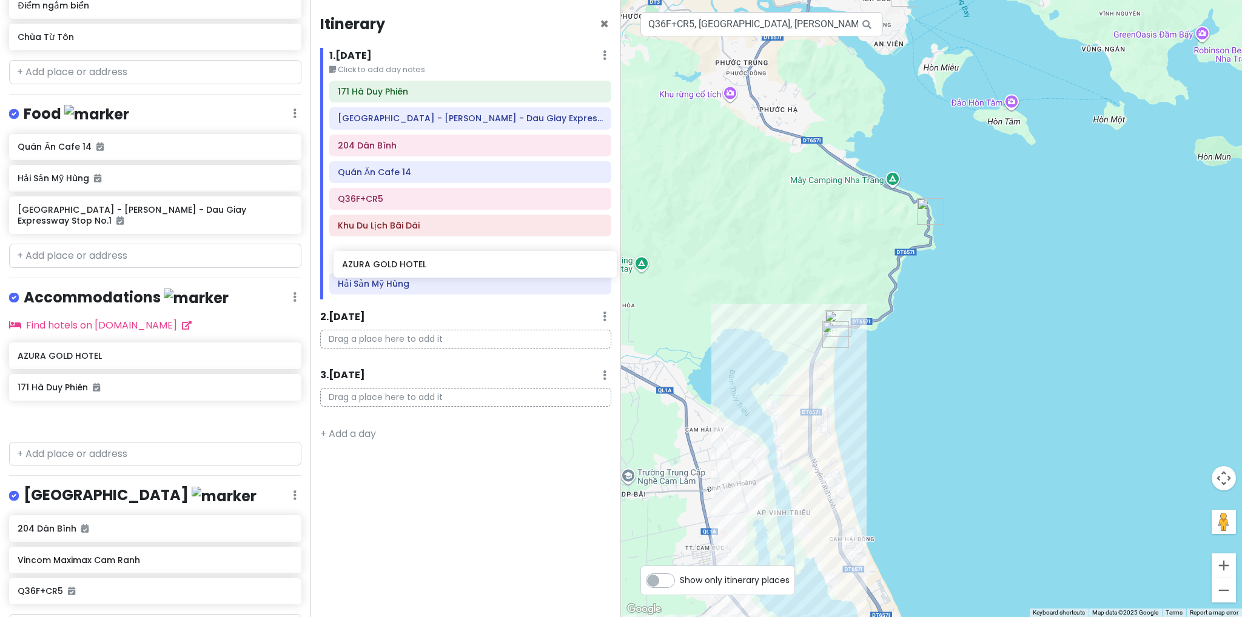
drag, startPoint x: 100, startPoint y: 364, endPoint x: 425, endPoint y: 280, distance: 335.1
click at [425, 280] on div "[GEOGRAPHIC_DATA] Trip 02 Private Change Dates Make a Copy Delete Trip Go Pro ⚡…" at bounding box center [621, 308] width 1242 height 617
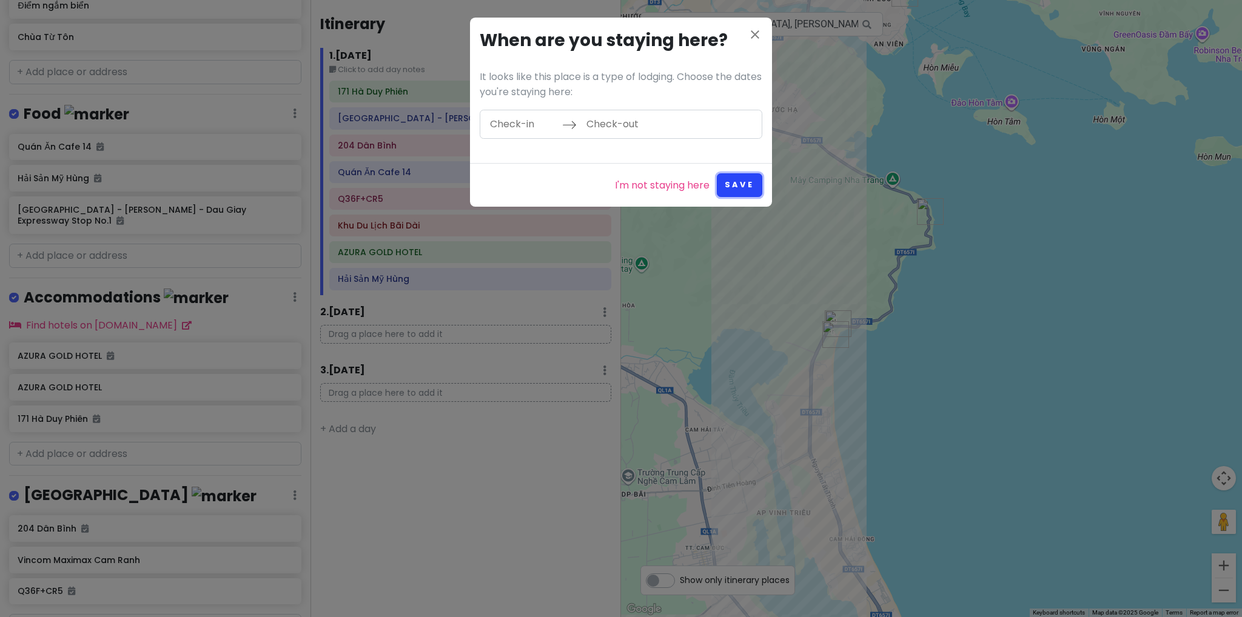
click at [742, 183] on button "Save" at bounding box center [739, 185] width 45 height 24
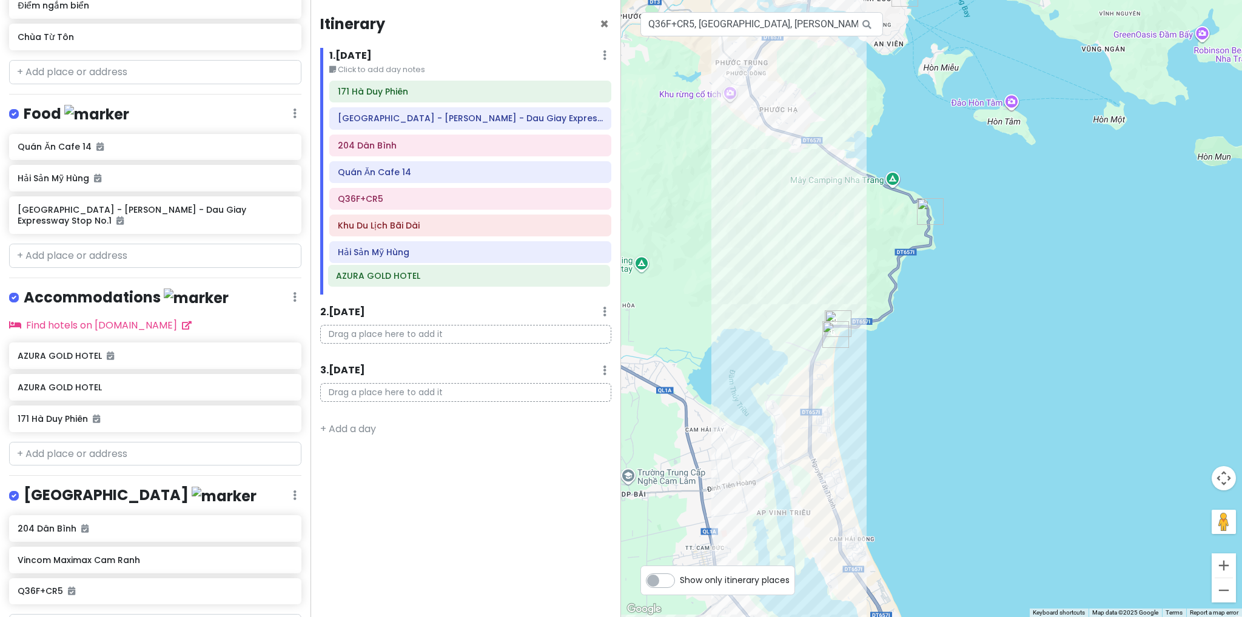
drag, startPoint x: 452, startPoint y: 250, endPoint x: 451, endPoint y: 282, distance: 32.2
click at [451, 282] on div "171 [PERSON_NAME] [PERSON_NAME][GEOGRAPHIC_DATA][PERSON_NAME] - [PERSON_NAME] -…" at bounding box center [470, 188] width 300 height 214
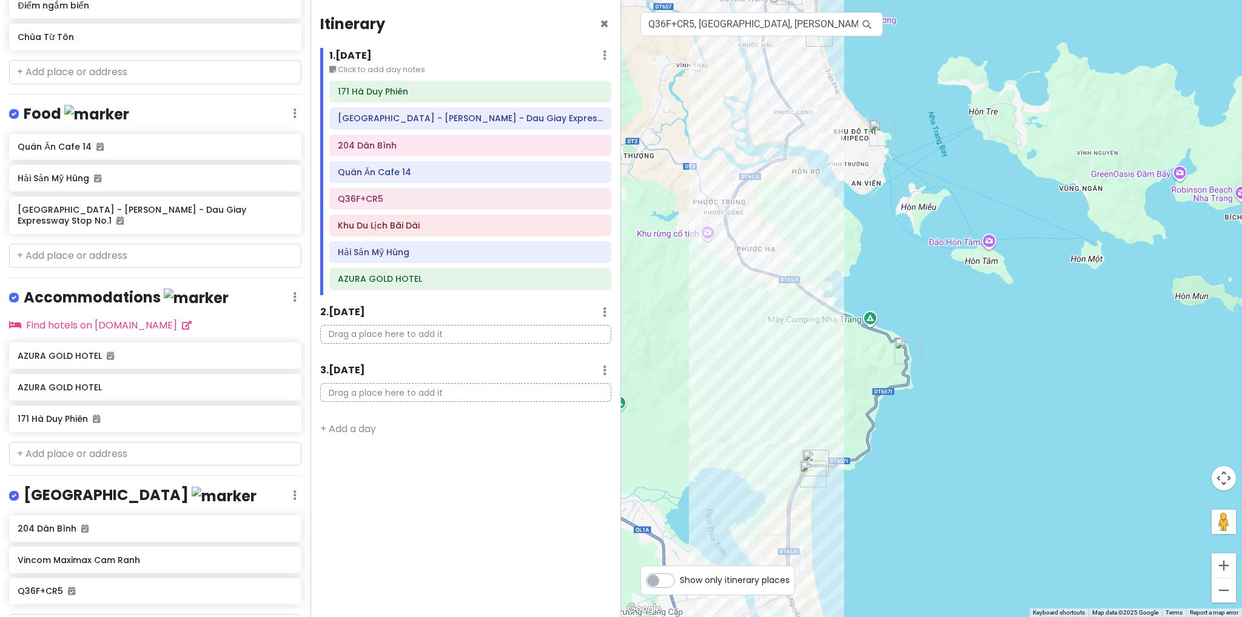
drag, startPoint x: 784, startPoint y: 246, endPoint x: 762, endPoint y: 386, distance: 141.3
click at [762, 386] on div at bounding box center [931, 308] width 621 height 617
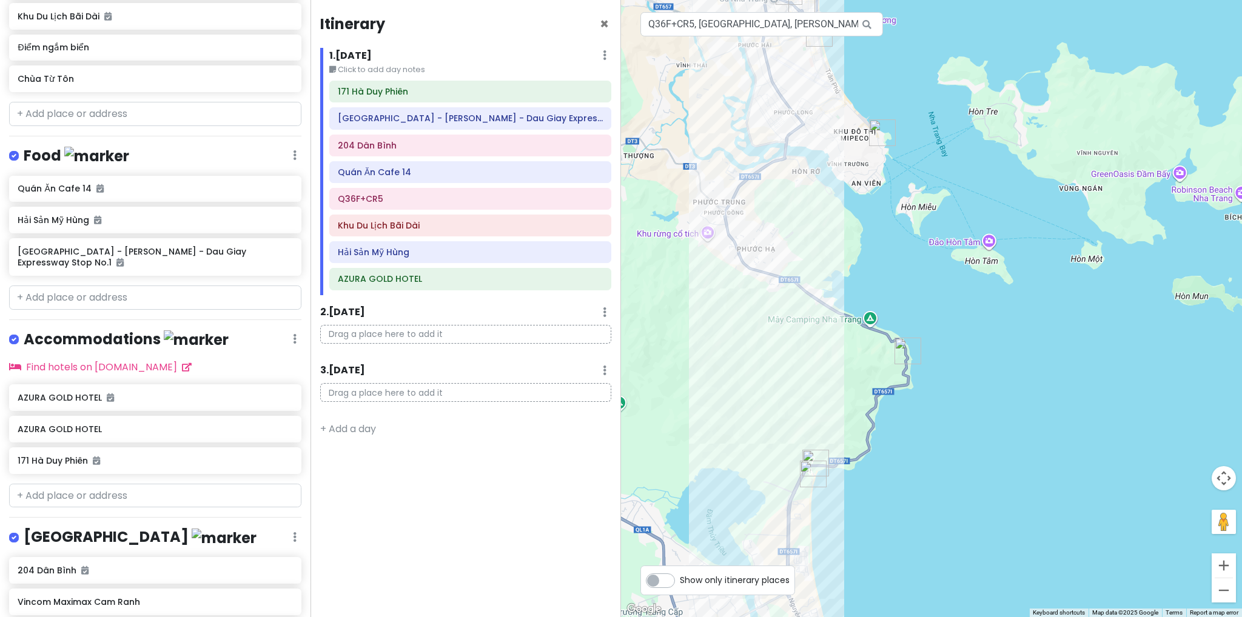
scroll to position [289, 0]
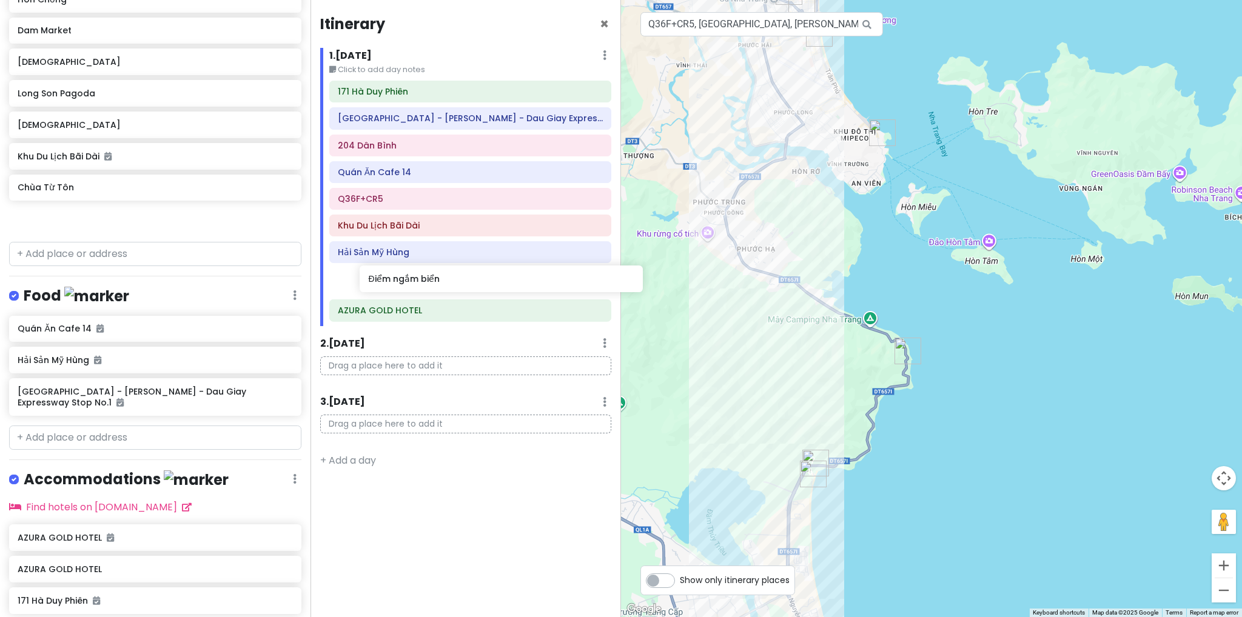
drag, startPoint x: 93, startPoint y: 192, endPoint x: 444, endPoint y: 285, distance: 362.8
click at [444, 285] on div "[GEOGRAPHIC_DATA] Trip 02 Private Change Dates Make a Copy Delete Trip Go Pro ⚡…" at bounding box center [621, 308] width 1242 height 617
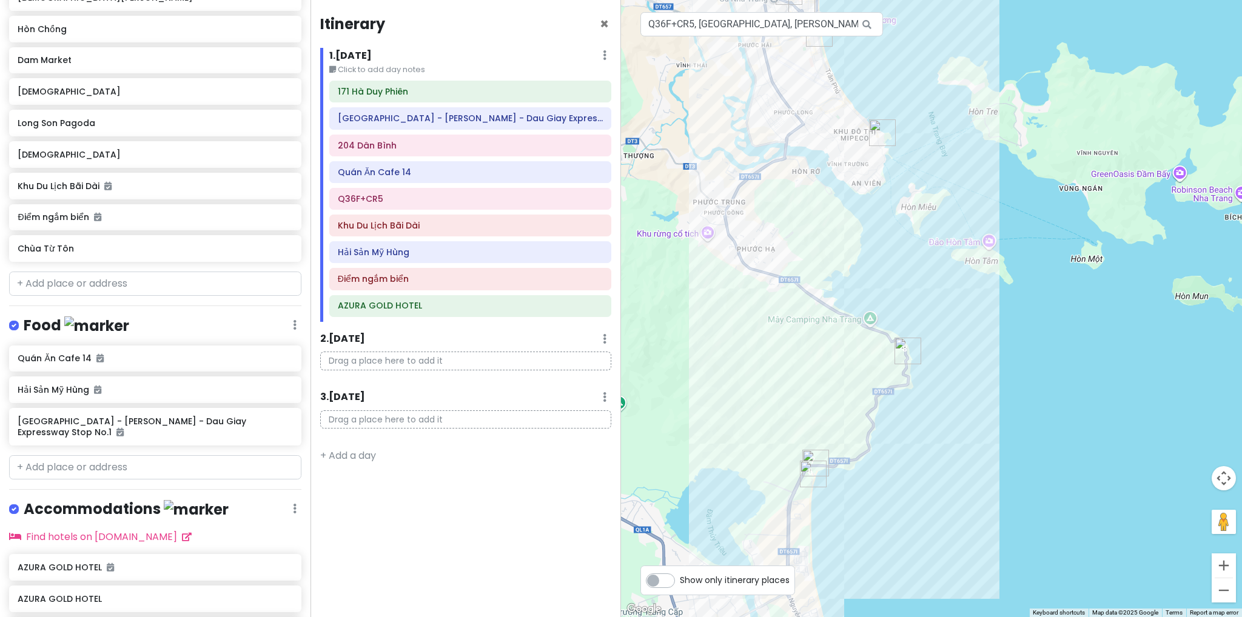
scroll to position [257, 0]
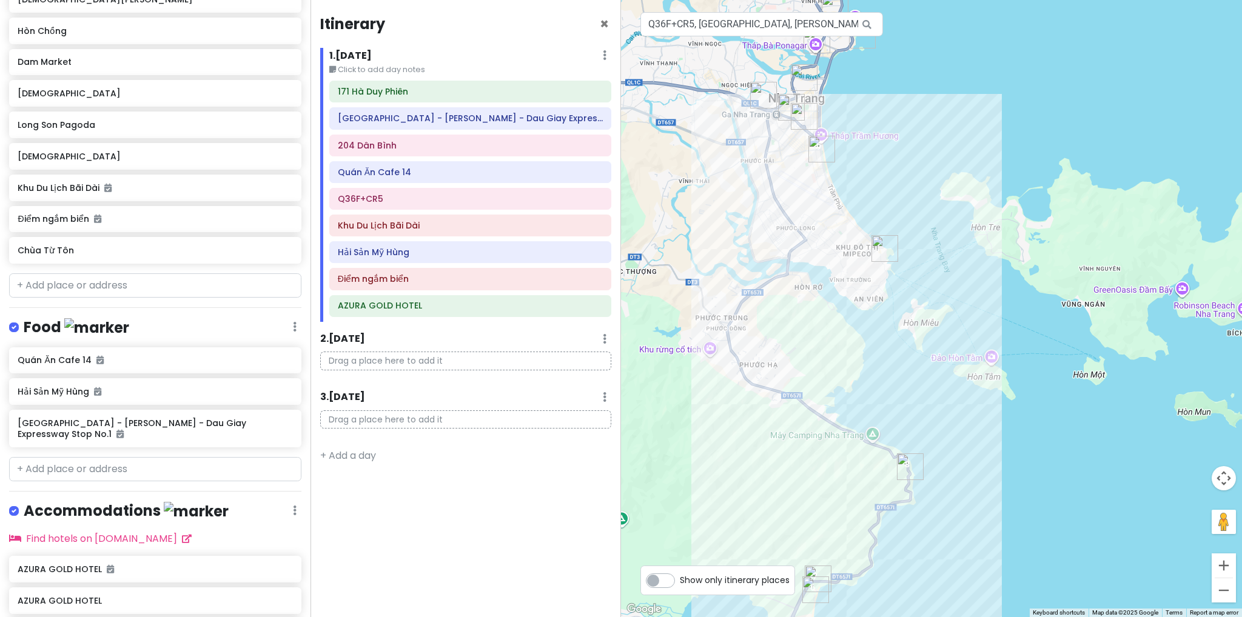
drag, startPoint x: 755, startPoint y: 265, endPoint x: 753, endPoint y: 419, distance: 154.0
click at [753, 419] on div at bounding box center [931, 308] width 621 height 617
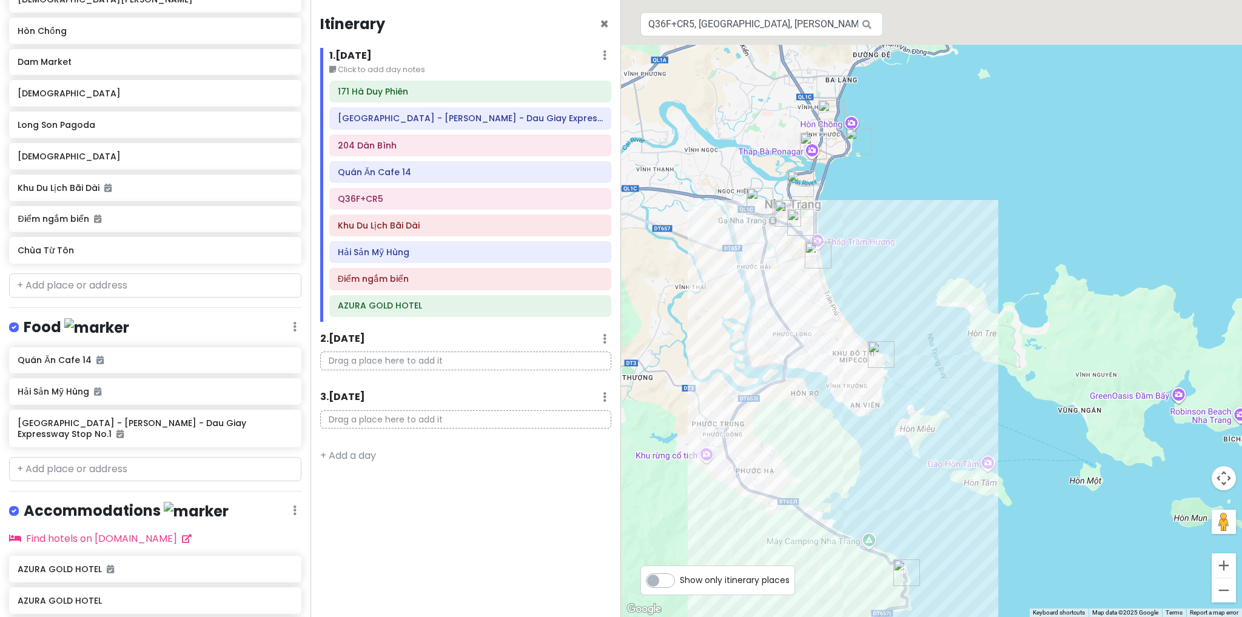
drag, startPoint x: 788, startPoint y: 273, endPoint x: 784, endPoint y: 360, distance: 86.8
click at [784, 360] on div at bounding box center [931, 308] width 621 height 617
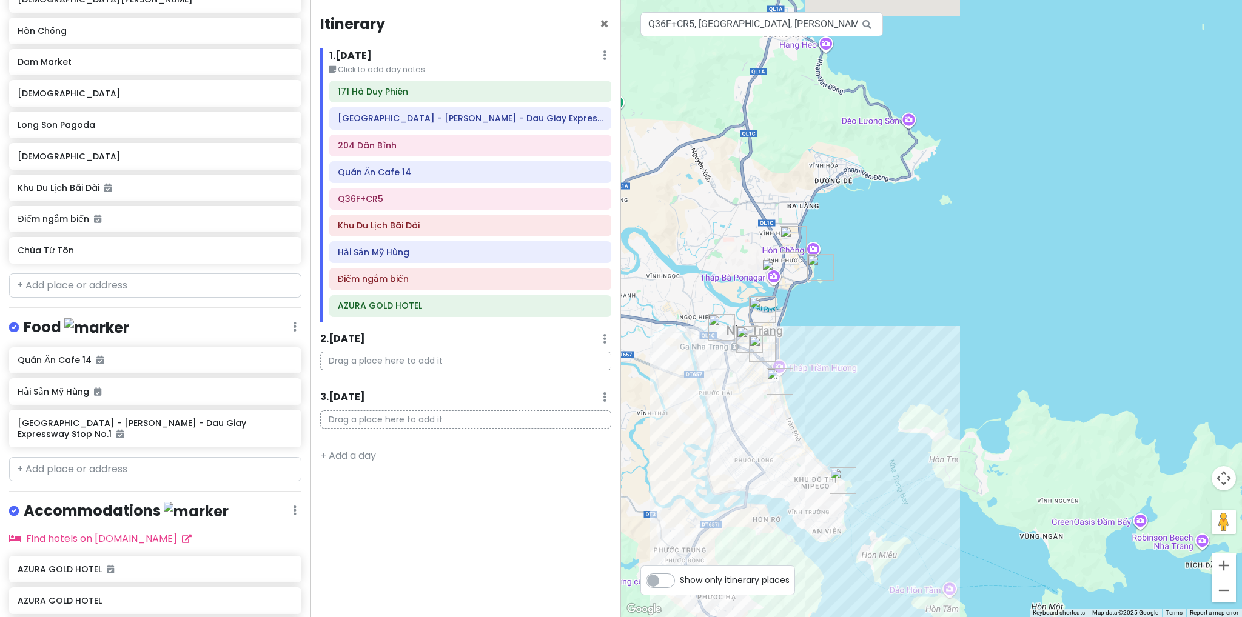
drag, startPoint x: 752, startPoint y: 381, endPoint x: 727, endPoint y: 415, distance: 42.1
click at [727, 415] on div at bounding box center [931, 308] width 621 height 617
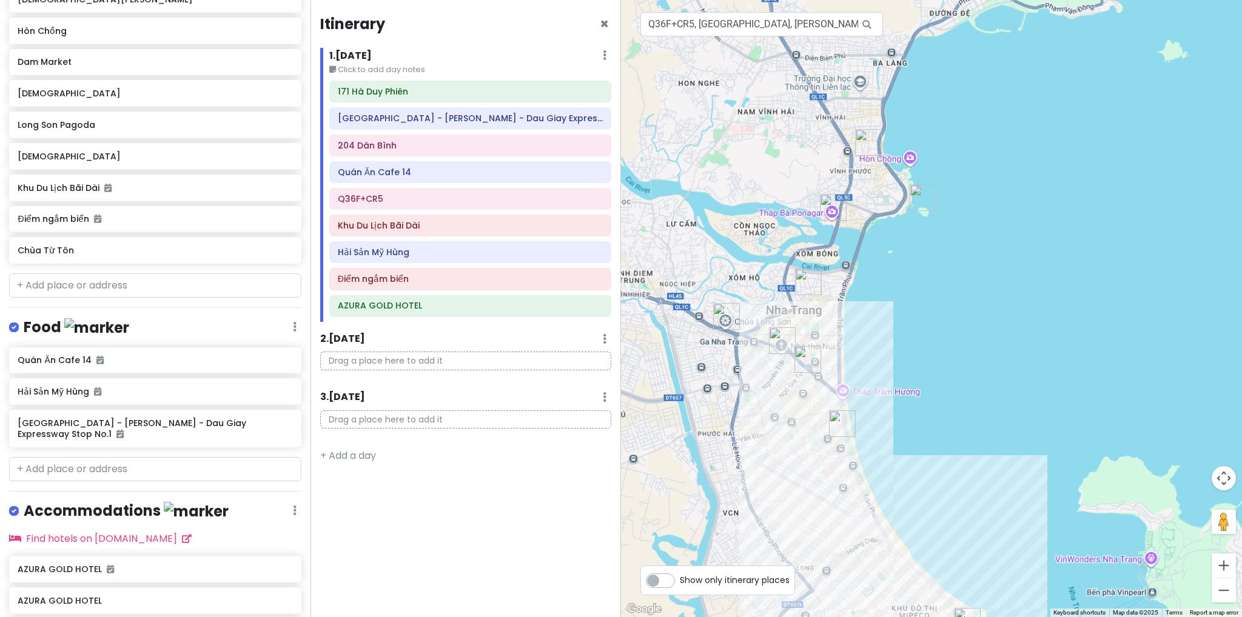
drag, startPoint x: 757, startPoint y: 357, endPoint x: 925, endPoint y: 301, distance: 177.4
click at [925, 301] on div at bounding box center [931, 308] width 621 height 617
click at [166, 280] on input "text" at bounding box center [155, 286] width 292 height 24
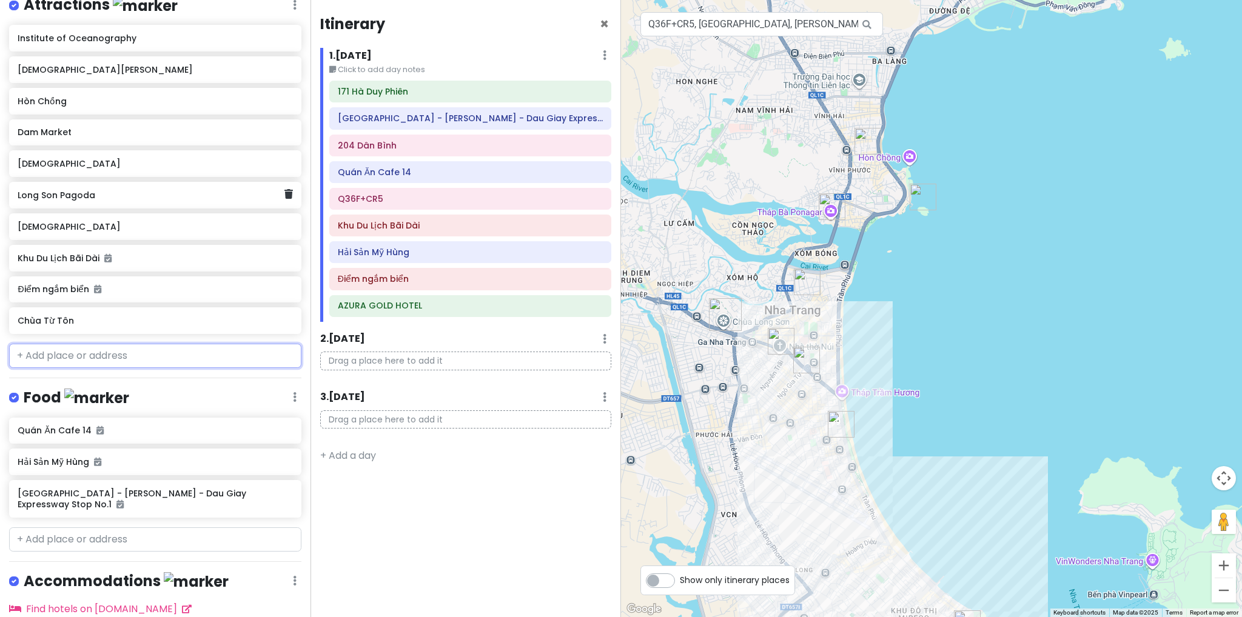
scroll to position [136, 0]
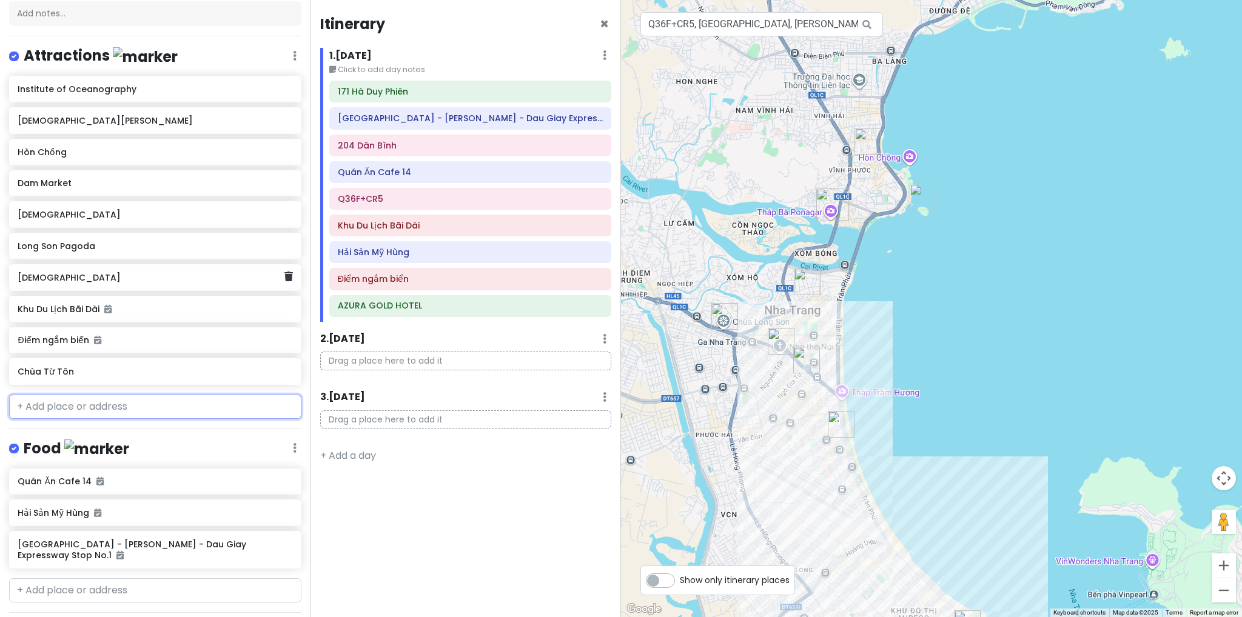
paste input "[PERSON_NAME] Hải [PERSON_NAME]"
type input "[PERSON_NAME] Hải [PERSON_NAME]"
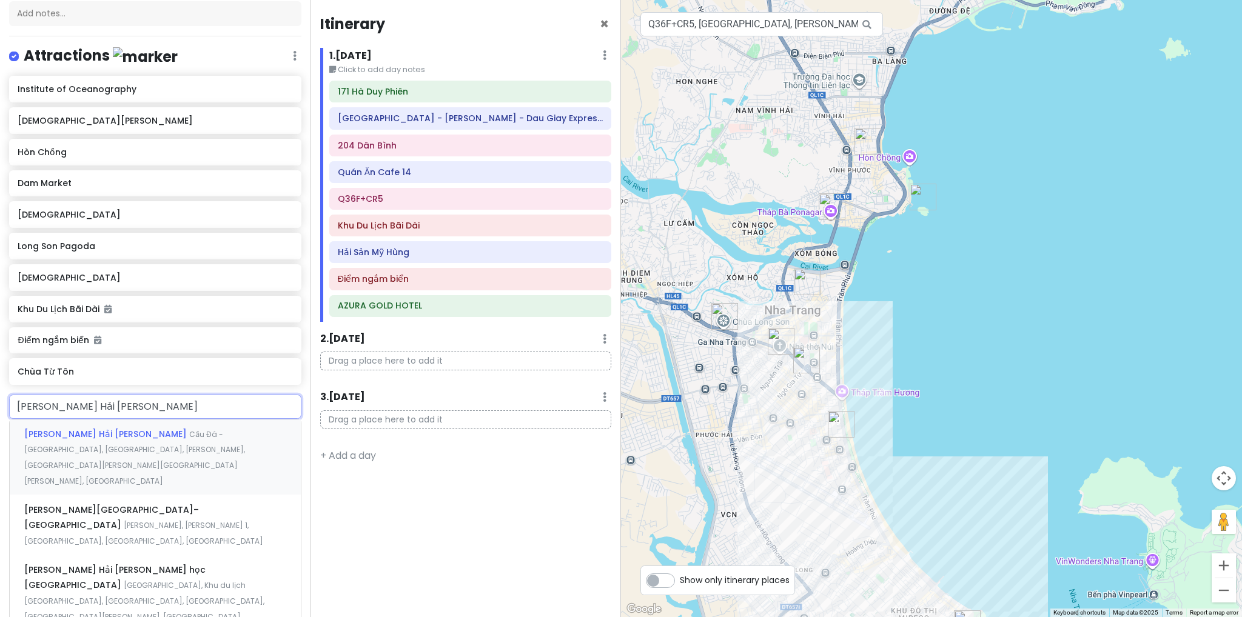
click at [116, 442] on div "[PERSON_NAME] Hải [PERSON_NAME] Học Cầu Đá - [GEOGRAPHIC_DATA], [GEOGRAPHIC_DAT…" at bounding box center [155, 458] width 291 height 76
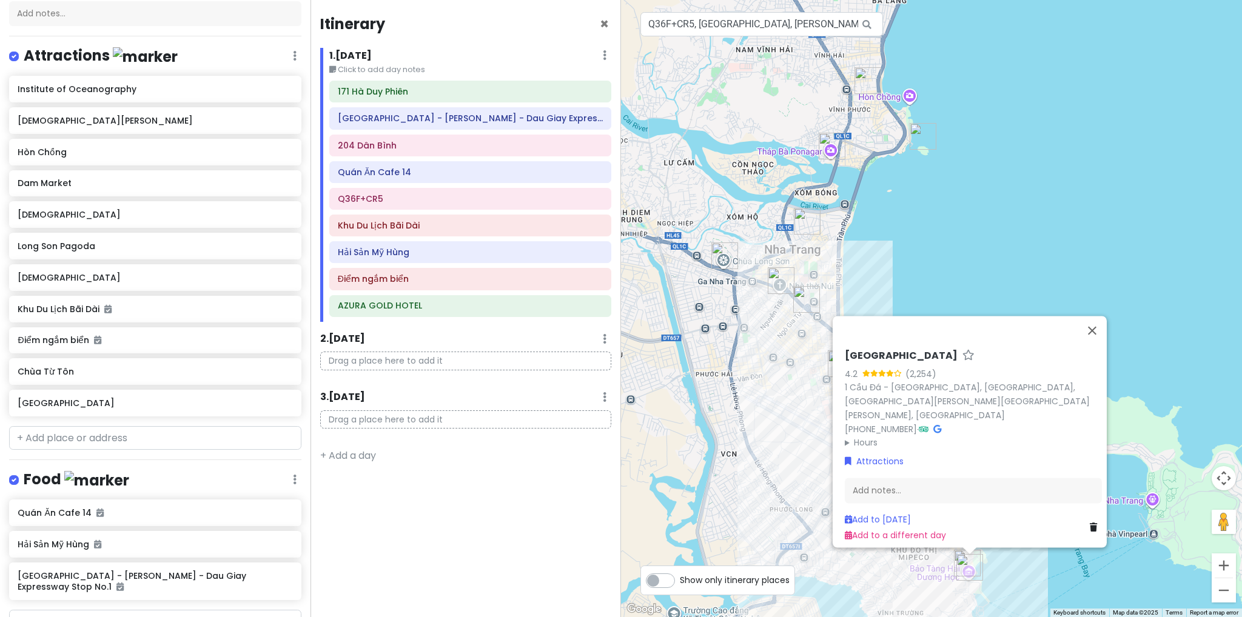
scroll to position [257, 0]
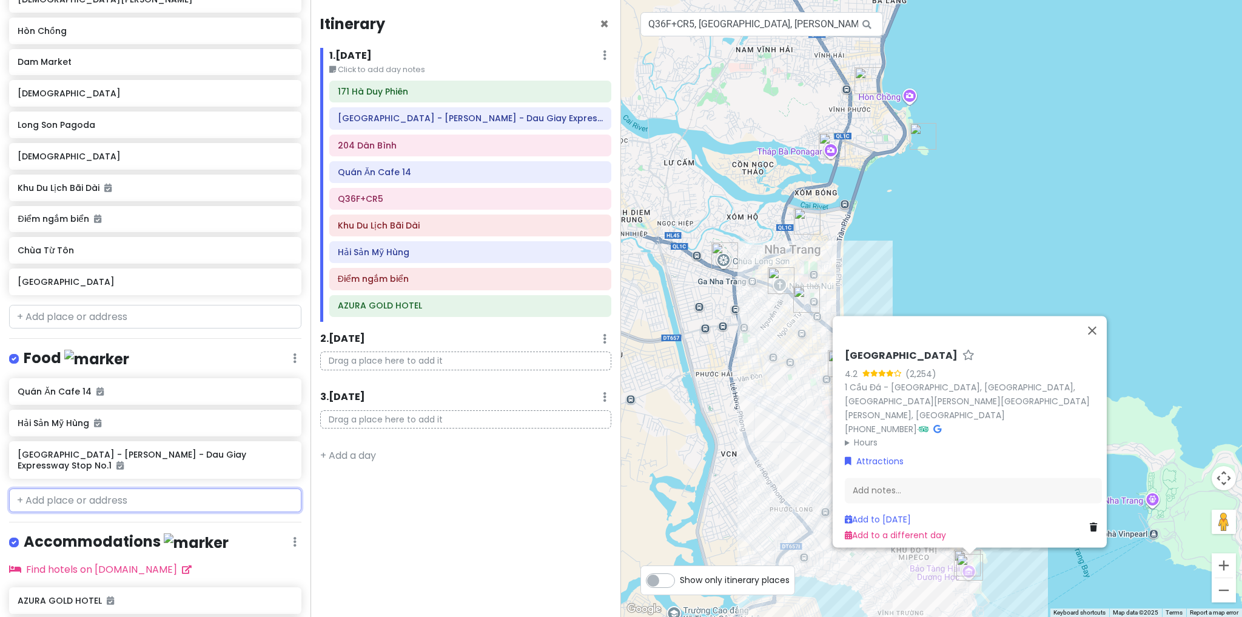
click at [108, 495] on input "text" at bounding box center [155, 501] width 292 height 24
paste input "[PERSON_NAME] Sản [PERSON_NAME]"
type input "[PERSON_NAME] Sản [PERSON_NAME]"
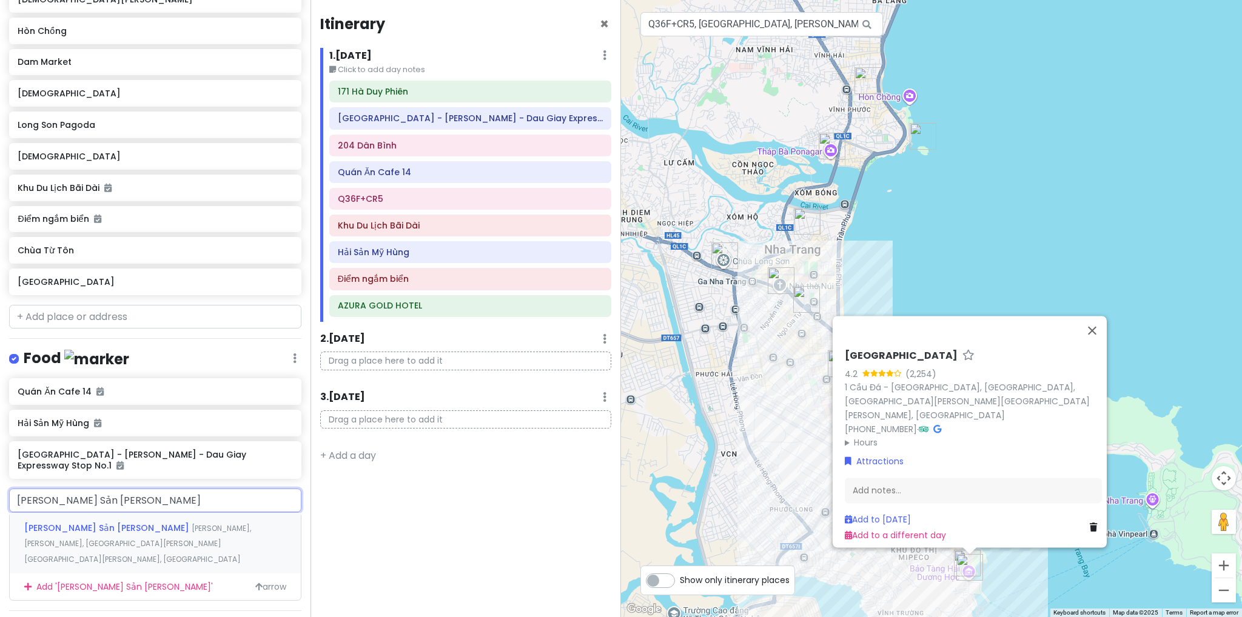
click at [116, 525] on span "[PERSON_NAME] Sản [PERSON_NAME]" at bounding box center [107, 528] width 167 height 12
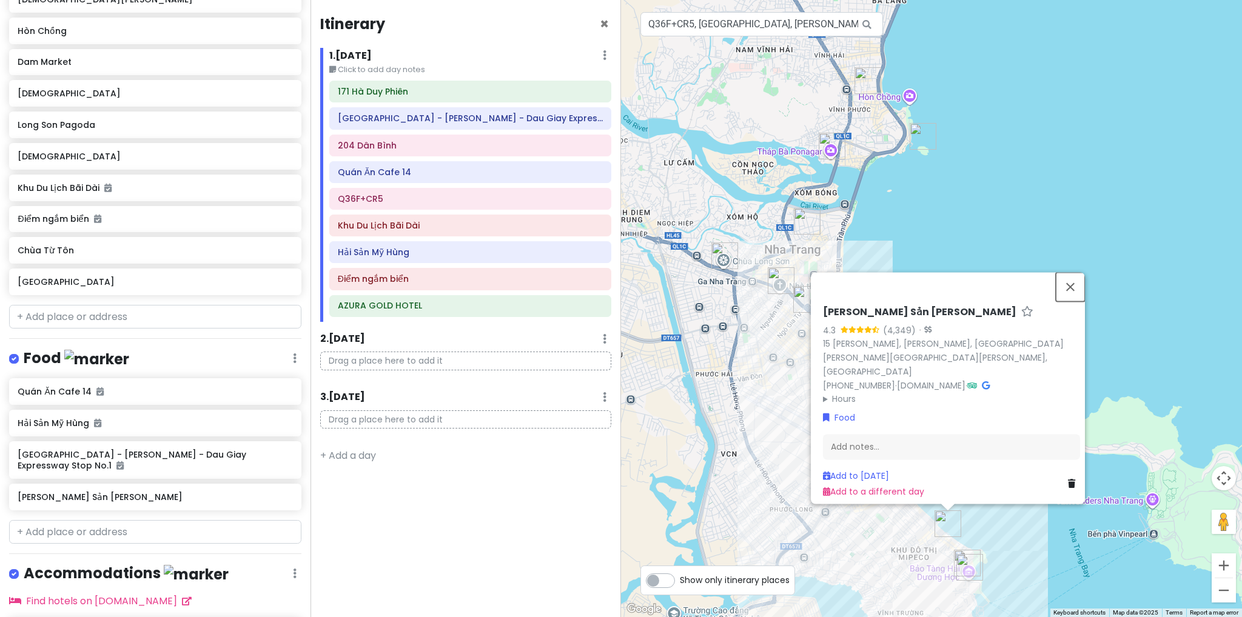
click at [1077, 301] on button "Close" at bounding box center [1070, 286] width 29 height 29
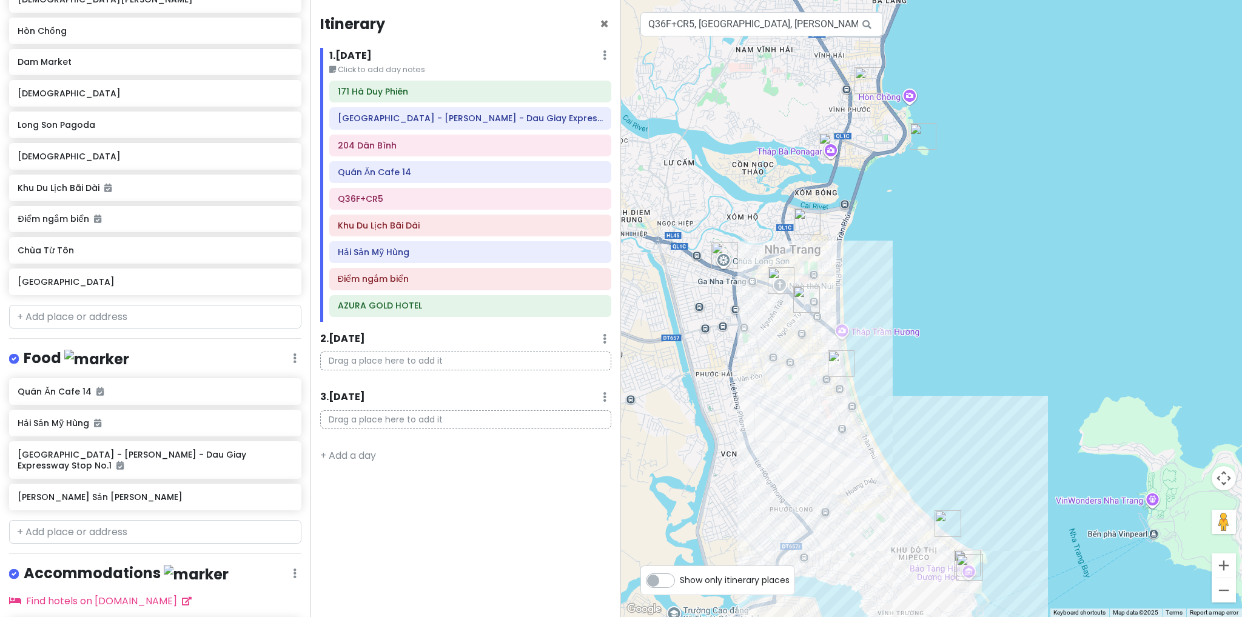
click at [951, 418] on div at bounding box center [931, 308] width 621 height 617
drag, startPoint x: 946, startPoint y: 384, endPoint x: 921, endPoint y: 366, distance: 30.8
click at [922, 366] on div at bounding box center [931, 308] width 621 height 617
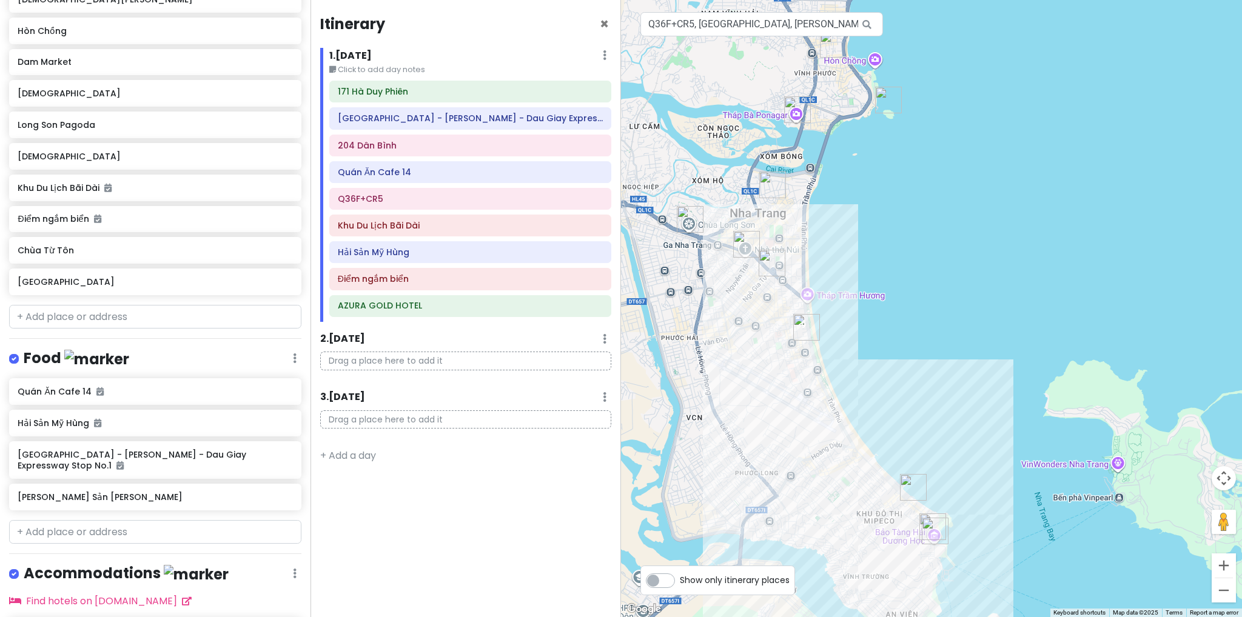
drag, startPoint x: 887, startPoint y: 431, endPoint x: 860, endPoint y: 438, distance: 27.7
click at [860, 438] on div at bounding box center [931, 308] width 621 height 617
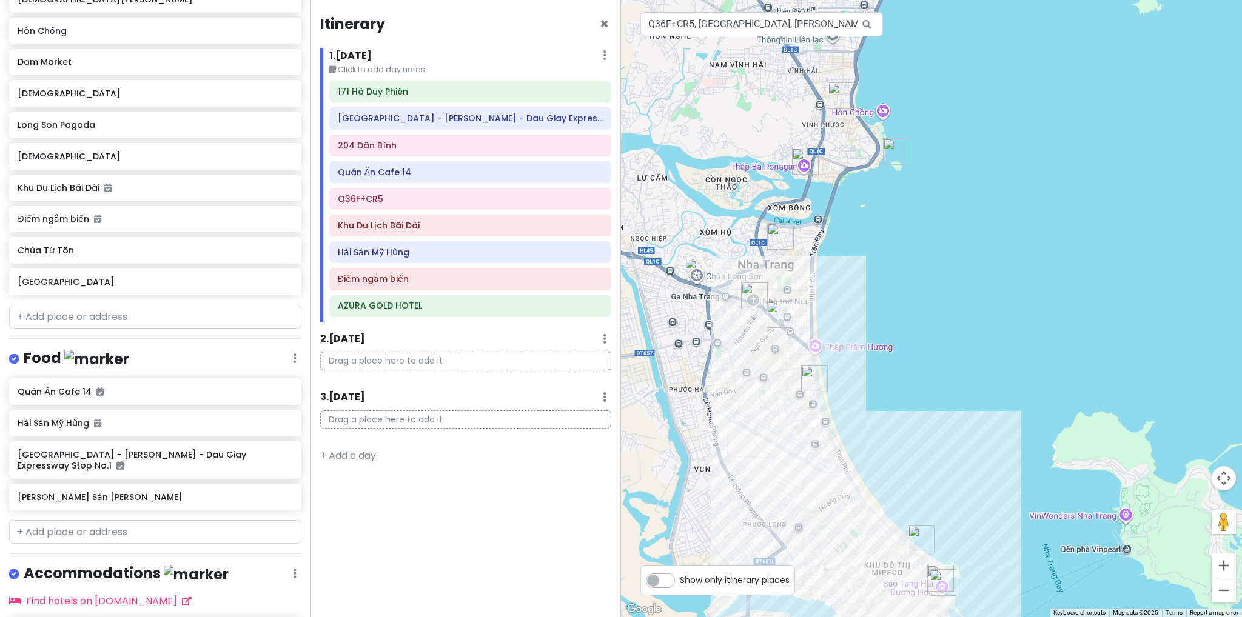
drag, startPoint x: 913, startPoint y: 340, endPoint x: 930, endPoint y: 402, distance: 64.7
click at [930, 402] on div at bounding box center [931, 308] width 621 height 617
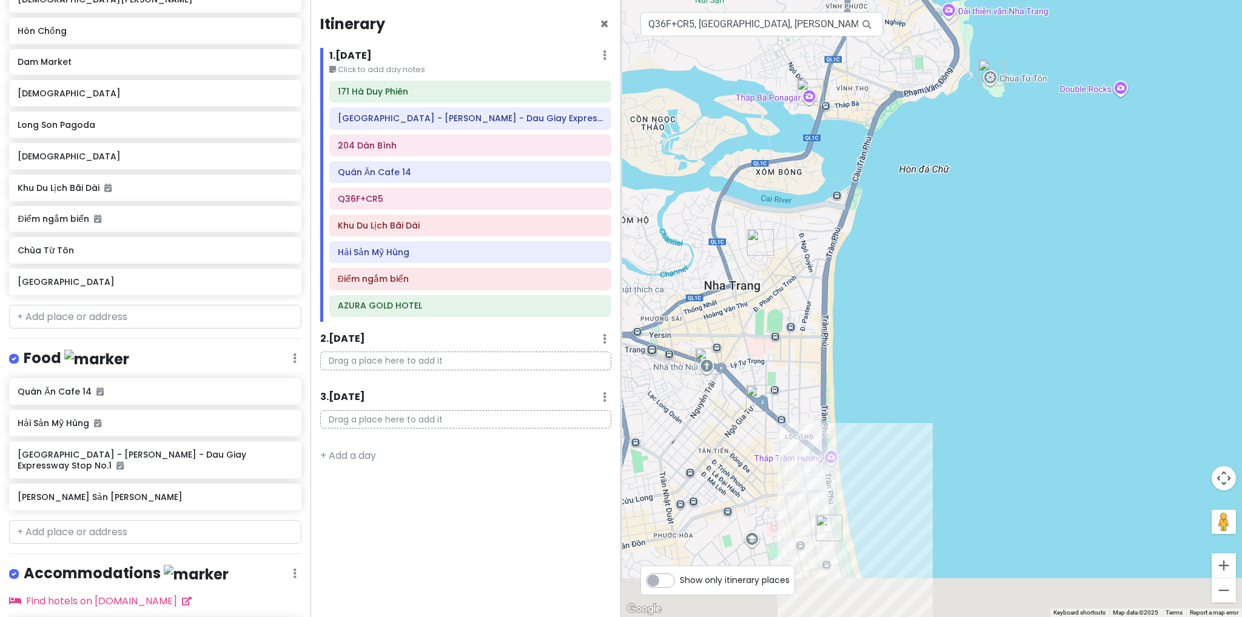
drag, startPoint x: 848, startPoint y: 430, endPoint x: 924, endPoint y: 327, distance: 128.0
click at [924, 327] on div at bounding box center [931, 308] width 621 height 617
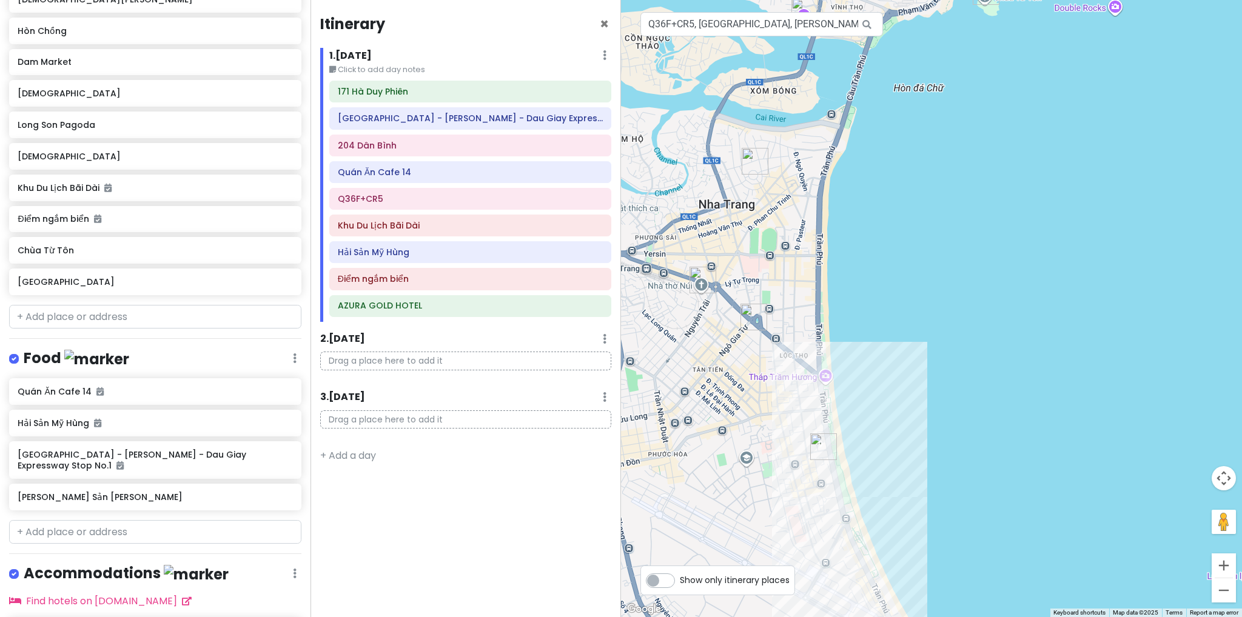
drag, startPoint x: 904, startPoint y: 431, endPoint x: 895, endPoint y: 352, distance: 80.0
click at [894, 351] on div at bounding box center [931, 308] width 621 height 617
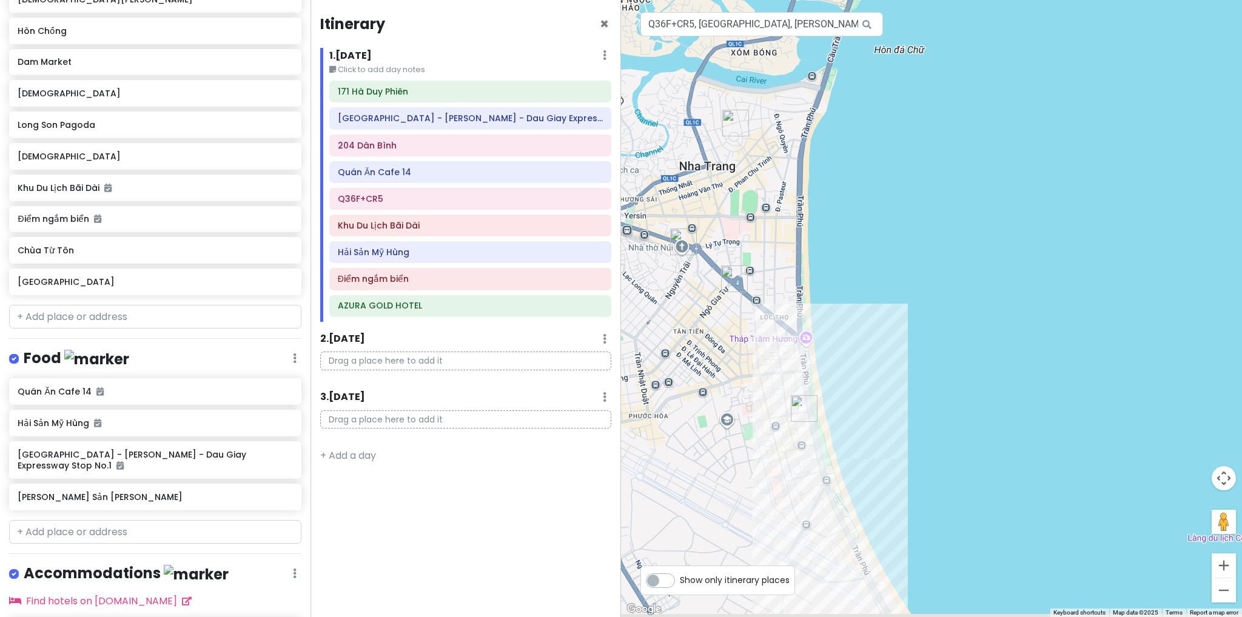
drag, startPoint x: 874, startPoint y: 421, endPoint x: 833, endPoint y: 374, distance: 62.7
click at [833, 374] on div at bounding box center [931, 308] width 621 height 617
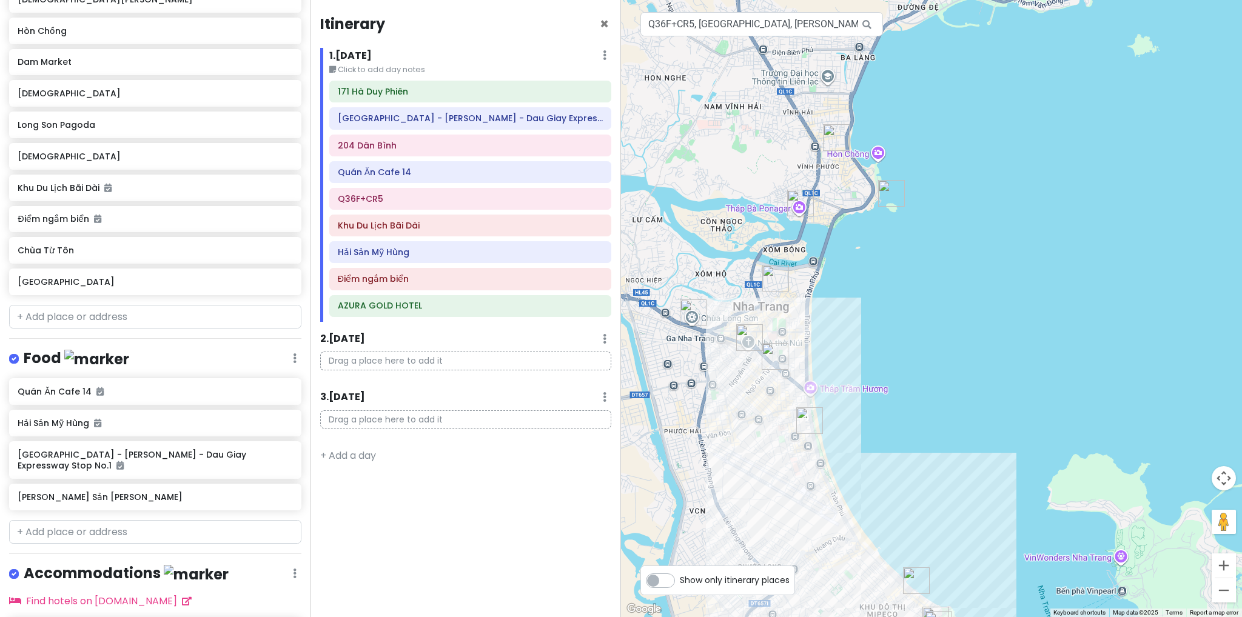
drag, startPoint x: 909, startPoint y: 296, endPoint x: 909, endPoint y: 357, distance: 61.3
click at [909, 357] on div at bounding box center [931, 308] width 621 height 617
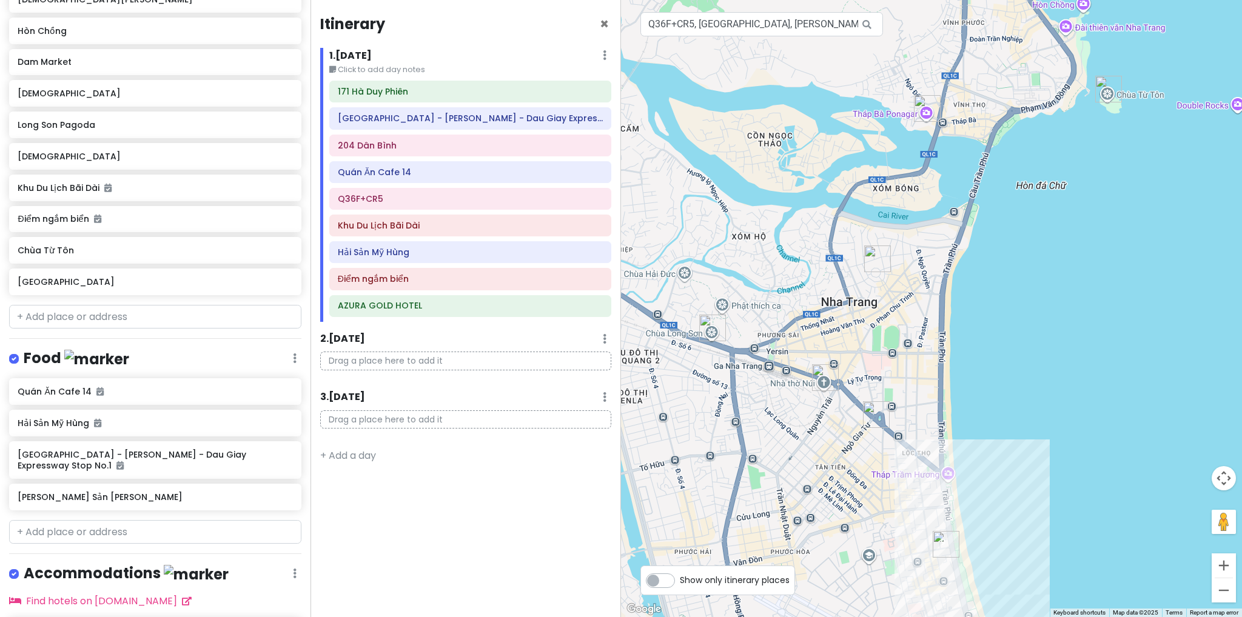
drag, startPoint x: 781, startPoint y: 337, endPoint x: 862, endPoint y: 341, distance: 80.8
click at [862, 341] on div at bounding box center [931, 308] width 621 height 617
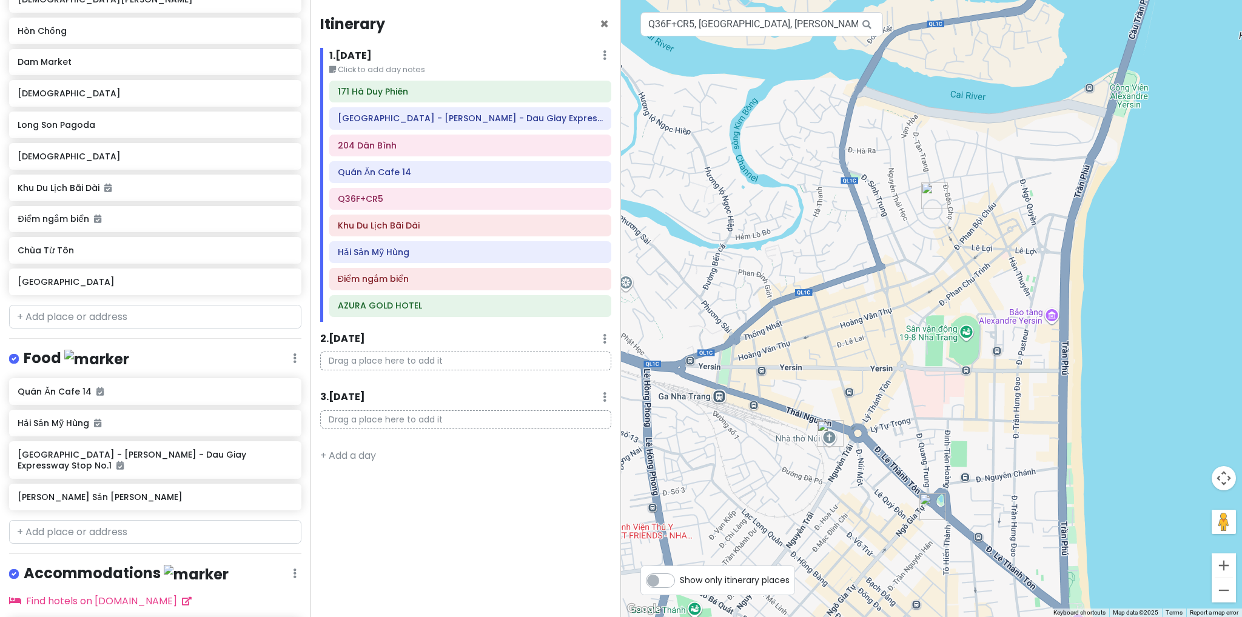
drag, startPoint x: 999, startPoint y: 418, endPoint x: 931, endPoint y: 394, distance: 71.9
click at [934, 397] on div at bounding box center [931, 308] width 621 height 617
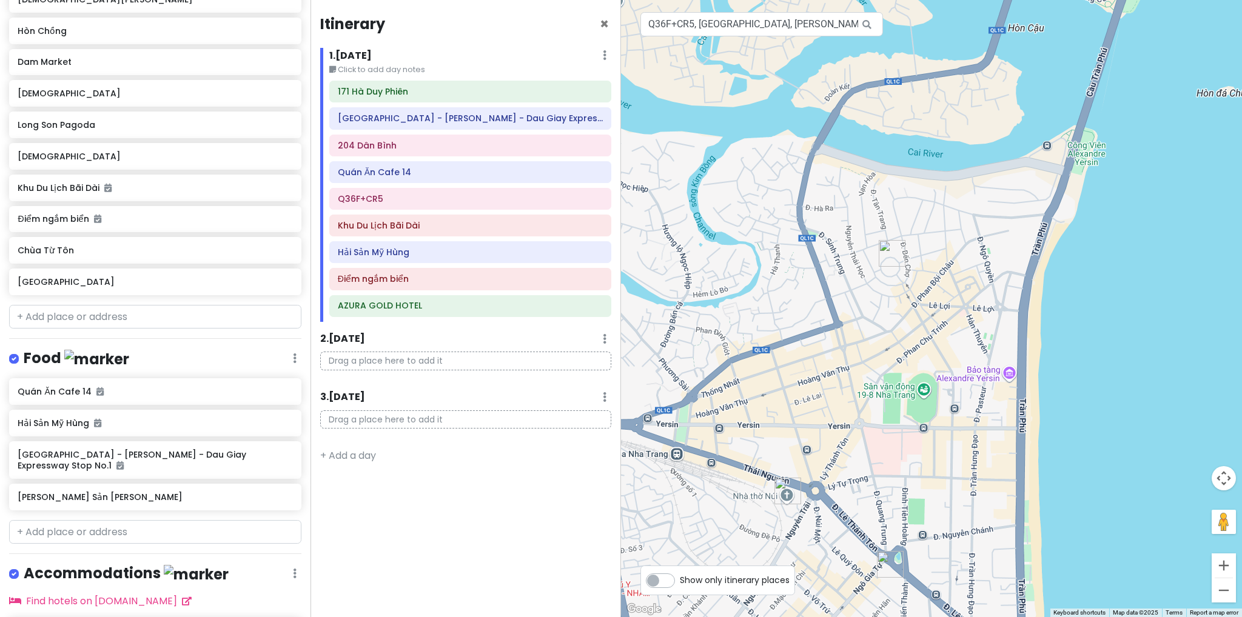
drag, startPoint x: 962, startPoint y: 432, endPoint x: 939, endPoint y: 471, distance: 45.1
click at [939, 471] on div at bounding box center [931, 308] width 621 height 617
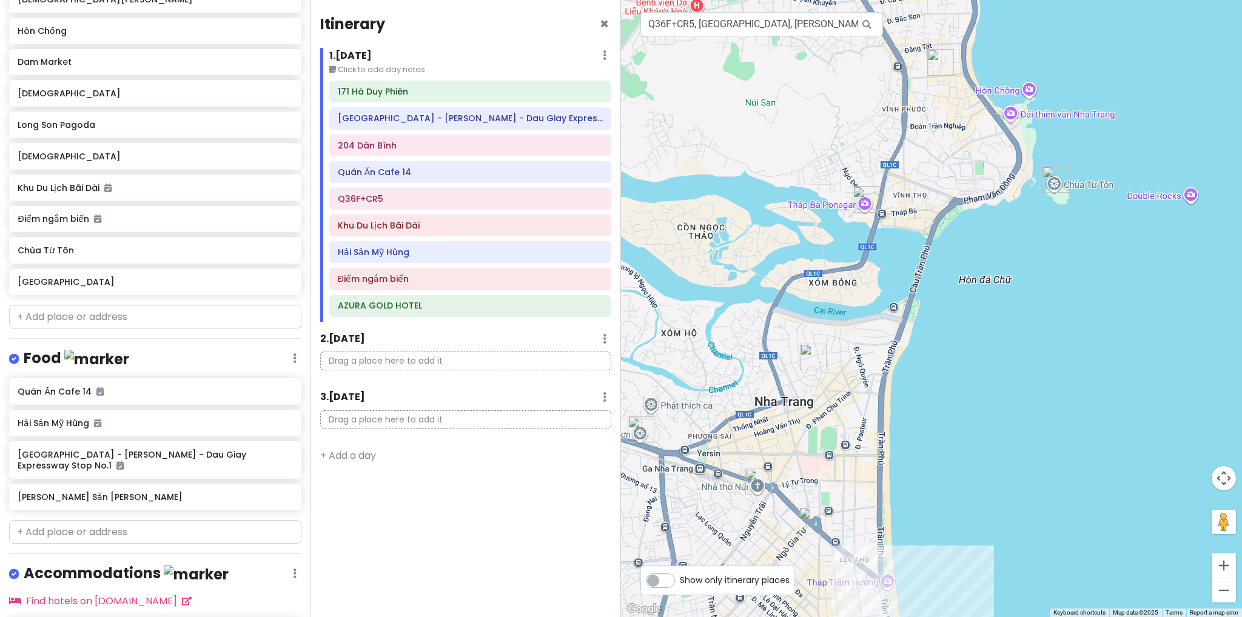
drag, startPoint x: 917, startPoint y: 465, endPoint x: 842, endPoint y: 480, distance: 76.1
click at [842, 480] on div at bounding box center [931, 308] width 621 height 617
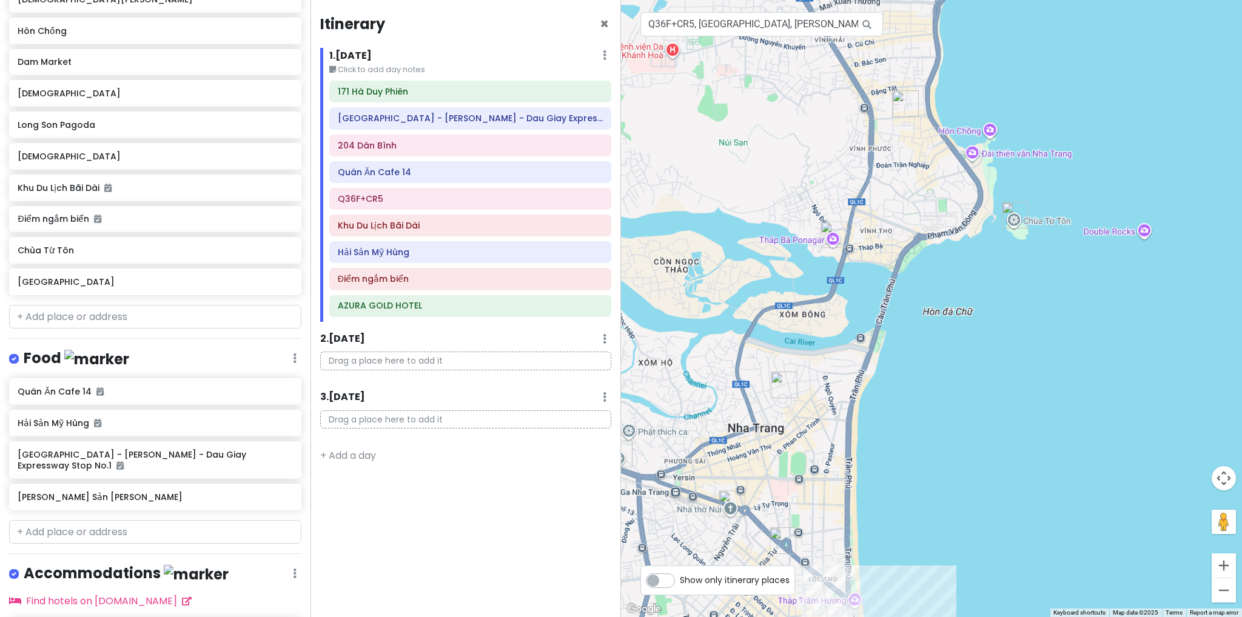
drag, startPoint x: 921, startPoint y: 457, endPoint x: 910, endPoint y: 459, distance: 11.1
click at [910, 467] on div at bounding box center [931, 308] width 621 height 617
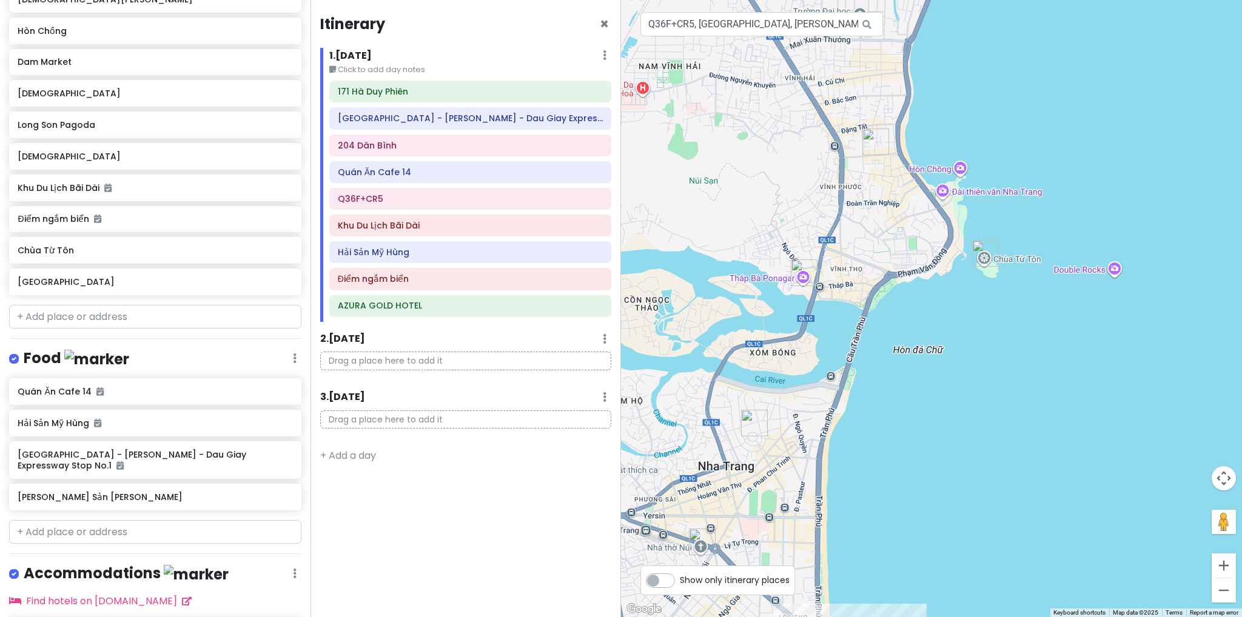
drag, startPoint x: 865, startPoint y: 477, endPoint x: 897, endPoint y: 427, distance: 59.2
click at [831, 520] on div at bounding box center [931, 308] width 621 height 617
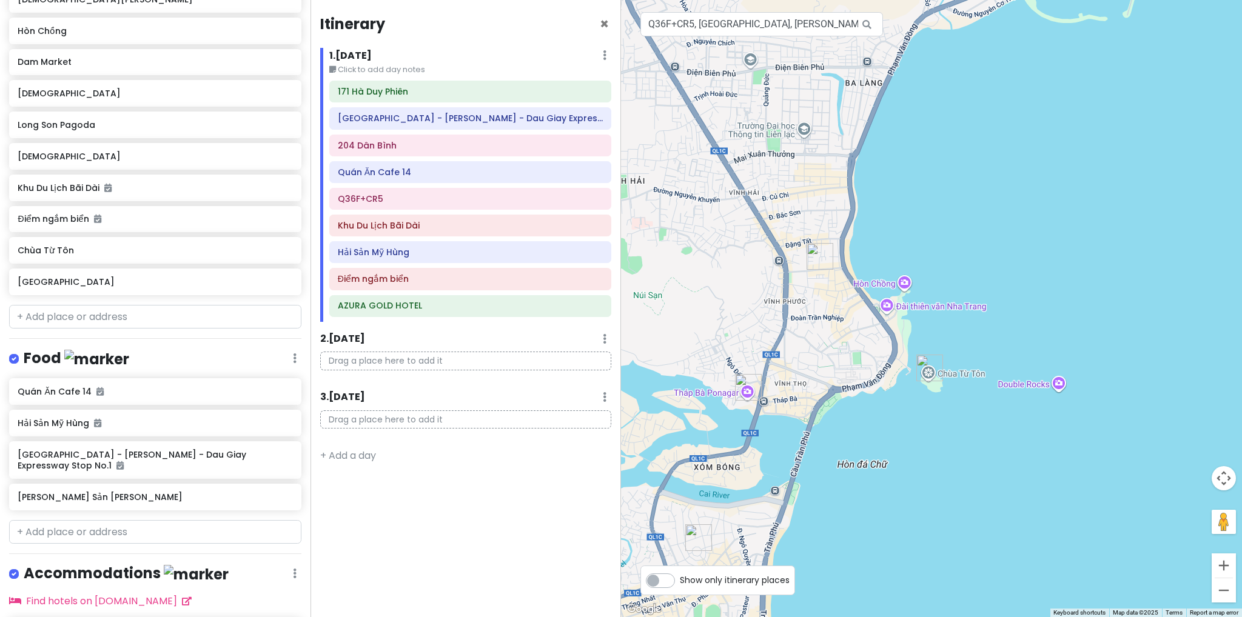
drag, startPoint x: 967, startPoint y: 384, endPoint x: 896, endPoint y: 508, distance: 142.6
click at [900, 511] on div at bounding box center [931, 308] width 621 height 617
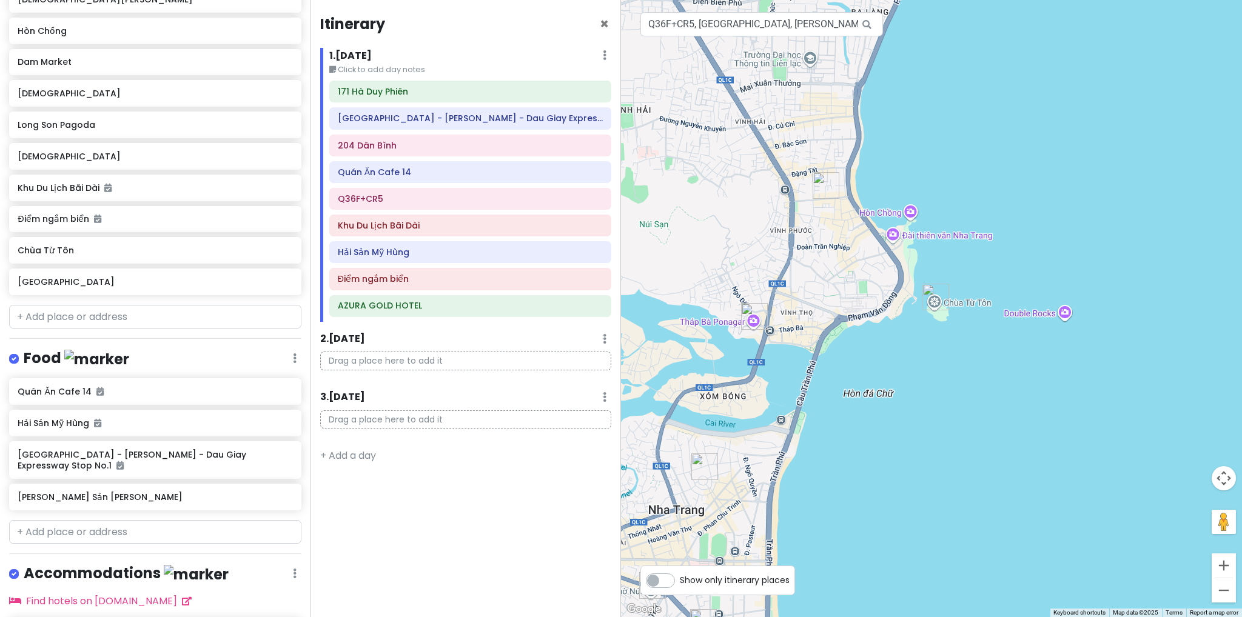
drag, startPoint x: 888, startPoint y: 502, endPoint x: 915, endPoint y: 386, distance: 118.3
click at [915, 389] on div at bounding box center [931, 308] width 621 height 617
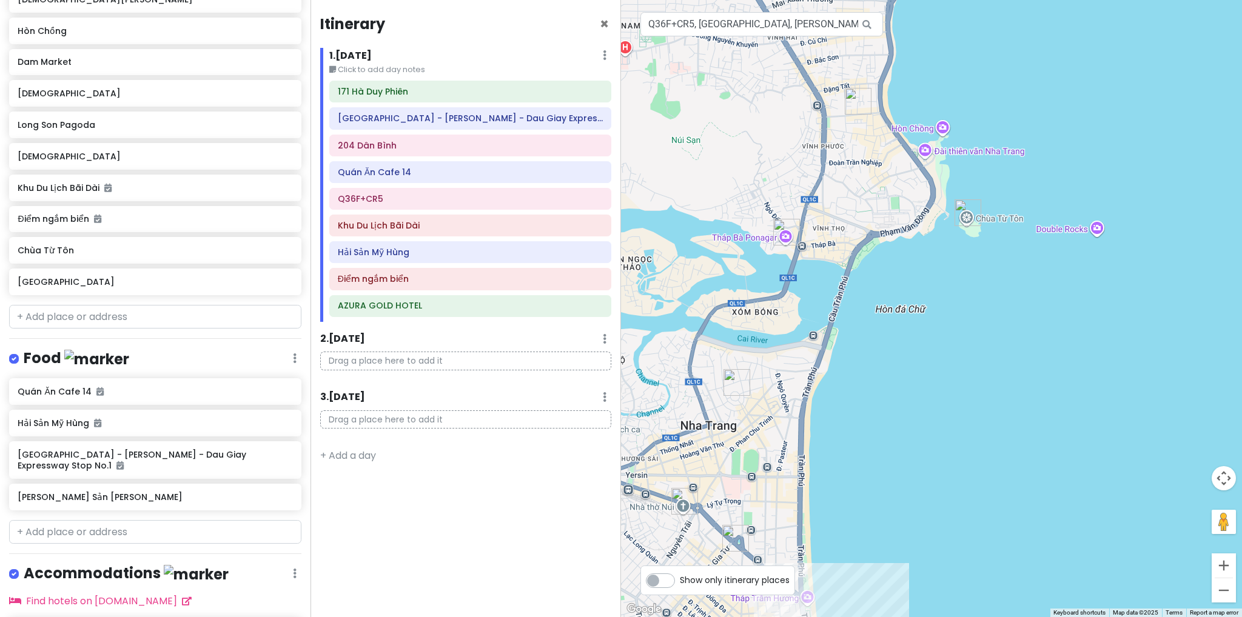
drag, startPoint x: 916, startPoint y: 459, endPoint x: 941, endPoint y: 420, distance: 46.6
click at [941, 420] on div at bounding box center [931, 308] width 621 height 617
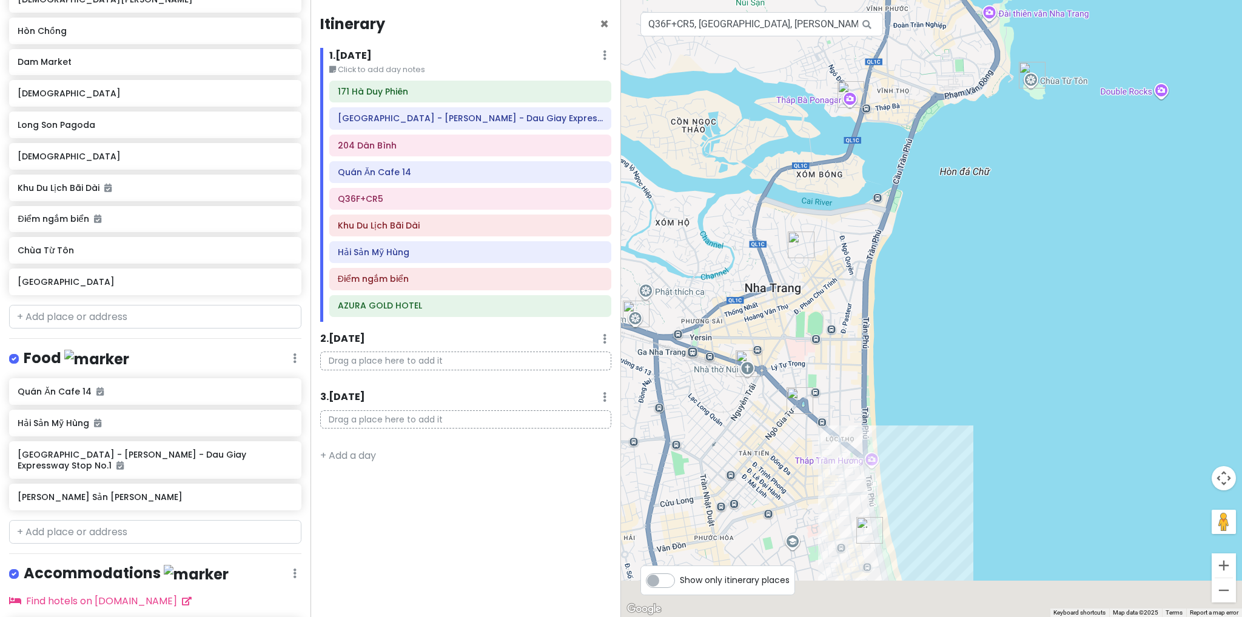
click at [892, 377] on div at bounding box center [931, 308] width 621 height 617
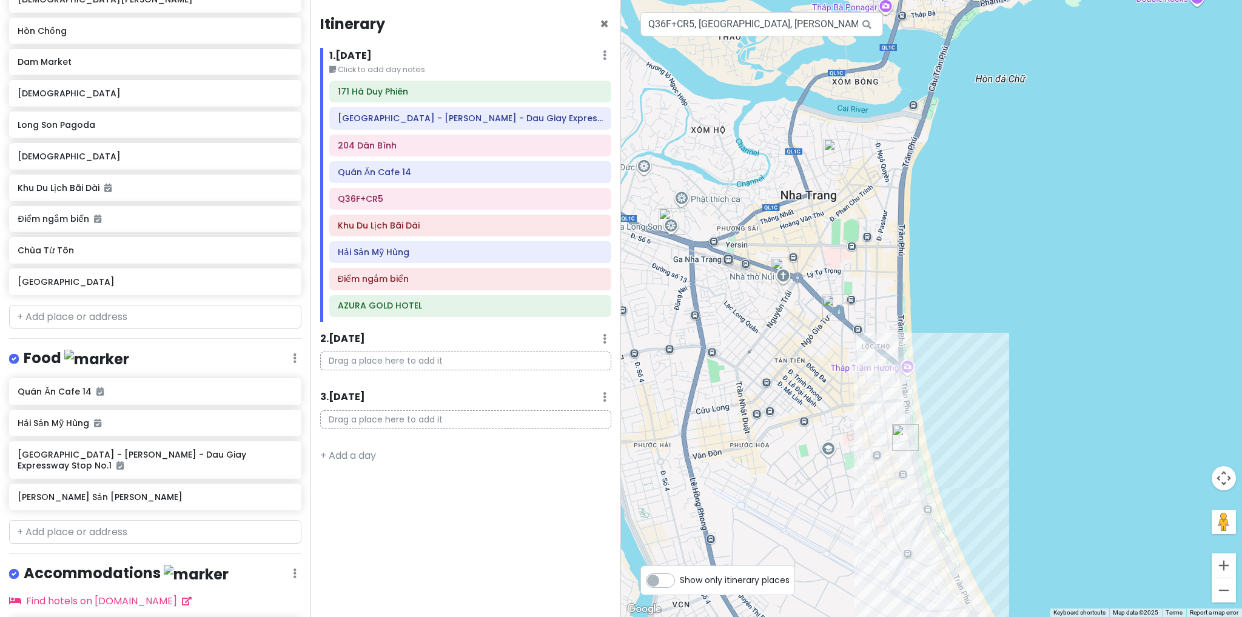
drag, startPoint x: 785, startPoint y: 487, endPoint x: 844, endPoint y: 389, distance: 113.7
click at [842, 394] on div at bounding box center [931, 308] width 621 height 617
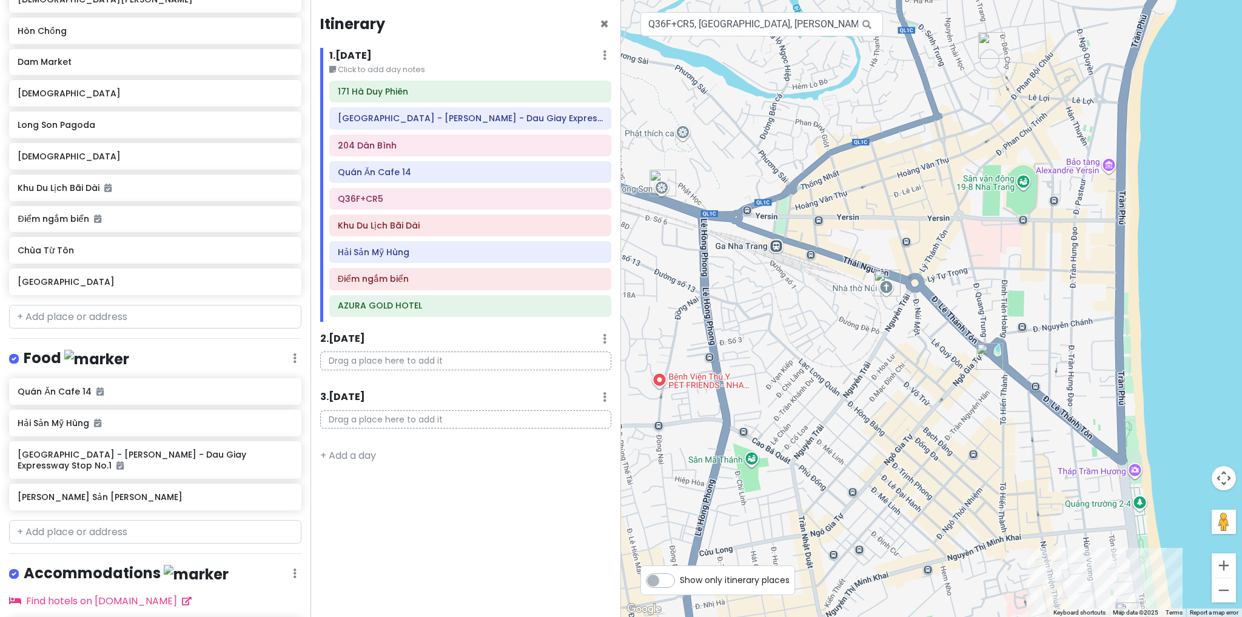
drag, startPoint x: 926, startPoint y: 452, endPoint x: 844, endPoint y: 369, distance: 116.6
click at [844, 371] on div at bounding box center [931, 308] width 621 height 617
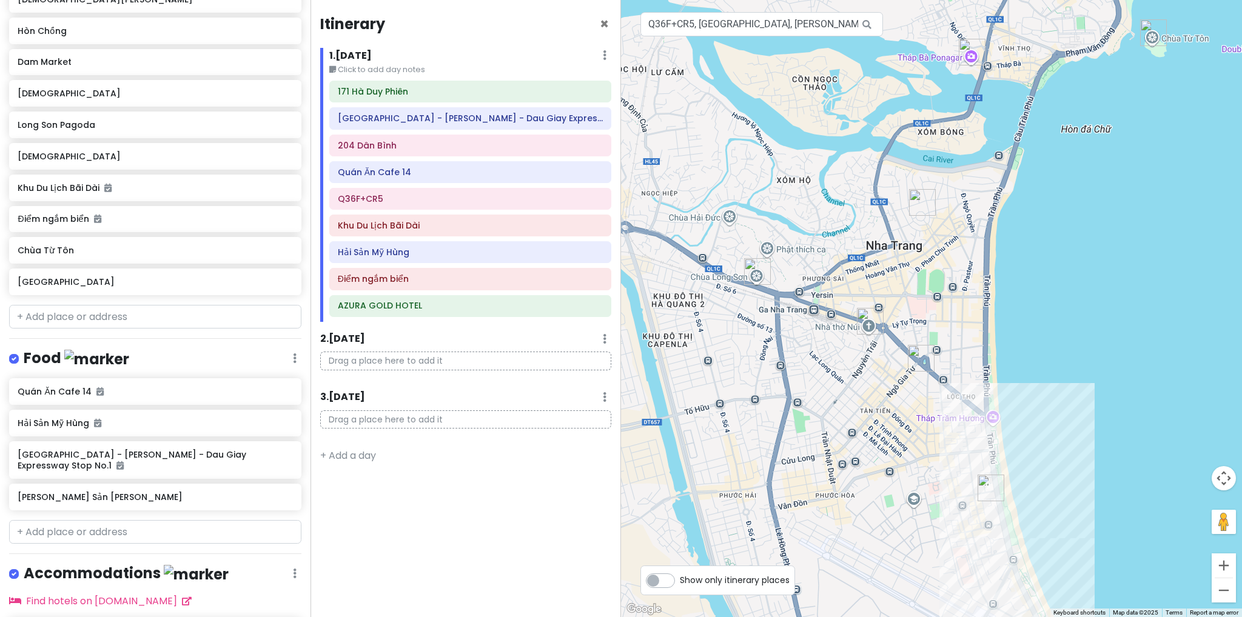
drag, startPoint x: 842, startPoint y: 403, endPoint x: 796, endPoint y: 291, distance: 121.3
click at [796, 291] on div at bounding box center [931, 308] width 621 height 617
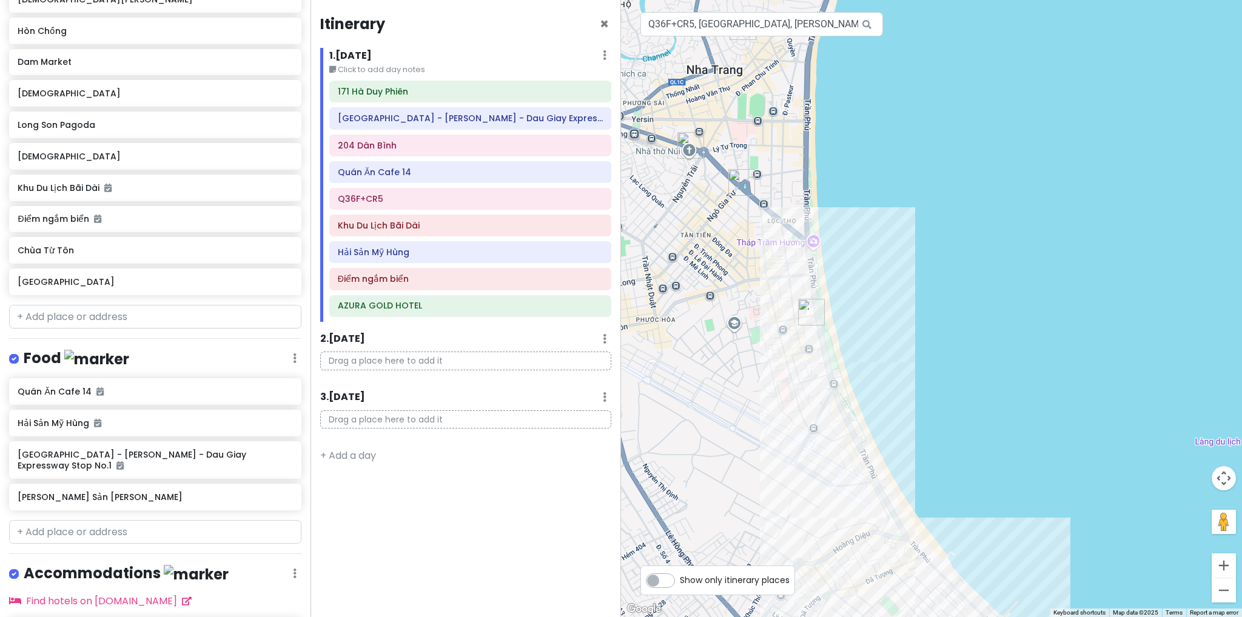
drag, startPoint x: 856, startPoint y: 395, endPoint x: 791, endPoint y: 391, distance: 65.6
click at [754, 355] on div at bounding box center [931, 308] width 621 height 617
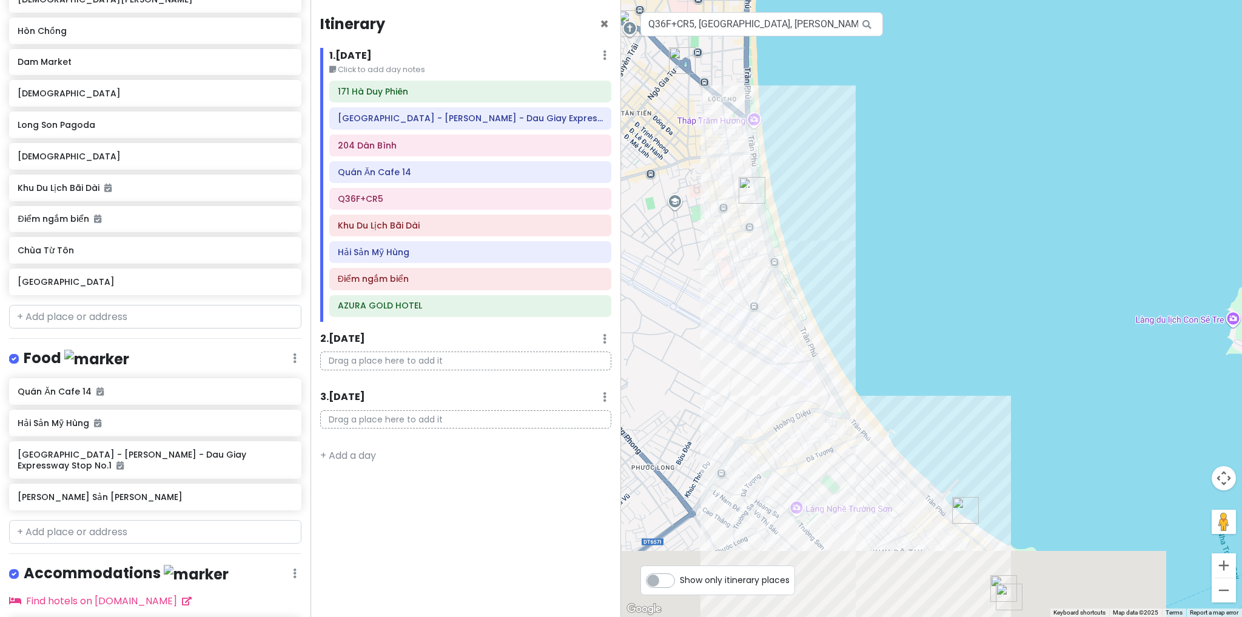
drag, startPoint x: 799, startPoint y: 413, endPoint x: 752, endPoint y: 324, distance: 100.9
click at [752, 324] on div at bounding box center [931, 308] width 621 height 617
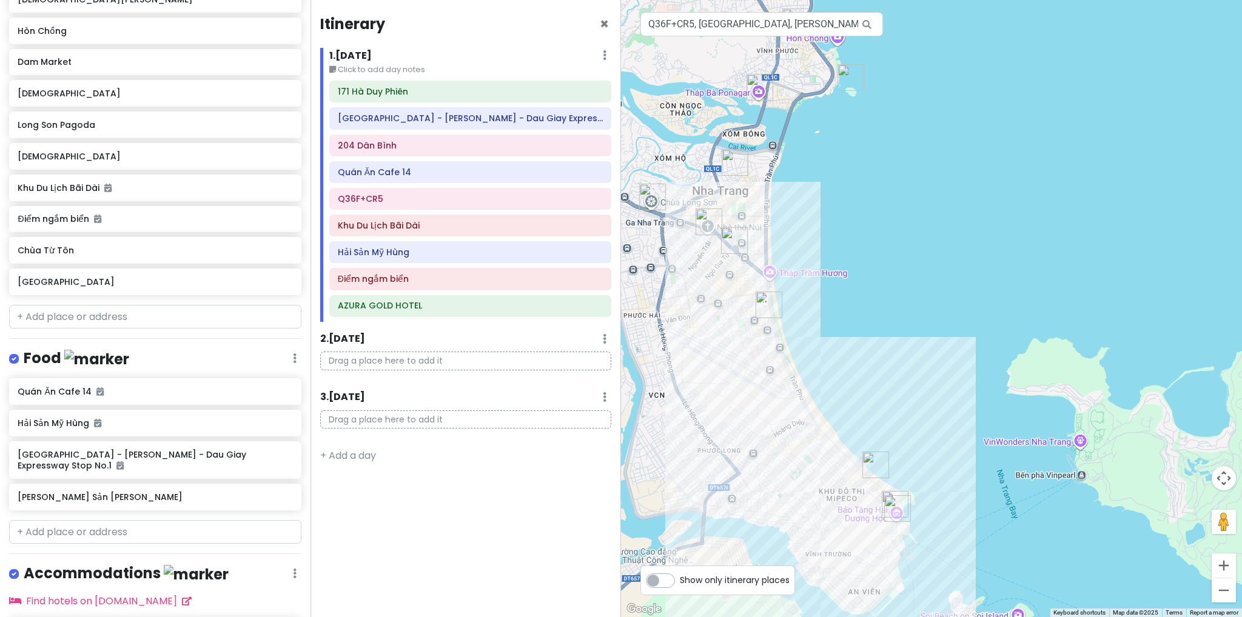
drag, startPoint x: 851, startPoint y: 317, endPoint x: 890, endPoint y: 397, distance: 89.2
click at [890, 397] on div at bounding box center [931, 308] width 621 height 617
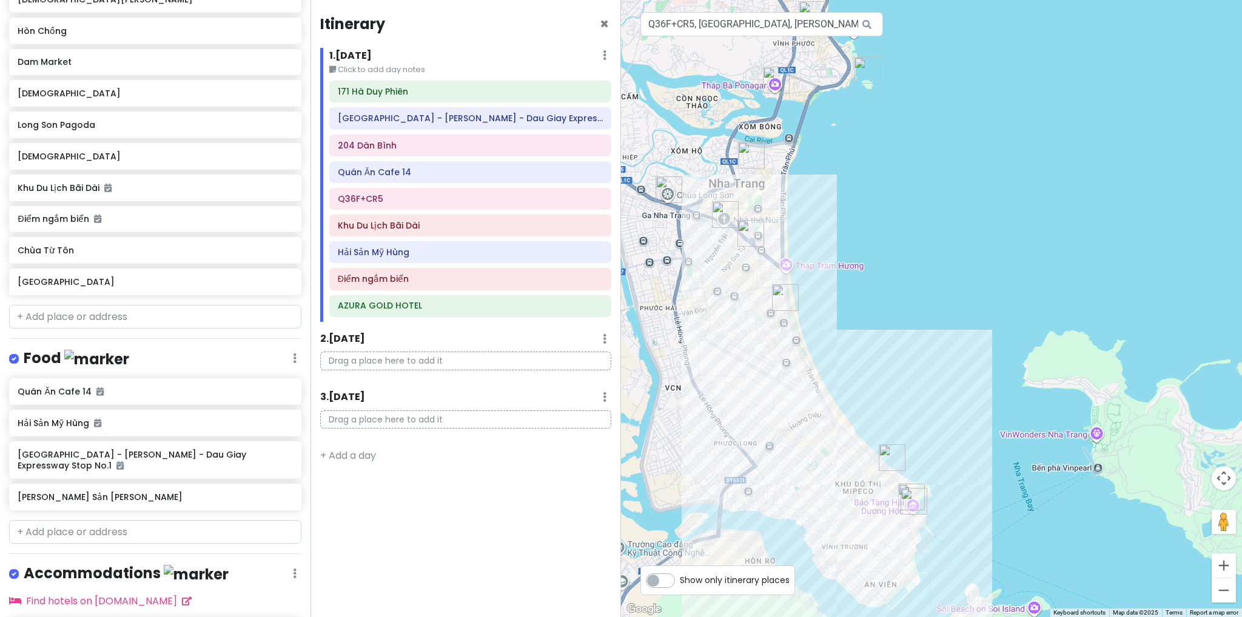
drag, startPoint x: 885, startPoint y: 411, endPoint x: 900, endPoint y: 399, distance: 18.6
click at [900, 399] on div at bounding box center [931, 308] width 621 height 617
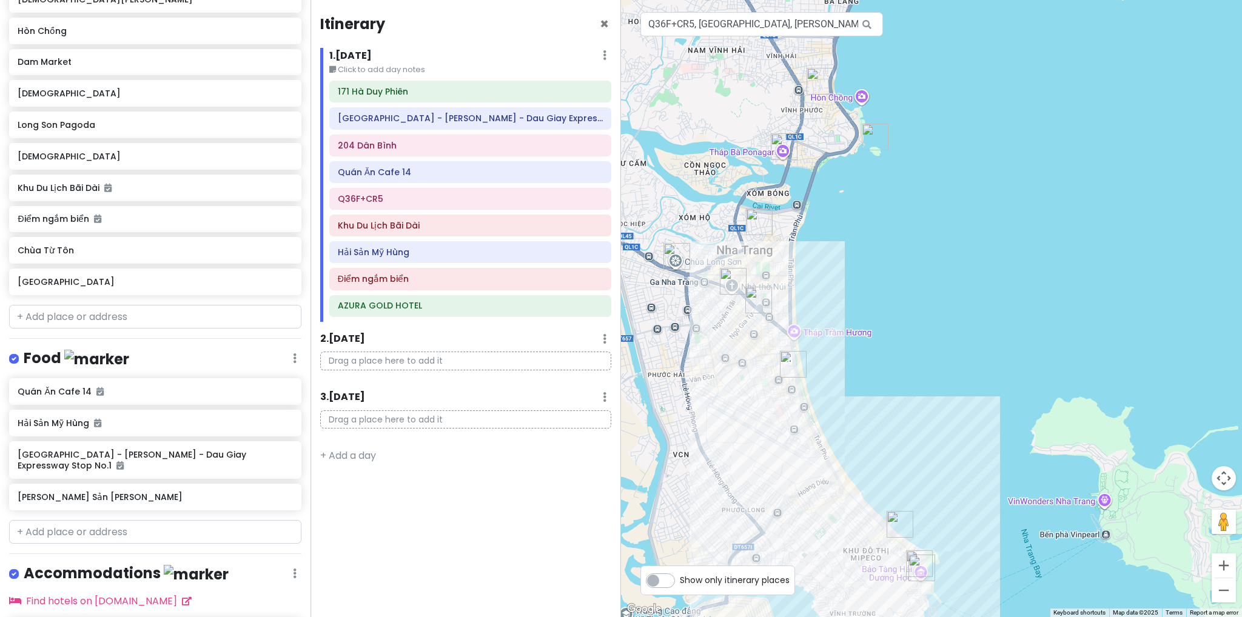
drag, startPoint x: 902, startPoint y: 275, endPoint x: 910, endPoint y: 338, distance: 63.0
click at [910, 338] on div at bounding box center [931, 308] width 621 height 617
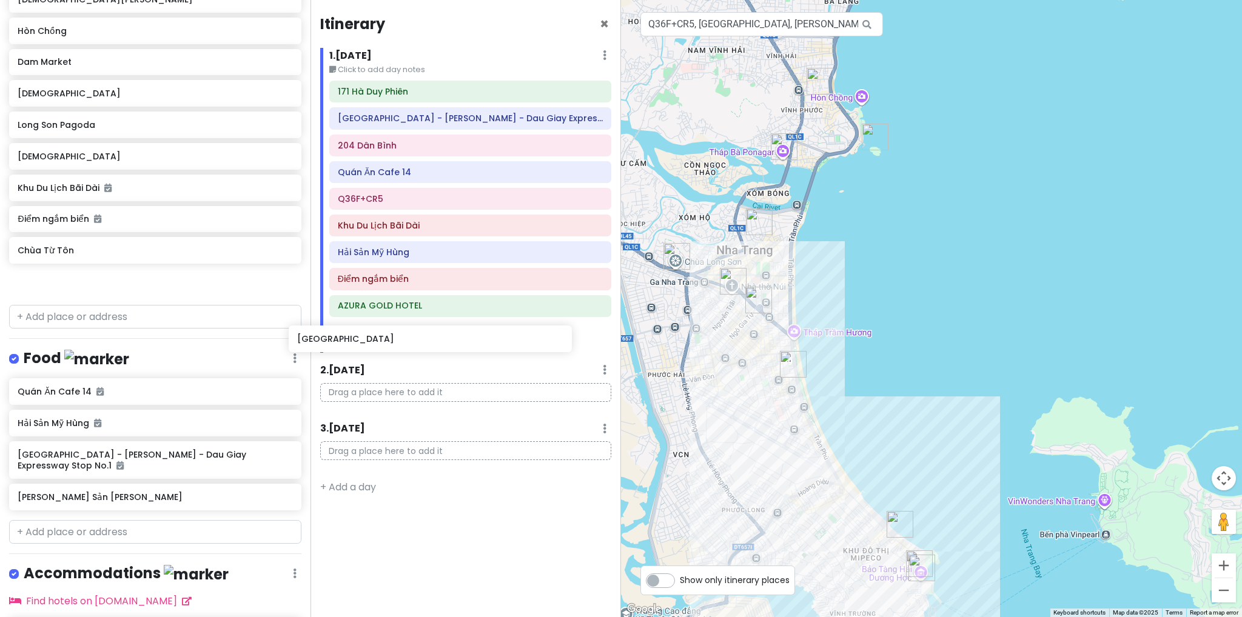
drag, startPoint x: 165, startPoint y: 284, endPoint x: 445, endPoint y: 343, distance: 285.7
click at [445, 343] on div "[GEOGRAPHIC_DATA] Trip 02 Private Change Dates Make a Copy Delete Trip Go Pro ⚡…" at bounding box center [621, 308] width 1242 height 617
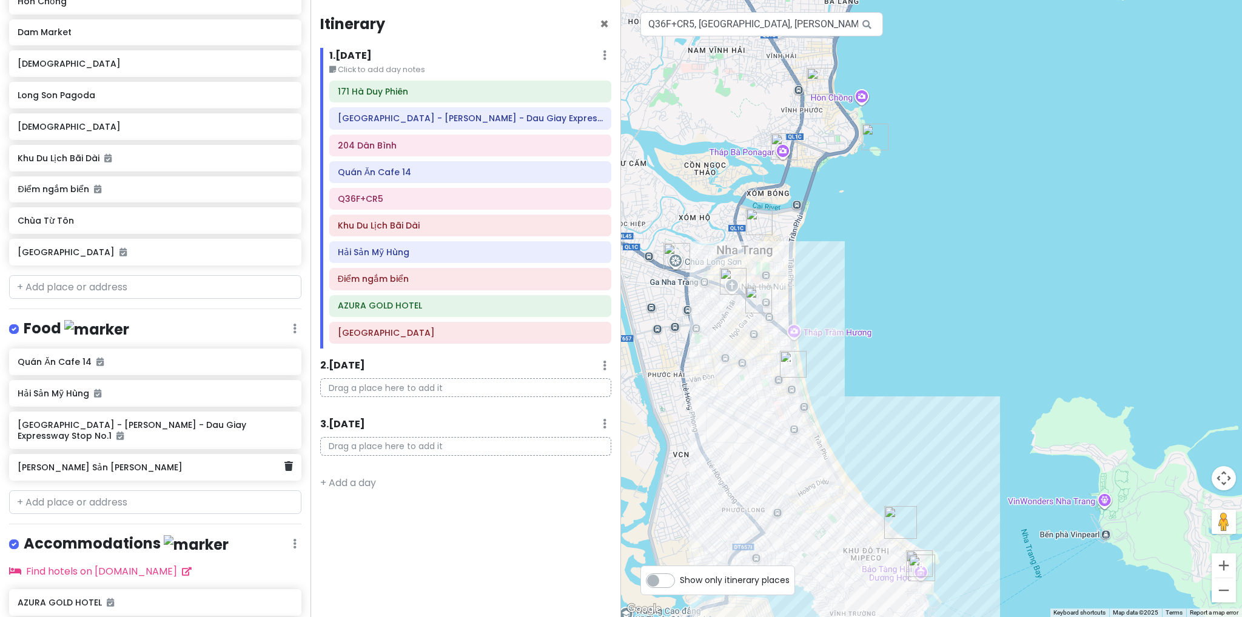
scroll to position [287, 0]
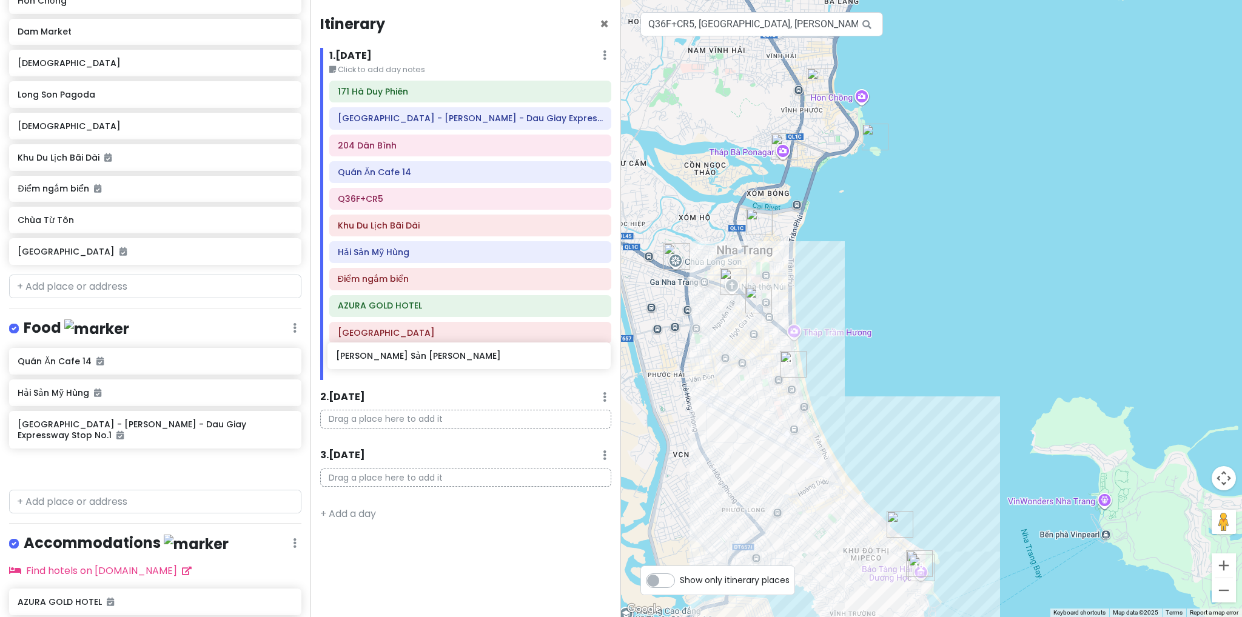
drag, startPoint x: 125, startPoint y: 463, endPoint x: 443, endPoint y: 355, distance: 336.4
click at [443, 355] on div "[GEOGRAPHIC_DATA] Trip 02 Private Change Dates Make a Copy Delete Trip Go Pro ⚡…" at bounding box center [621, 308] width 1242 height 617
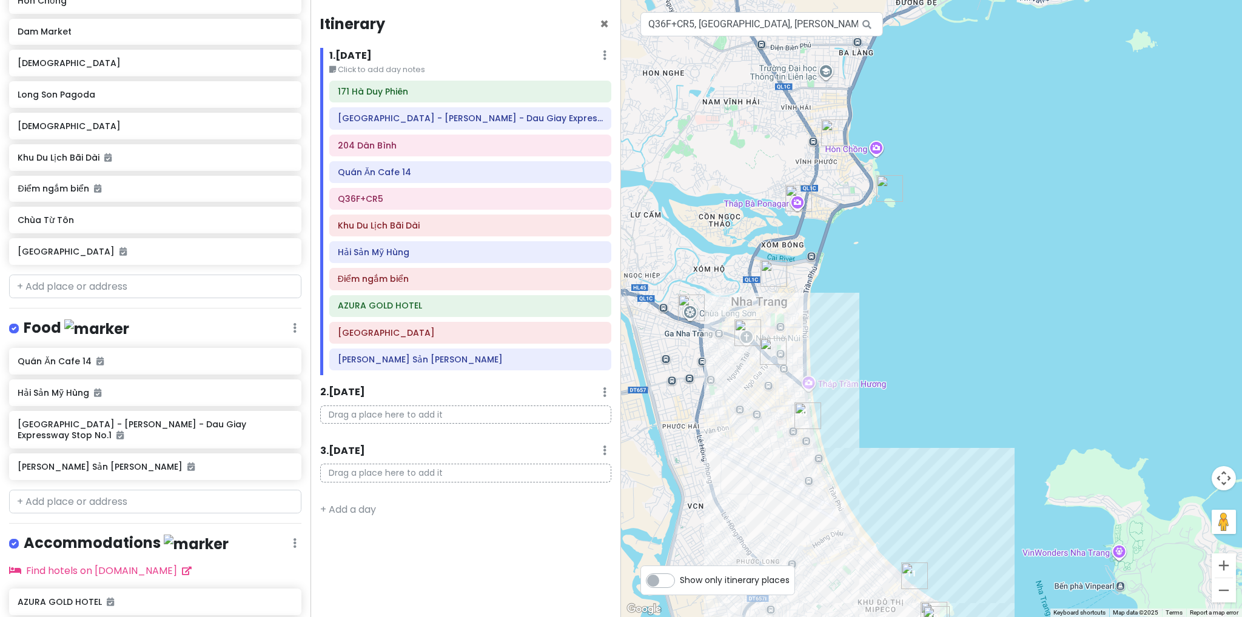
click at [742, 481] on div at bounding box center [931, 308] width 621 height 617
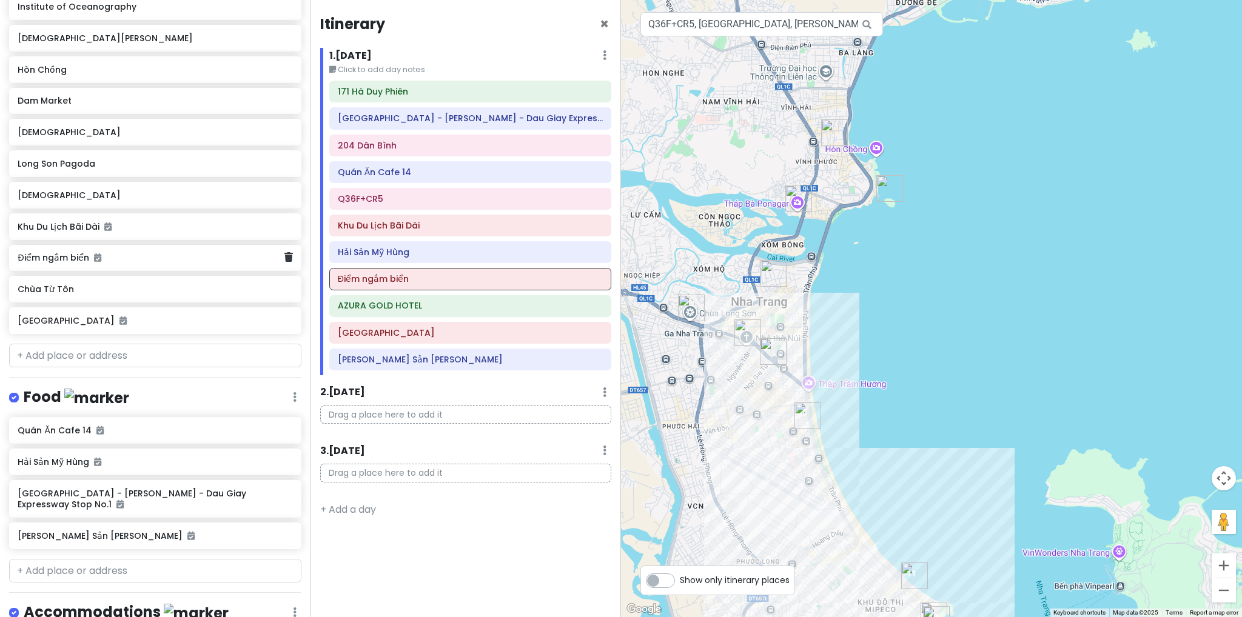
scroll to position [166, 0]
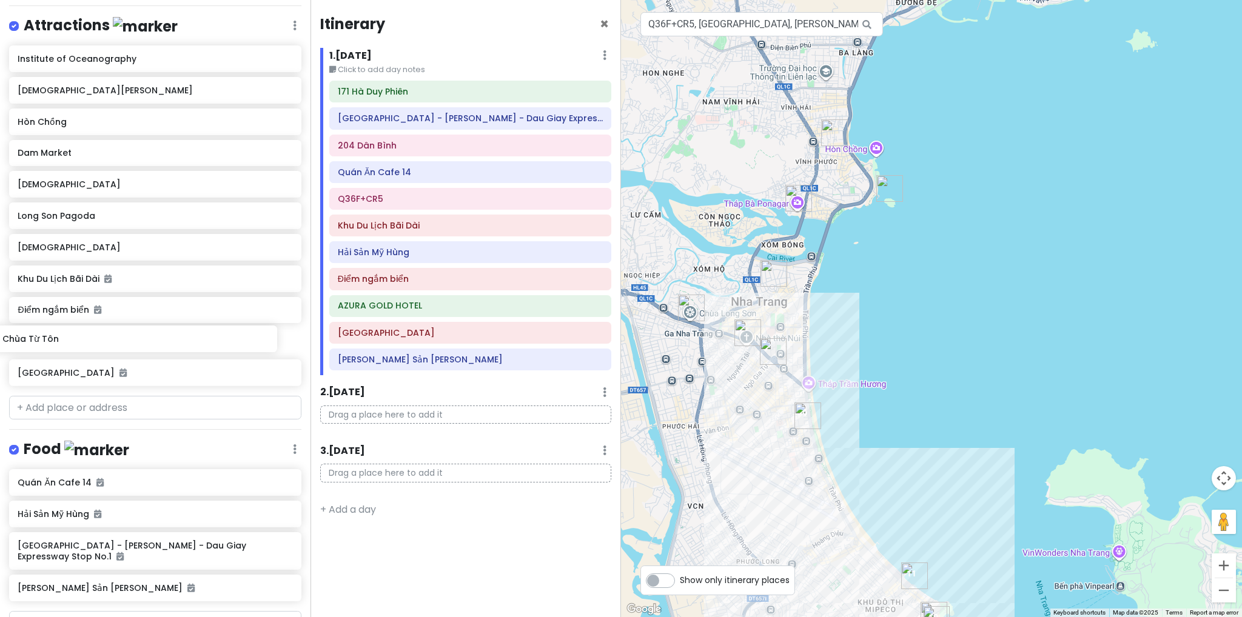
drag, startPoint x: 87, startPoint y: 343, endPoint x: 72, endPoint y: 343, distance: 15.2
click at [72, 343] on div "Institute of Oceanography [GEOGRAPHIC_DATA][PERSON_NAME] [PERSON_NAME][GEOGRAPH…" at bounding box center [155, 218] width 311 height 346
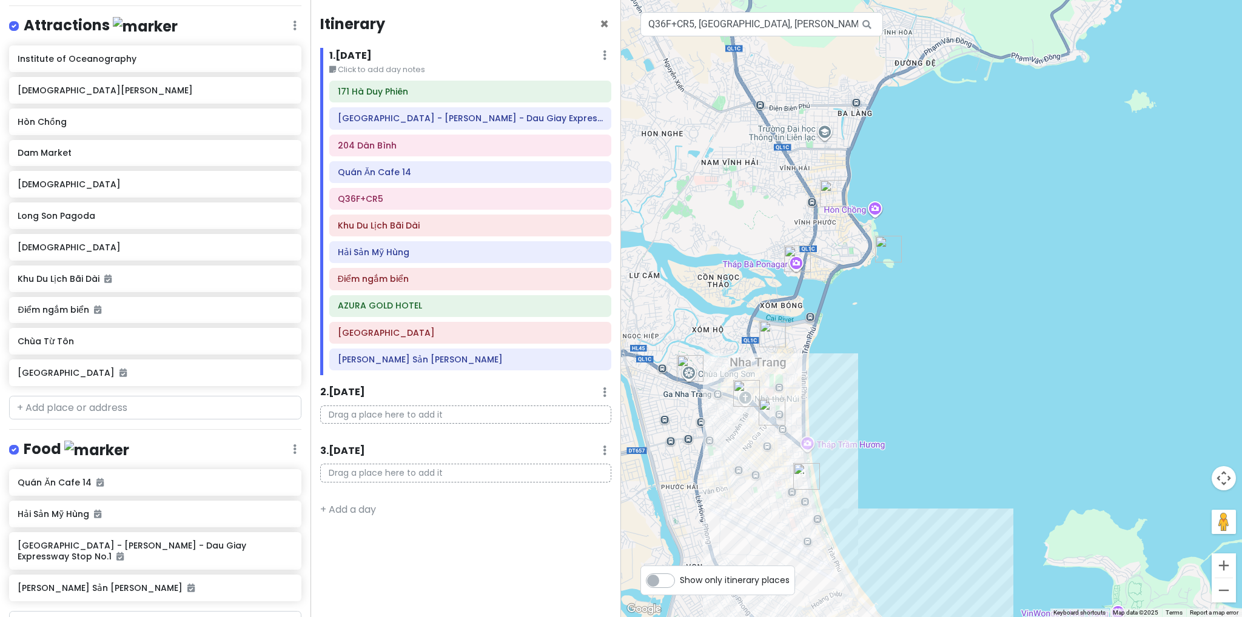
drag, startPoint x: 805, startPoint y: 333, endPoint x: 804, endPoint y: 396, distance: 63.1
click at [804, 396] on div at bounding box center [931, 308] width 621 height 617
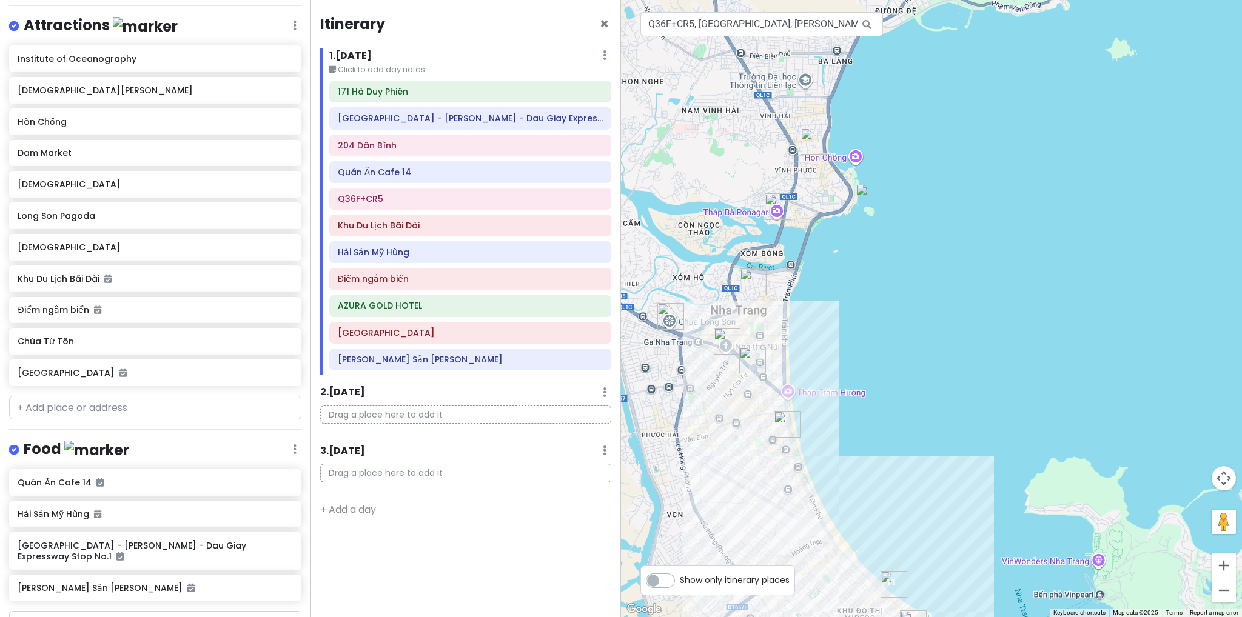
drag, startPoint x: 813, startPoint y: 384, endPoint x: 795, endPoint y: 338, distance: 49.3
click at [795, 338] on div at bounding box center [931, 308] width 621 height 617
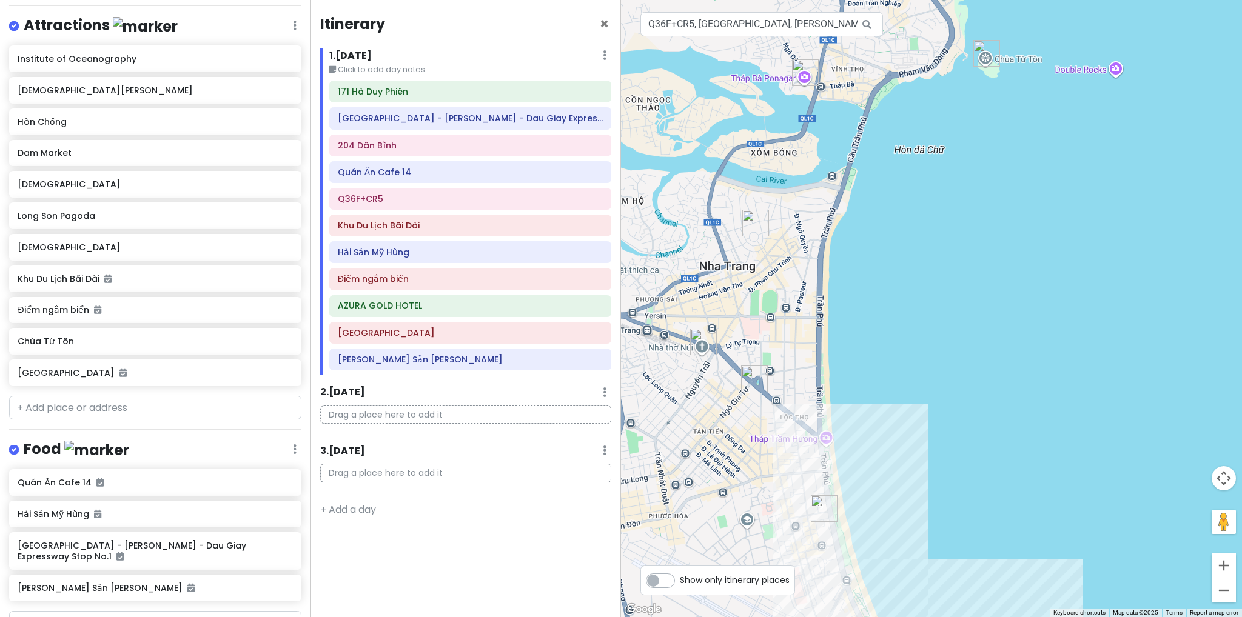
click at [750, 379] on img "Bac Thanh Church" at bounding box center [754, 379] width 27 height 27
click at [743, 384] on img "Bac Thanh Church" at bounding box center [754, 379] width 27 height 27
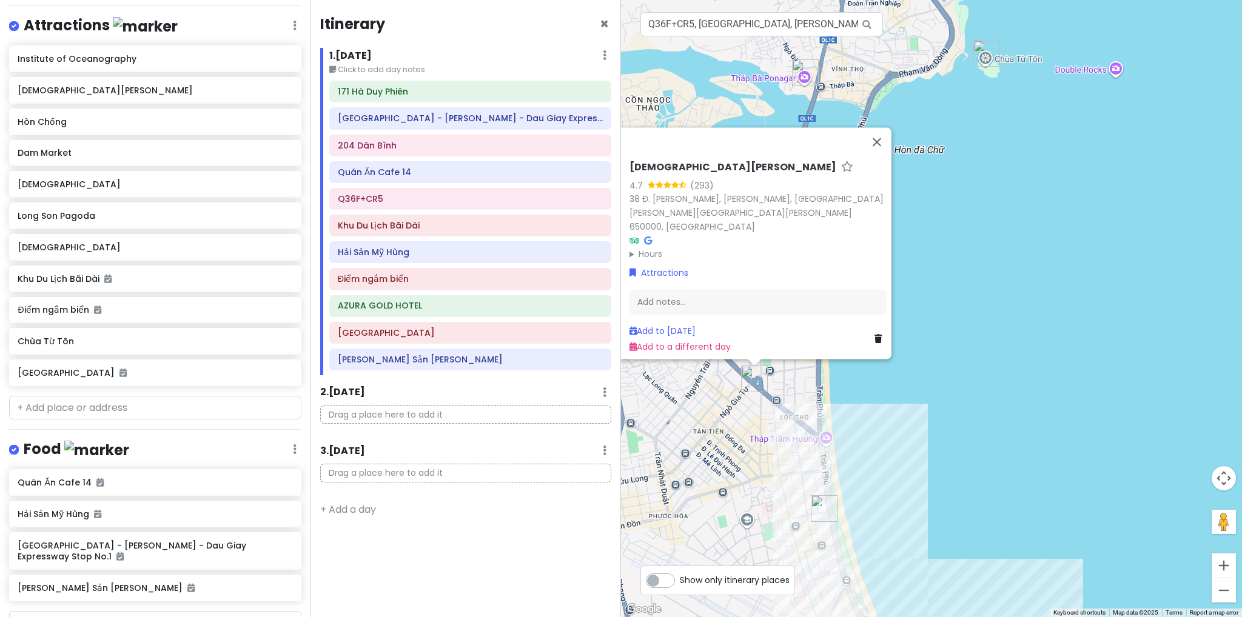
click at [749, 381] on div "To navigate, press the arrow keys. [DEMOGRAPHIC_DATA][PERSON_NAME] 4.7 (293) 38…" at bounding box center [931, 308] width 621 height 617
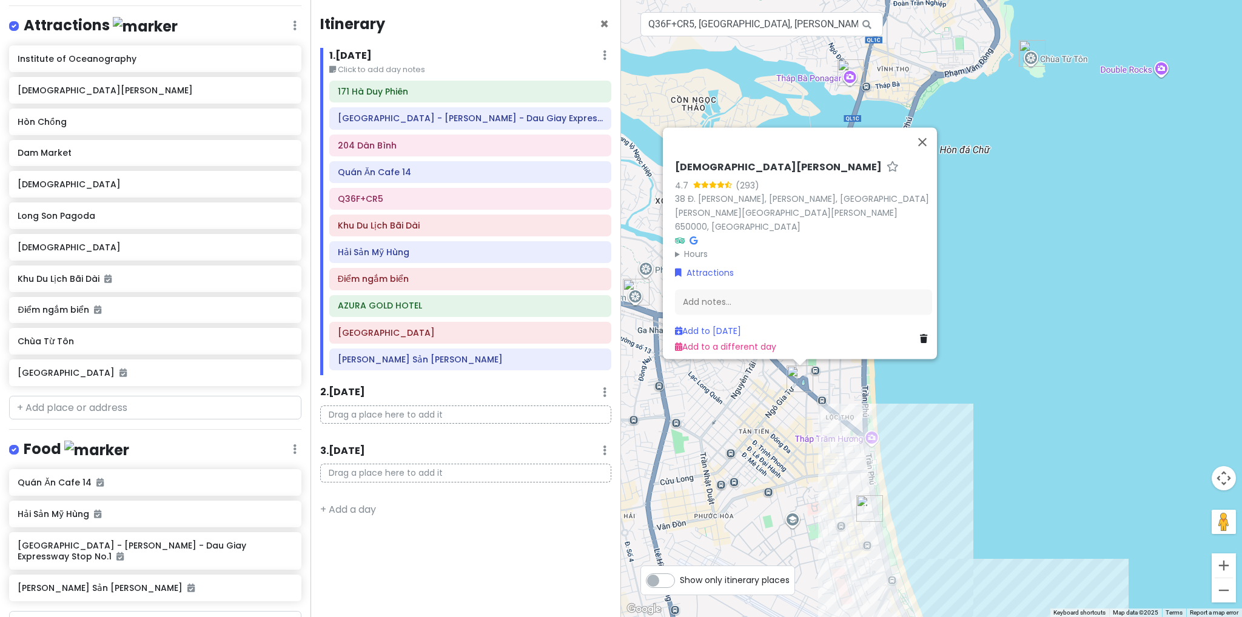
click at [734, 406] on div "[DEMOGRAPHIC_DATA][PERSON_NAME] 4.7 (293) 38 Đ. [PERSON_NAME], [PERSON_NAME][GE…" at bounding box center [931, 308] width 621 height 617
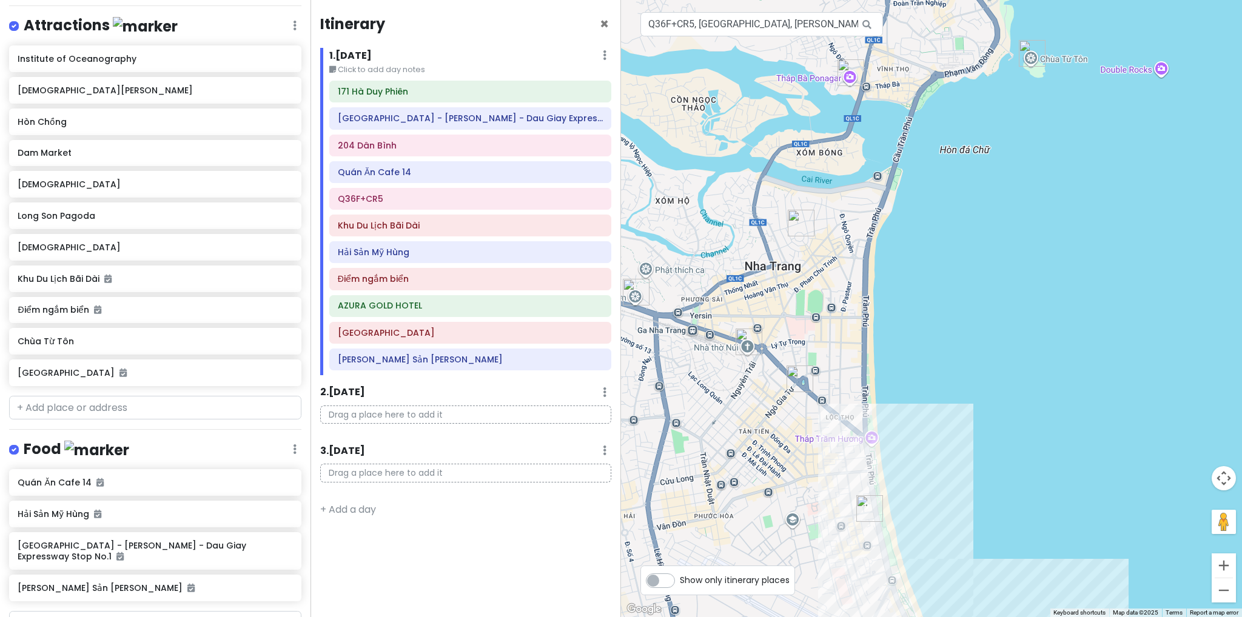
click at [743, 349] on img "Mountain Church" at bounding box center [749, 342] width 27 height 27
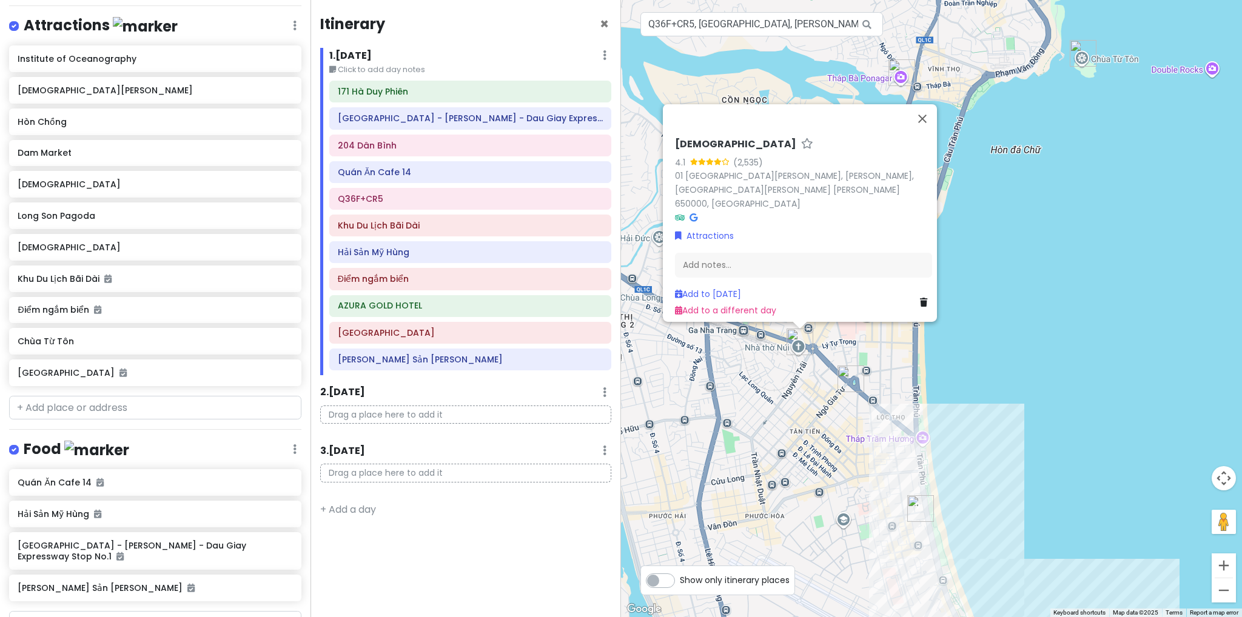
click at [737, 394] on div "[DEMOGRAPHIC_DATA] 4.1 (2,535) 01 [GEOGRAPHIC_DATA][PERSON_NAME], [PERSON_NAME]…" at bounding box center [931, 308] width 621 height 617
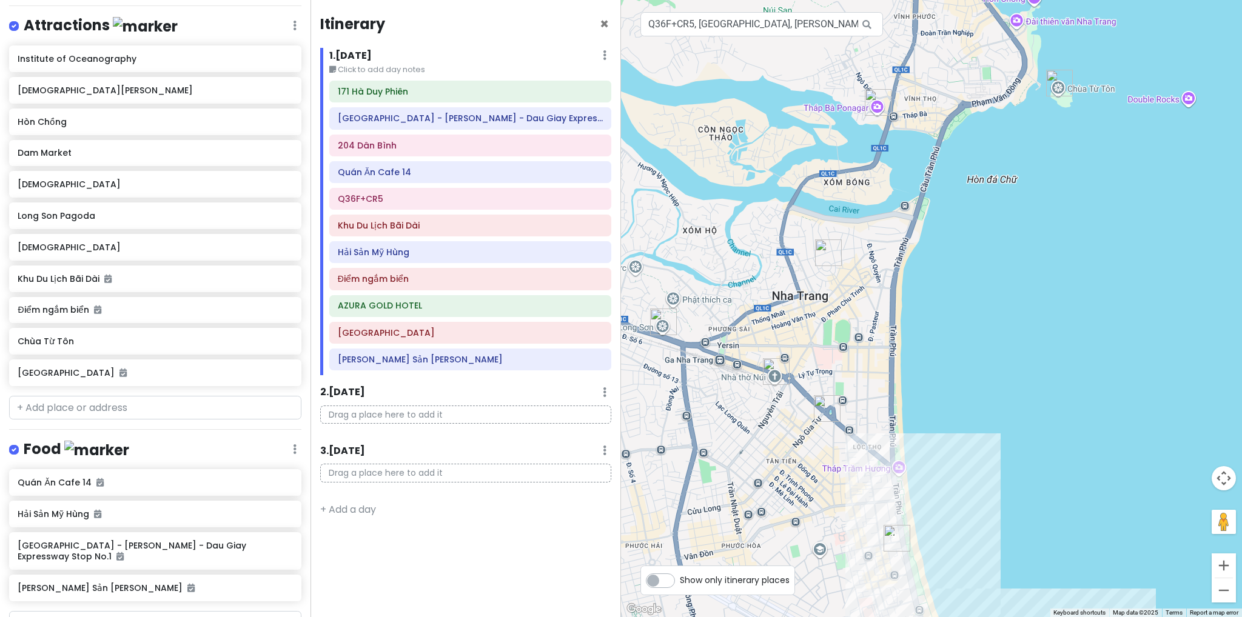
drag, startPoint x: 921, startPoint y: 240, endPoint x: 877, endPoint y: 306, distance: 79.2
click at [877, 306] on div at bounding box center [931, 308] width 621 height 617
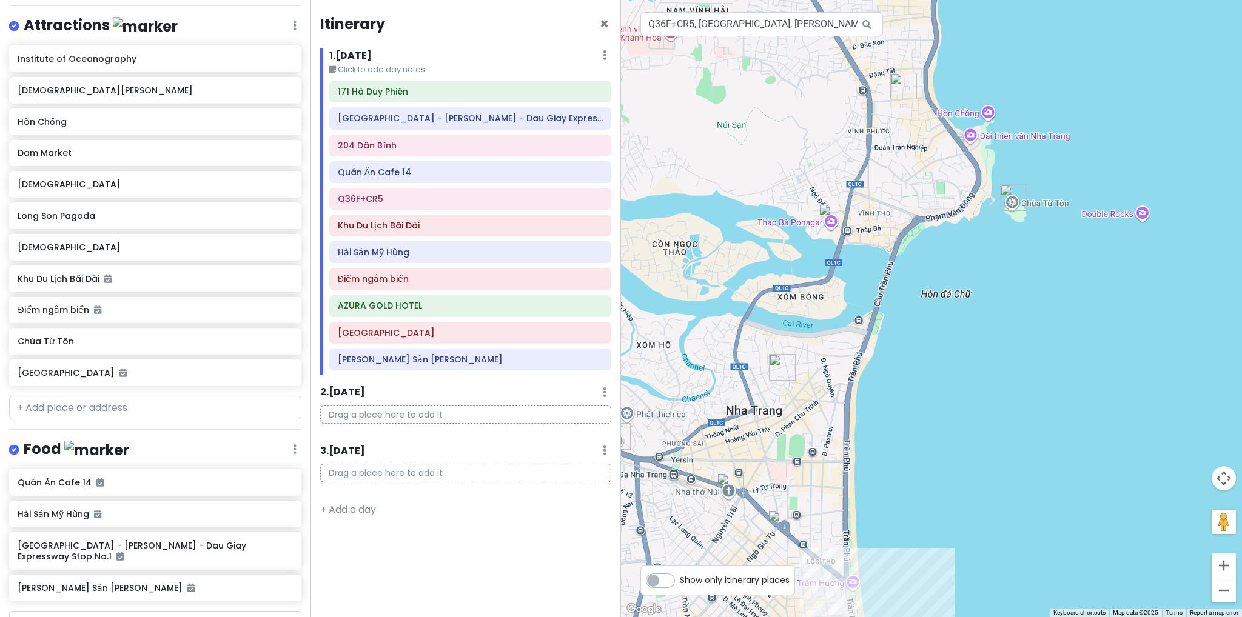
drag, startPoint x: 868, startPoint y: 324, endPoint x: 859, endPoint y: 354, distance: 31.3
click at [859, 354] on div at bounding box center [931, 308] width 621 height 617
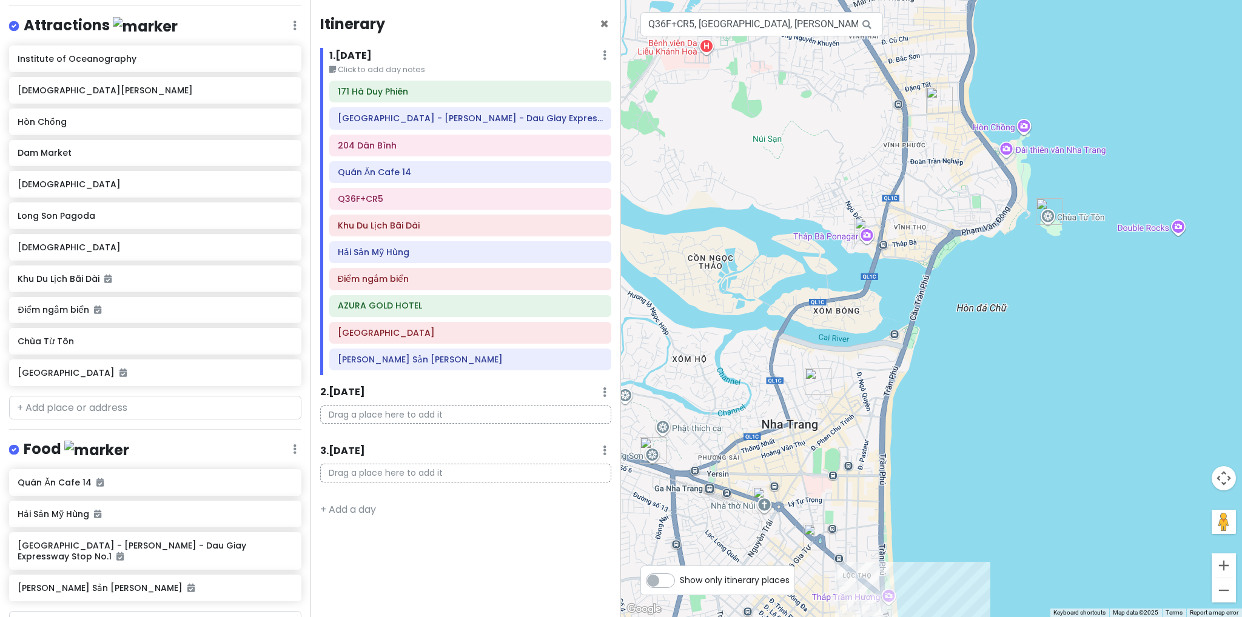
drag, startPoint x: 922, startPoint y: 249, endPoint x: 985, endPoint y: 267, distance: 65.5
click at [985, 267] on div at bounding box center [931, 308] width 621 height 617
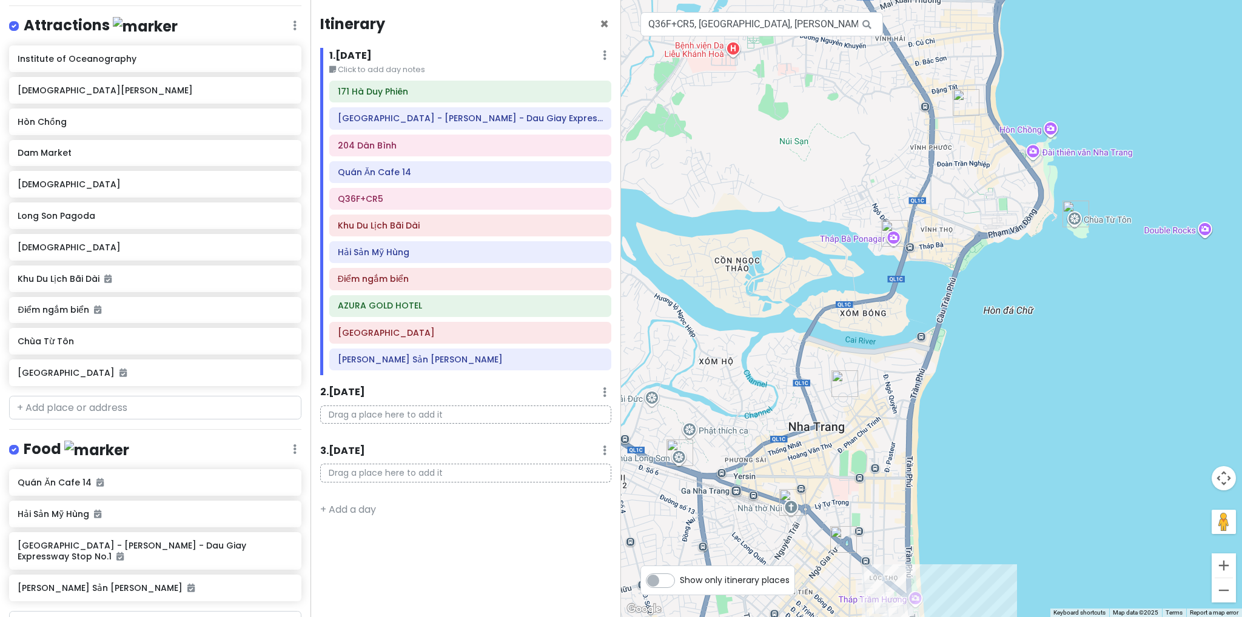
click at [679, 452] on img "Long Son Pagoda" at bounding box center [679, 453] width 27 height 27
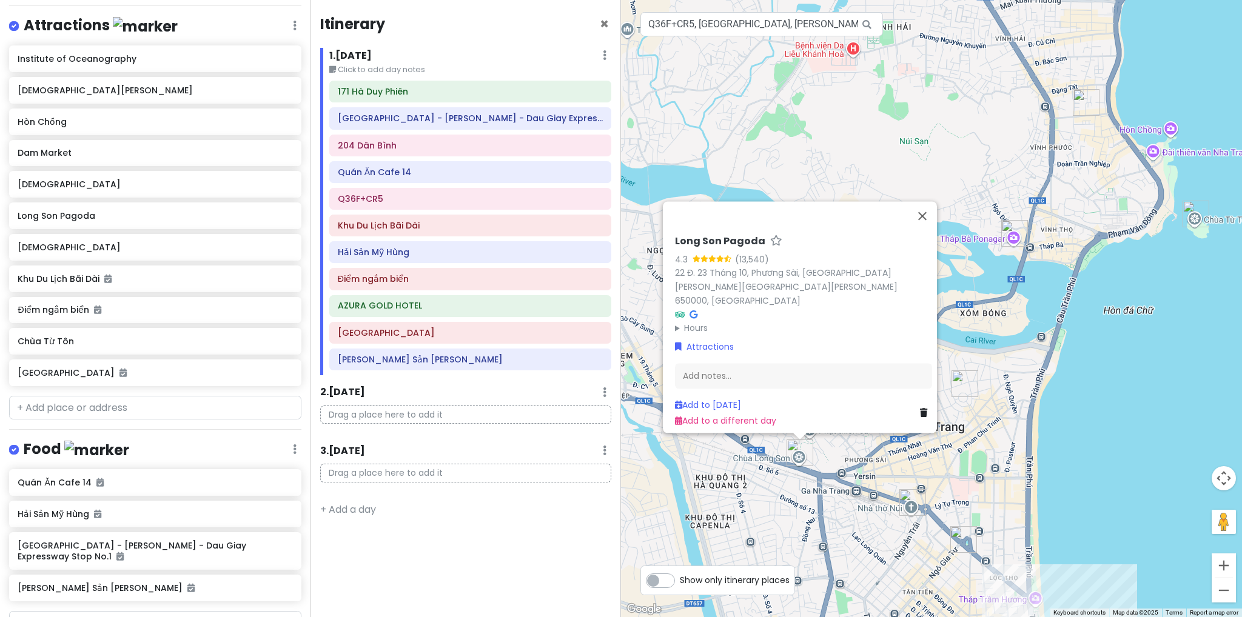
click at [693, 494] on div "[GEOGRAPHIC_DATA] 4.3 (13,540) 22 Đ. 23 Tháng [GEOGRAPHIC_DATA][PERSON_NAME][PE…" at bounding box center [931, 308] width 621 height 617
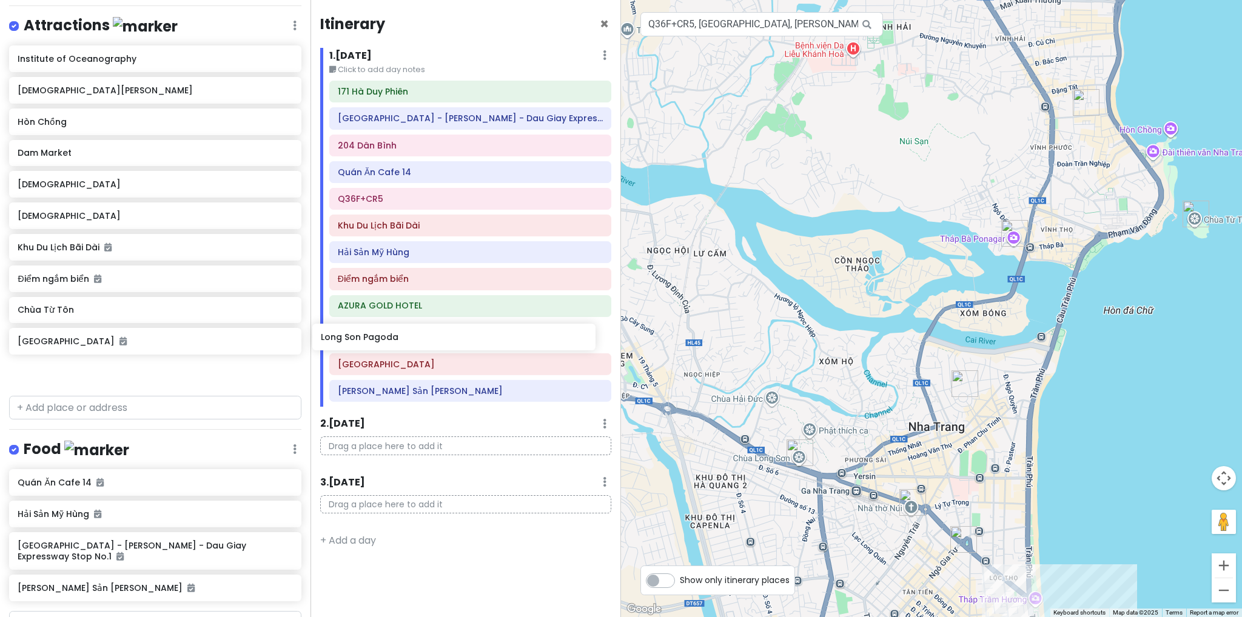
drag, startPoint x: 146, startPoint y: 235, endPoint x: 394, endPoint y: 340, distance: 269.6
click at [394, 340] on div "[GEOGRAPHIC_DATA] Trip 02 Private Change Dates Make a Copy Delete Trip Go Pro ⚡…" at bounding box center [621, 308] width 1242 height 617
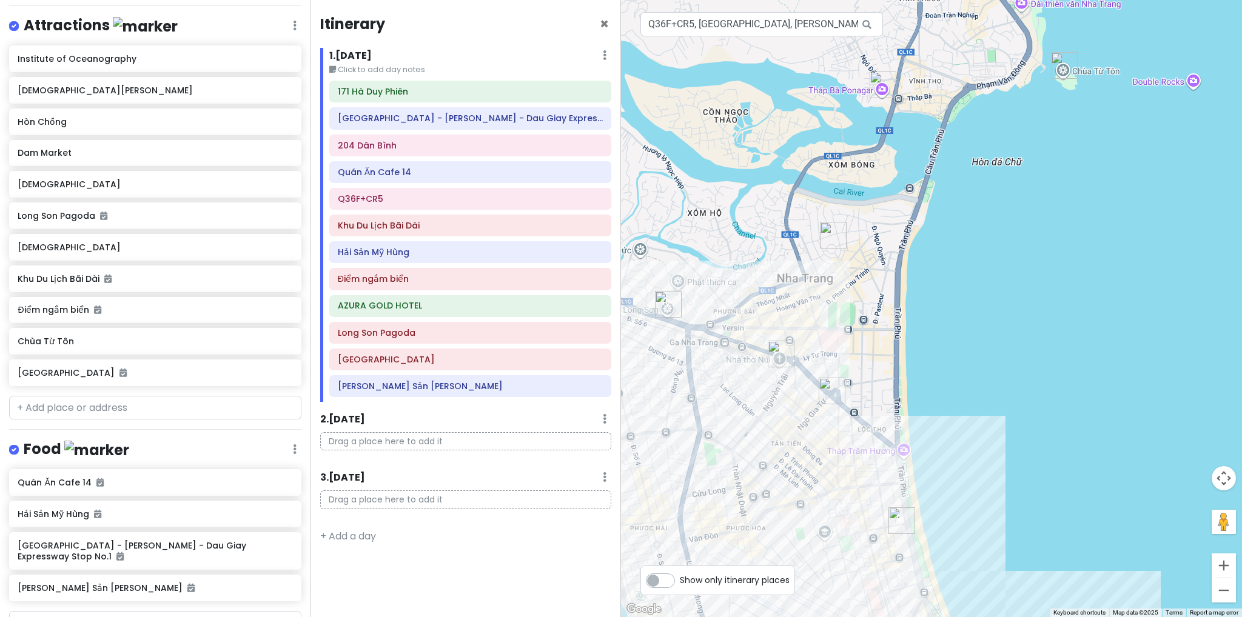
drag, startPoint x: 891, startPoint y: 397, endPoint x: 764, endPoint y: 265, distance: 183.1
click at [764, 265] on div at bounding box center [931, 308] width 621 height 617
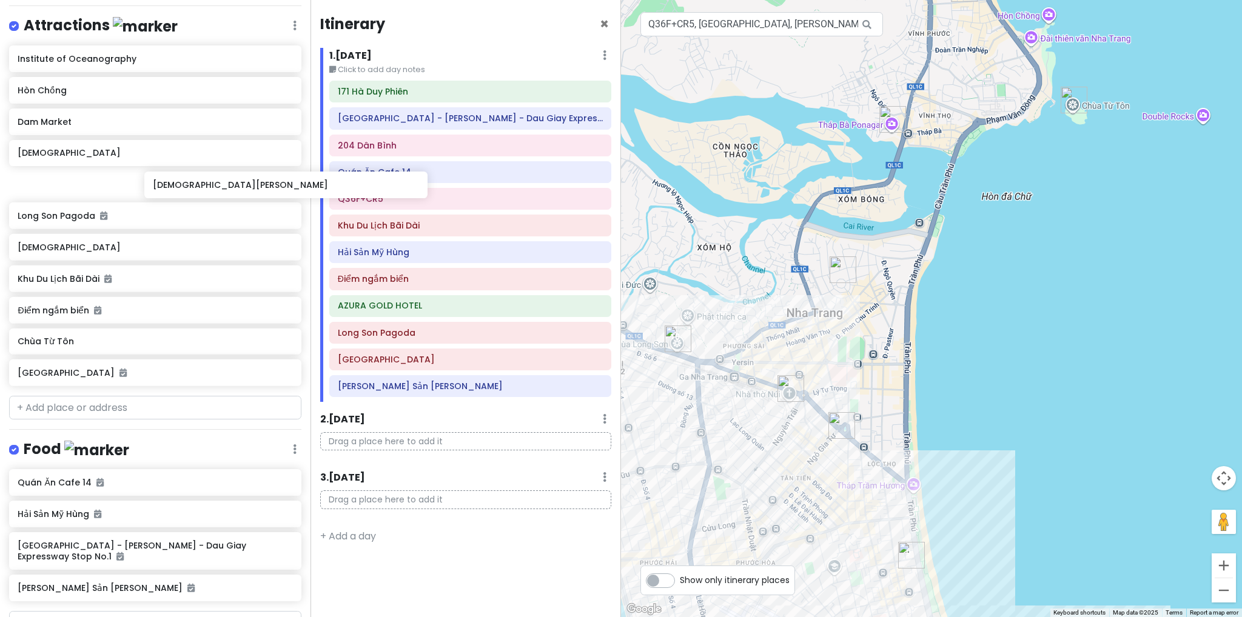
scroll to position [163, 0]
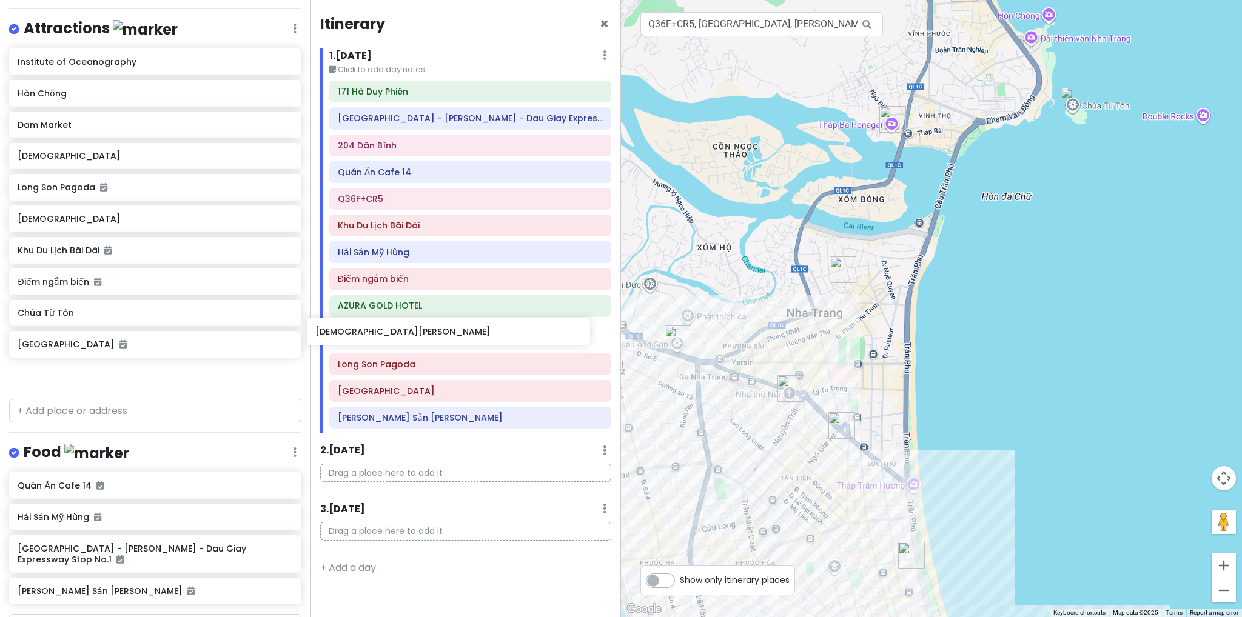
drag, startPoint x: 90, startPoint y: 89, endPoint x: 388, endPoint y: 332, distance: 384.5
click at [388, 332] on div "[GEOGRAPHIC_DATA] Trip 02 Private Change Dates Make a Copy Delete Trip Go Pro ⚡…" at bounding box center [621, 308] width 1242 height 617
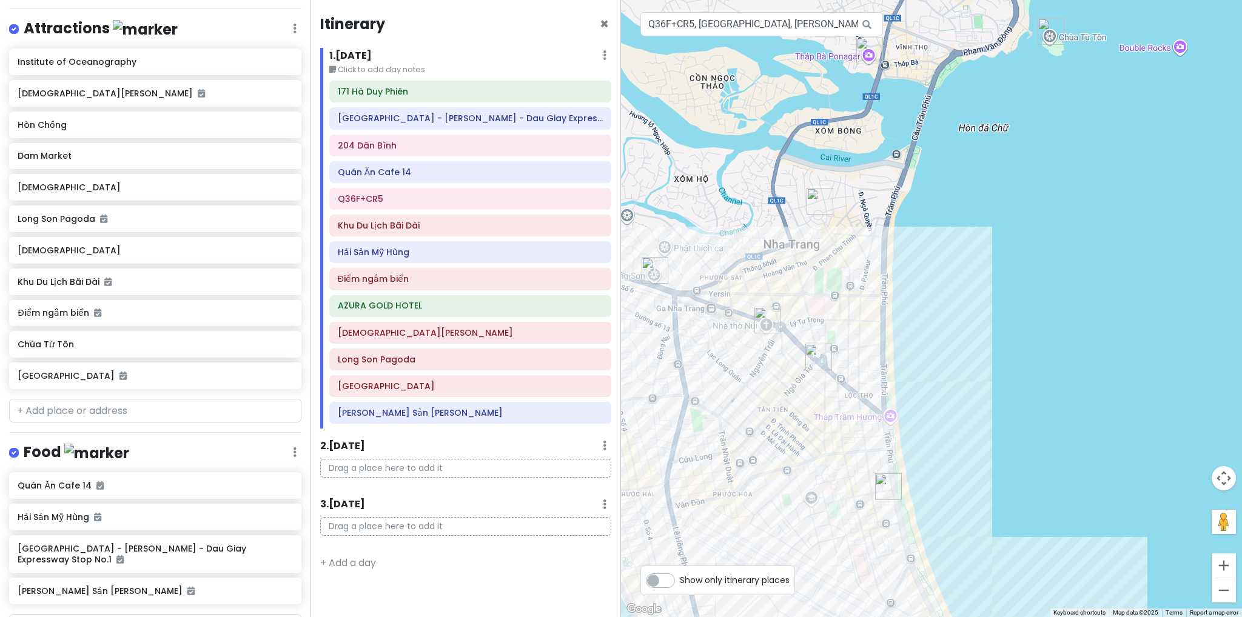
drag, startPoint x: 879, startPoint y: 383, endPoint x: 856, endPoint y: 313, distance: 73.5
click at [856, 313] on div at bounding box center [931, 308] width 621 height 617
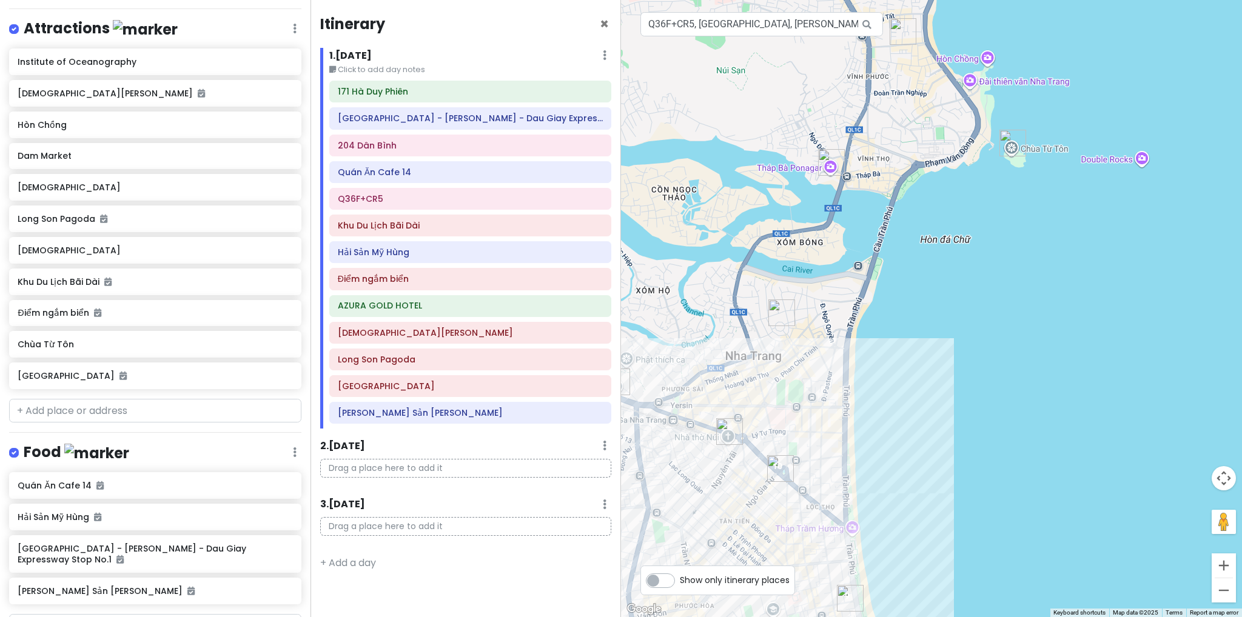
drag, startPoint x: 998, startPoint y: 275, endPoint x: 960, endPoint y: 386, distance: 117.9
click at [960, 386] on div at bounding box center [931, 308] width 621 height 617
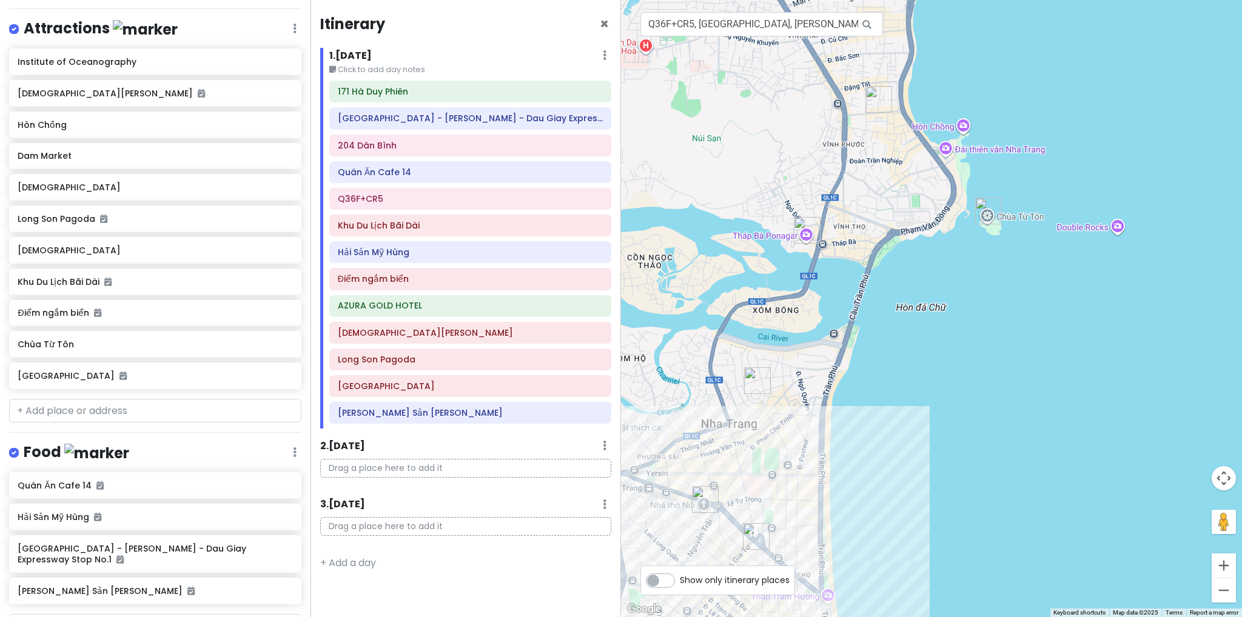
drag, startPoint x: 861, startPoint y: 288, endPoint x: 838, endPoint y: 358, distance: 73.5
click at [838, 358] on div at bounding box center [931, 308] width 621 height 617
click at [871, 99] on img "Hòn Chồng" at bounding box center [878, 99] width 27 height 27
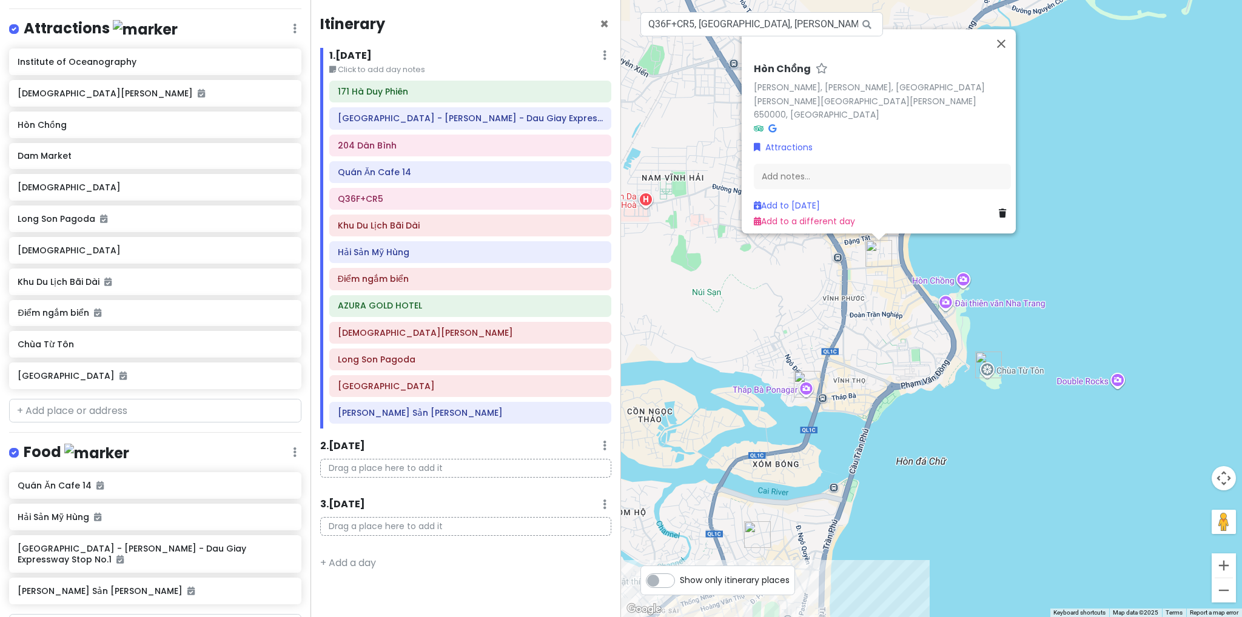
click at [864, 315] on div "[PERSON_NAME] [PERSON_NAME], [PERSON_NAME], [GEOGRAPHIC_DATA][PERSON_NAME][GEOG…" at bounding box center [931, 308] width 621 height 617
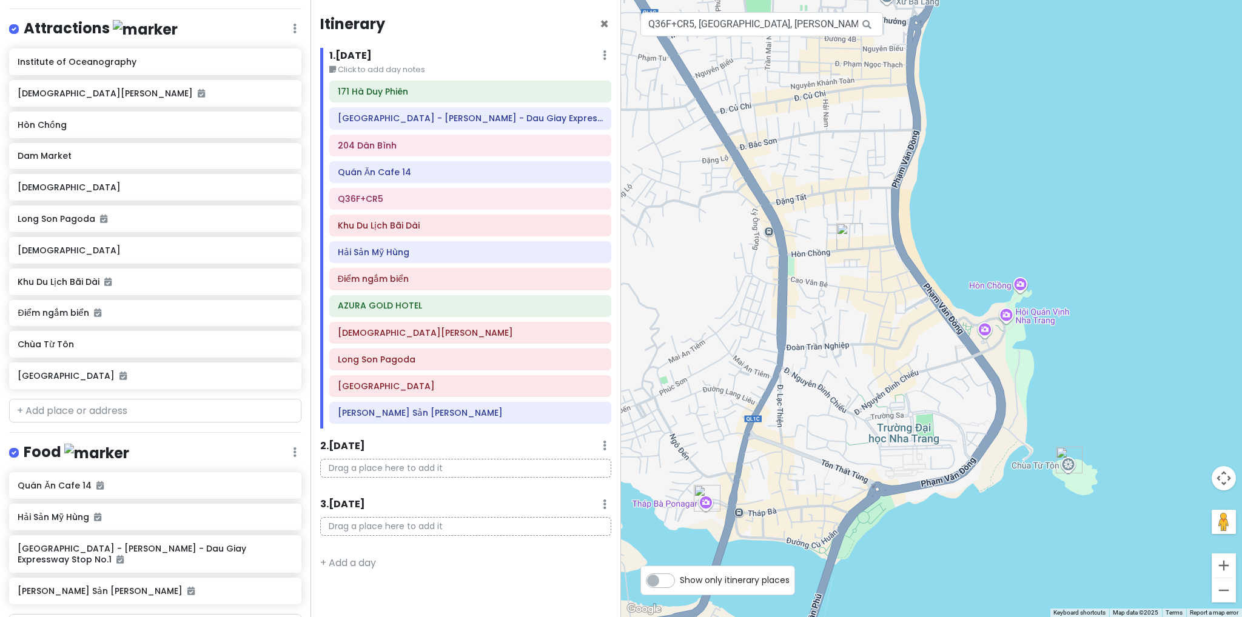
click at [853, 239] on img "Hòn Chồng" at bounding box center [849, 236] width 27 height 27
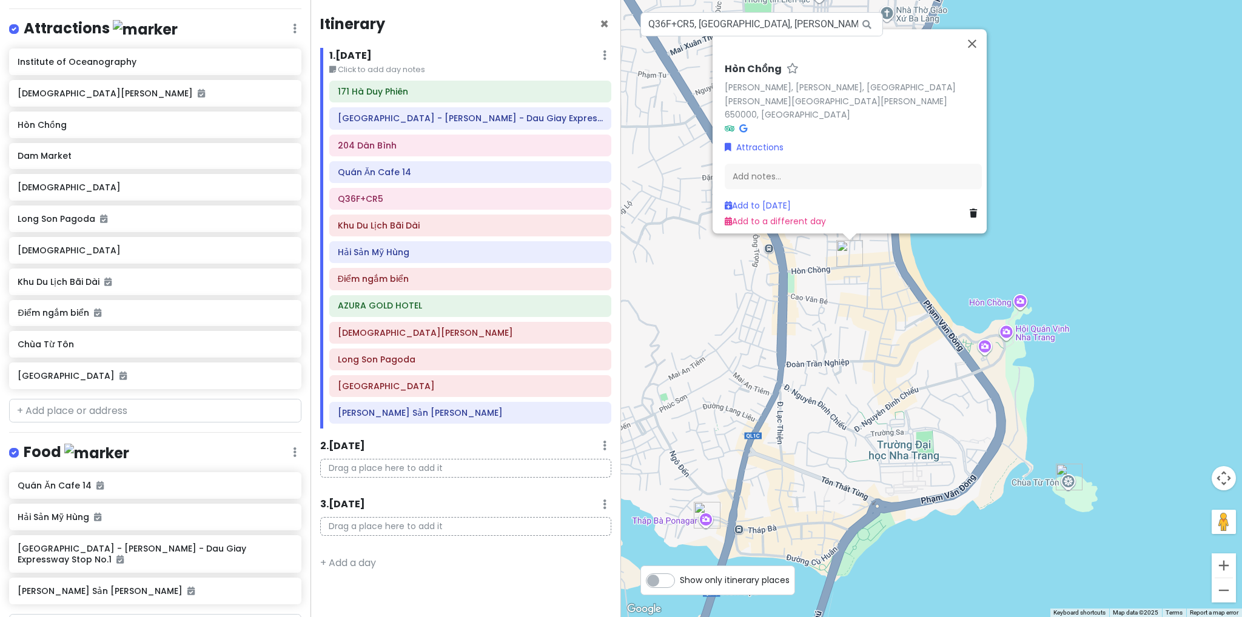
click at [971, 209] on icon at bounding box center [973, 213] width 7 height 8
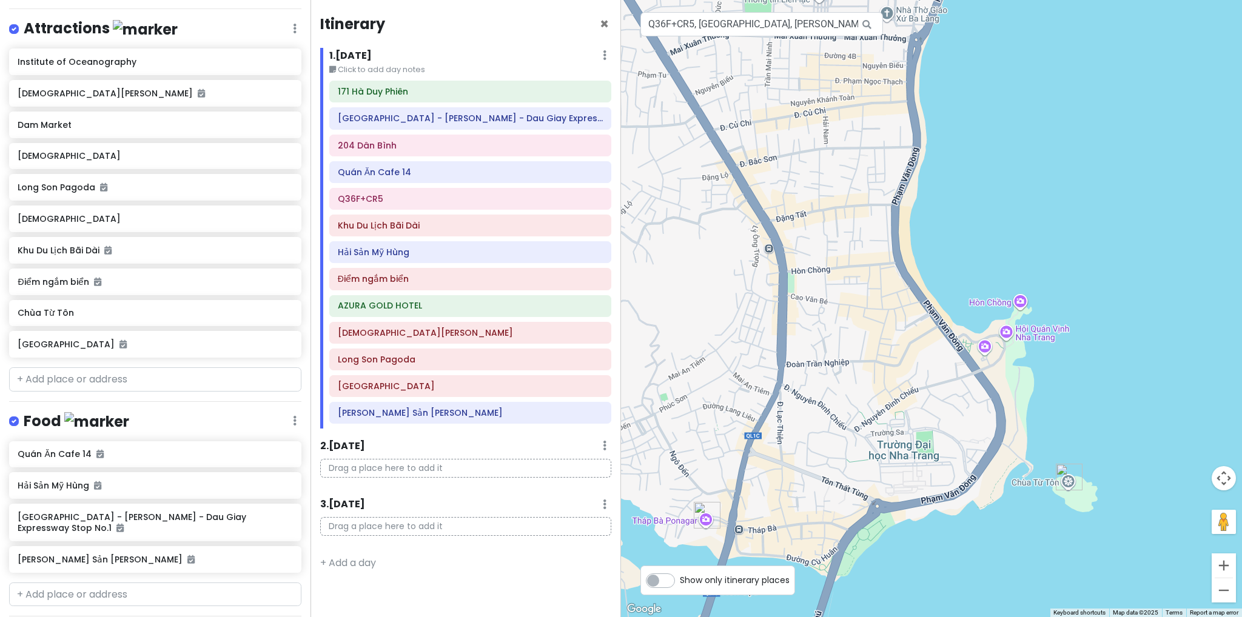
click at [1024, 302] on div "To navigate, press the arrow keys." at bounding box center [931, 308] width 621 height 617
click at [824, 354] on div at bounding box center [931, 308] width 621 height 617
click at [770, 34] on input "Q36F+CR5, [GEOGRAPHIC_DATA], [PERSON_NAME][GEOGRAPHIC_DATA], [PERSON_NAME], [GE…" at bounding box center [761, 24] width 243 height 24
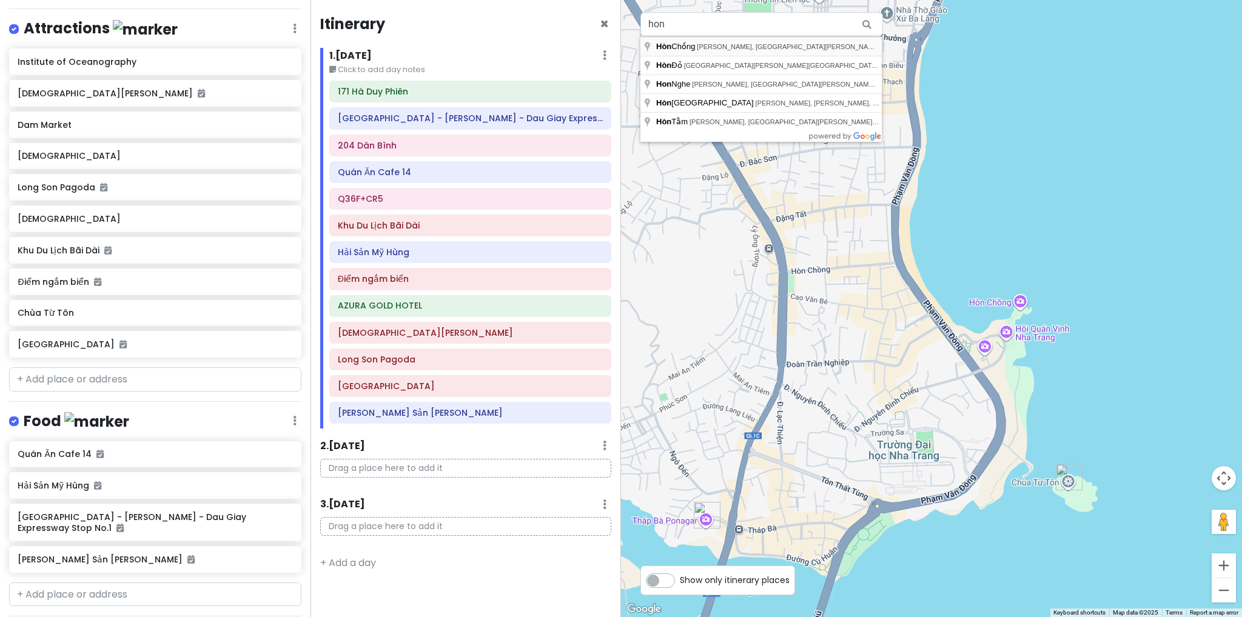
type input "[PERSON_NAME], [PERSON_NAME], [GEOGRAPHIC_DATA][PERSON_NAME][GEOGRAPHIC_DATA][P…"
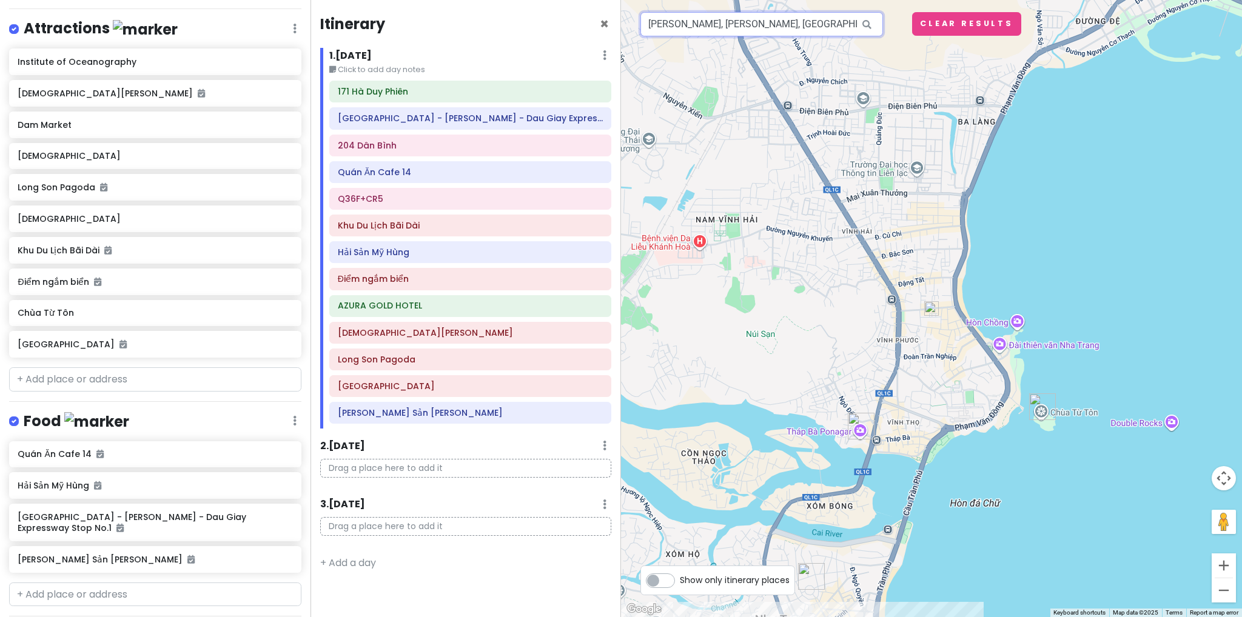
click at [842, 27] on input "[PERSON_NAME], [PERSON_NAME], [GEOGRAPHIC_DATA][PERSON_NAME][GEOGRAPHIC_DATA][P…" at bounding box center [761, 24] width 243 height 24
click at [1009, 327] on div at bounding box center [931, 308] width 621 height 617
click at [1021, 327] on div at bounding box center [931, 308] width 621 height 617
click at [756, 29] on input "text" at bounding box center [761, 24] width 243 height 24
click at [721, 27] on input "[PERSON_NAME], [PERSON_NAME], [GEOGRAPHIC_DATA][PERSON_NAME][GEOGRAPHIC_DATA][P…" at bounding box center [761, 24] width 243 height 24
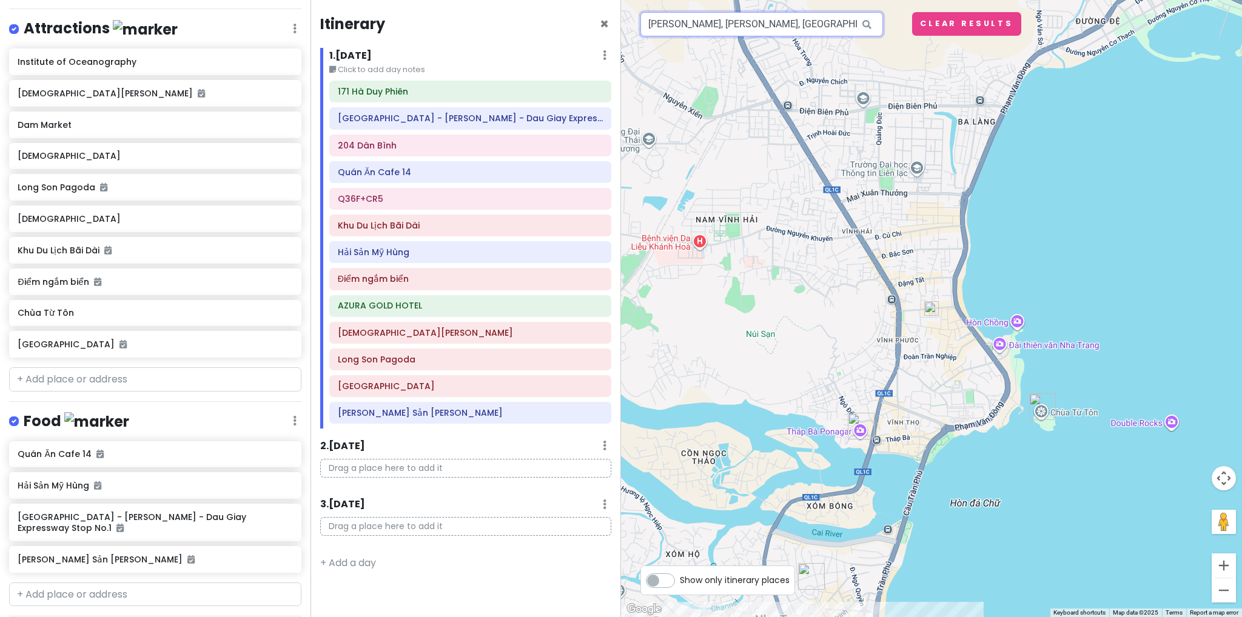
paste input "76F4+5H [GEOGRAPHIC_DATA][PERSON_NAME][GEOGRAPHIC_DATA][PERSON_NAME], [GEOGRAPH…"
type input "76F4+5H [GEOGRAPHIC_DATA][PERSON_NAME][GEOGRAPHIC_DATA][PERSON_NAME], [GEOGRAPH…"
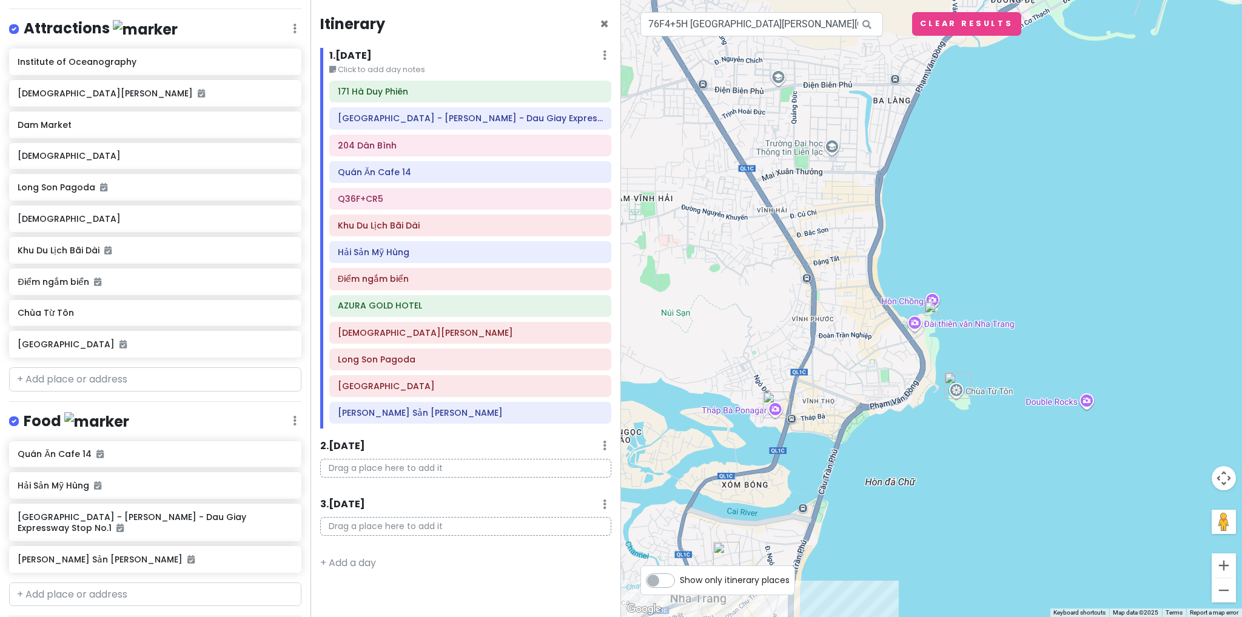
click at [935, 309] on img at bounding box center [931, 308] width 15 height 15
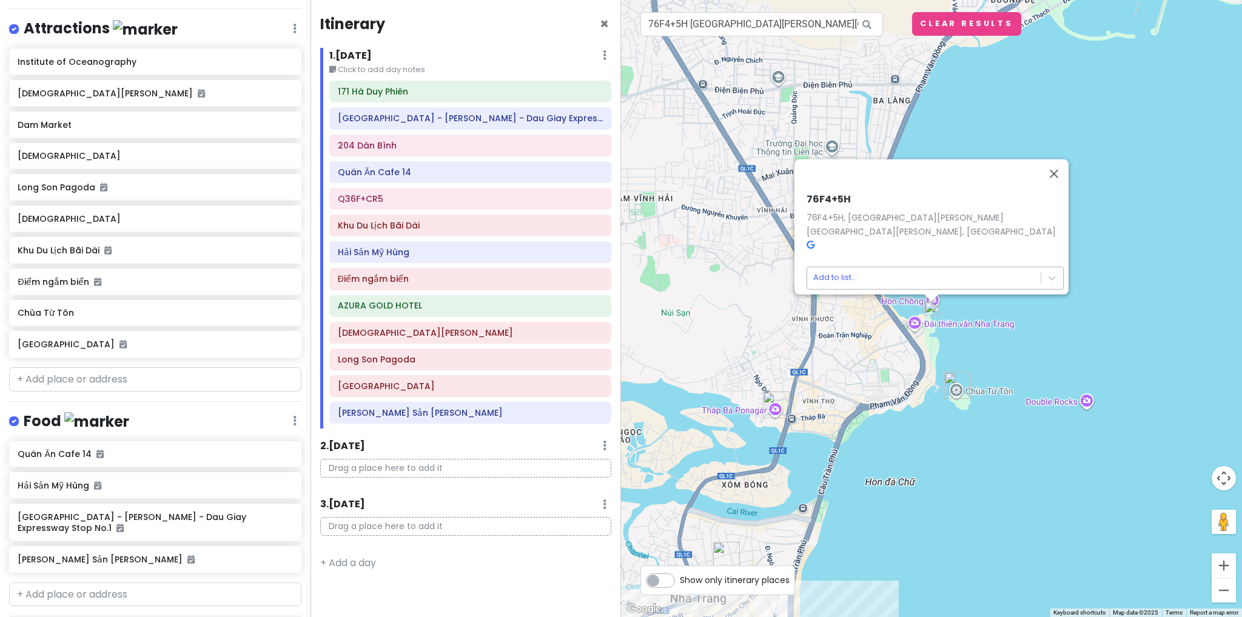
click at [903, 270] on body "[GEOGRAPHIC_DATA] Trip 02 Private Change Dates Make a Copy Delete Trip Go Pro ⚡…" at bounding box center [621, 308] width 1242 height 617
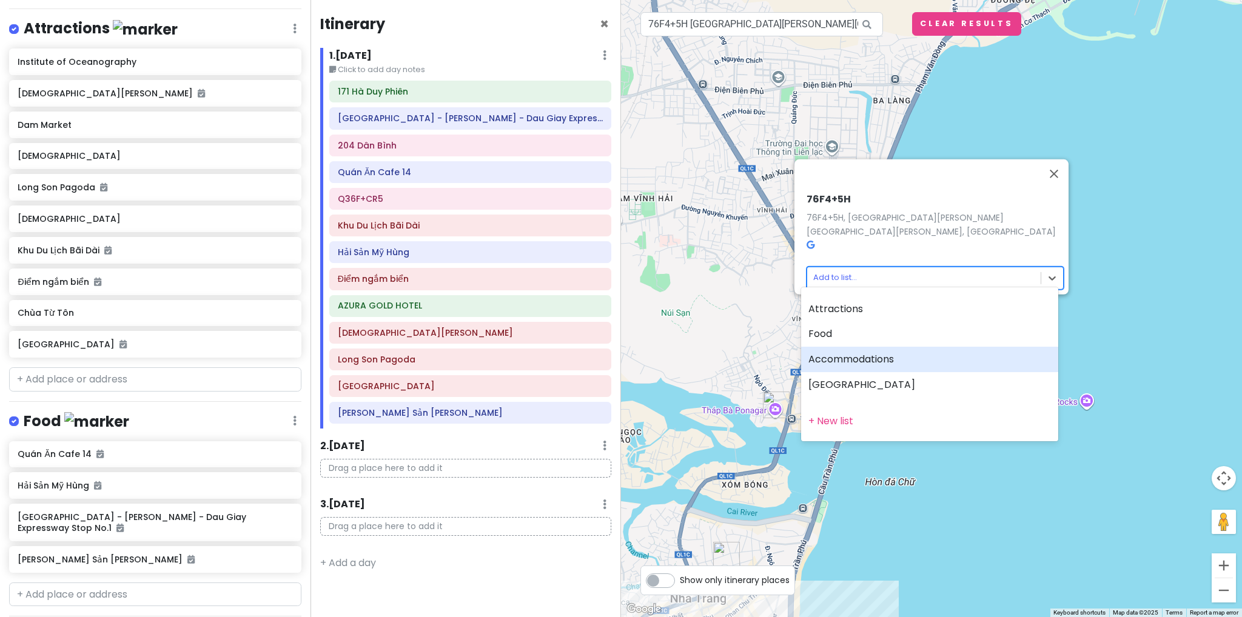
click at [878, 361] on div "Accommodations" at bounding box center [929, 359] width 257 height 25
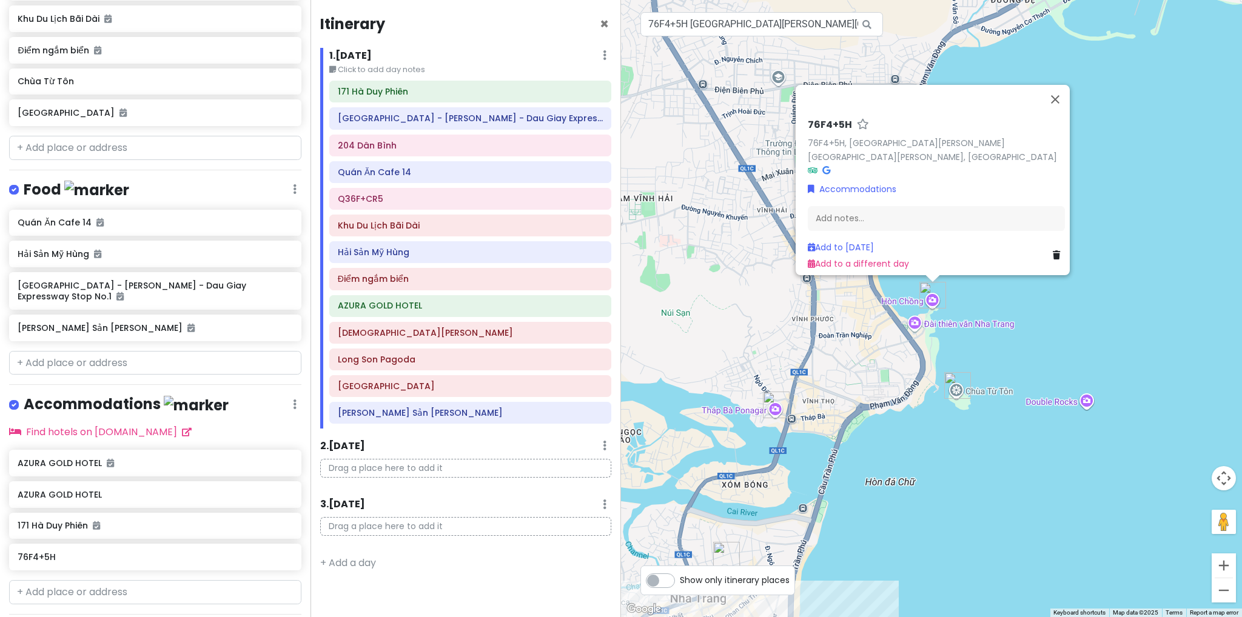
scroll to position [466, 0]
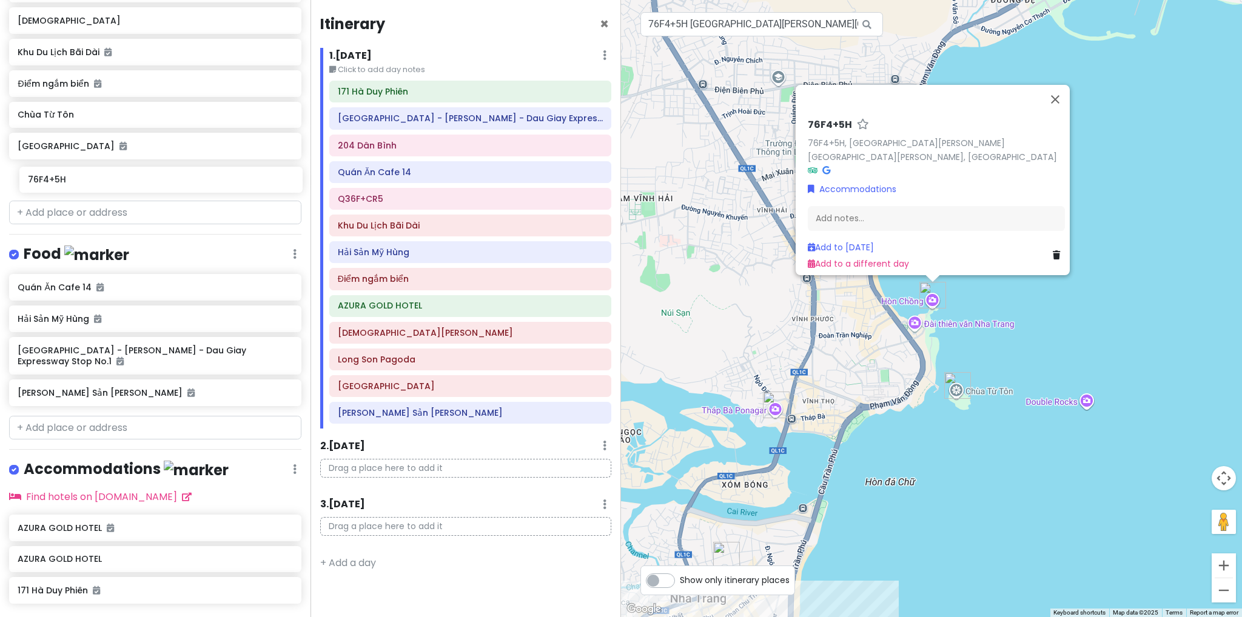
drag, startPoint x: 96, startPoint y: 489, endPoint x: 107, endPoint y: 187, distance: 301.6
click at [107, 187] on div "[GEOGRAPHIC_DATA] Trip 02 Private Change Dates Make a Copy Delete Trip Go Pro ⚡…" at bounding box center [155, 308] width 311 height 617
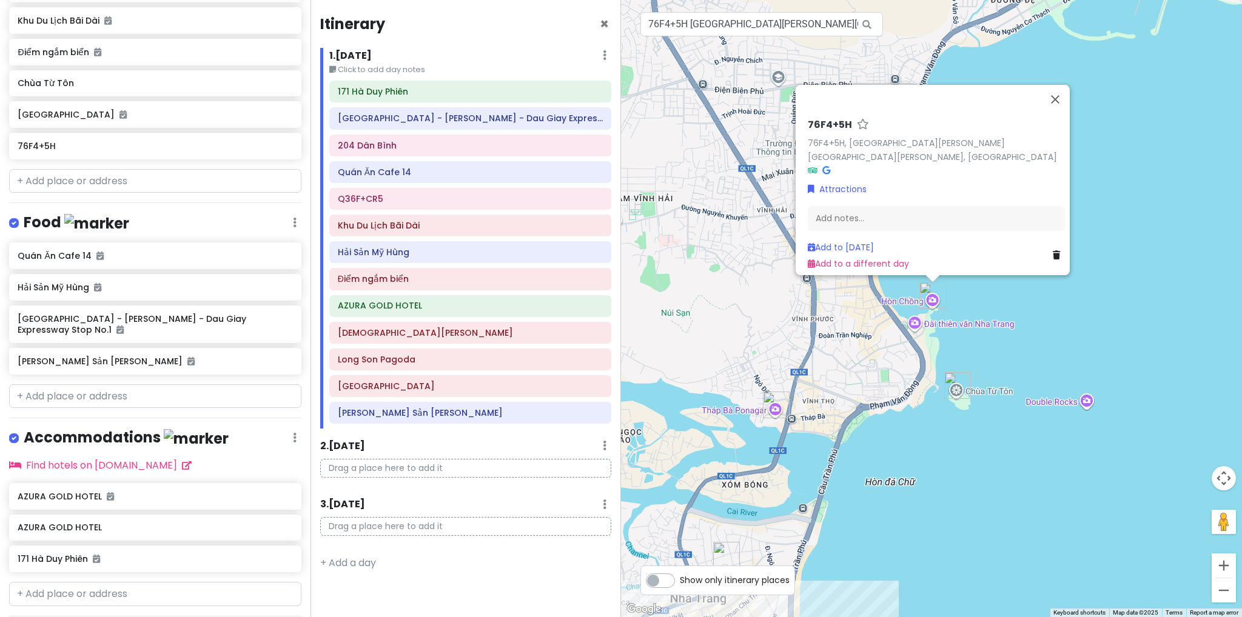
click at [842, 130] on h6 "76F4+5H" at bounding box center [830, 125] width 44 height 13
type input "h"
type input "Hòn Chồng"
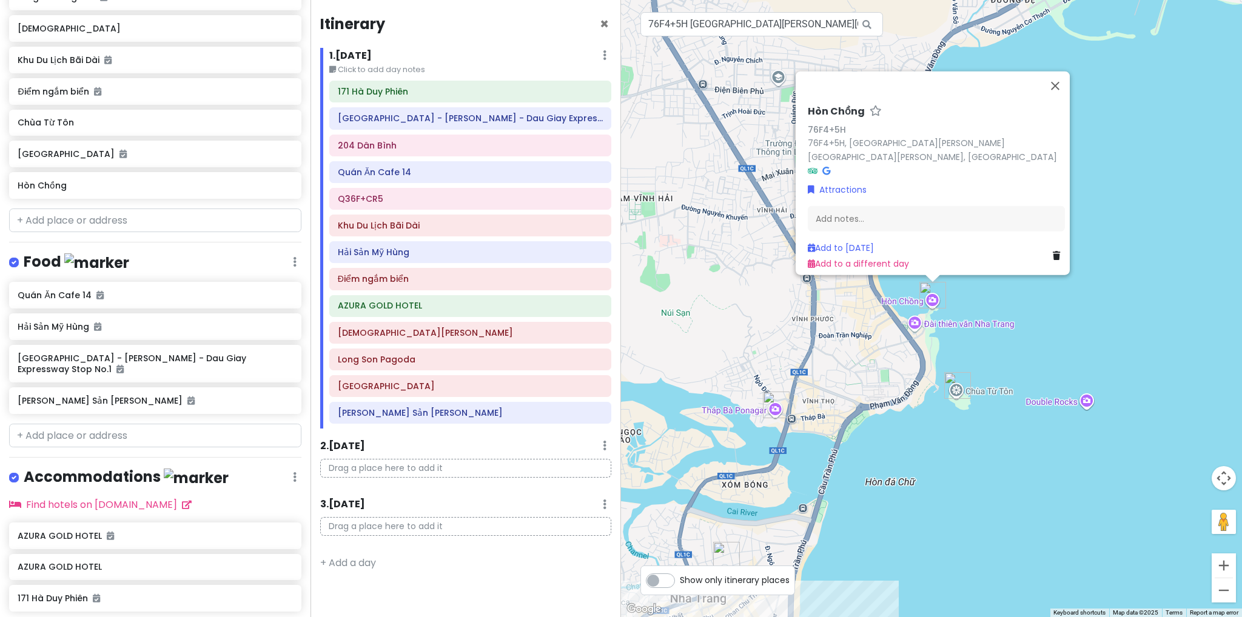
scroll to position [332, 0]
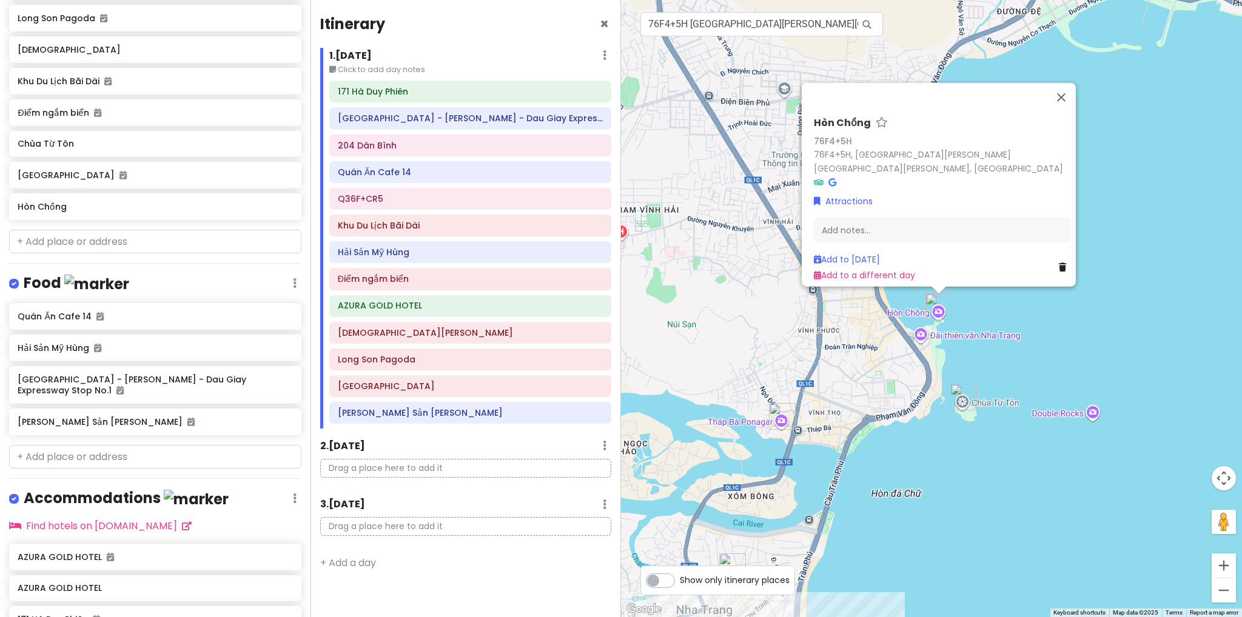
drag, startPoint x: 874, startPoint y: 370, endPoint x: 888, endPoint y: 394, distance: 27.5
click at [888, 394] on div "[PERSON_NAME] 76F4+5H 76F4+5H, [GEOGRAPHIC_DATA][PERSON_NAME][GEOGRAPHIC_DATA][…" at bounding box center [931, 308] width 621 height 617
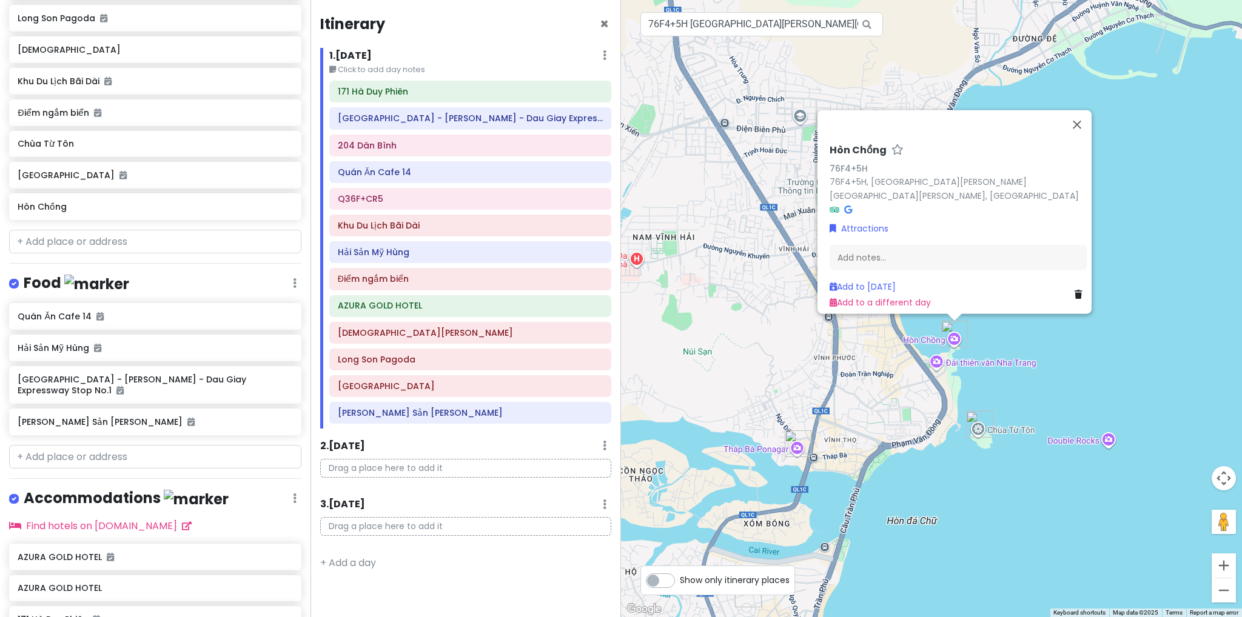
click at [847, 440] on div "[PERSON_NAME] 76F4+5H 76F4+5H, [GEOGRAPHIC_DATA][PERSON_NAME][GEOGRAPHIC_DATA][…" at bounding box center [931, 308] width 621 height 617
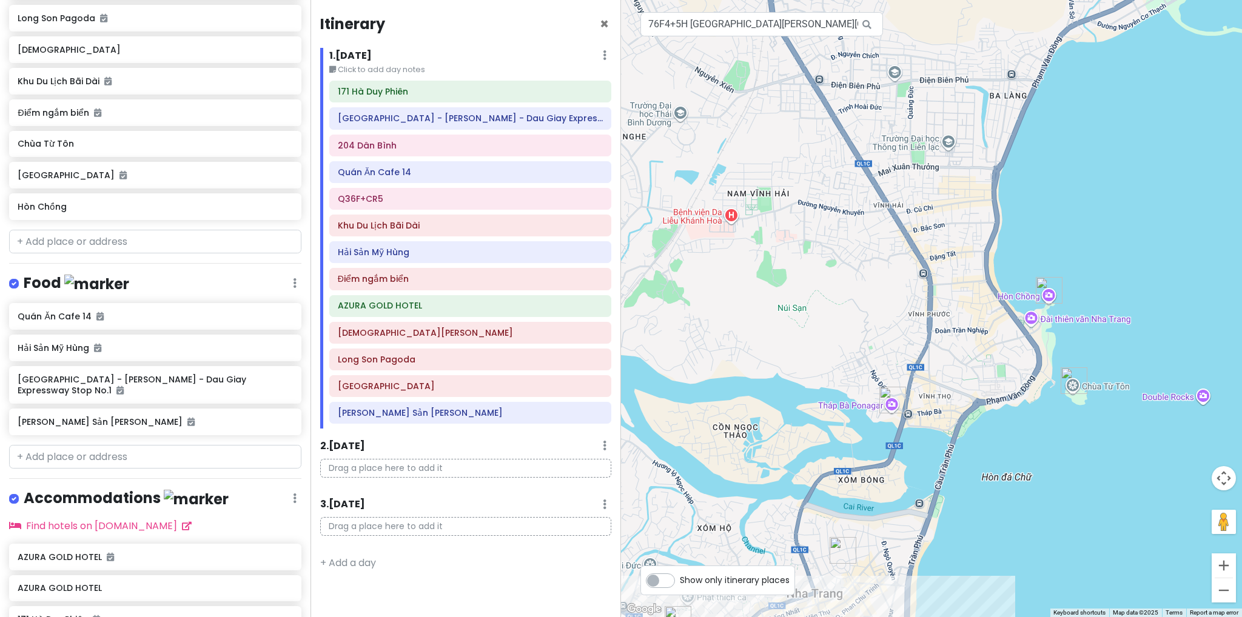
drag, startPoint x: 805, startPoint y: 340, endPoint x: 820, endPoint y: 331, distance: 18.0
click at [820, 331] on div at bounding box center [931, 308] width 621 height 617
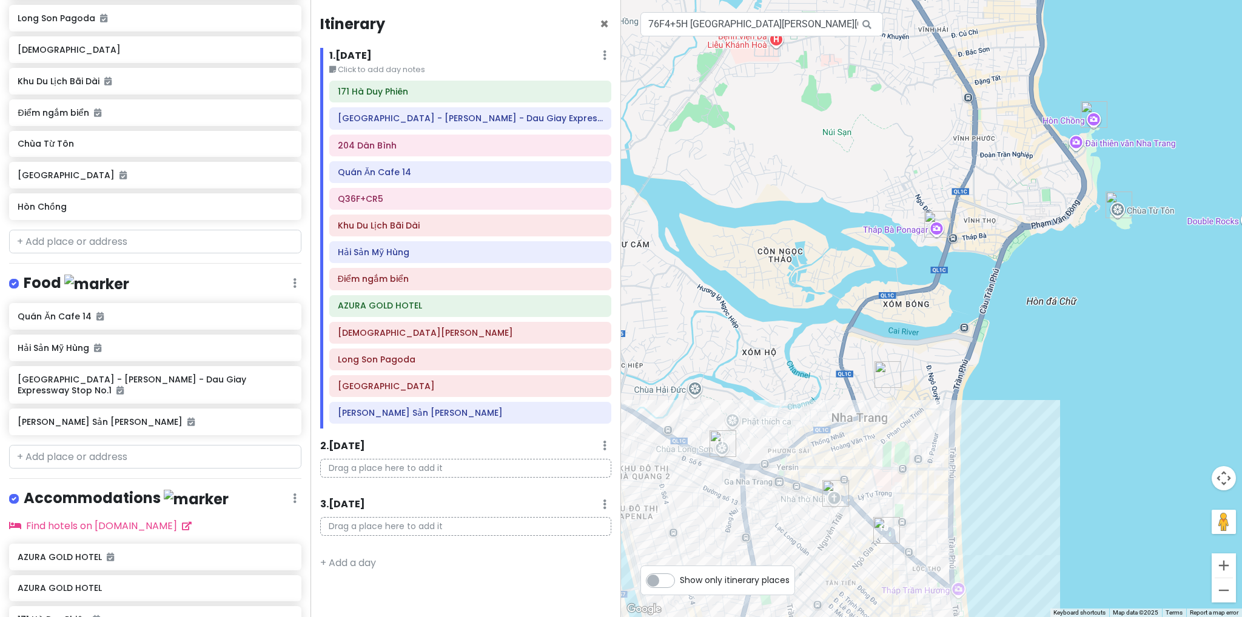
drag, startPoint x: 1007, startPoint y: 415, endPoint x: 1039, endPoint y: 287, distance: 132.1
click at [1039, 293] on div at bounding box center [931, 308] width 621 height 617
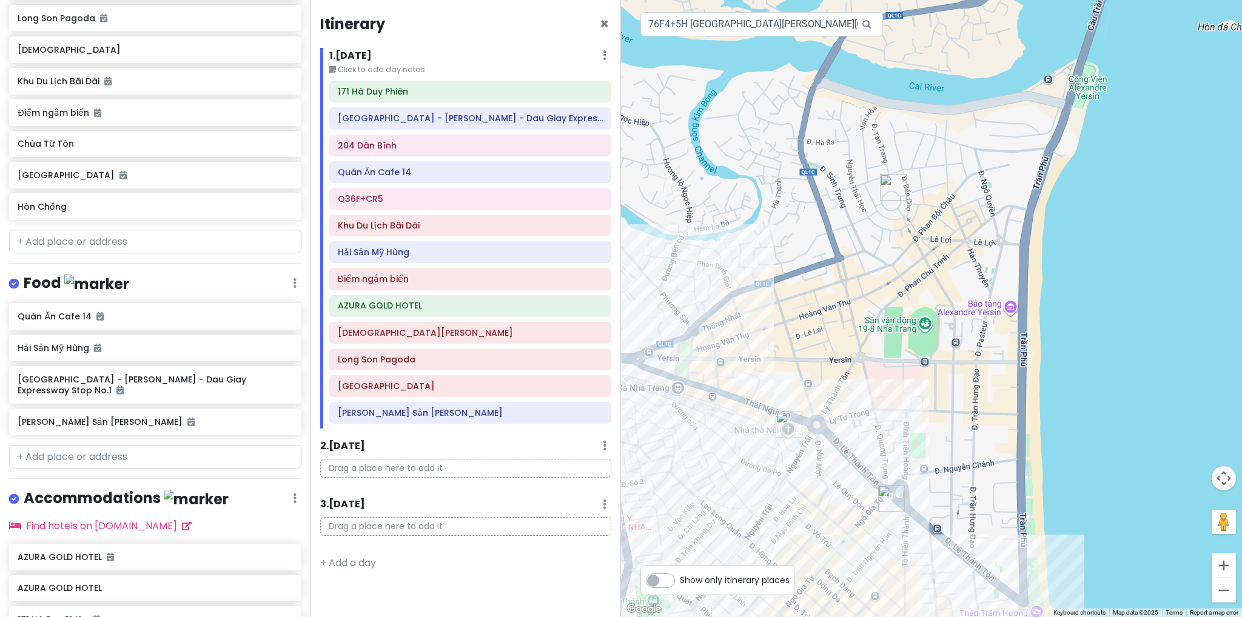
drag, startPoint x: 925, startPoint y: 512, endPoint x: 936, endPoint y: 347, distance: 165.3
click at [936, 346] on div at bounding box center [931, 308] width 621 height 617
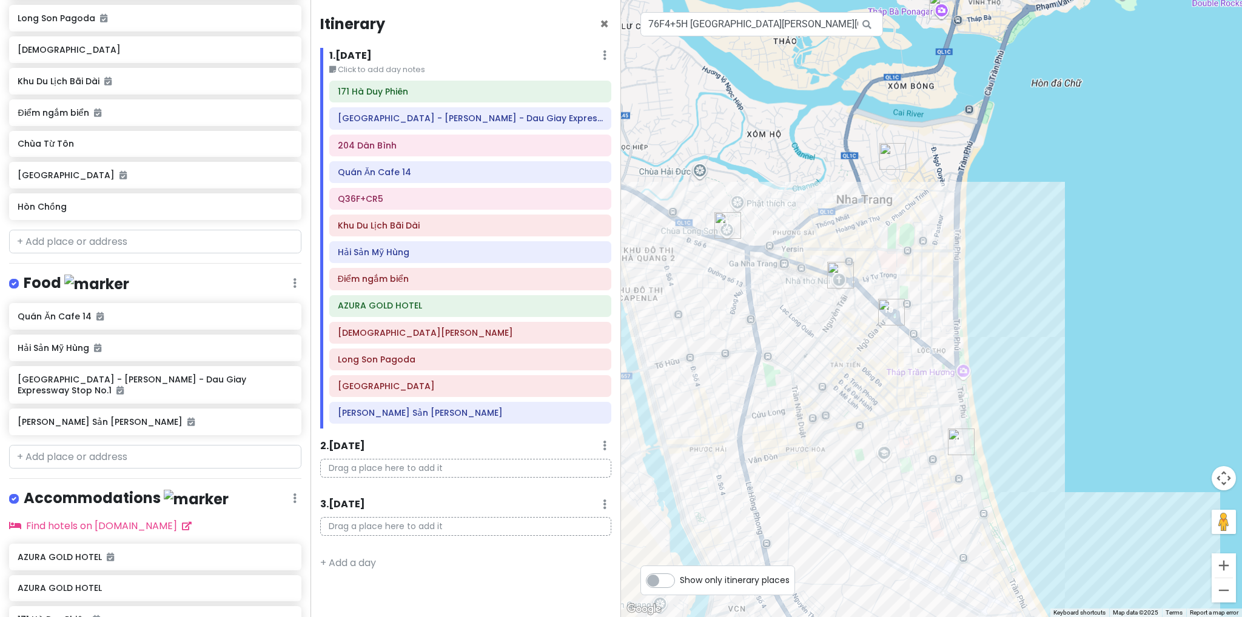
drag, startPoint x: 874, startPoint y: 425, endPoint x: 874, endPoint y: 289, distance: 135.8
click at [874, 289] on div at bounding box center [931, 308] width 621 height 617
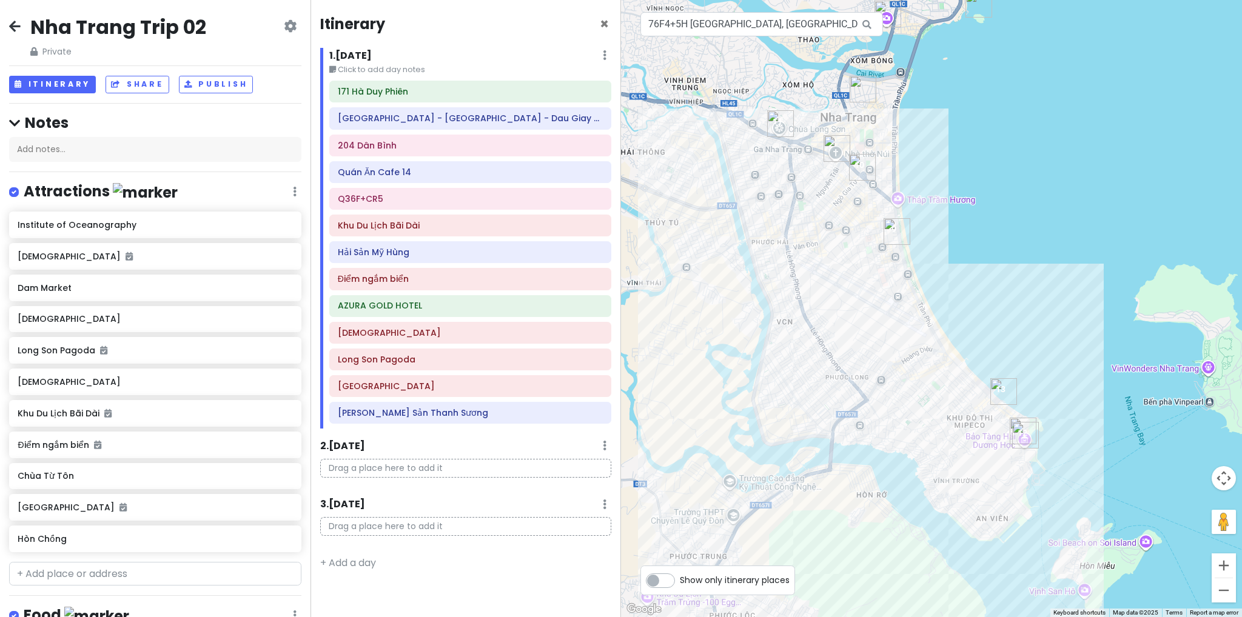
scroll to position [332, 0]
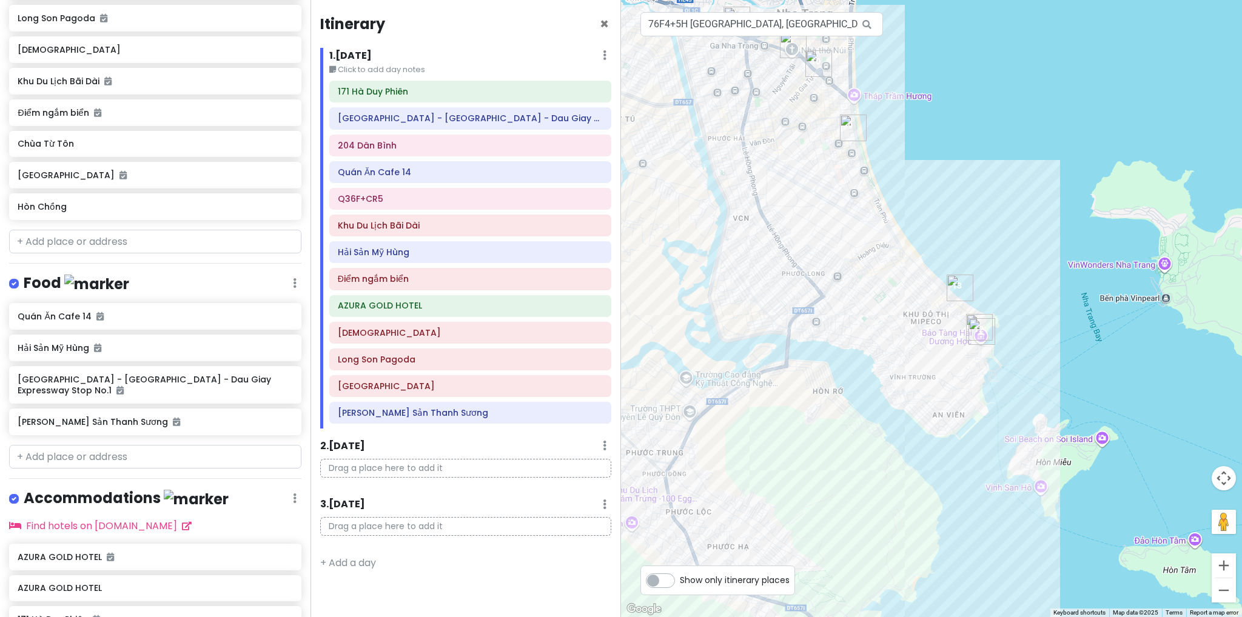
drag, startPoint x: 944, startPoint y: 396, endPoint x: 898, endPoint y: 283, distance: 121.9
click at [898, 283] on div at bounding box center [931, 308] width 621 height 617
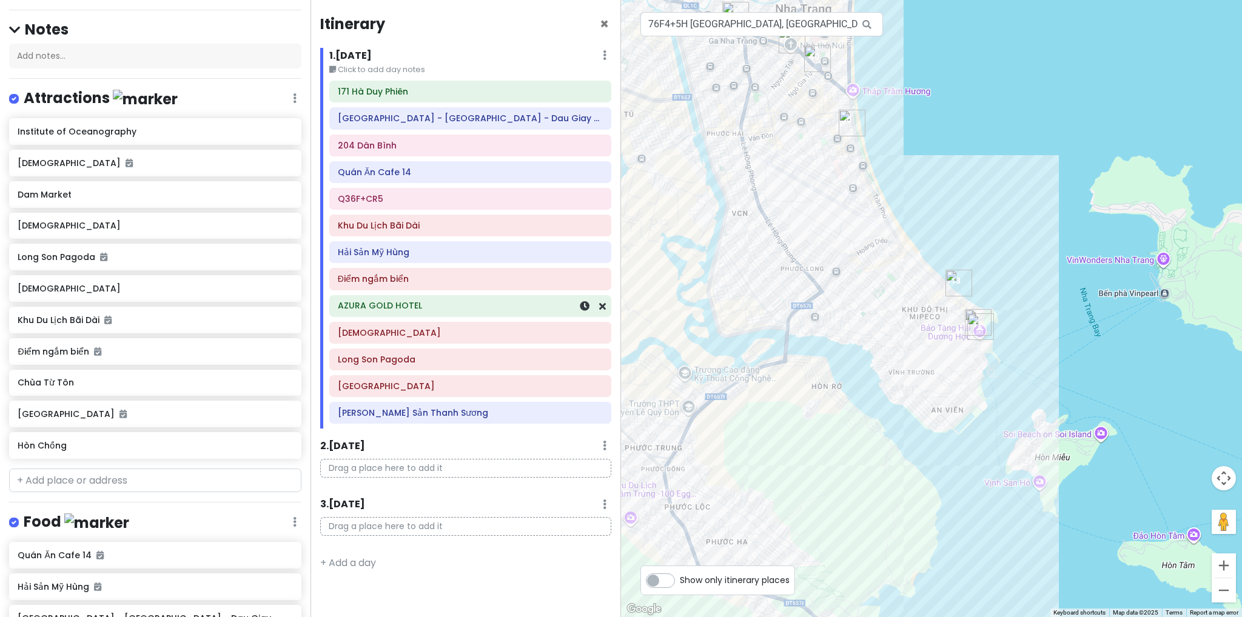
scroll to position [29, 0]
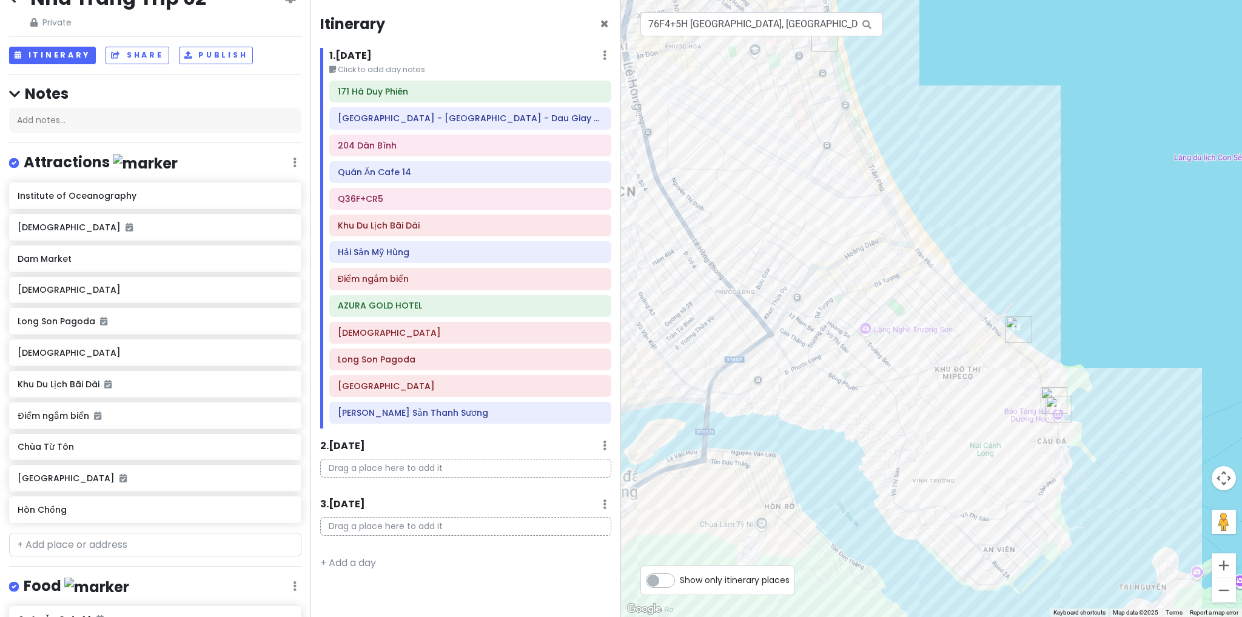
drag, startPoint x: 878, startPoint y: 292, endPoint x: 859, endPoint y: 409, distance: 118.6
click at [836, 486] on div at bounding box center [931, 308] width 621 height 617
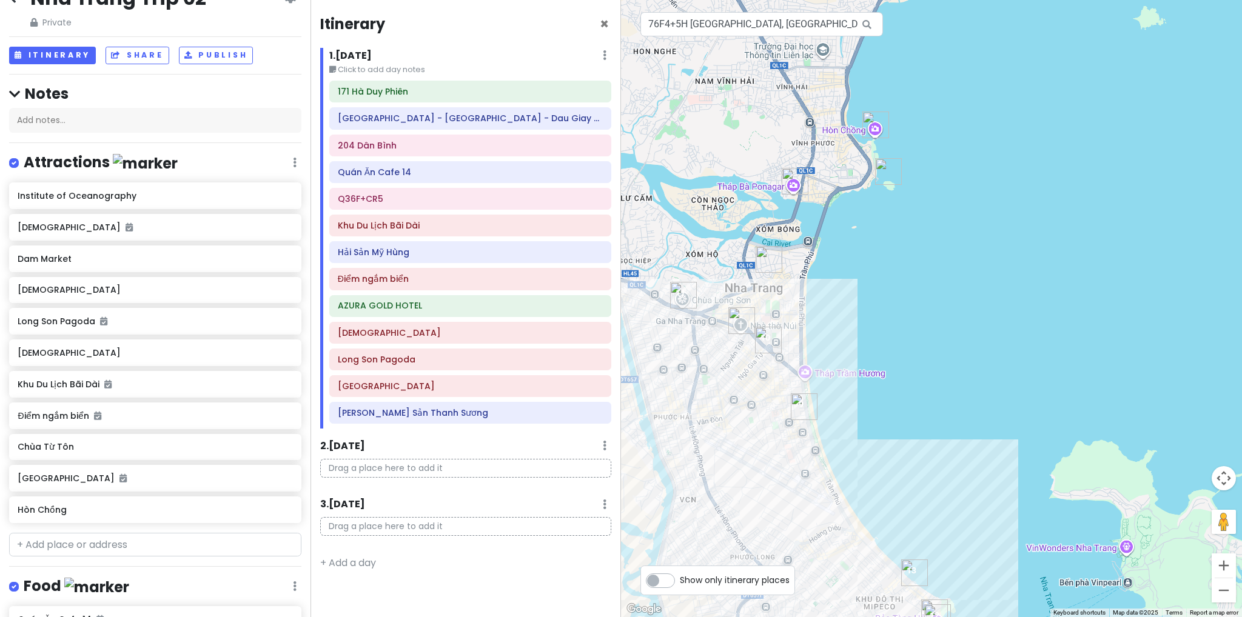
drag, startPoint x: 865, startPoint y: 331, endPoint x: 879, endPoint y: 396, distance: 66.8
click at [879, 395] on div at bounding box center [931, 308] width 621 height 617
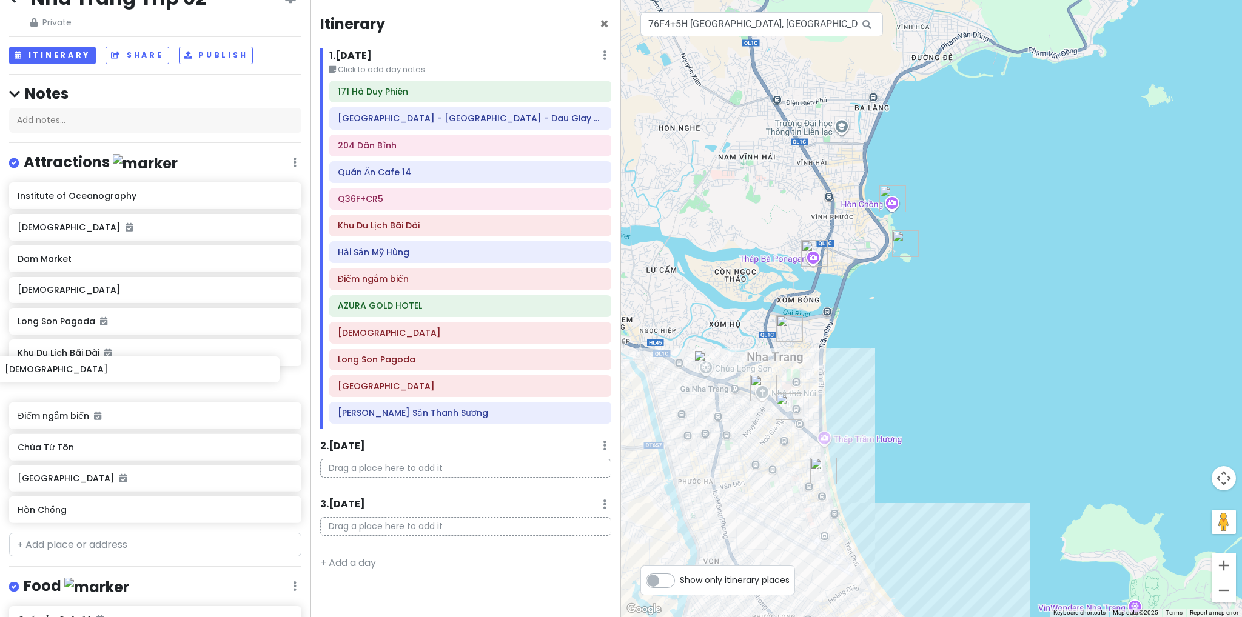
drag, startPoint x: 103, startPoint y: 354, endPoint x: 90, endPoint y: 372, distance: 22.2
click at [90, 372] on div "Institute of Oceanography Bac Thanh Church Dam Market Mountain Church Long Son …" at bounding box center [155, 356] width 311 height 346
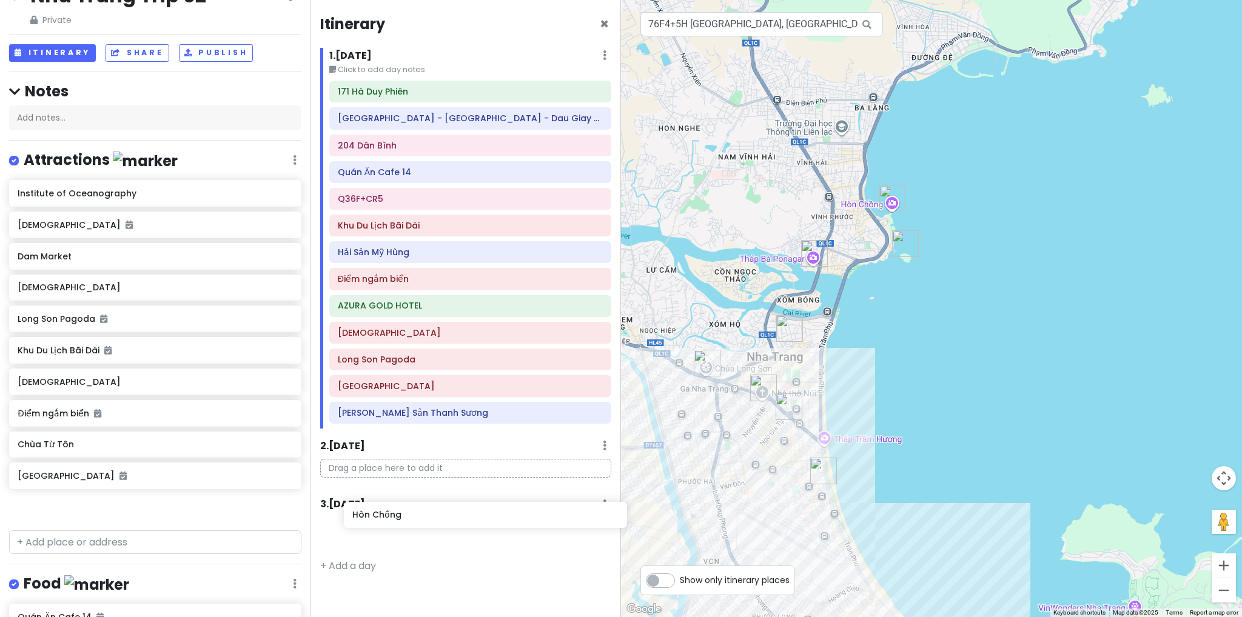
drag, startPoint x: 62, startPoint y: 512, endPoint x: 397, endPoint y: 519, distance: 334.8
click at [397, 519] on div "Nha Trang Trip 02 Private Change Dates Make a Copy Delete Trip Go Pro ⚡️ Give F…" at bounding box center [621, 308] width 1242 height 617
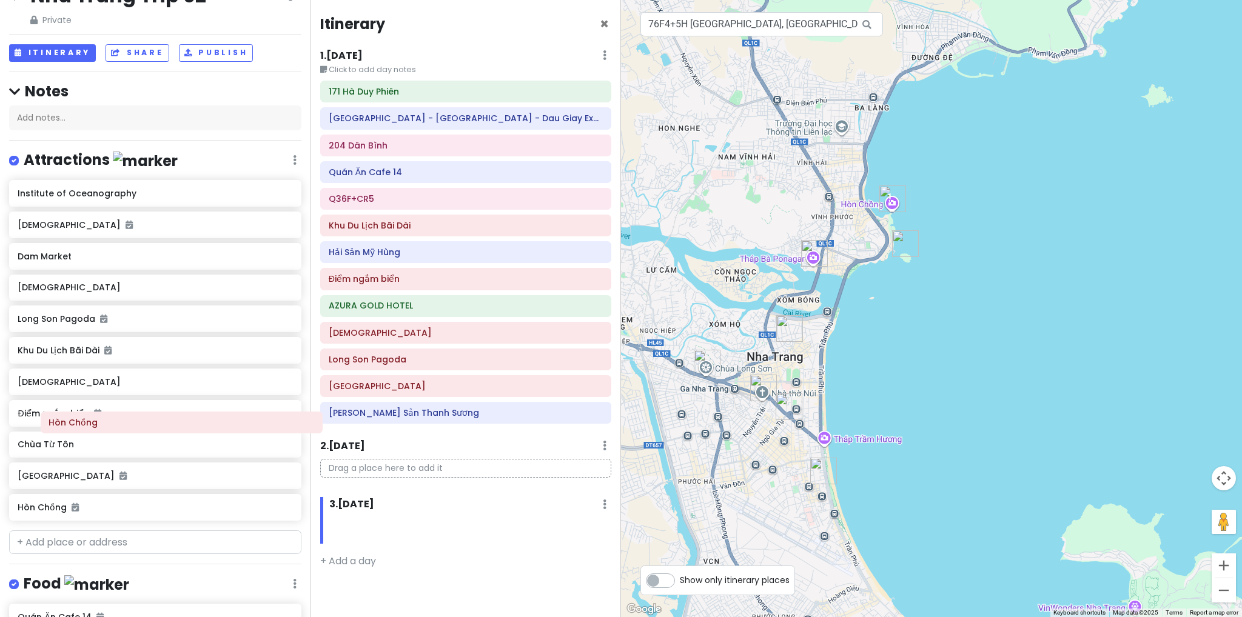
drag, startPoint x: 380, startPoint y: 532, endPoint x: 91, endPoint y: 429, distance: 306.3
click at [91, 429] on div "Nha Trang Trip 02 Private Change Dates Make a Copy Delete Trip Go Pro ⚡️ Give F…" at bounding box center [621, 308] width 1242 height 617
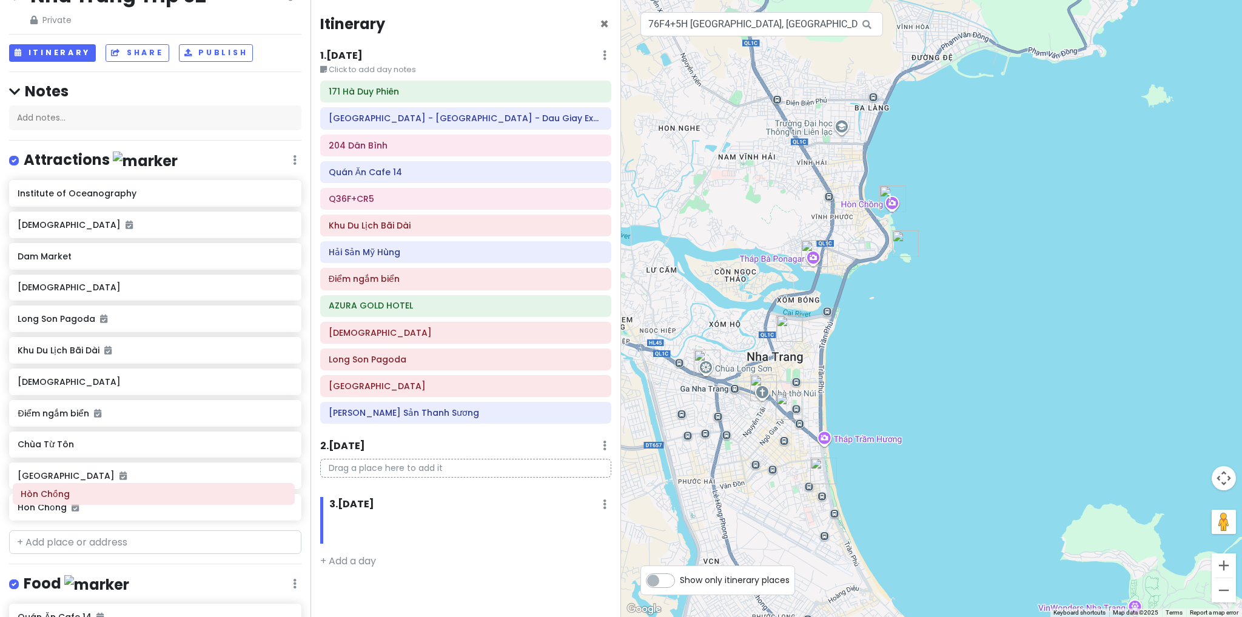
drag, startPoint x: 375, startPoint y: 519, endPoint x: 65, endPoint y: 486, distance: 311.6
click at [65, 486] on div "Nha Trang Trip 02 Private Change Dates Make a Copy Delete Trip Go Pro ⚡️ Give F…" at bounding box center [621, 308] width 1242 height 617
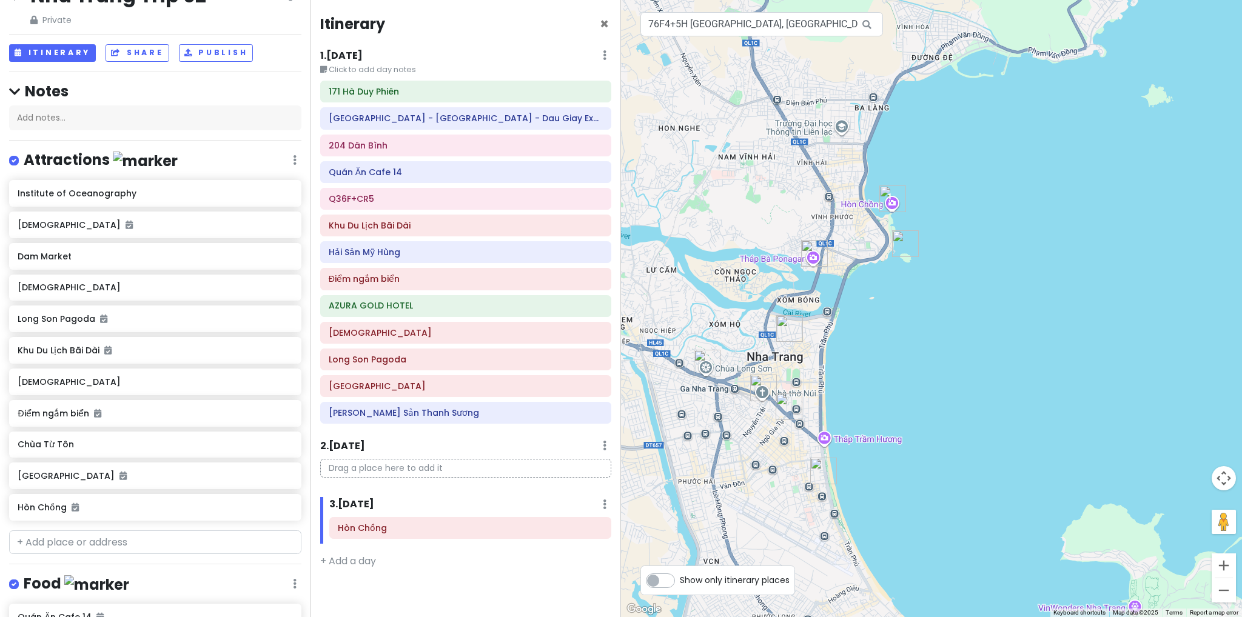
click at [905, 246] on img "Chùa Từ Tôn" at bounding box center [905, 243] width 27 height 27
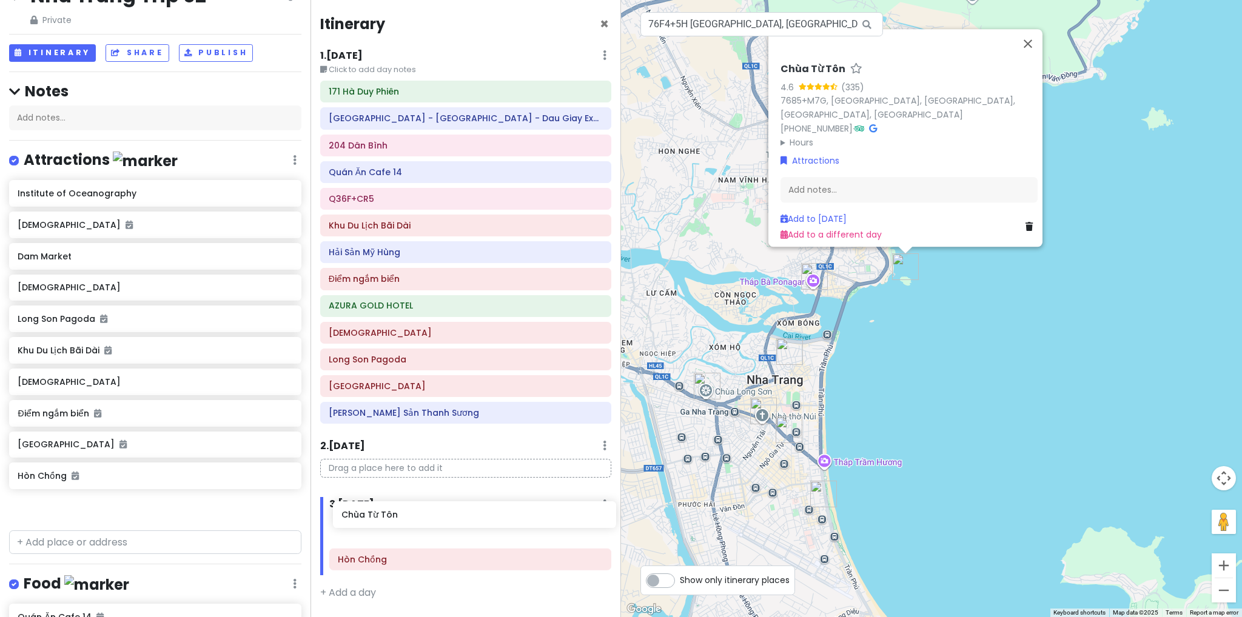
scroll to position [4, 0]
drag, startPoint x: 121, startPoint y: 452, endPoint x: 445, endPoint y: 524, distance: 331.8
click at [445, 524] on div "Nha Trang Trip 02 Private Change Dates Make a Copy Delete Trip Go Pro ⚡️ Give F…" at bounding box center [621, 308] width 1242 height 617
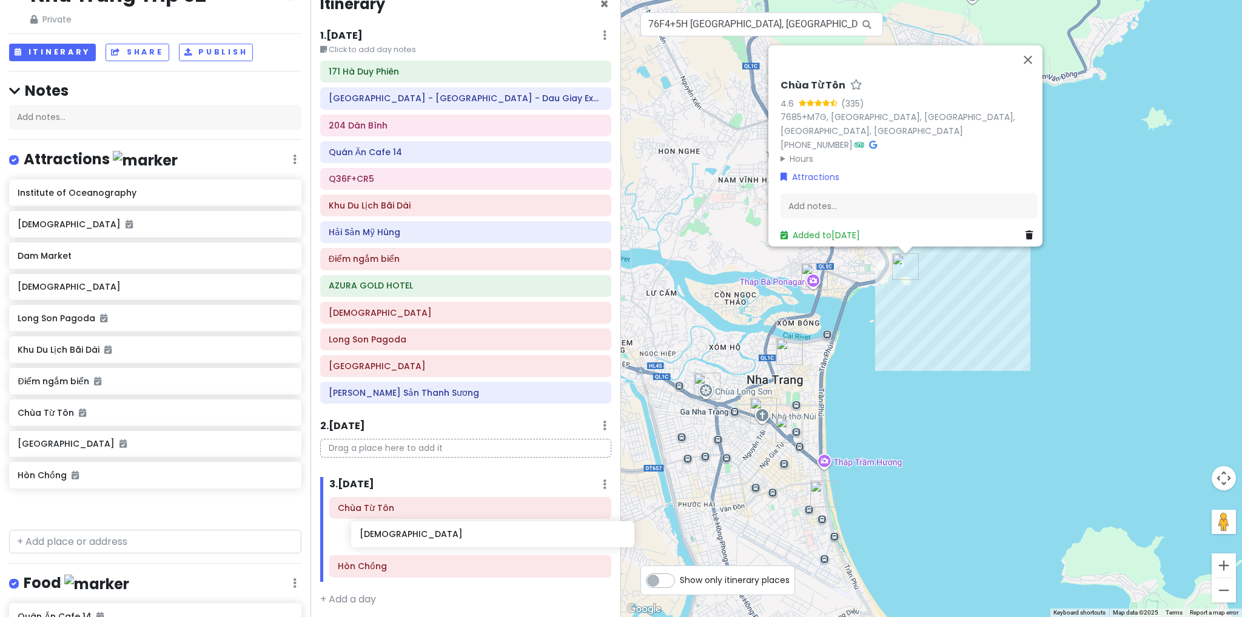
scroll to position [31, 0]
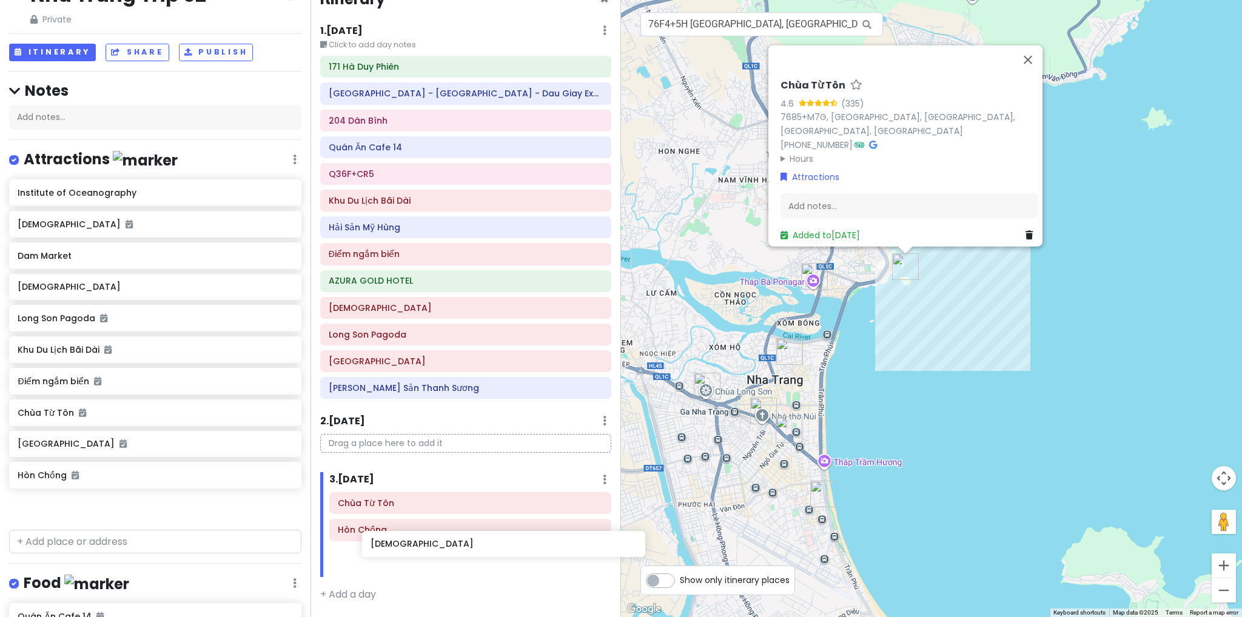
drag, startPoint x: 129, startPoint y: 395, endPoint x: 463, endPoint y: 554, distance: 370.0
click at [463, 554] on div "Nha Trang Trip 02 Private Change Dates Make a Copy Delete Trip Go Pro ⚡️ Give F…" at bounding box center [621, 308] width 1242 height 617
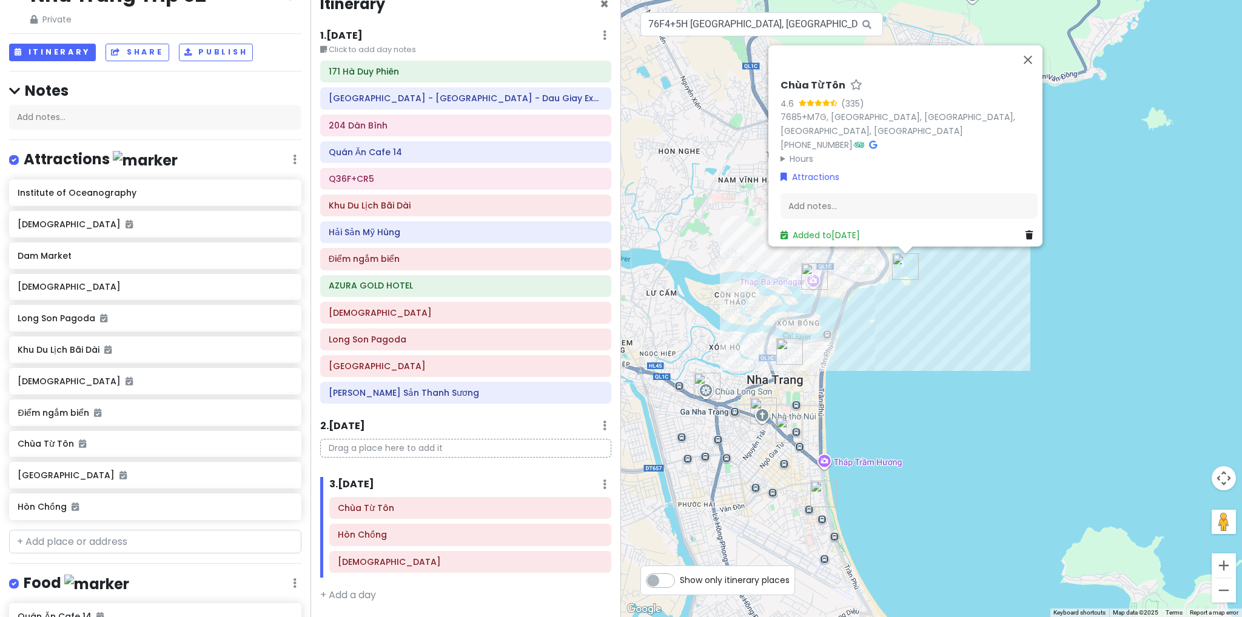
scroll to position [0, 0]
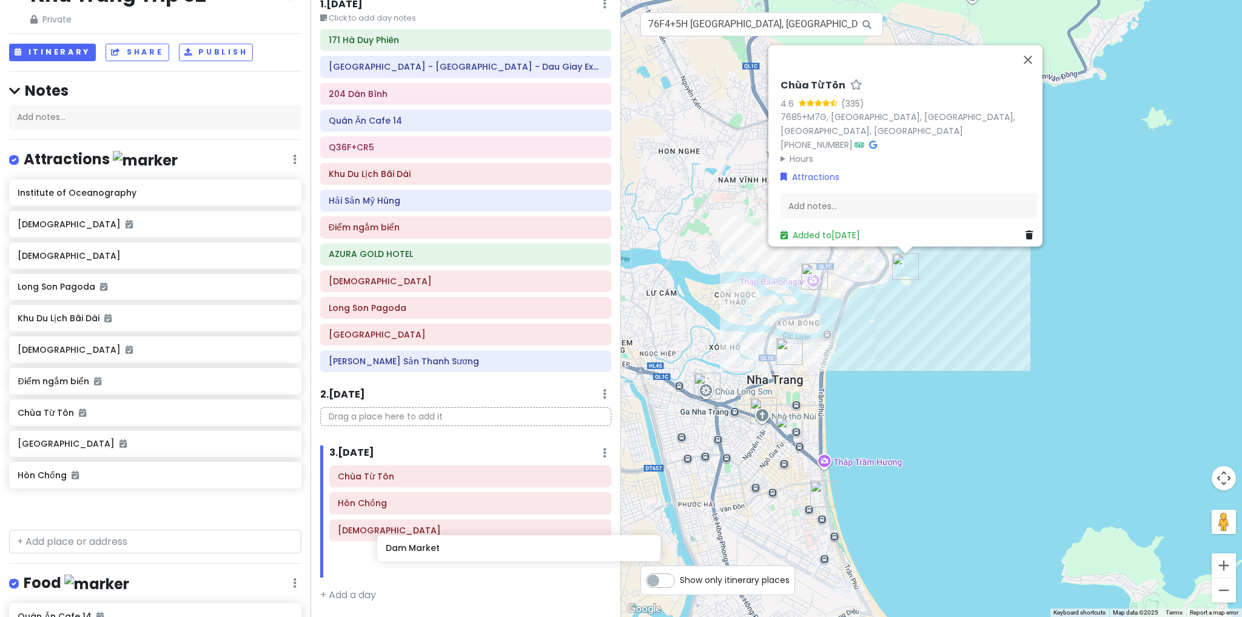
drag, startPoint x: 73, startPoint y: 262, endPoint x: 440, endPoint y: 557, distance: 471.1
click at [440, 557] on div "Nha Trang Trip 02 Private Change Dates Make a Copy Delete Trip Go Pro ⚡️ Give F…" at bounding box center [621, 308] width 1242 height 617
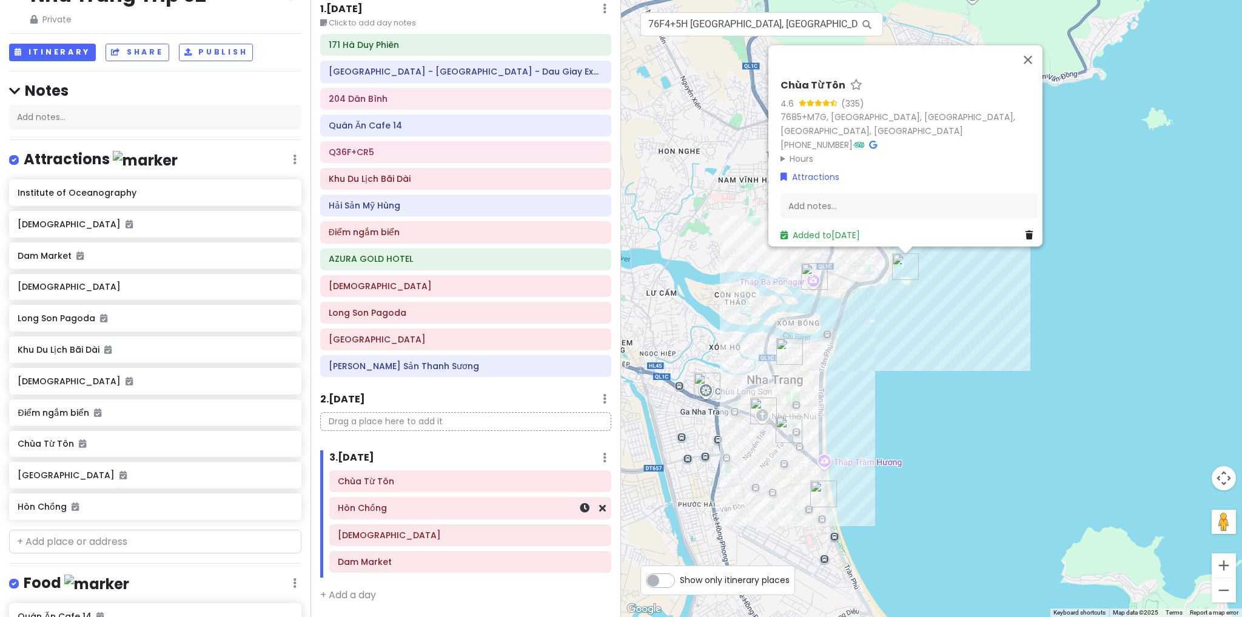
scroll to position [43, 0]
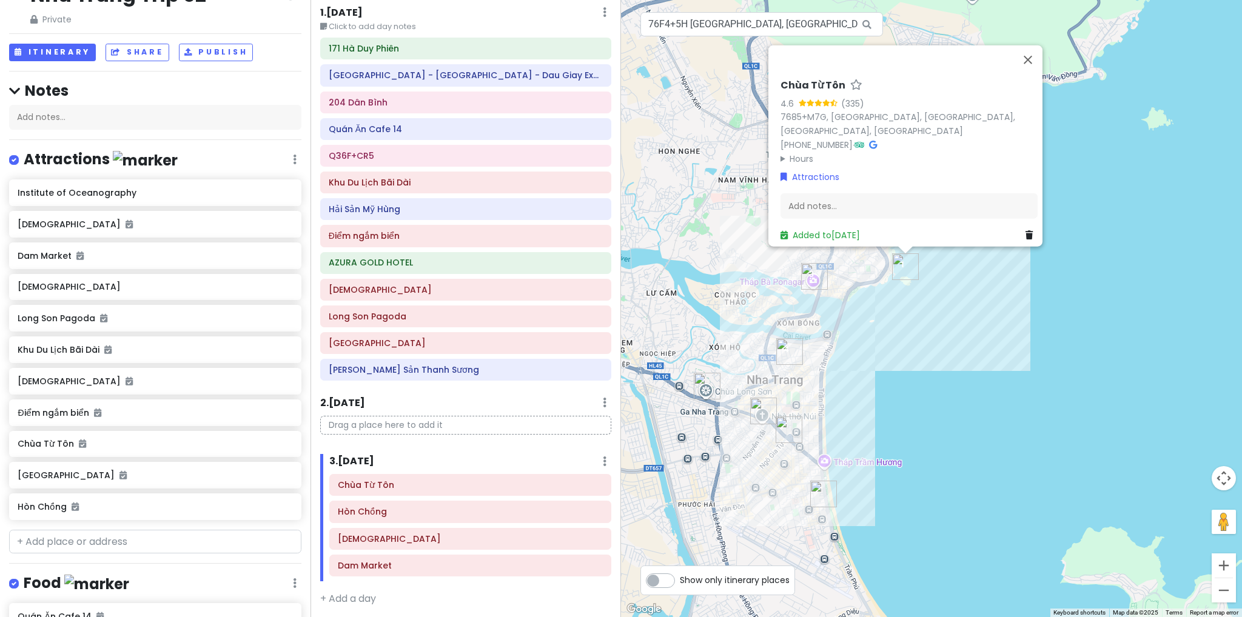
click at [853, 384] on div "Chùa Từ Tôn 4.6 (335) 7685+M7G, Vĩnh Thọ, Nha Trang, Khánh Hòa, Vietnam +84 908…" at bounding box center [931, 308] width 621 height 617
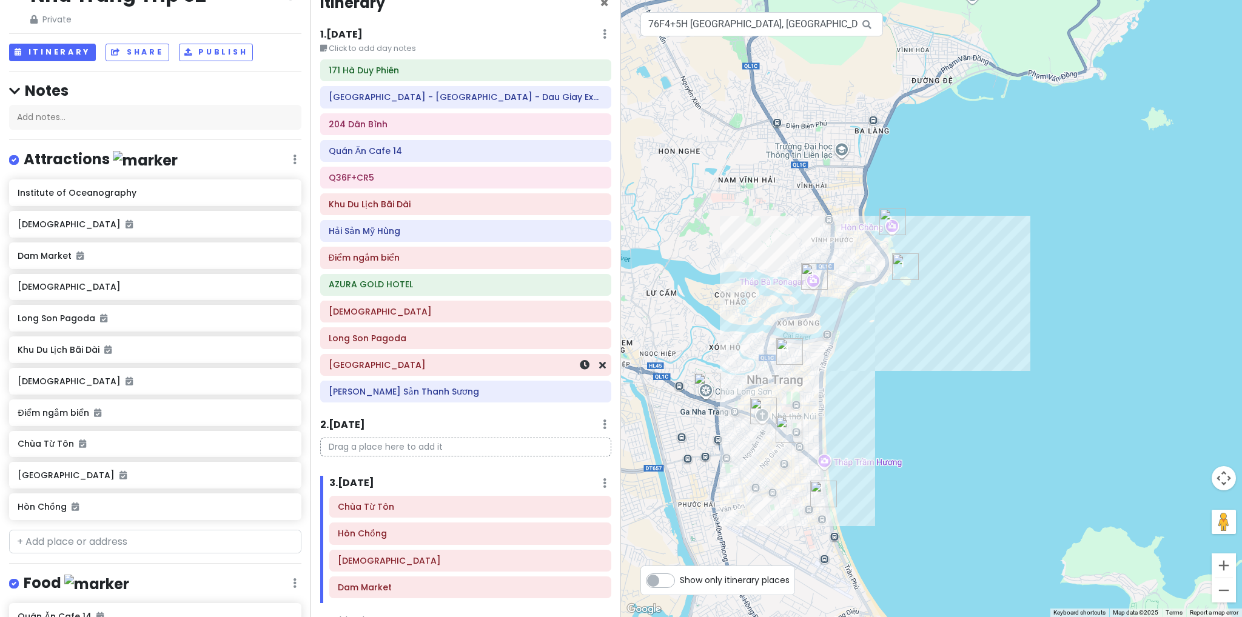
scroll to position [0, 0]
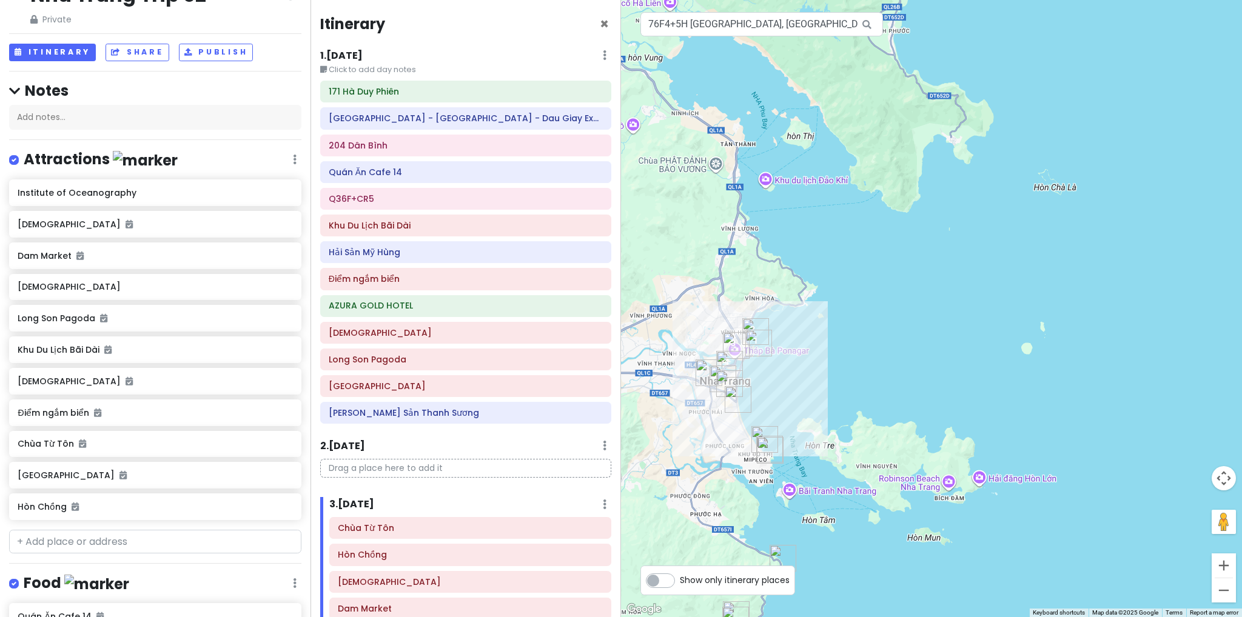
click at [764, 252] on div at bounding box center [931, 308] width 621 height 617
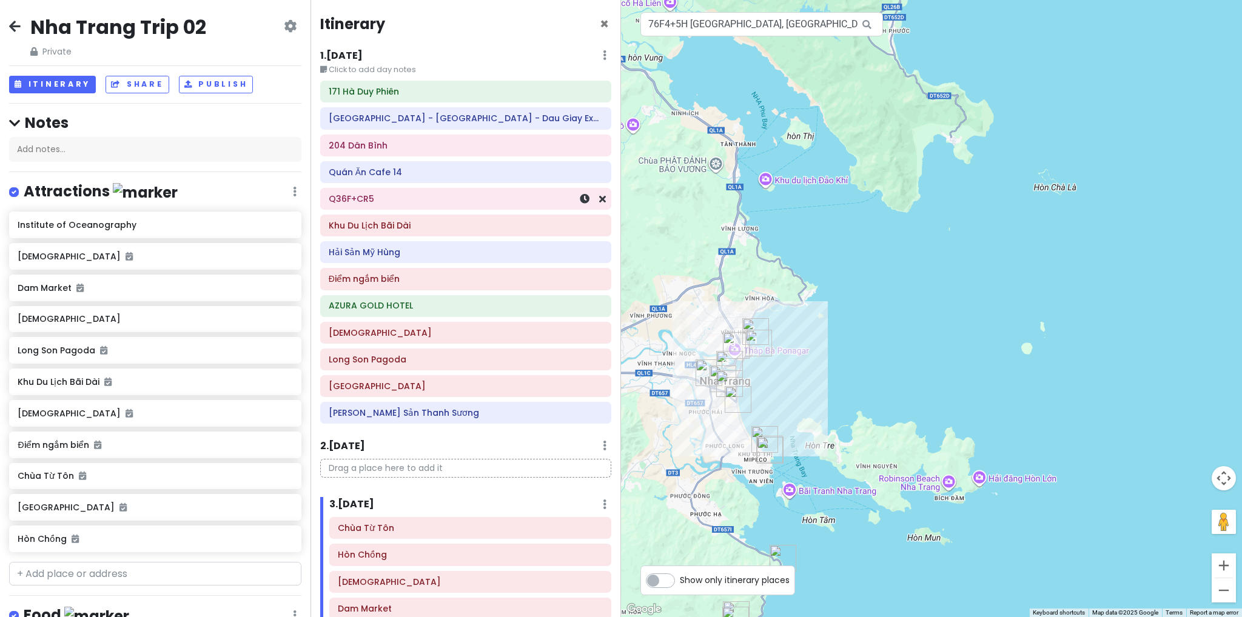
click at [389, 200] on h6 "Q36F+CR5" at bounding box center [466, 198] width 274 height 11
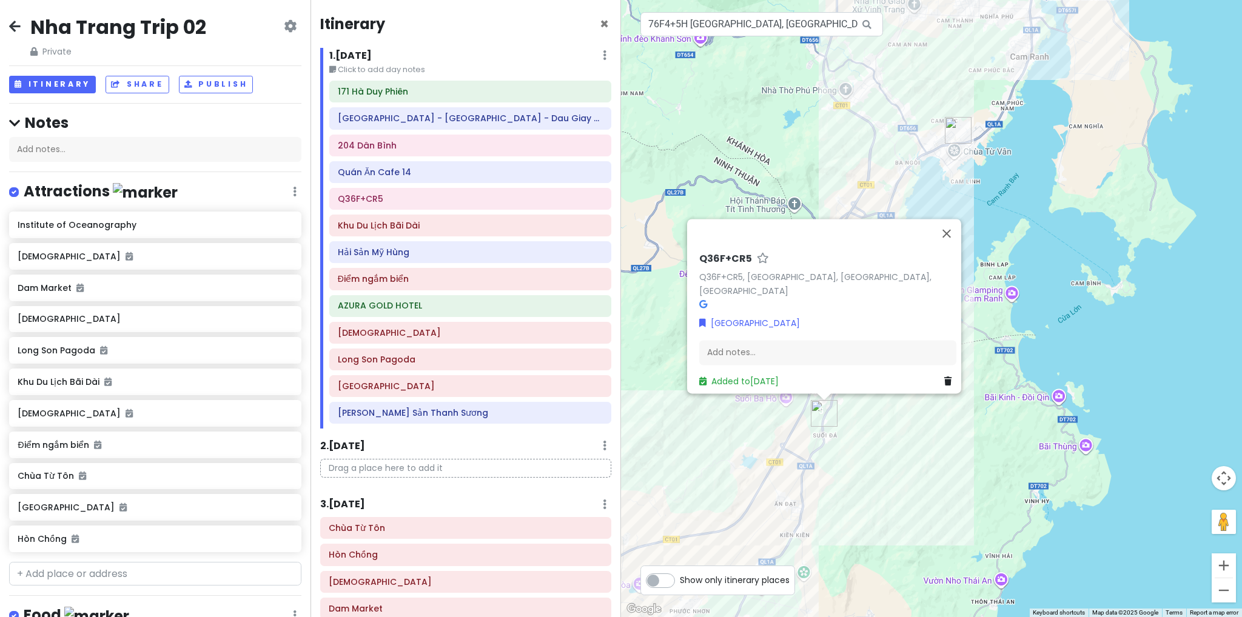
drag, startPoint x: 1028, startPoint y: 389, endPoint x: 1037, endPoint y: 335, distance: 54.1
click at [1037, 335] on div "Q36F+CR5 Q36F+CR5, Thuận Bắc District, Ninh Thuận, Vietnam Charge Station Add n…" at bounding box center [931, 308] width 621 height 617
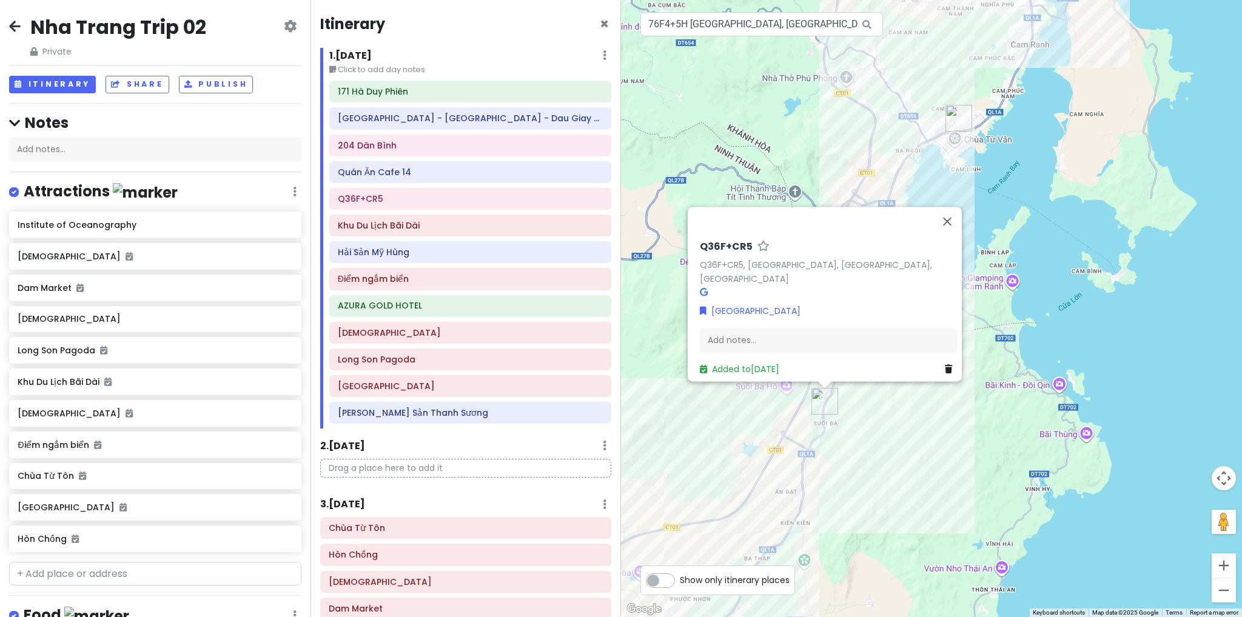
click at [731, 253] on h6 "Q36F+CR5" at bounding box center [726, 247] width 53 height 13
type input "Trạm sạc điện"
click at [801, 513] on div "Trạm sạc điện Q36F+CR5 Q36F+CR5, Thuận Bắc District, Ninh Thuận, Vietnam Charge…" at bounding box center [931, 308] width 621 height 617
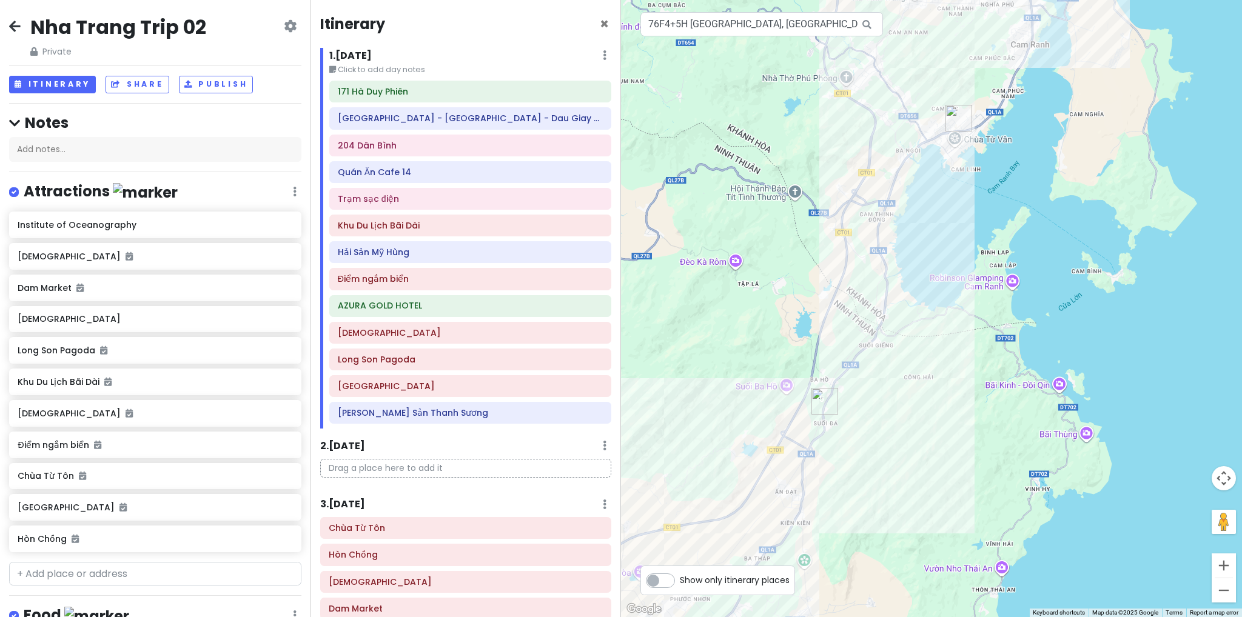
drag, startPoint x: 930, startPoint y: 345, endPoint x: 965, endPoint y: 292, distance: 63.4
click at [958, 304] on div at bounding box center [931, 308] width 621 height 617
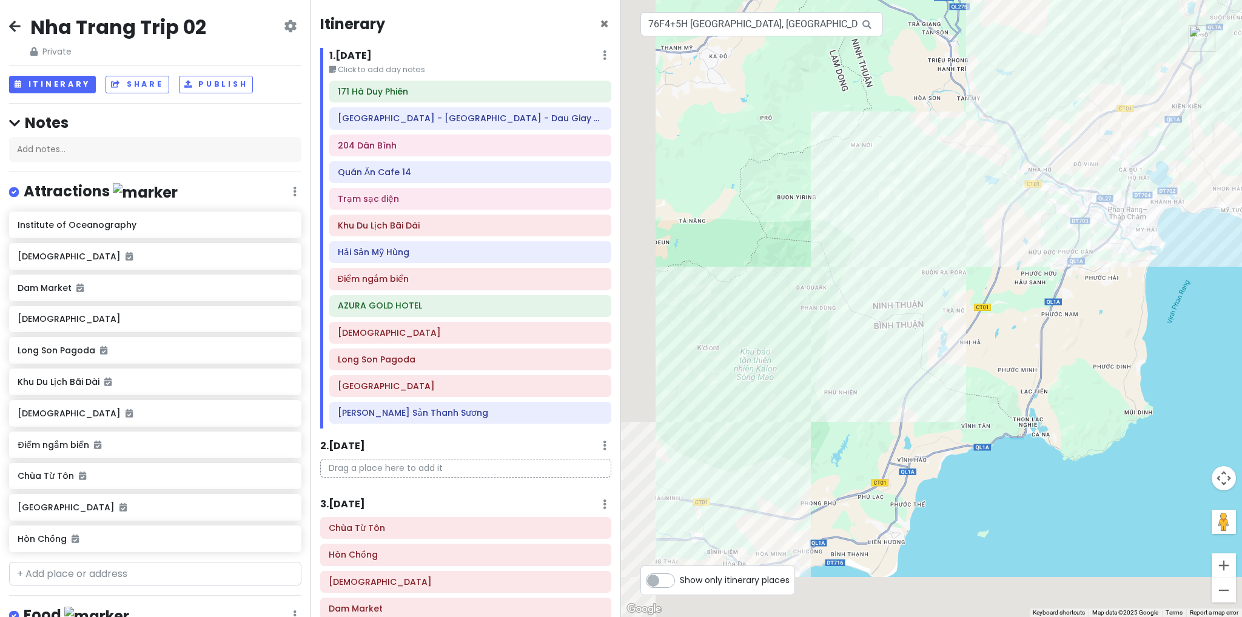
drag, startPoint x: 902, startPoint y: 377, endPoint x: 1038, endPoint y: 287, distance: 162.8
click at [1038, 287] on div at bounding box center [931, 308] width 621 height 617
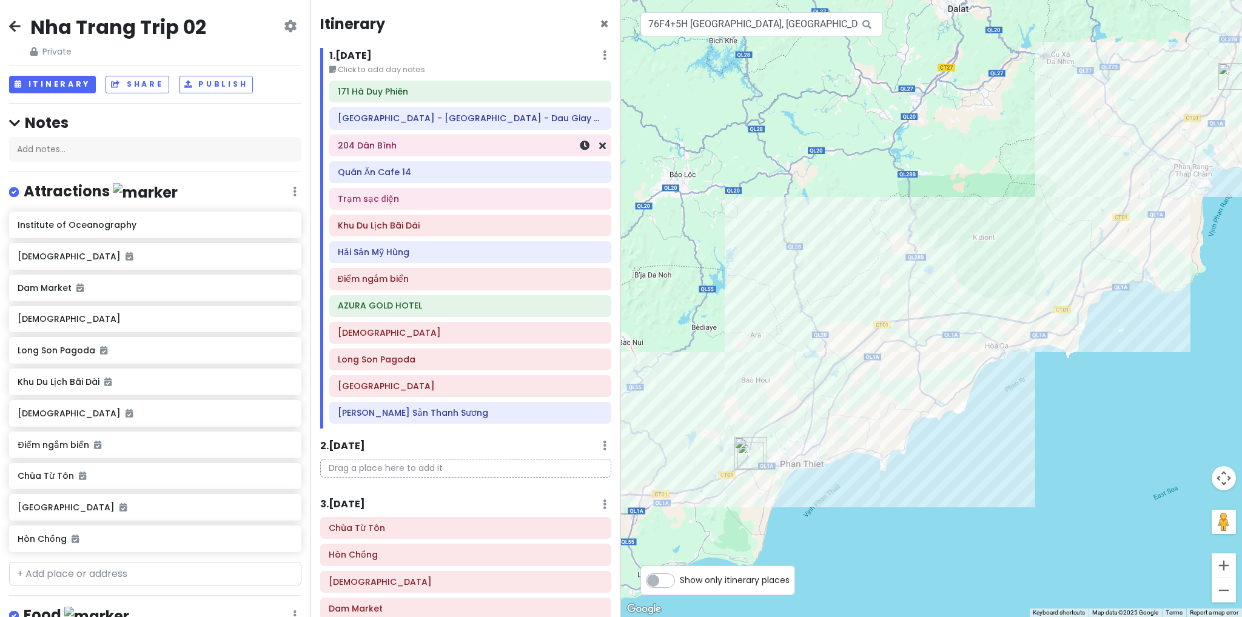
click at [396, 152] on div "204 Dân Bình" at bounding box center [470, 145] width 265 height 17
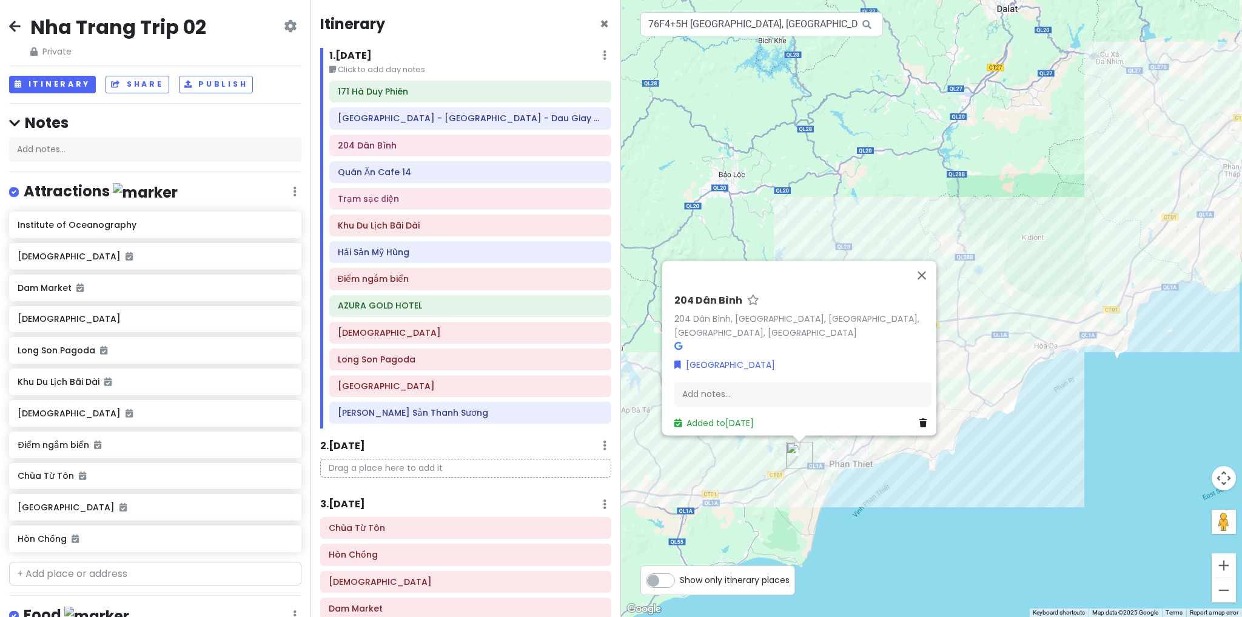
click at [705, 295] on h6 "204 Dân Bình" at bounding box center [708, 301] width 68 height 13
type input "Trạm sạc điện"
click at [738, 174] on div "Trạm sạc điện 204 Dân Bình 204 Dân Bình, Hàm Kiệm, Hàm Thuận Nam, Bình Thuận, V…" at bounding box center [931, 308] width 621 height 617
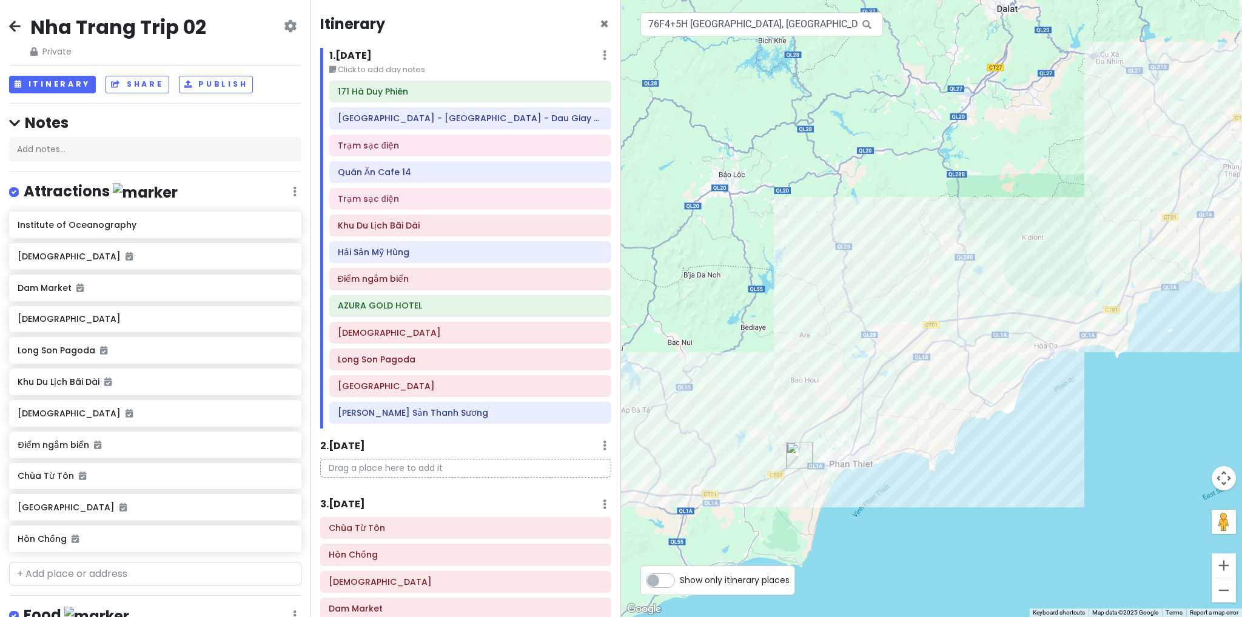
drag, startPoint x: 776, startPoint y: 357, endPoint x: 716, endPoint y: 405, distance: 77.7
click at [717, 405] on div at bounding box center [931, 308] width 621 height 617
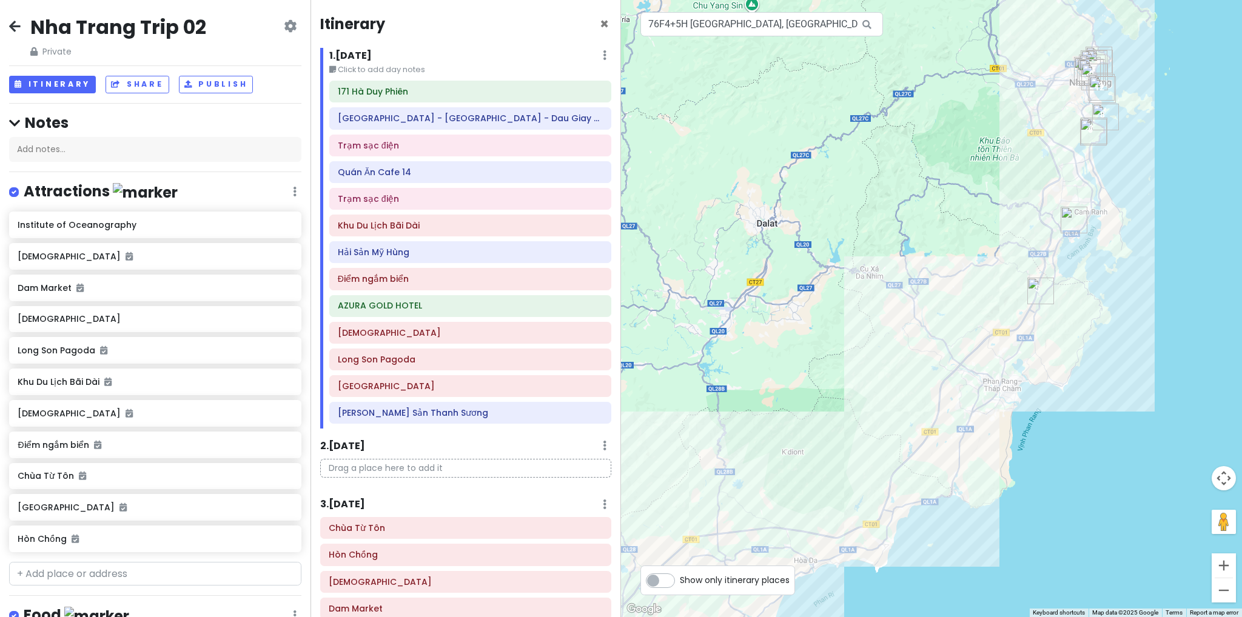
drag, startPoint x: 873, startPoint y: 294, endPoint x: 765, endPoint y: 354, distance: 123.8
click at [754, 357] on div at bounding box center [931, 308] width 621 height 617
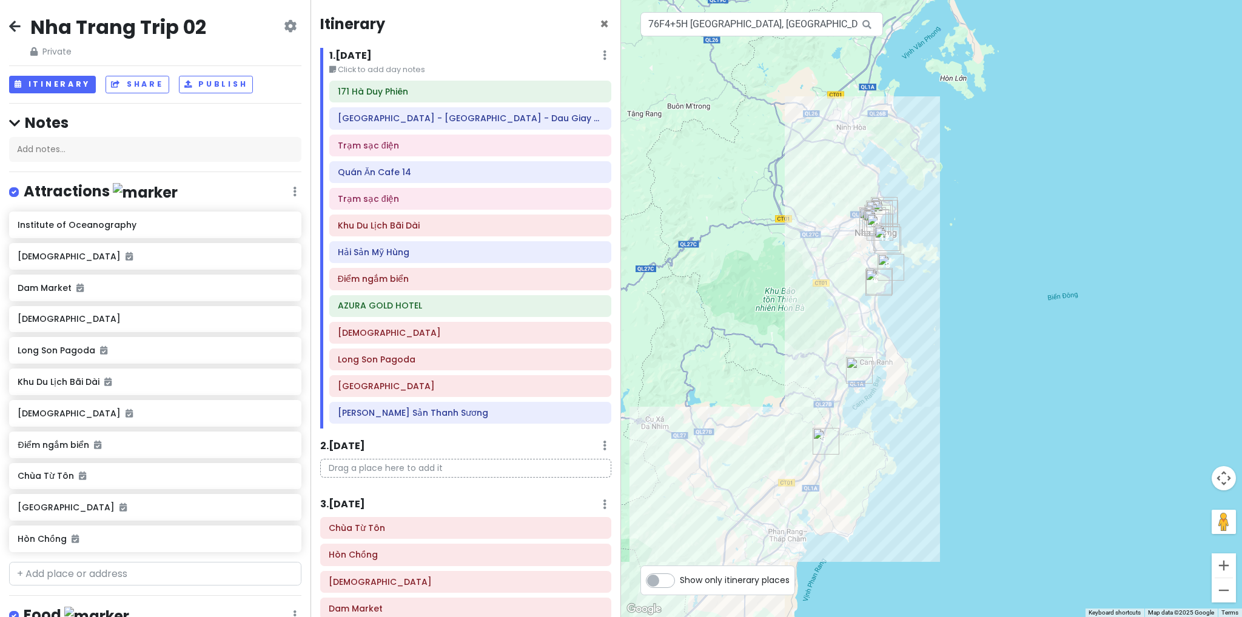
drag, startPoint x: 902, startPoint y: 341, endPoint x: 942, endPoint y: 338, distance: 39.5
click at [941, 342] on div at bounding box center [931, 308] width 621 height 617
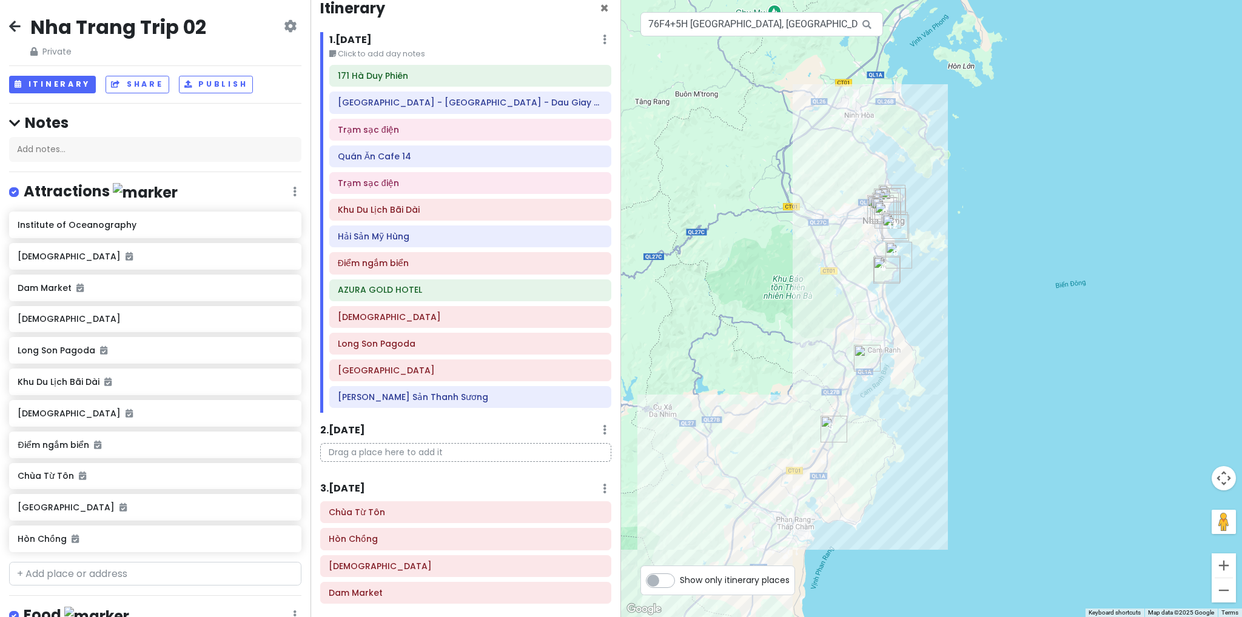
scroll to position [43, 0]
